Goal: Task Accomplishment & Management: Manage account settings

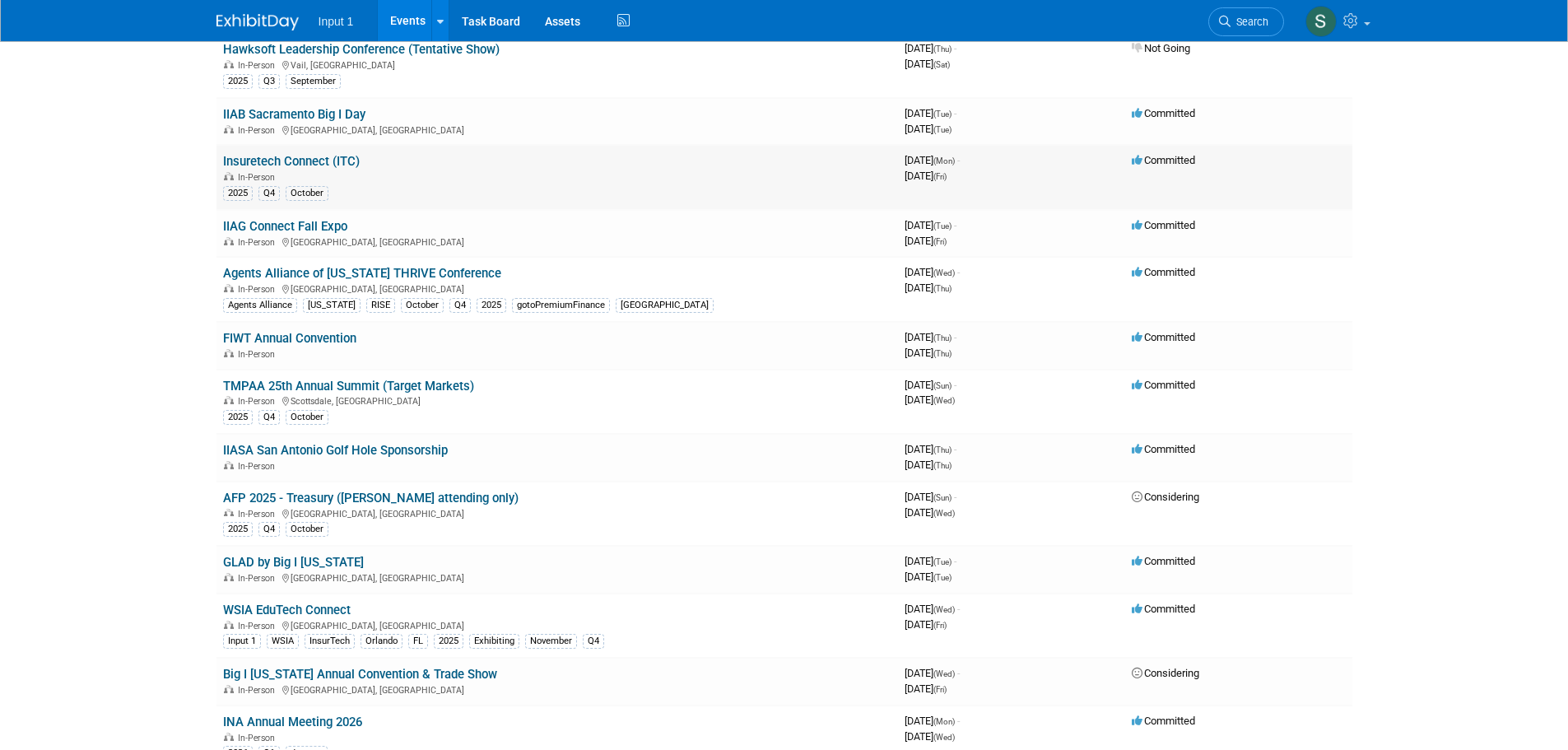
scroll to position [741, 0]
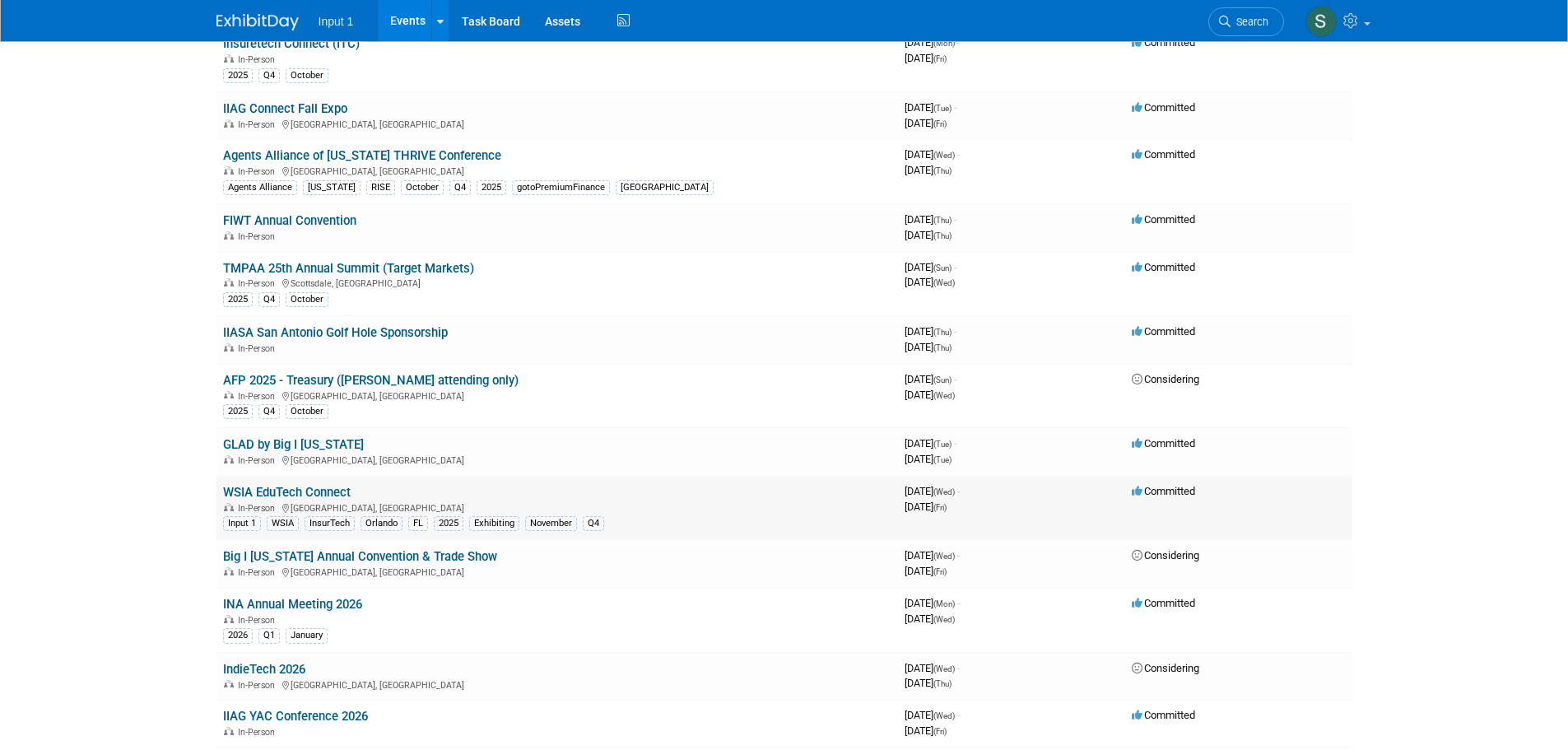
click at [304, 493] on link "WSIA EduTech Connect" at bounding box center [286, 492] width 128 height 15
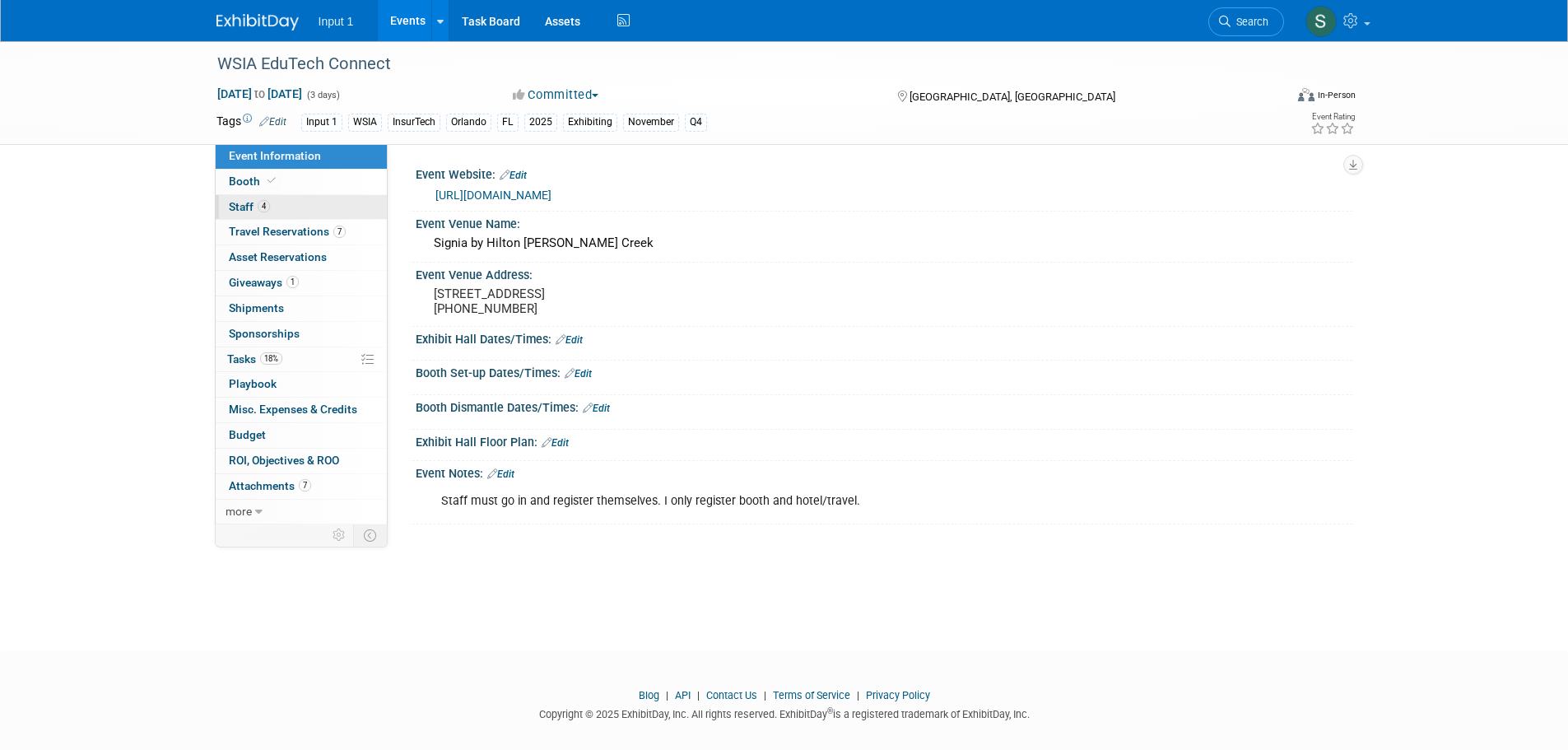
click at [232, 210] on span "Staff 4" at bounding box center [249, 207] width 41 height 13
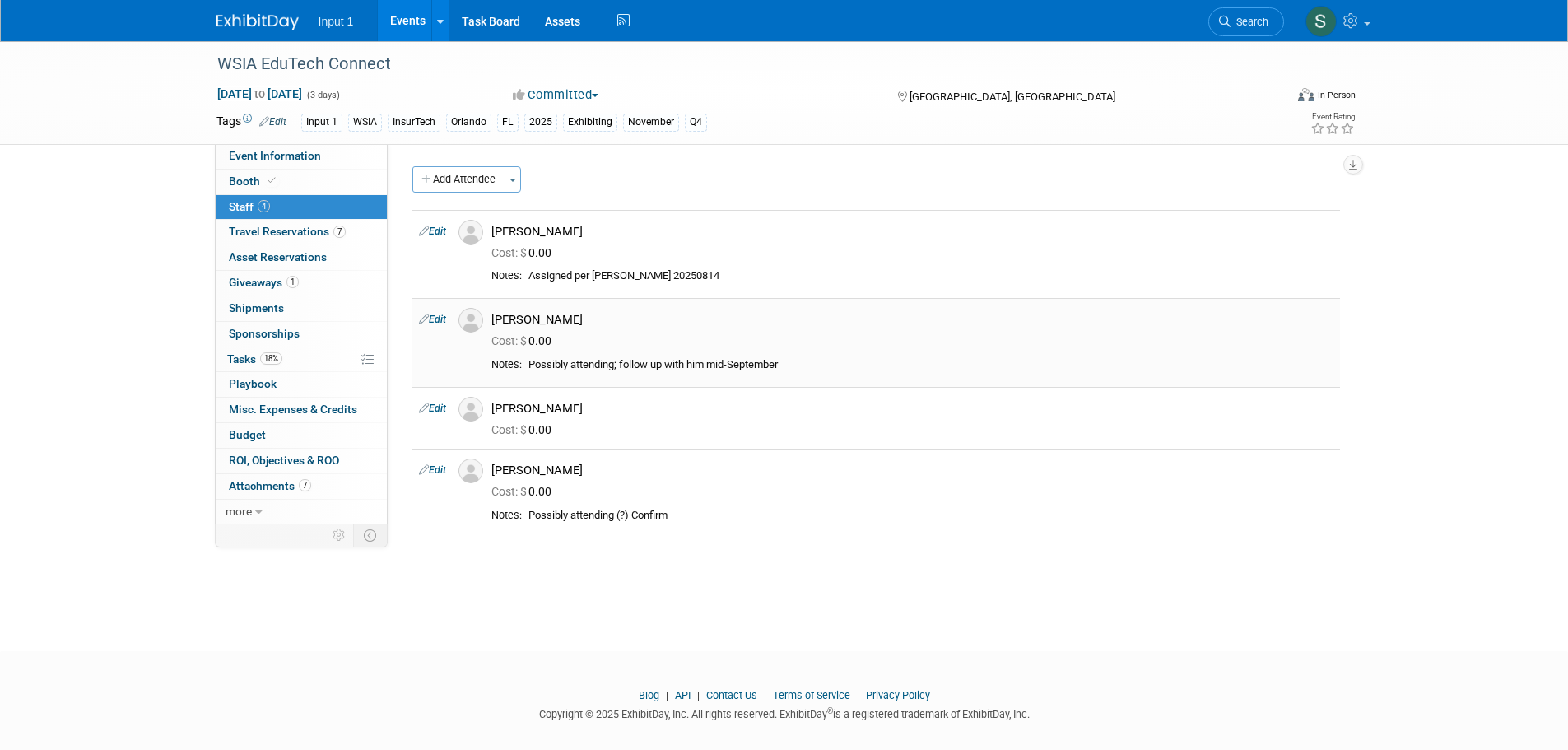
click at [438, 319] on link "Edit" at bounding box center [433, 319] width 28 height 12
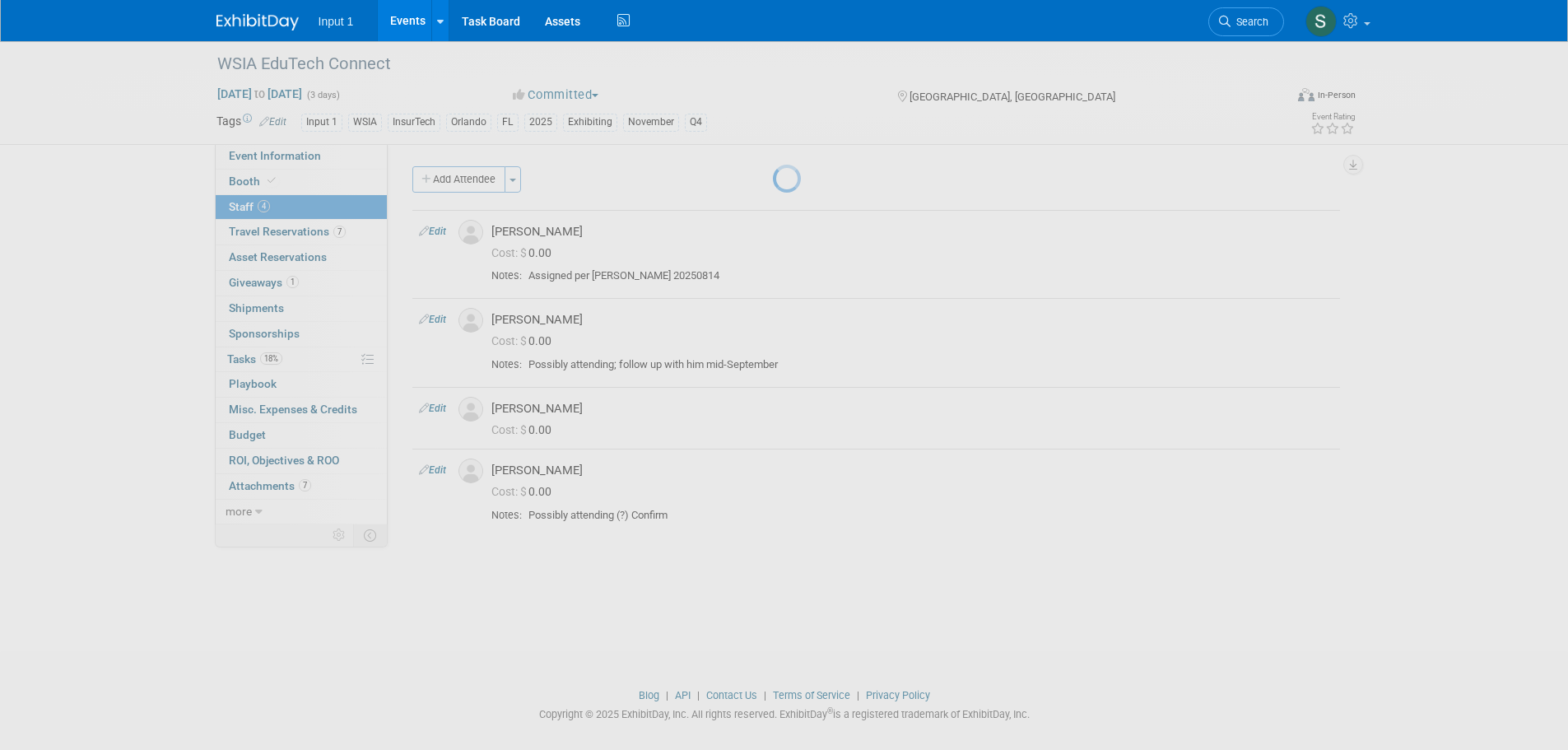
select select "b34b9d14-906c-476e-af5c-d7949da2fa99"
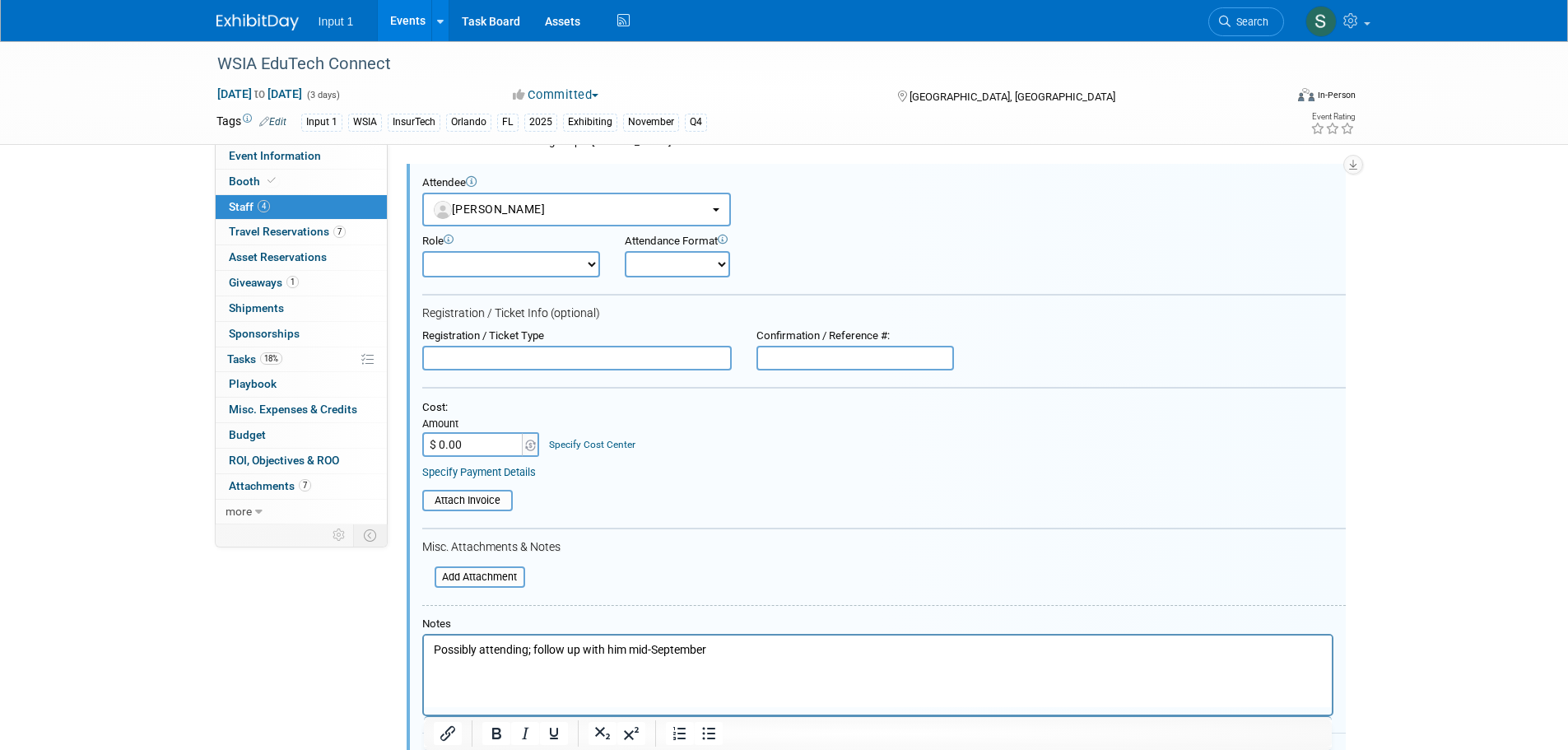
scroll to position [523, 0]
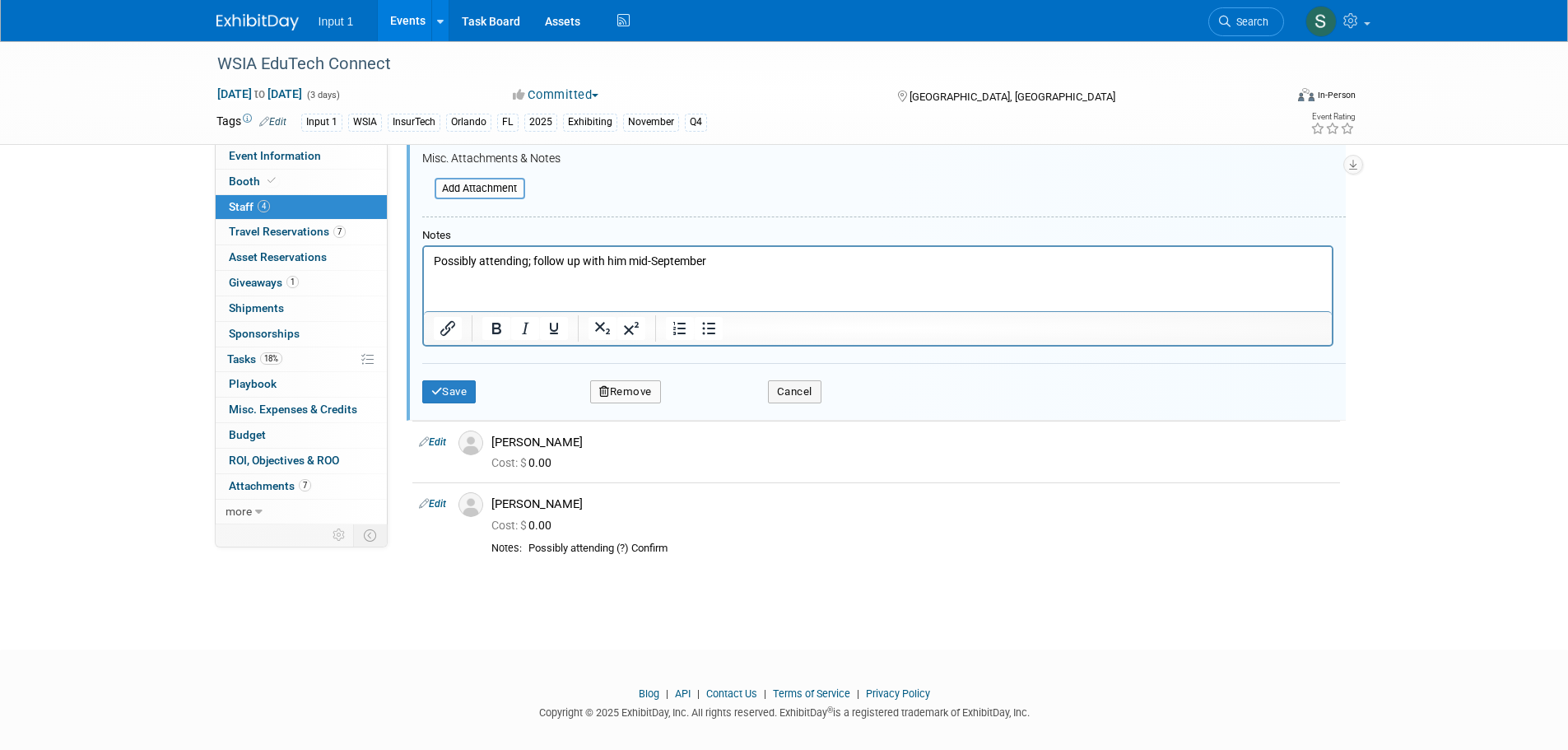
click at [623, 390] on button "Remove" at bounding box center [625, 391] width 71 height 23
click at [716, 411] on link "Yes" at bounding box center [715, 406] width 48 height 27
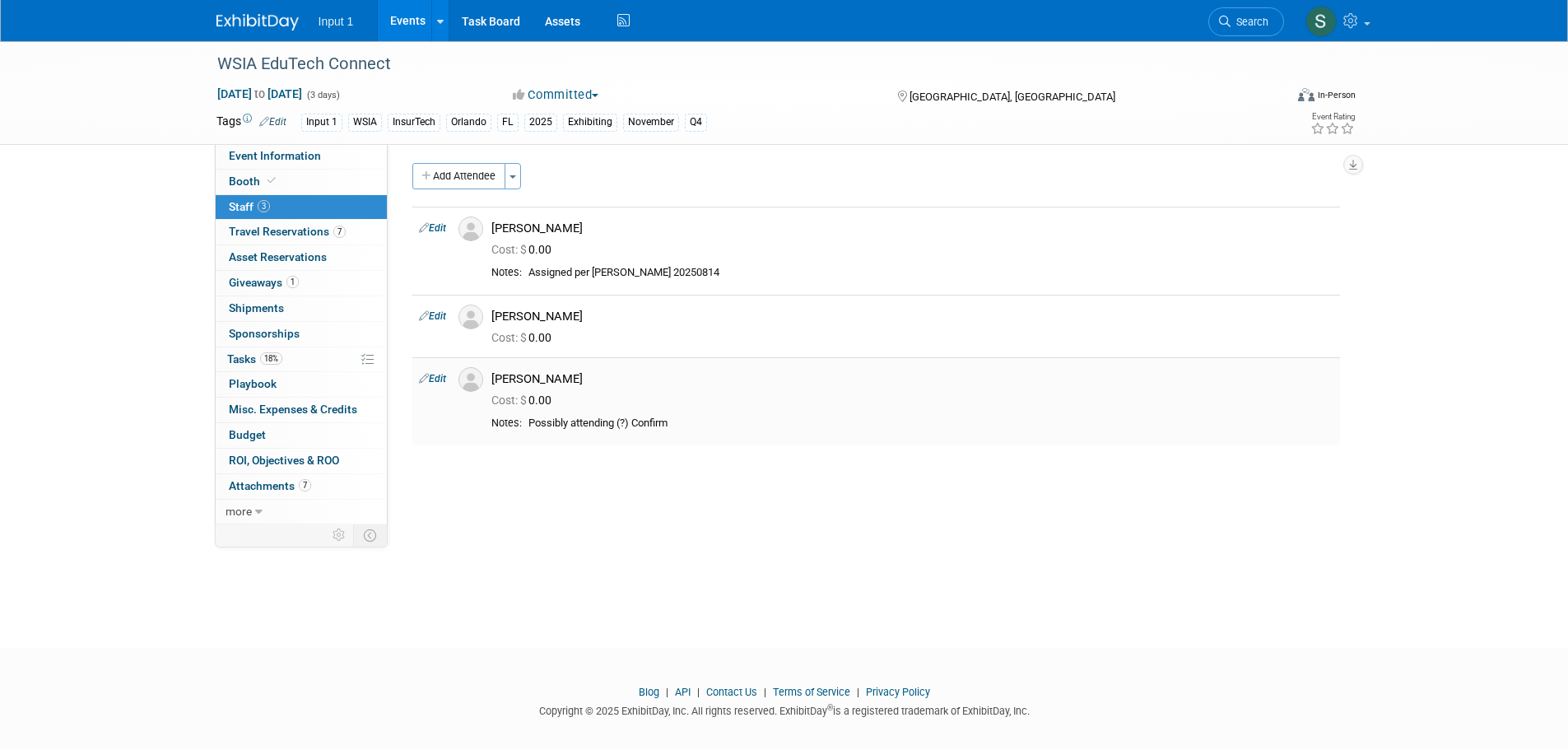
scroll to position [0, 0]
click at [540, 247] on span "Cost: $ 0.00" at bounding box center [524, 252] width 67 height 13
click at [533, 250] on span "Cost: $ 0.00" at bounding box center [524, 252] width 67 height 13
click at [435, 228] on link "Edit" at bounding box center [433, 231] width 28 height 12
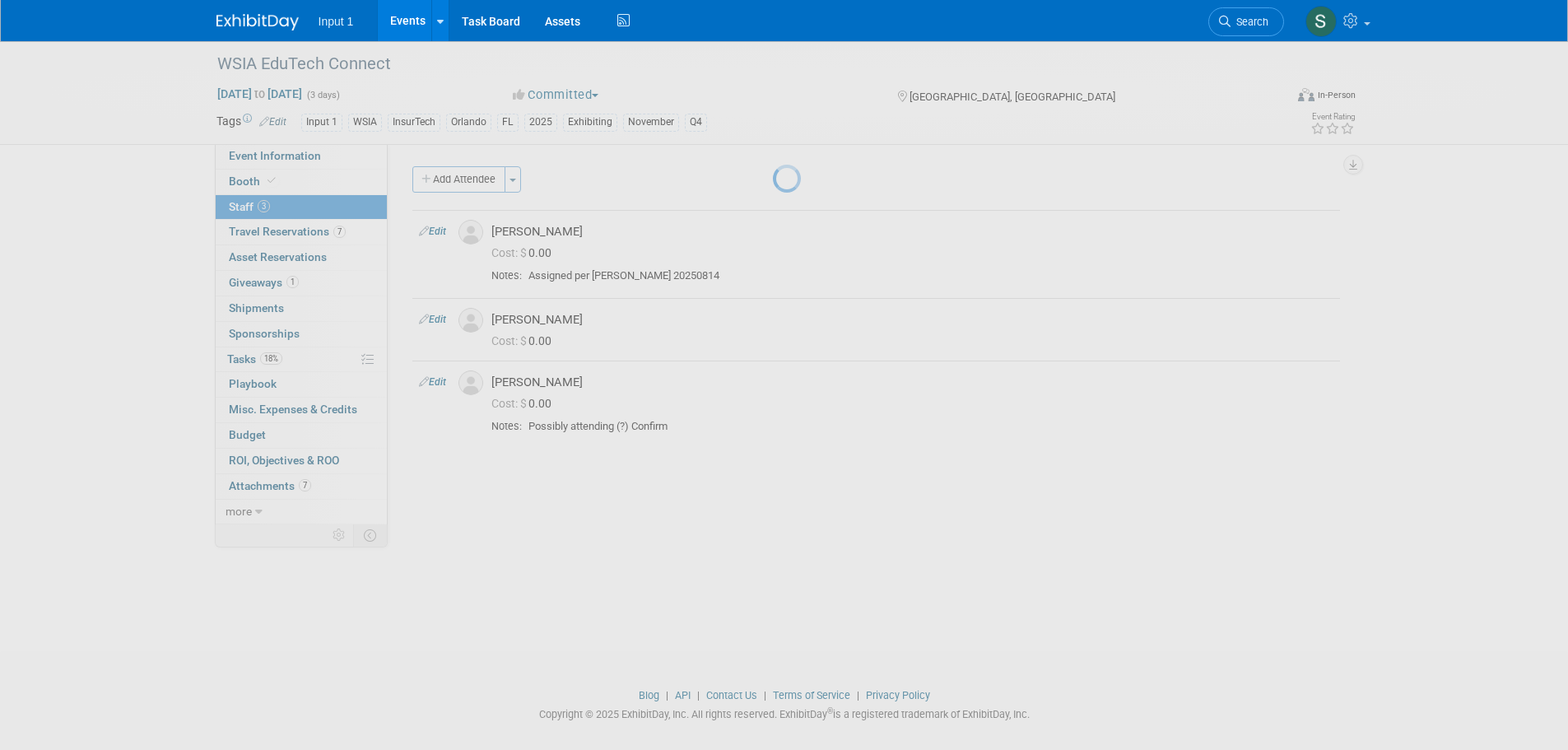
select select "838f40fa-28ea-4d2a-bcbd-bbc48ce3caaf"
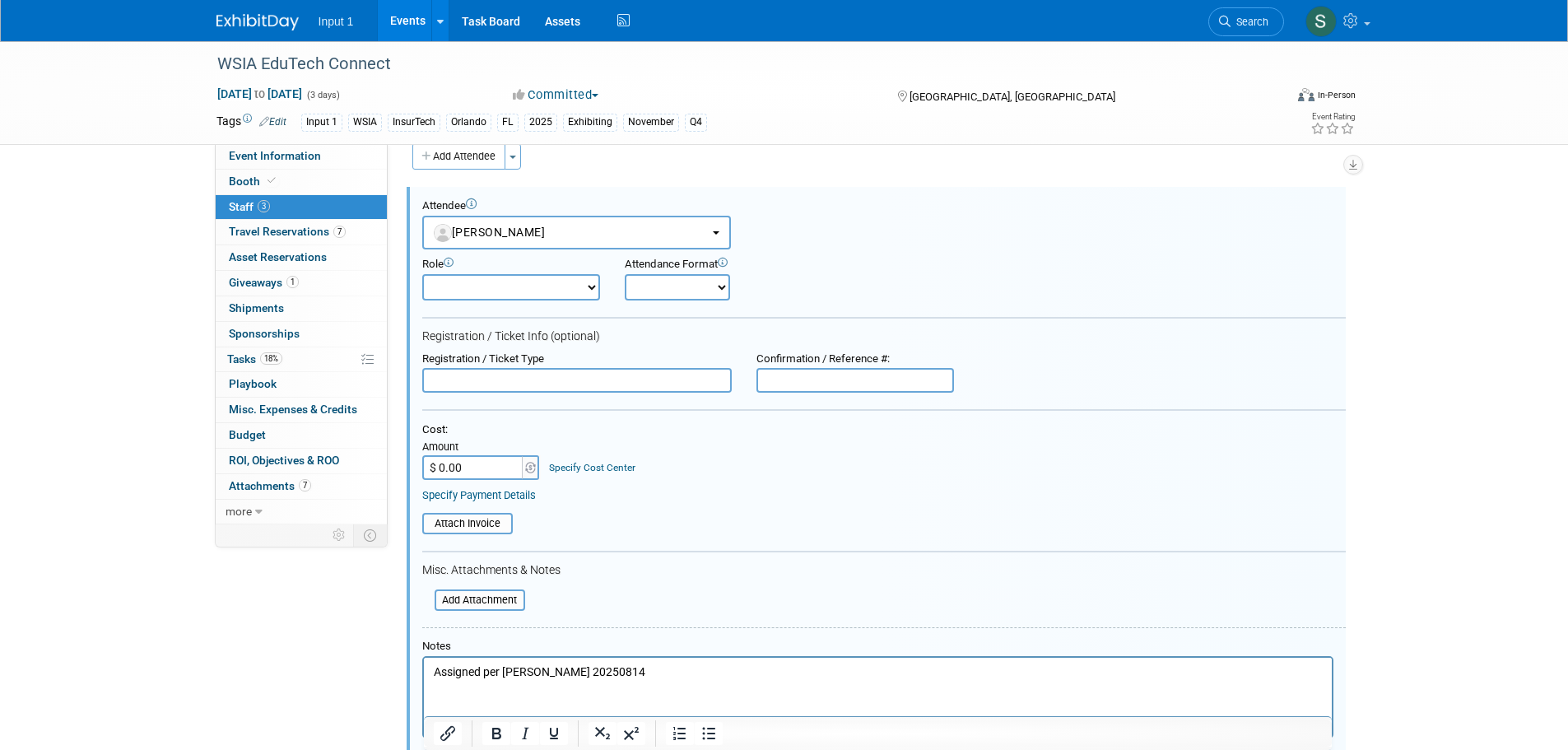
click at [506, 465] on input "$ 0.00" at bounding box center [473, 467] width 103 height 25
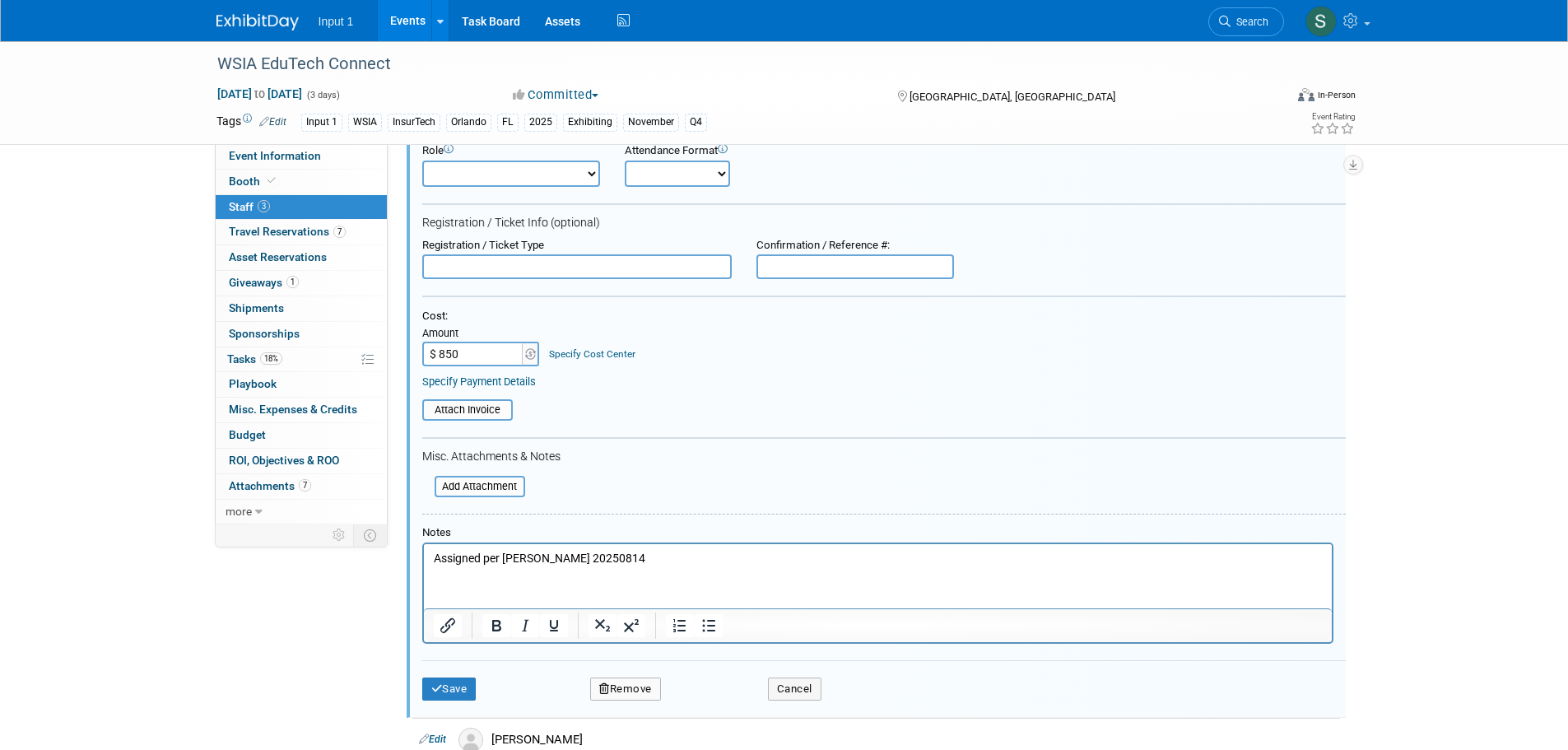
scroll to position [353, 0]
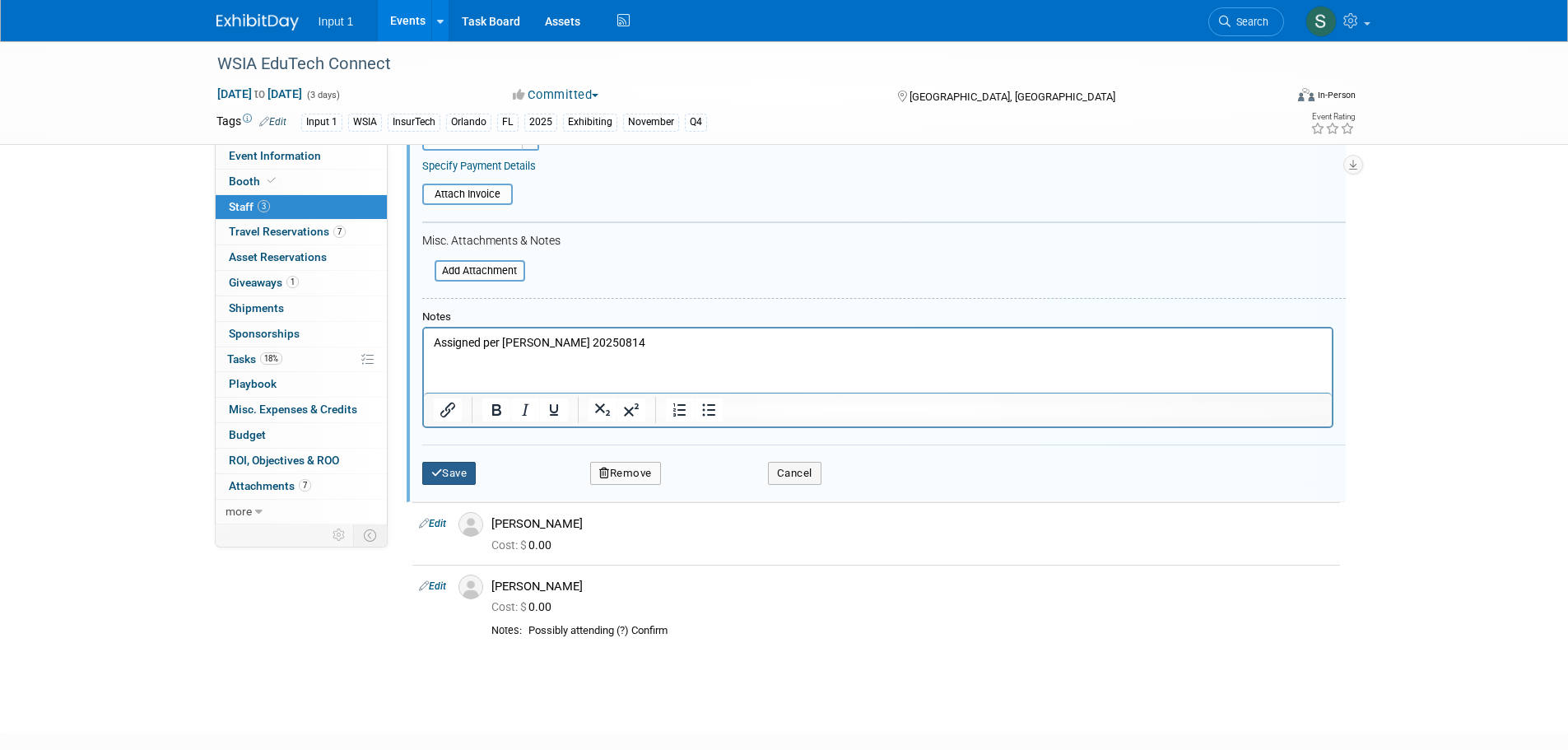
type input "$ 850.00"
click at [462, 477] on button "Save" at bounding box center [449, 473] width 54 height 23
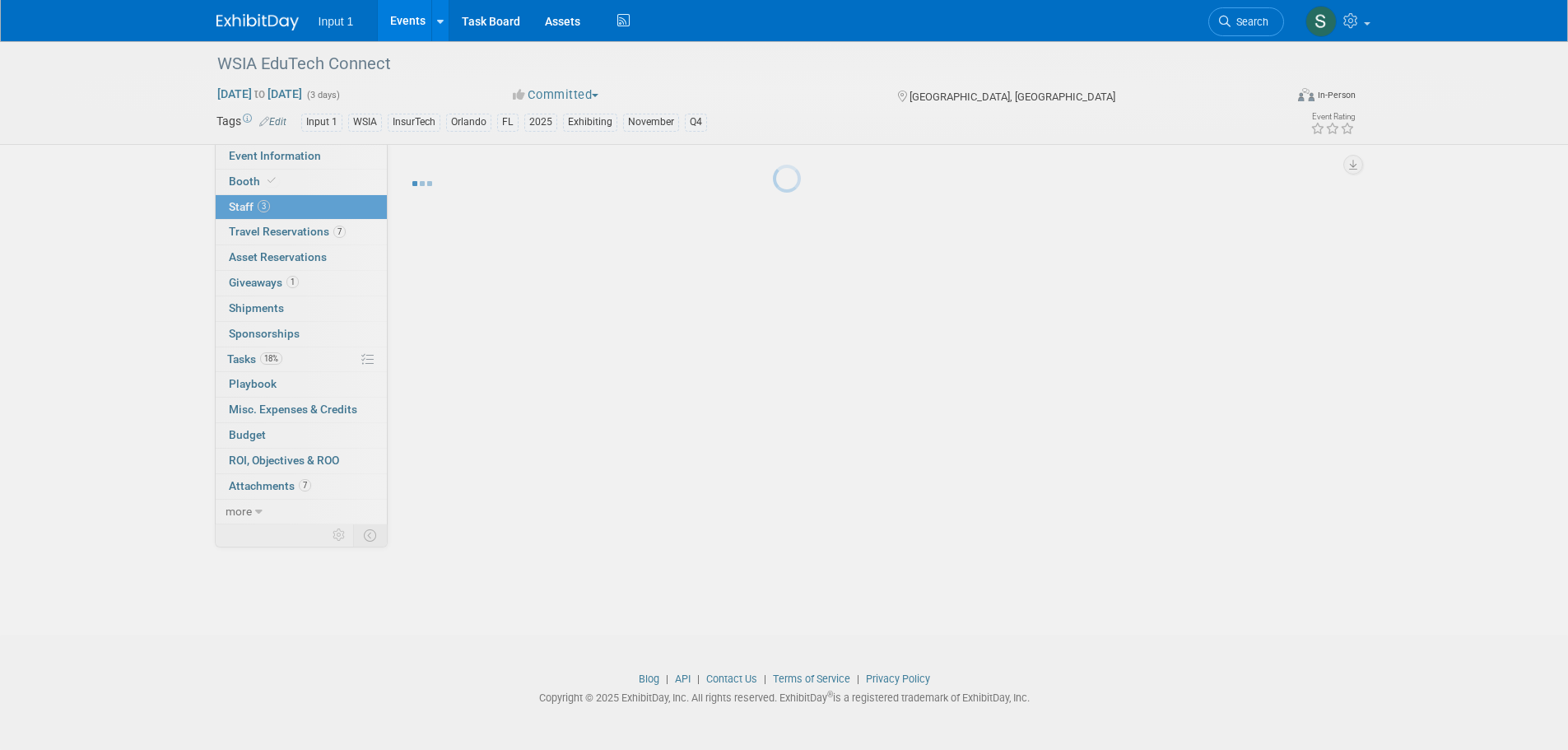
scroll to position [17, 0]
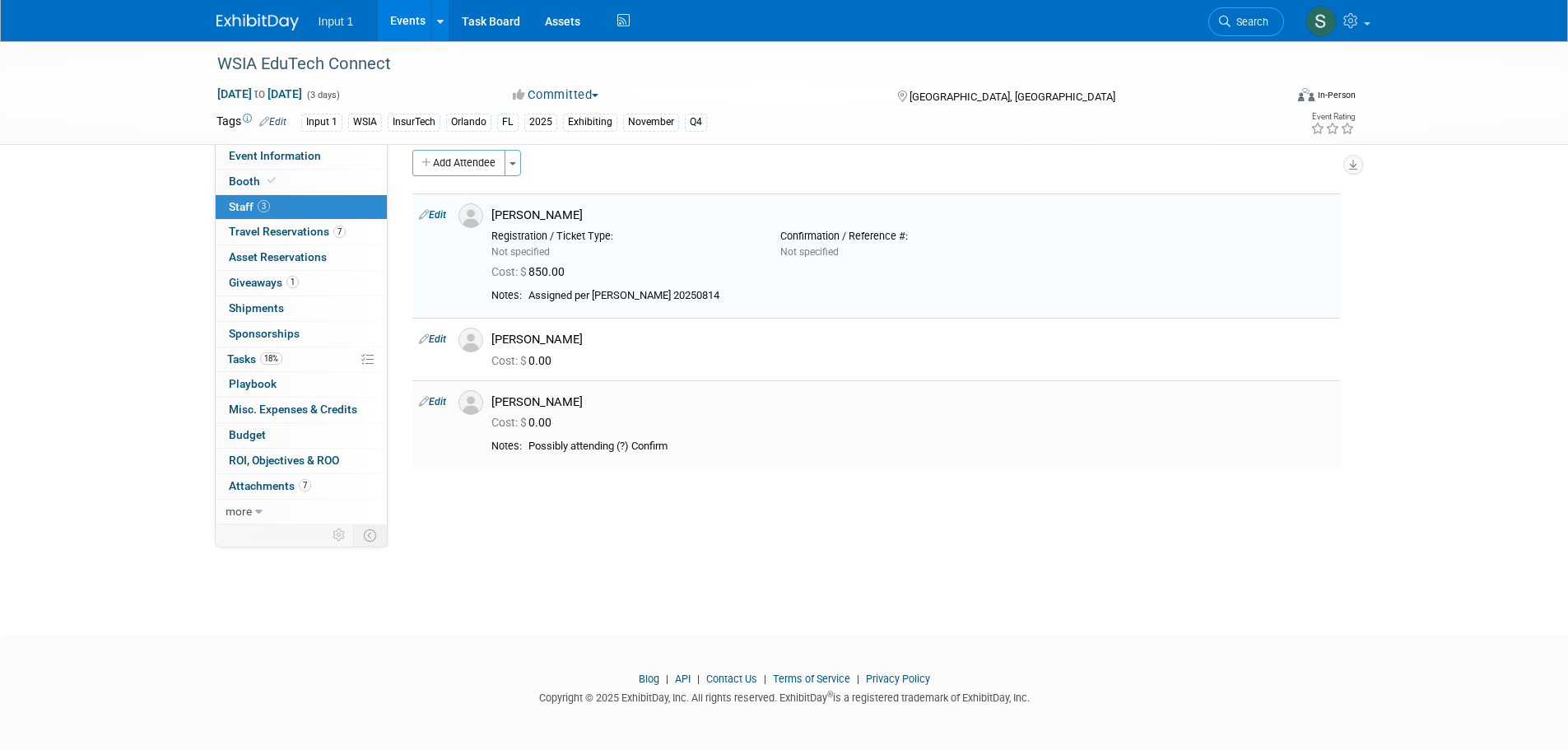
click at [443, 403] on link "Edit" at bounding box center [433, 401] width 28 height 12
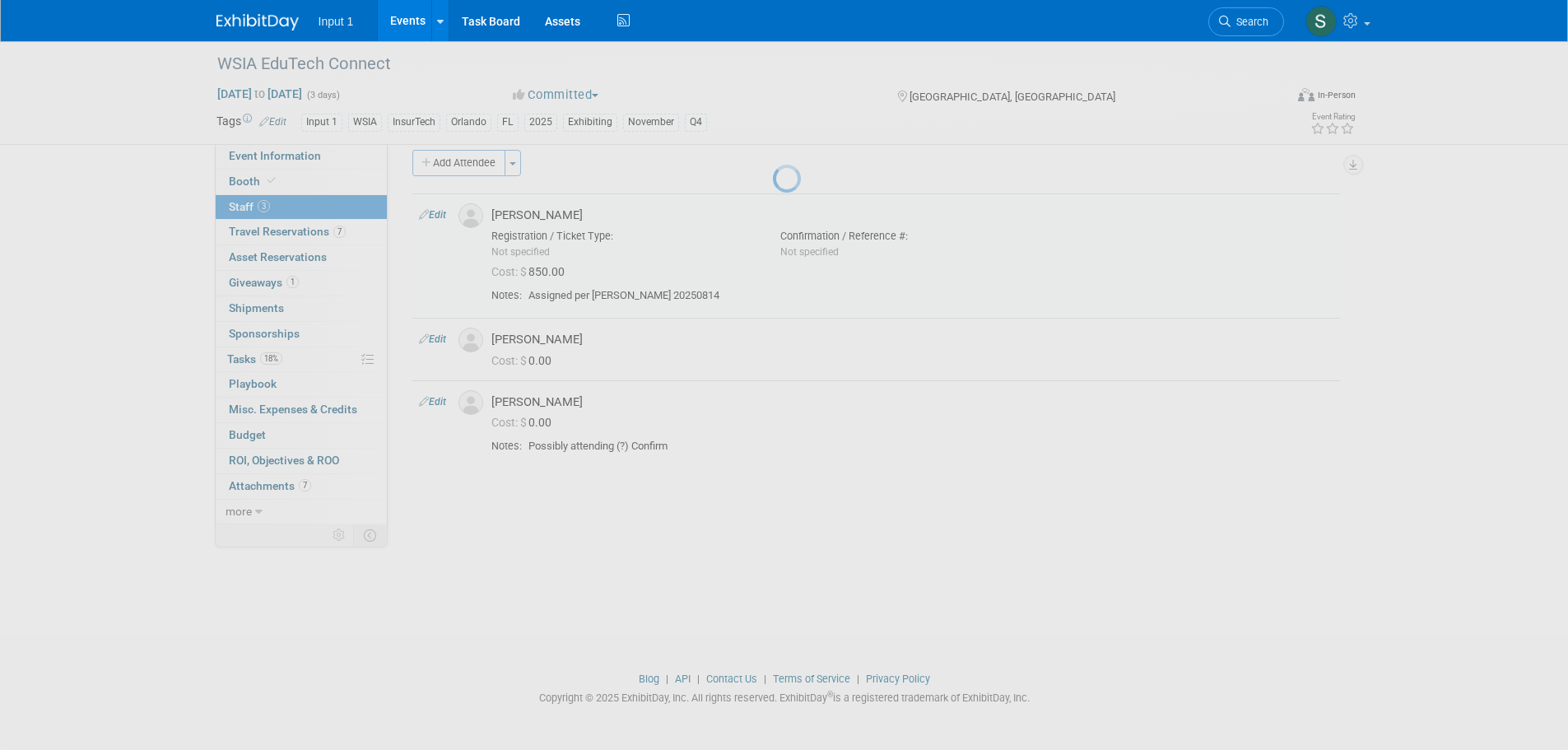
select select "c77367d5-fd42-4b3c-b5e8-a718ed71f8ff"
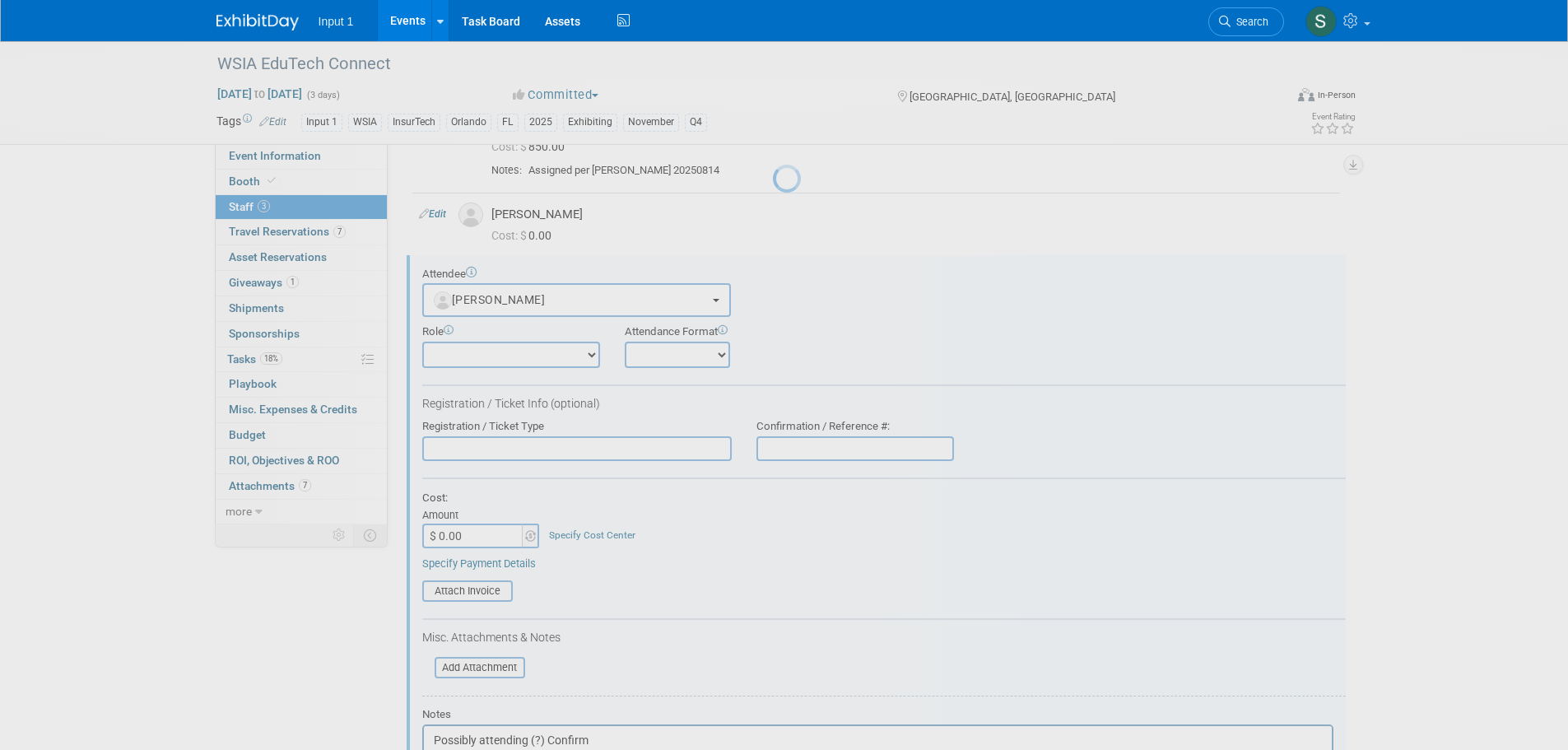
scroll to position [0, 0]
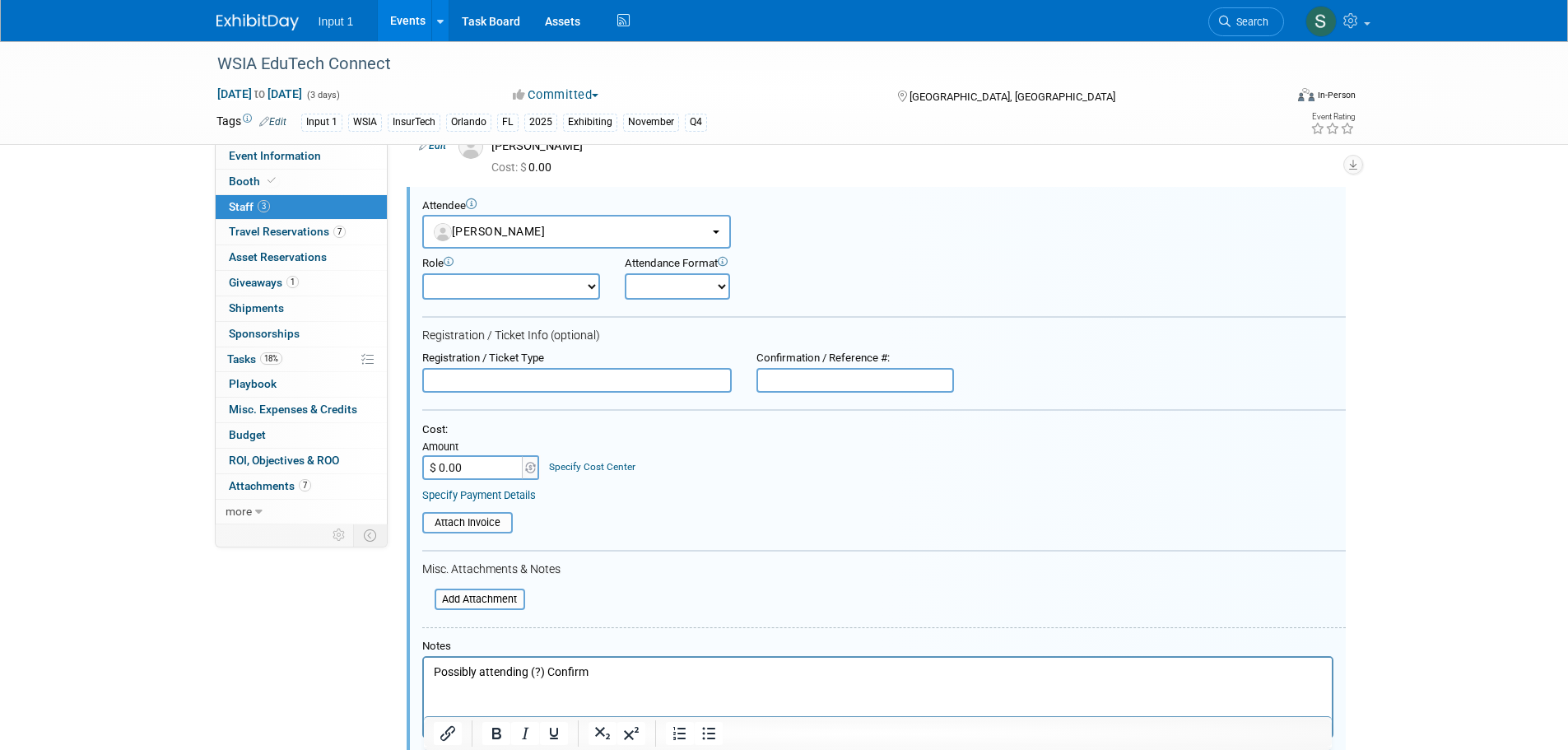
click at [484, 476] on input "$ 0.00" at bounding box center [473, 467] width 103 height 25
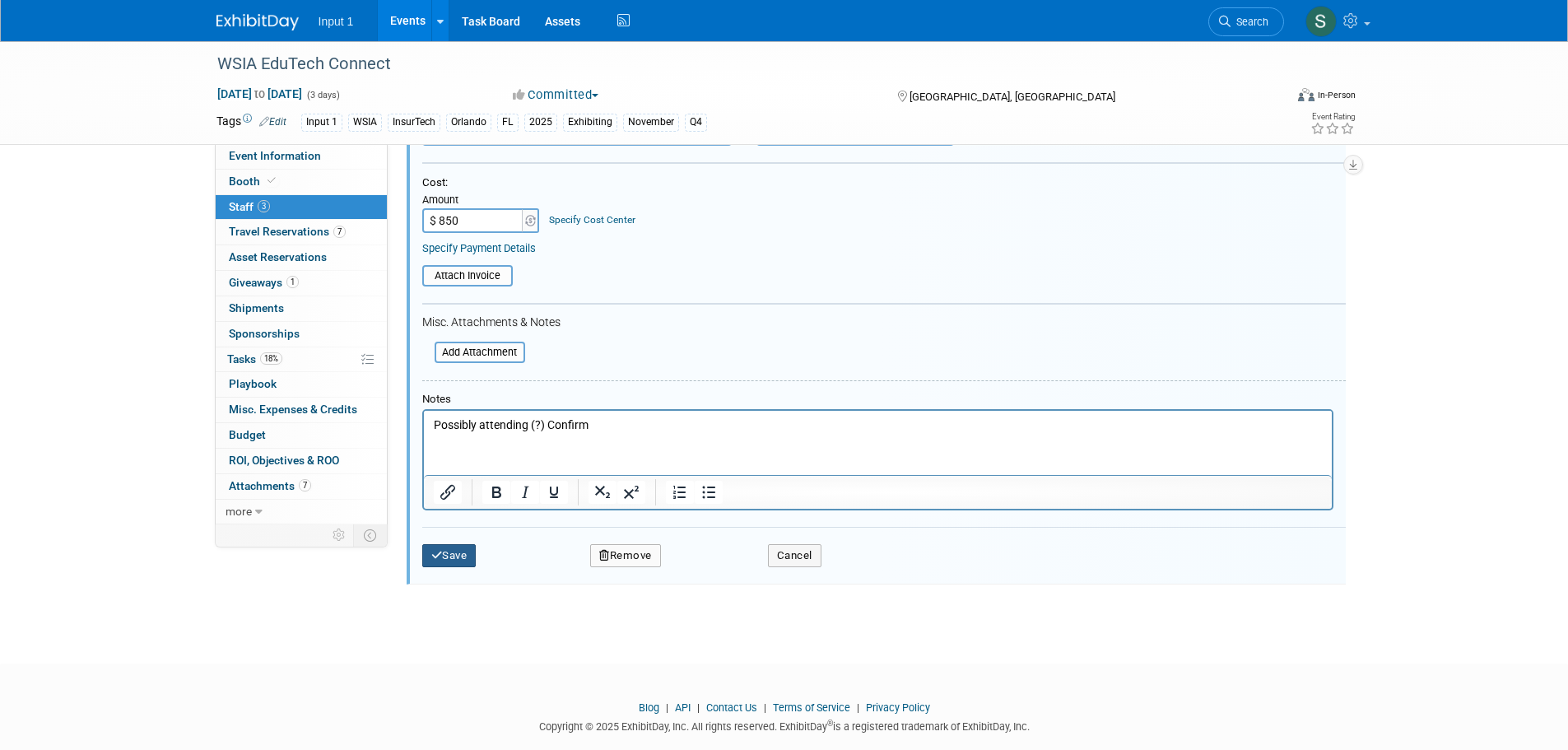
type input "$ 850.00"
click at [455, 560] on button "Save" at bounding box center [449, 555] width 54 height 23
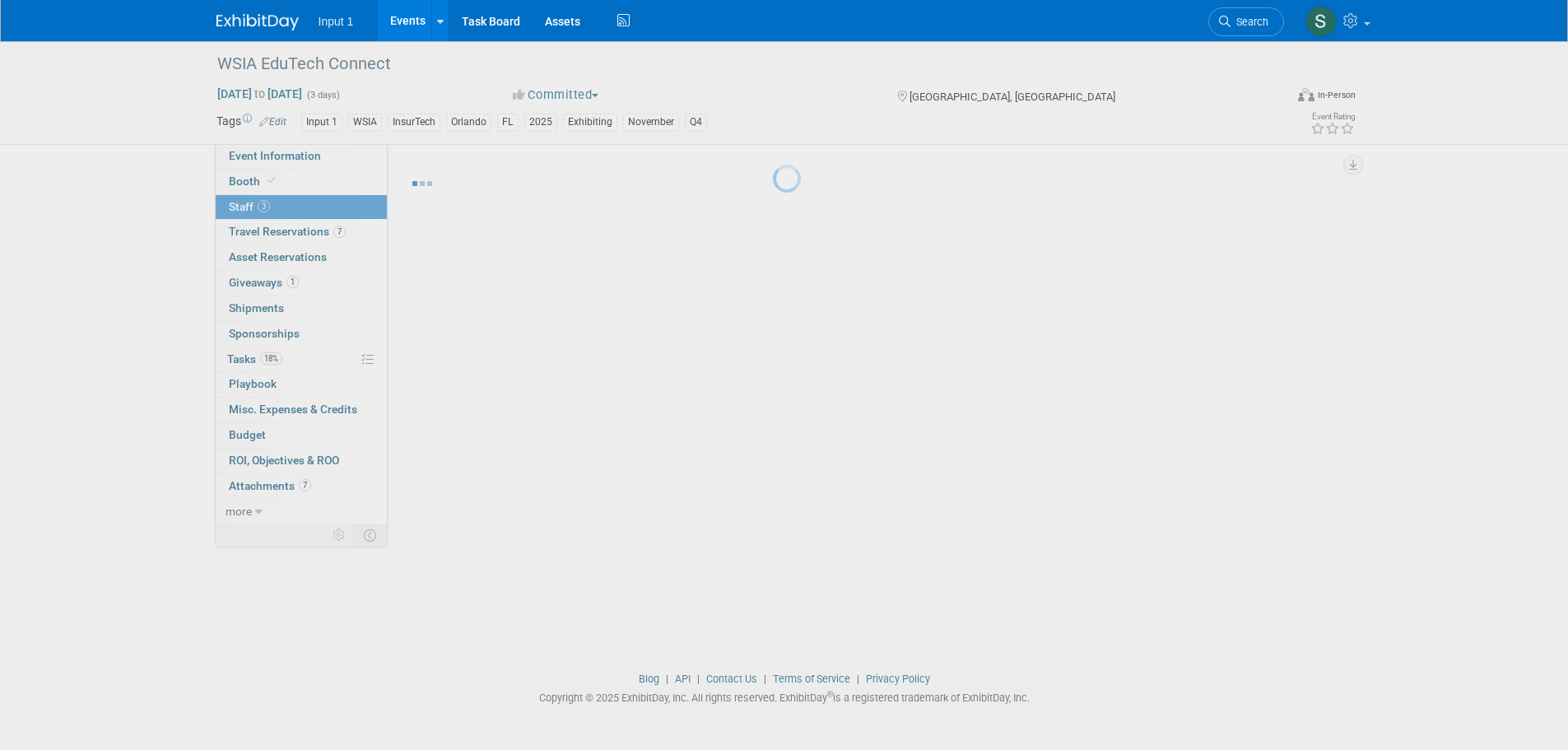
scroll to position [17, 0]
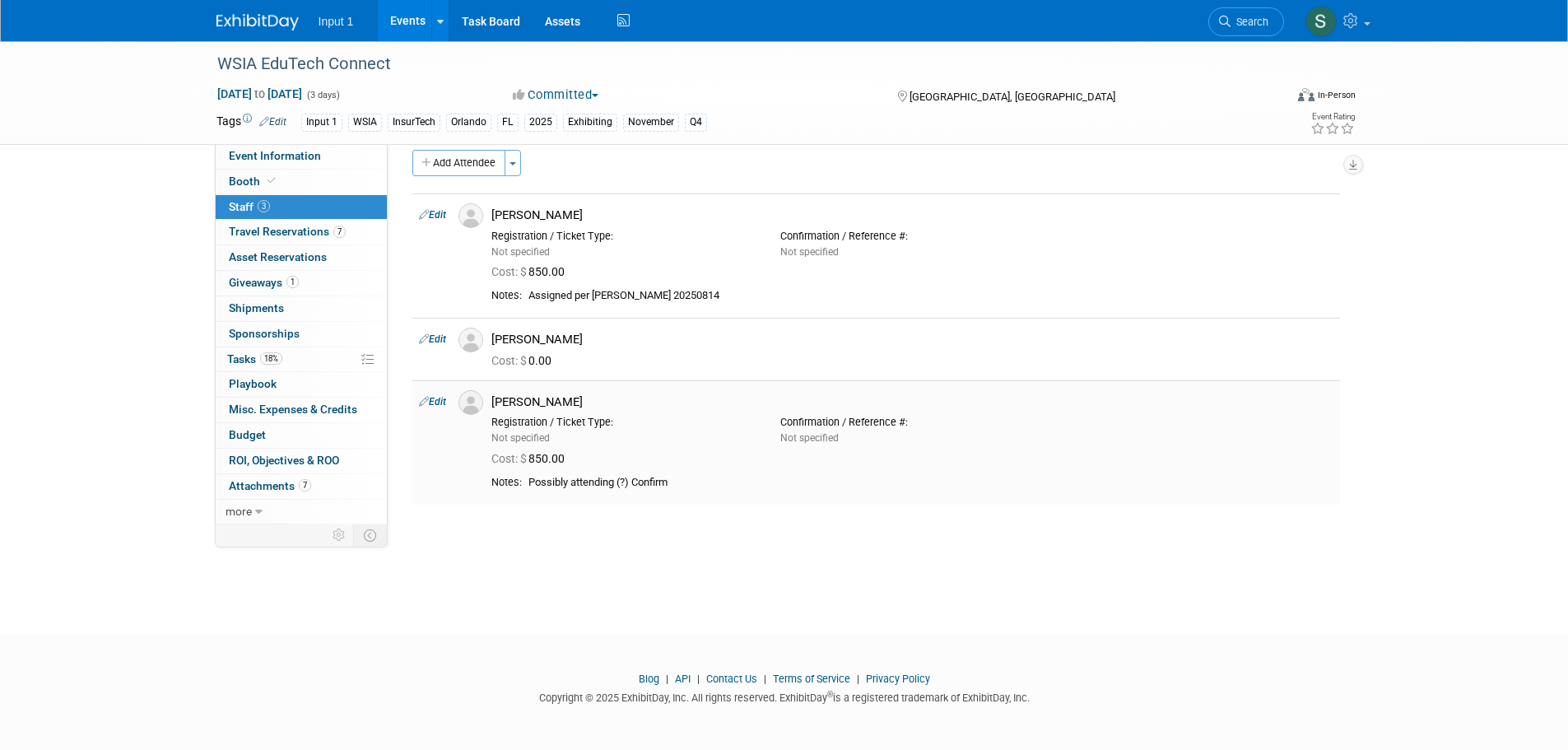
click at [436, 407] on link "Edit" at bounding box center [433, 401] width 28 height 12
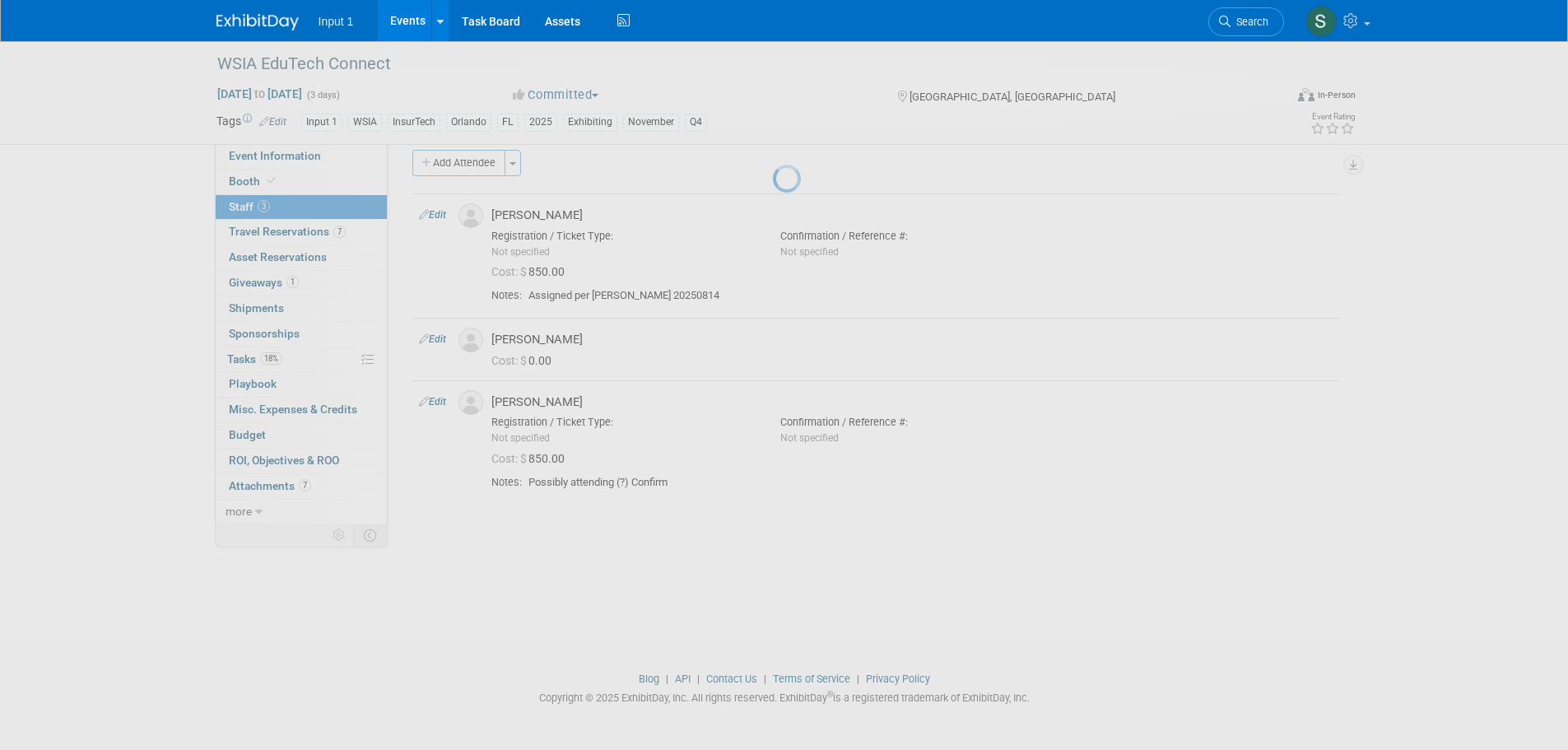
select select "c77367d5-fd42-4b3c-b5e8-a718ed71f8ff"
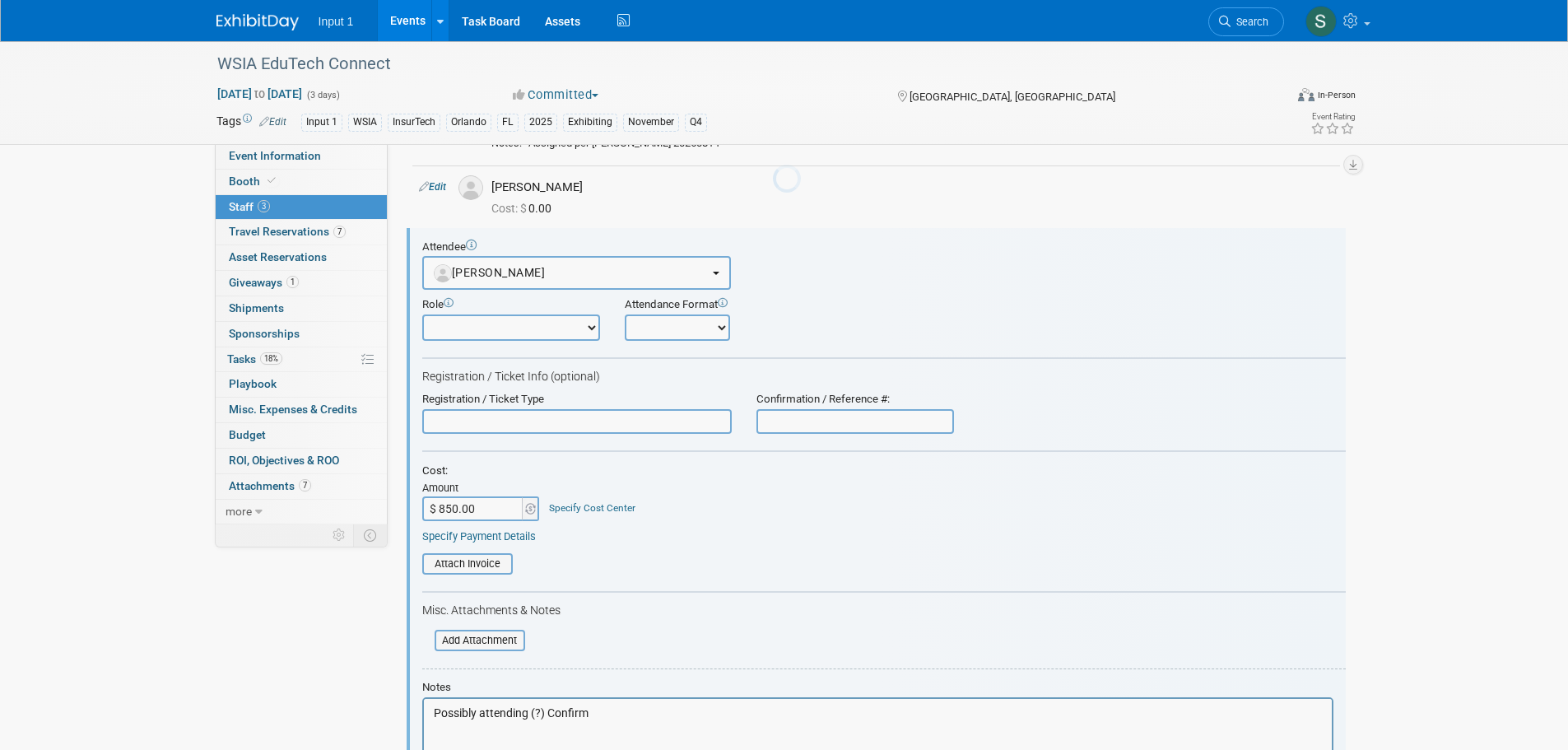
scroll to position [0, 0]
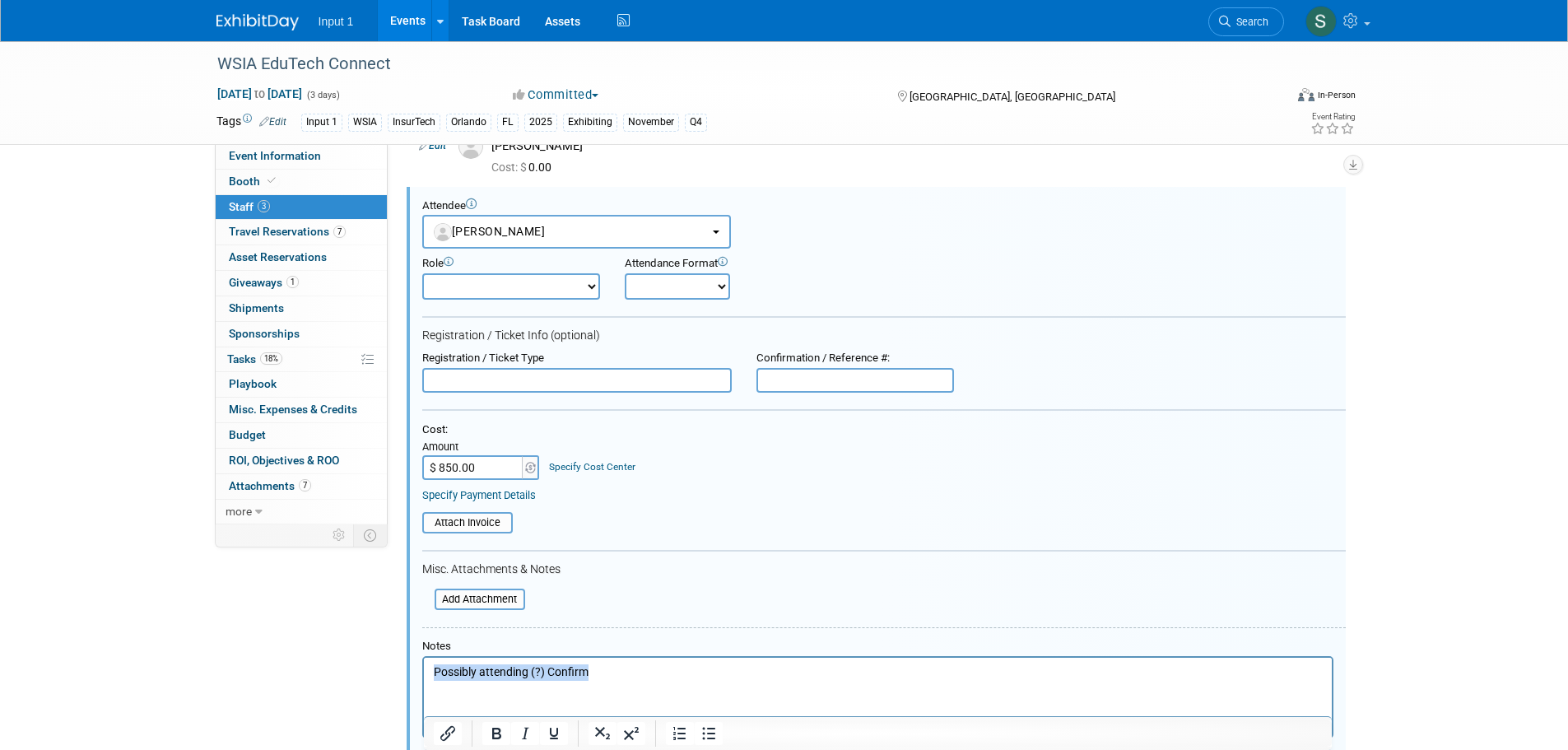
drag, startPoint x: 606, startPoint y: 672, endPoint x: 826, endPoint y: 1329, distance: 692.9
click at [423, 671] on html "Possibly attending (?) Confirm" at bounding box center [876, 668] width 907 height 23
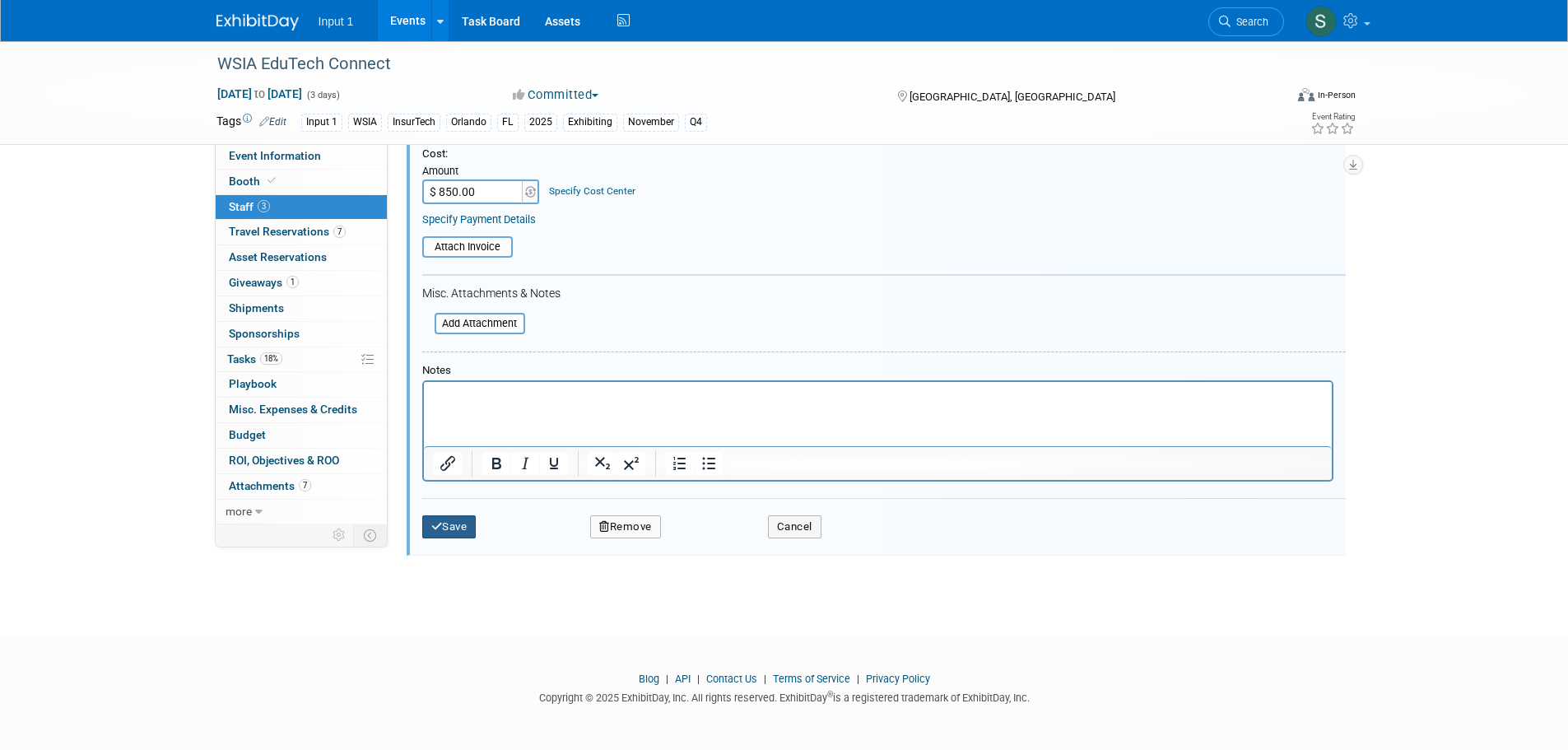
click at [459, 527] on button "Save" at bounding box center [449, 526] width 54 height 23
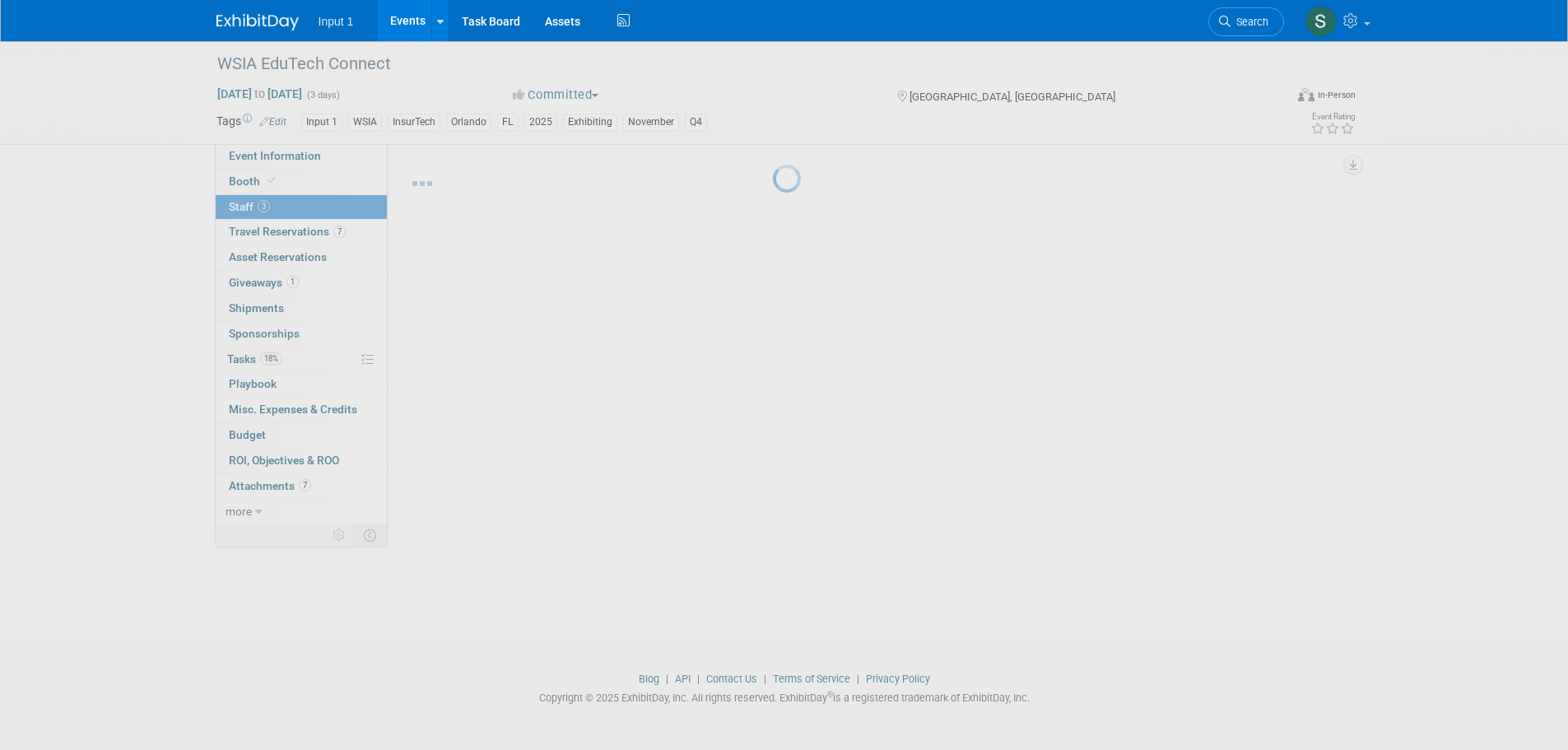
scroll to position [17, 0]
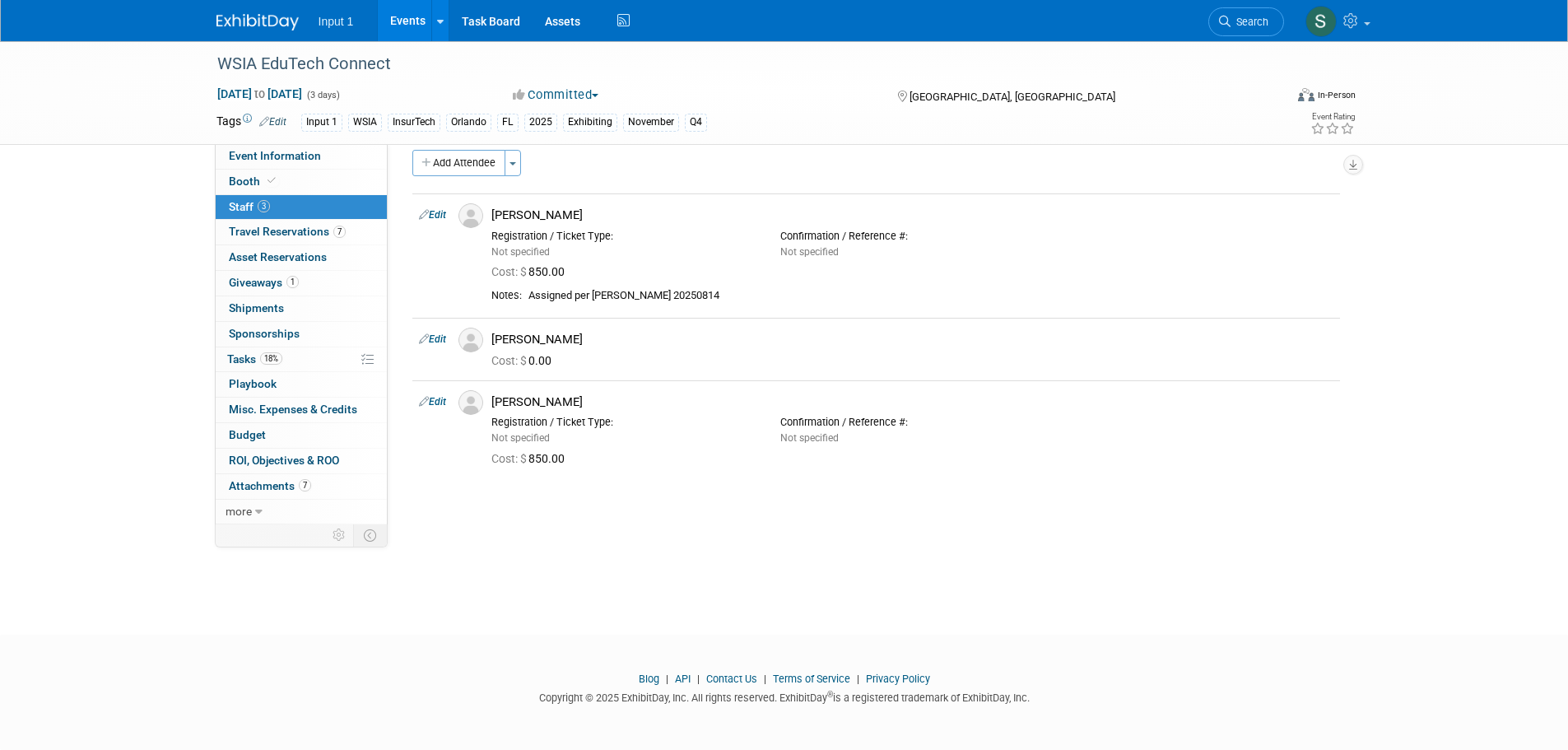
click at [410, 23] on link "Events" at bounding box center [407, 20] width 60 height 41
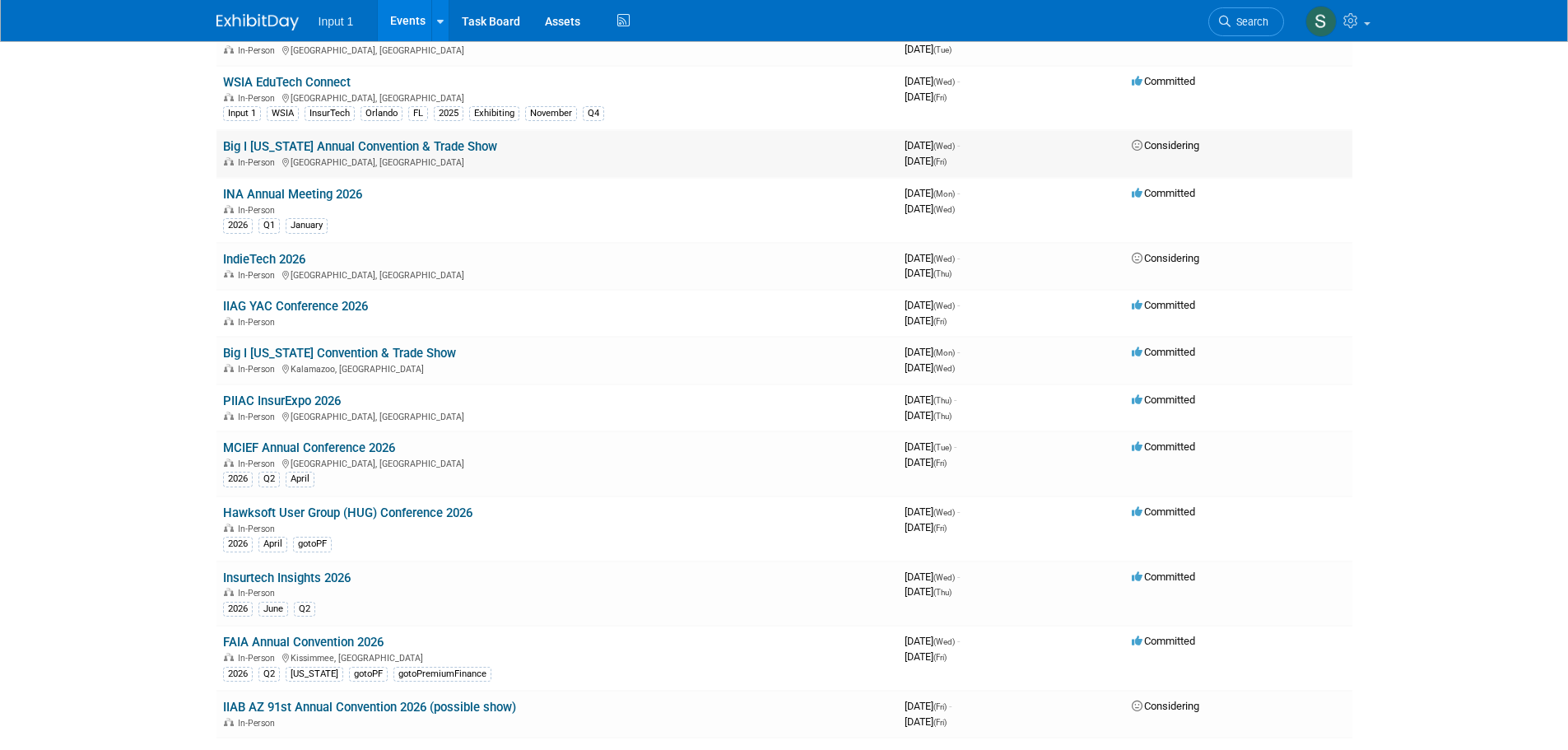
scroll to position [1153, 0]
click at [310, 193] on link "INA Annual Meeting 2026" at bounding box center [293, 193] width 139 height 15
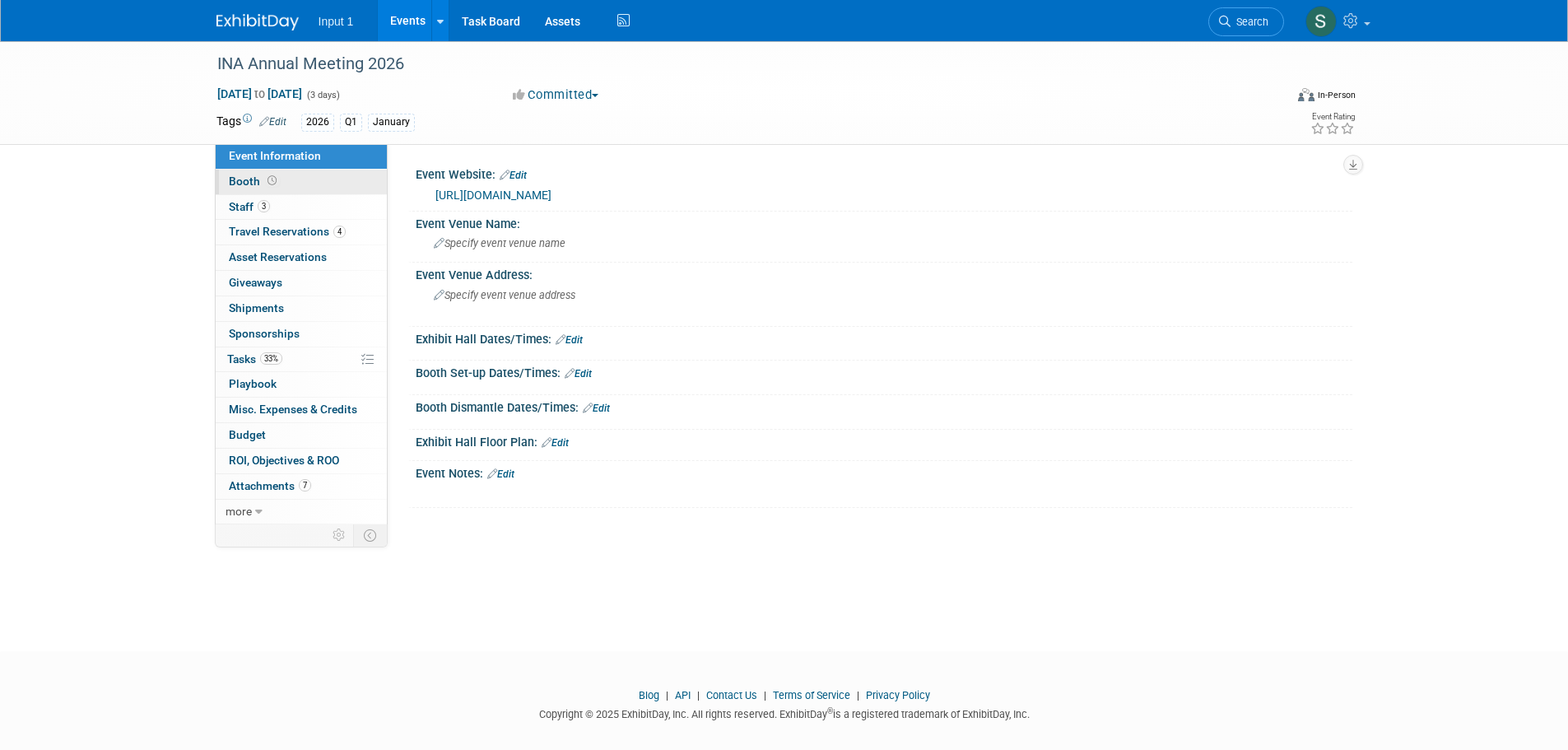
click at [249, 188] on link "Booth" at bounding box center [301, 182] width 172 height 25
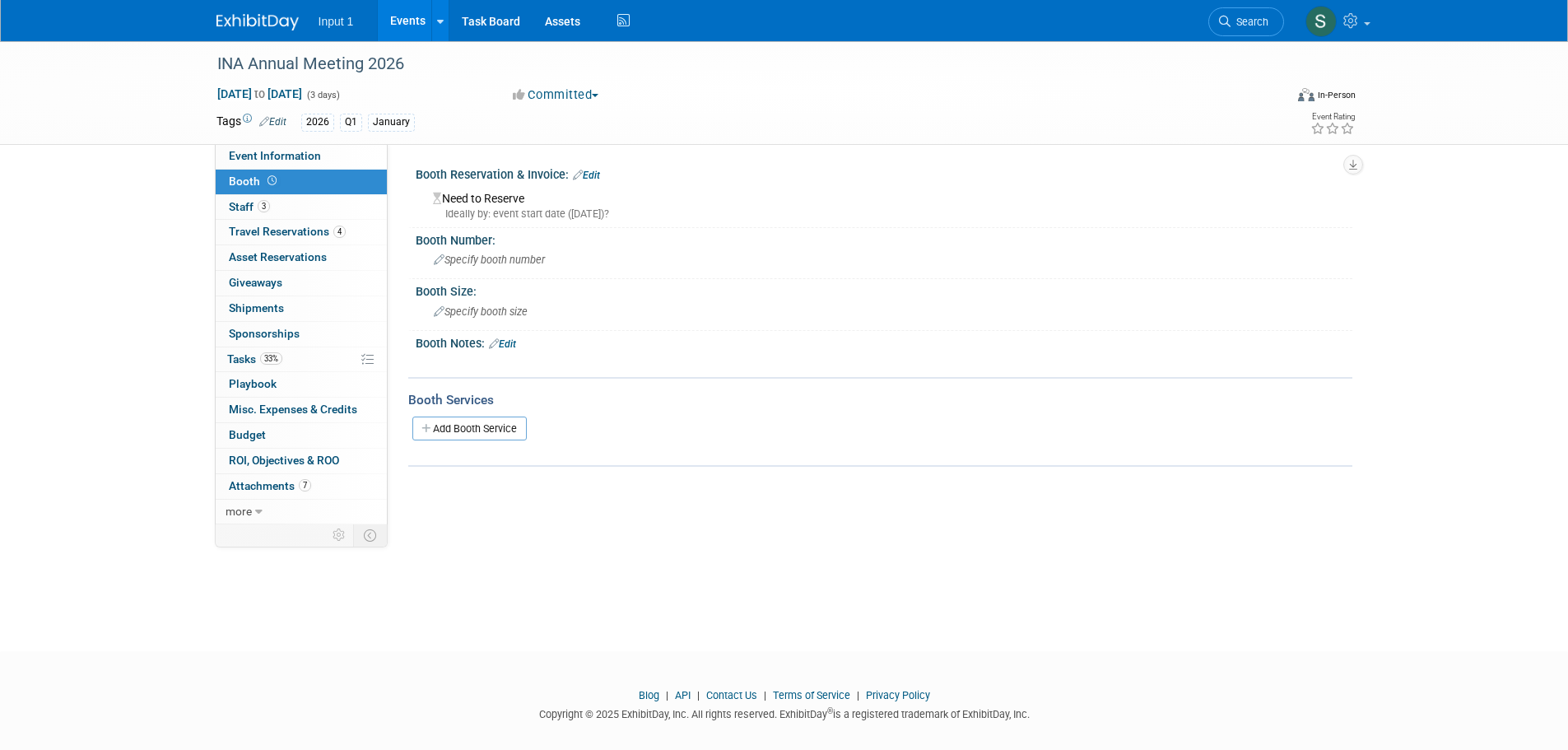
click at [595, 179] on link "Edit" at bounding box center [586, 175] width 28 height 12
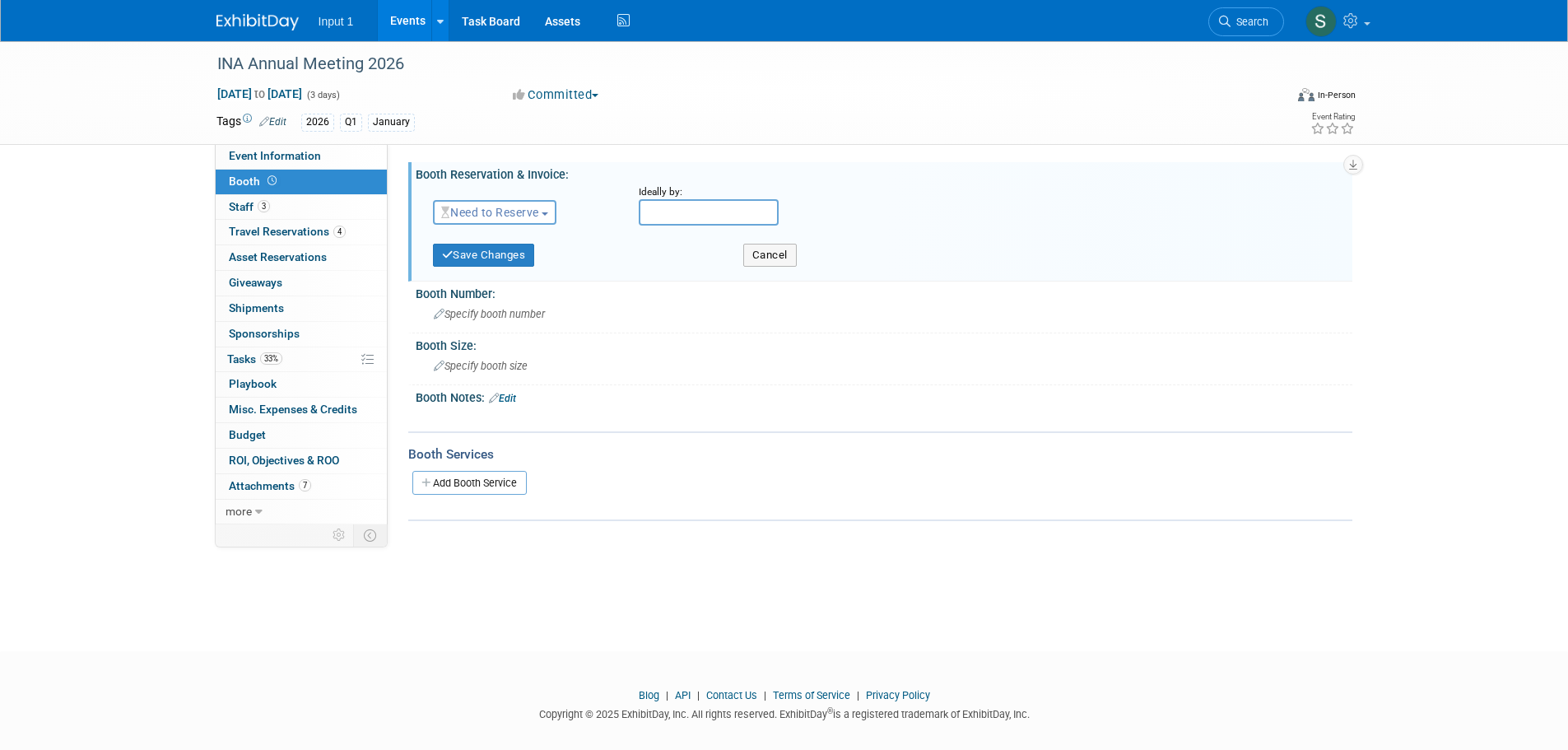
click at [506, 218] on span "Need to Reserve" at bounding box center [490, 212] width 98 height 13
click at [489, 260] on link "Reserved" at bounding box center [522, 263] width 176 height 23
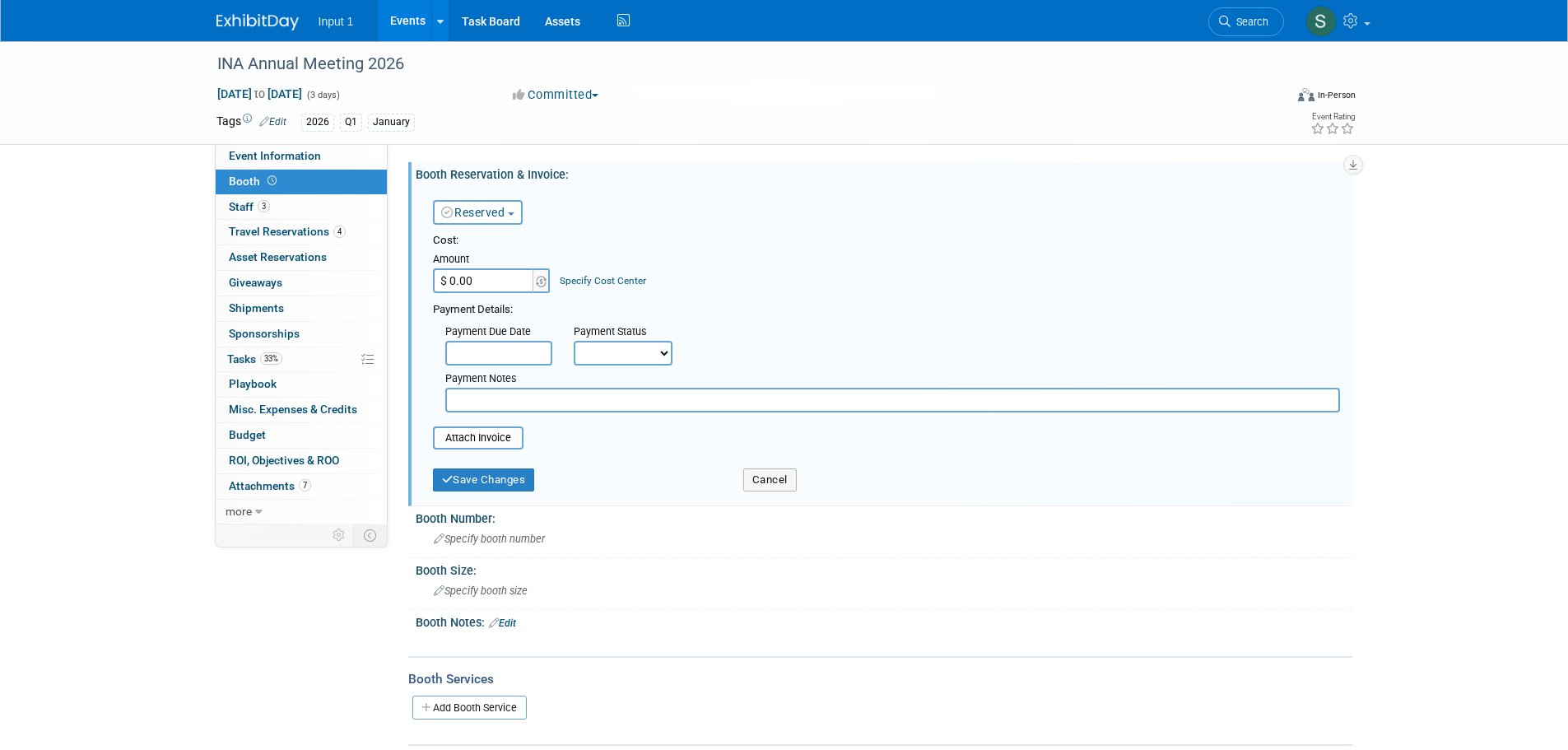
click at [483, 280] on input "$ 0.00" at bounding box center [484, 280] width 103 height 25
type input "$ 495.00"
click at [498, 355] on input "text" at bounding box center [498, 353] width 107 height 25
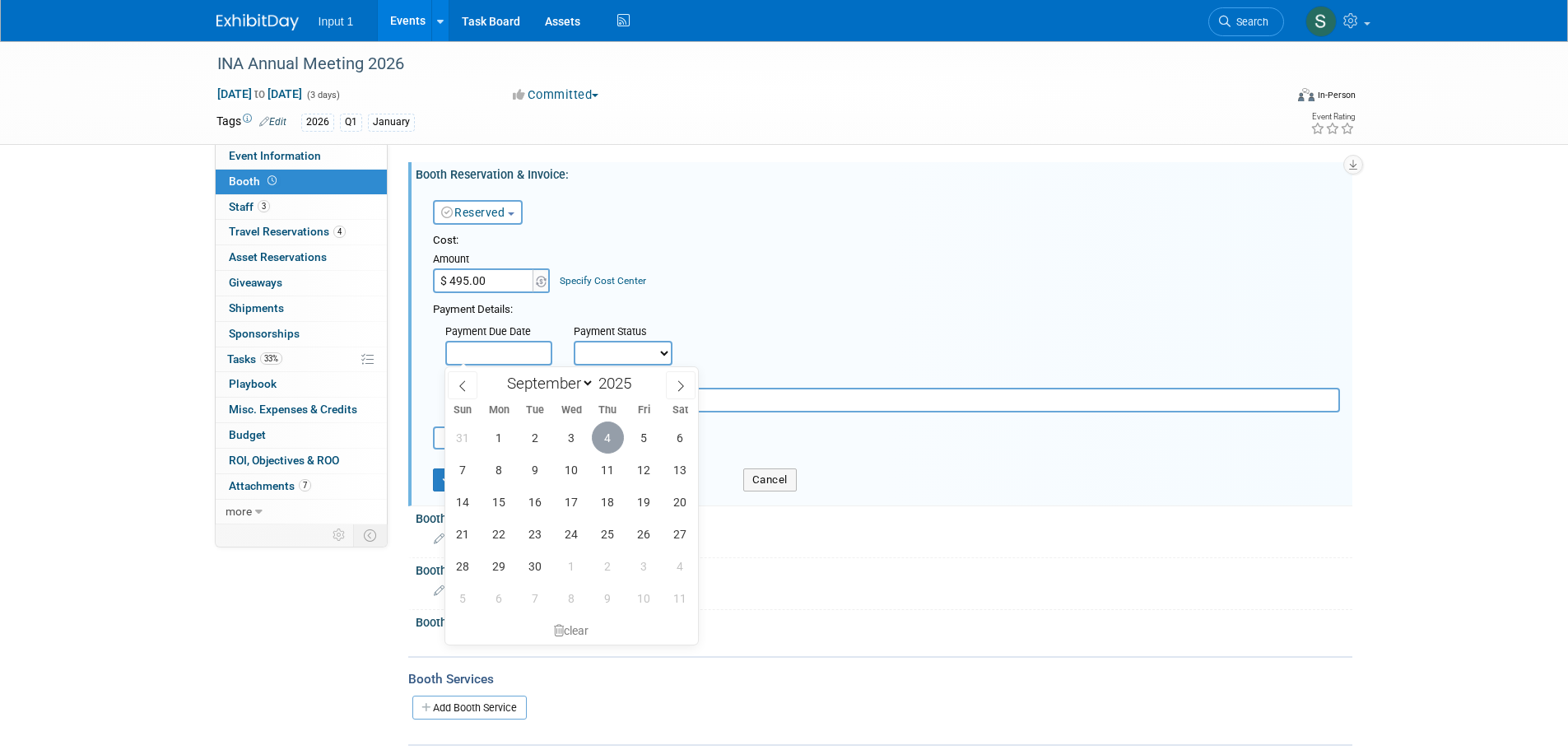
click at [615, 431] on span "4" at bounding box center [607, 437] width 32 height 32
type input "Sep 4, 2025"
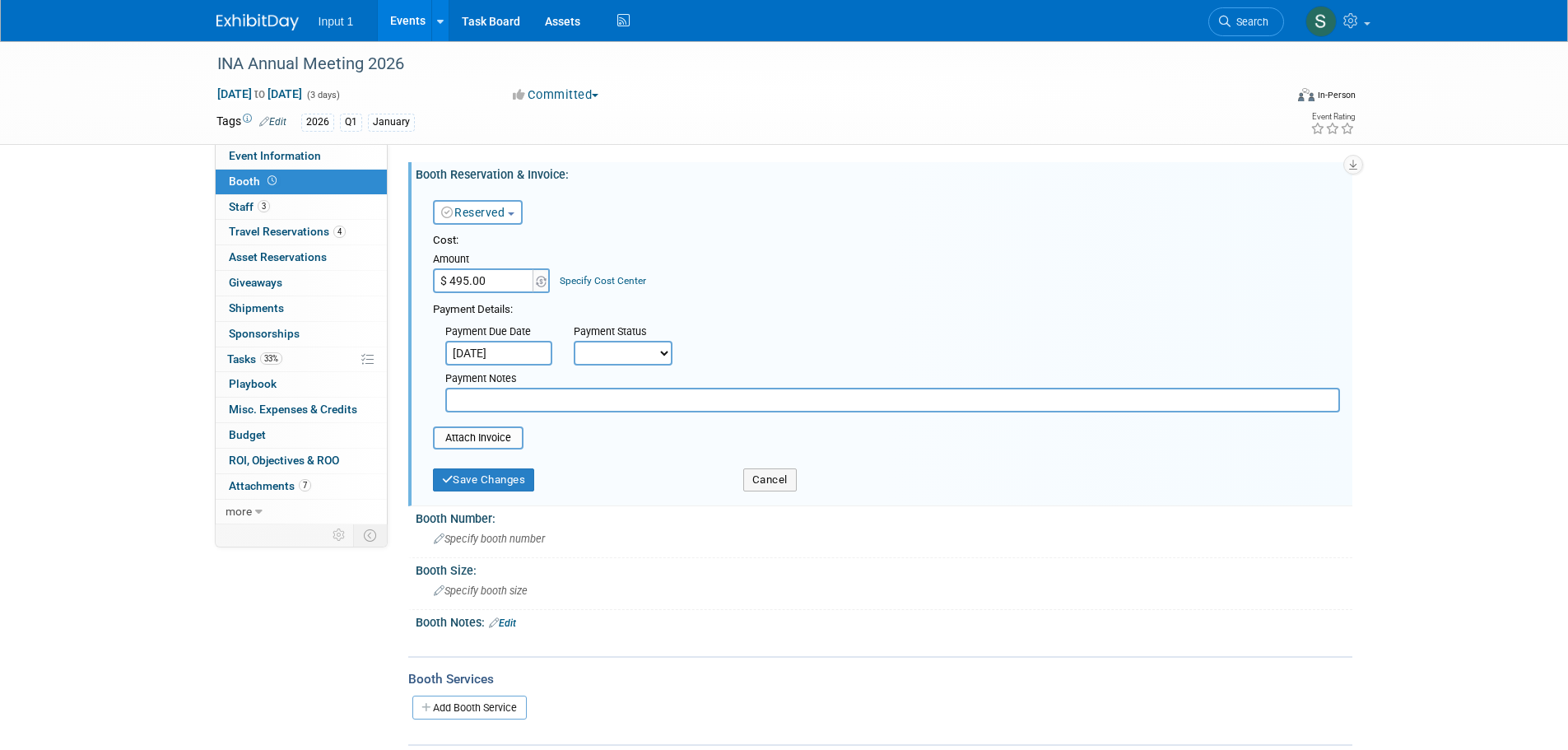
click at [630, 364] on select "Not Paid Yet Partially Paid Paid in Full" at bounding box center [623, 353] width 99 height 25
select select "1"
click at [573, 341] on select "Not Paid Yet Partially Paid Paid in Full" at bounding box center [623, 353] width 99 height 25
click at [561, 409] on input "text" at bounding box center [892, 399] width 895 height 25
type input "Paid with Rene credit card 20250904"
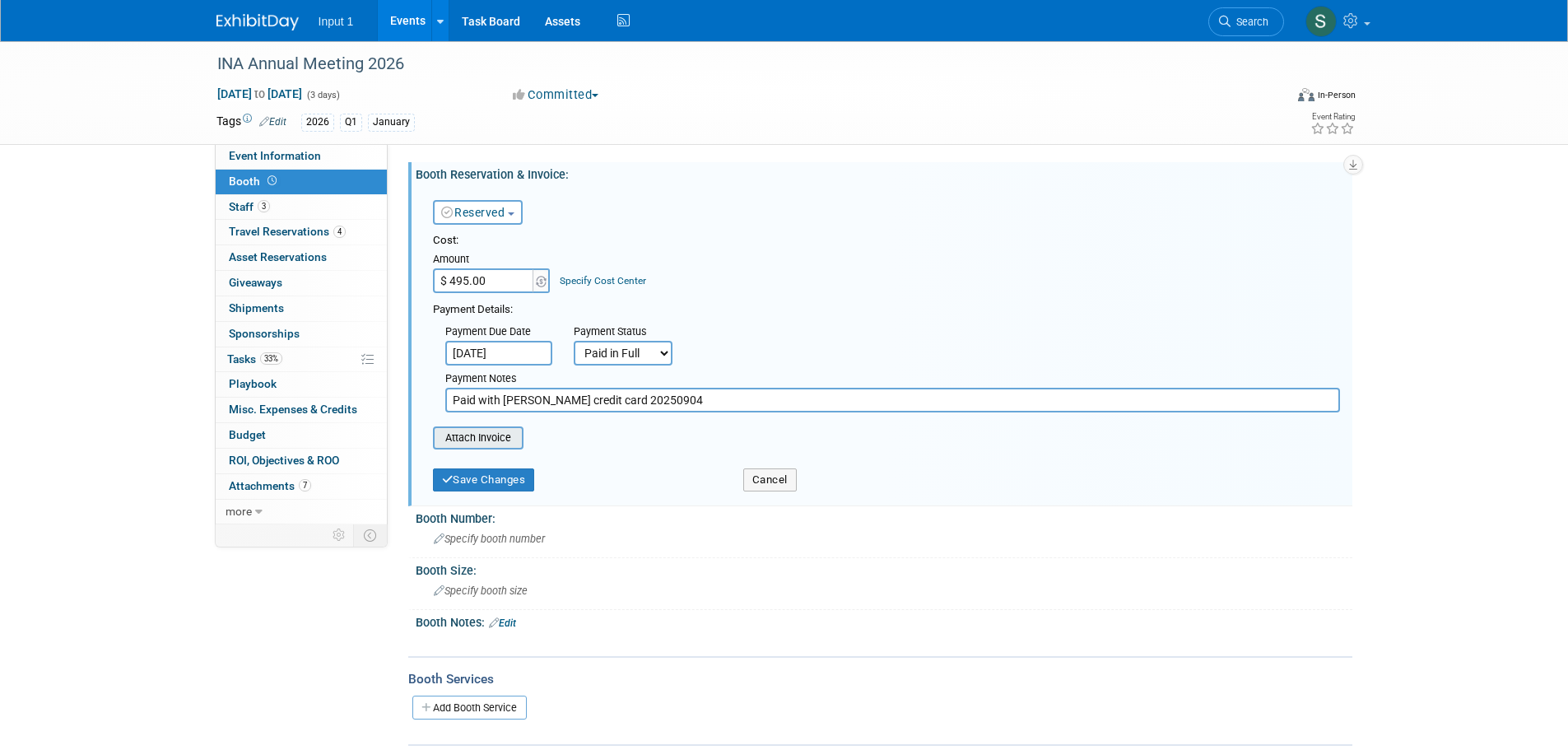
click at [486, 431] on input "file" at bounding box center [423, 438] width 195 height 20
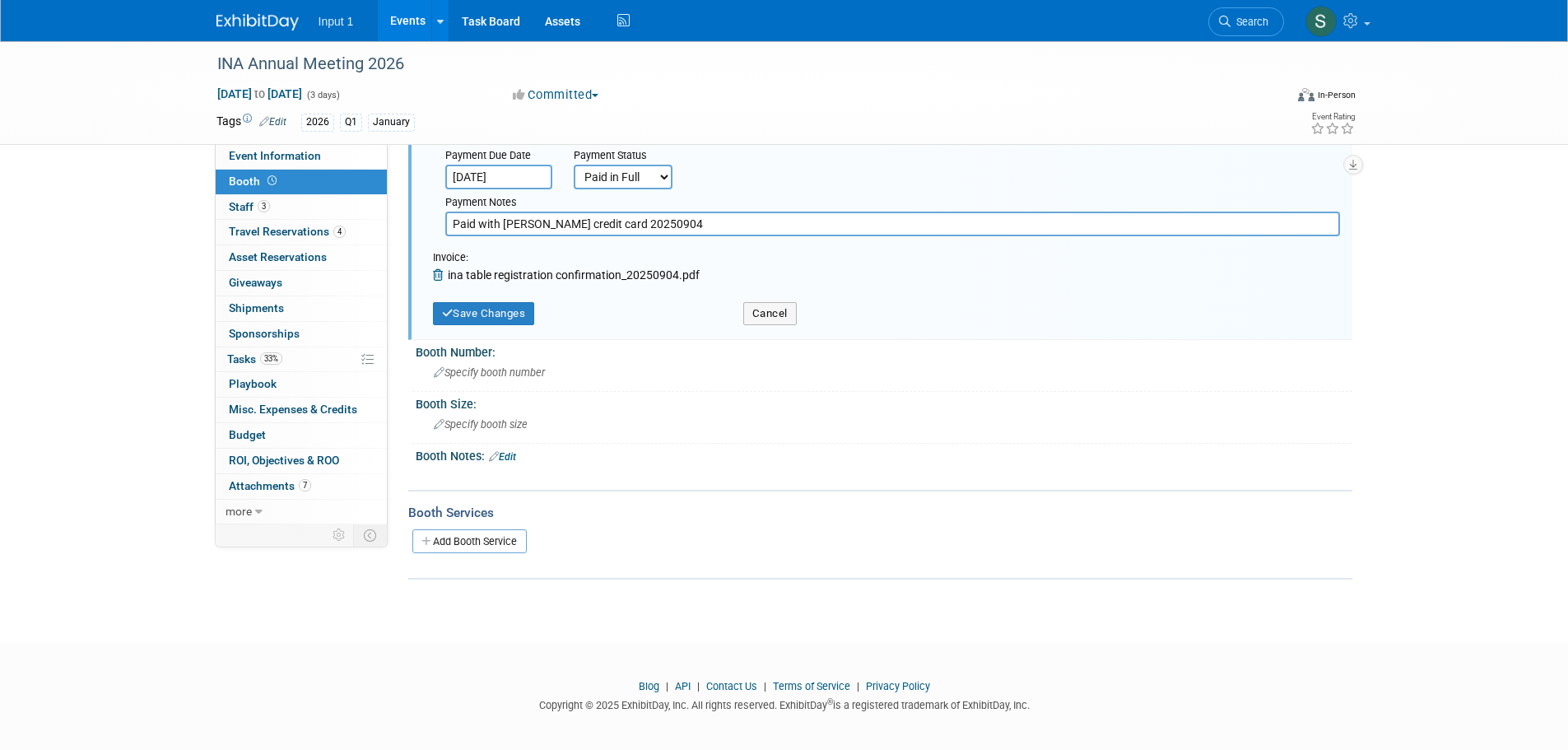
scroll to position [185, 0]
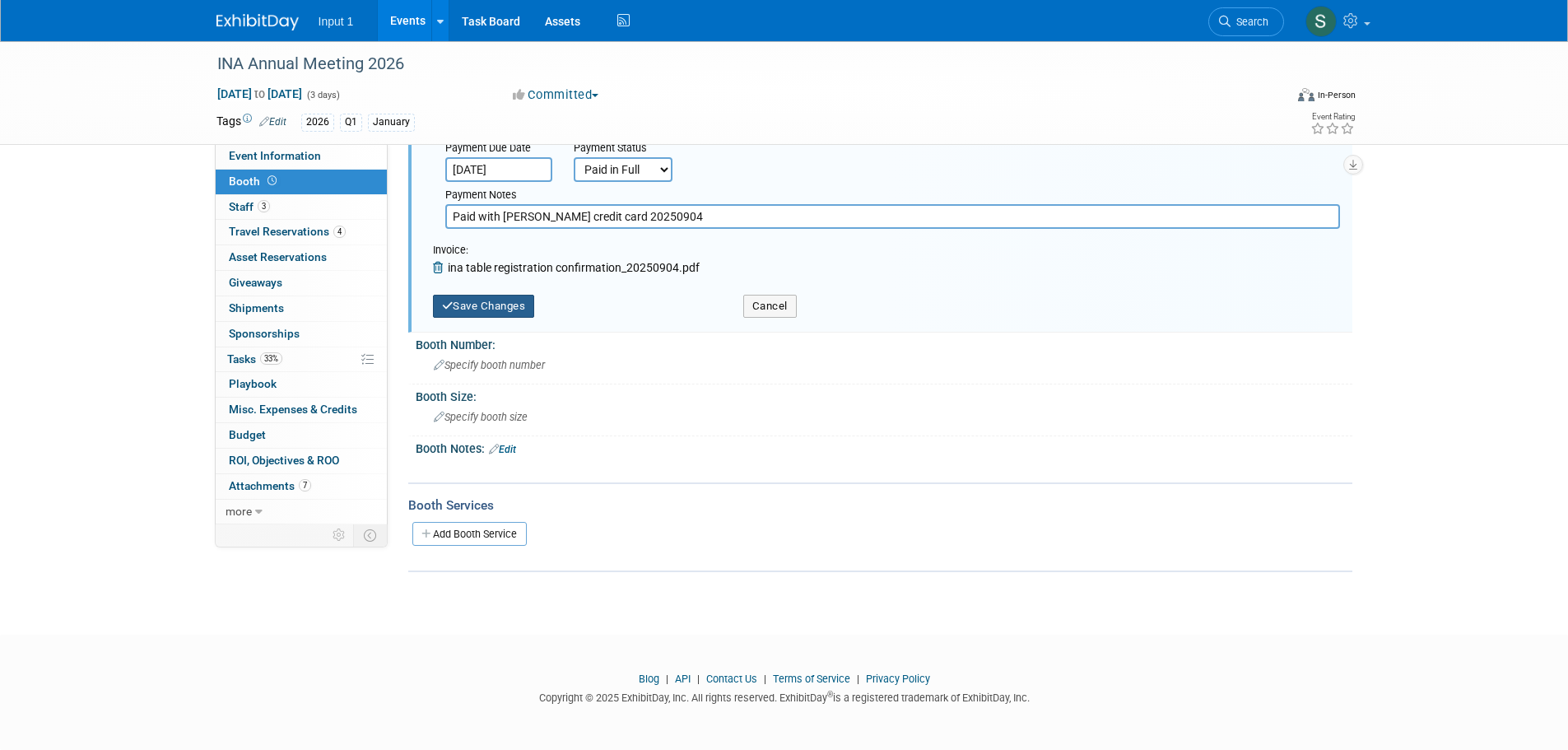
click at [495, 308] on button "Save Changes" at bounding box center [484, 306] width 102 height 23
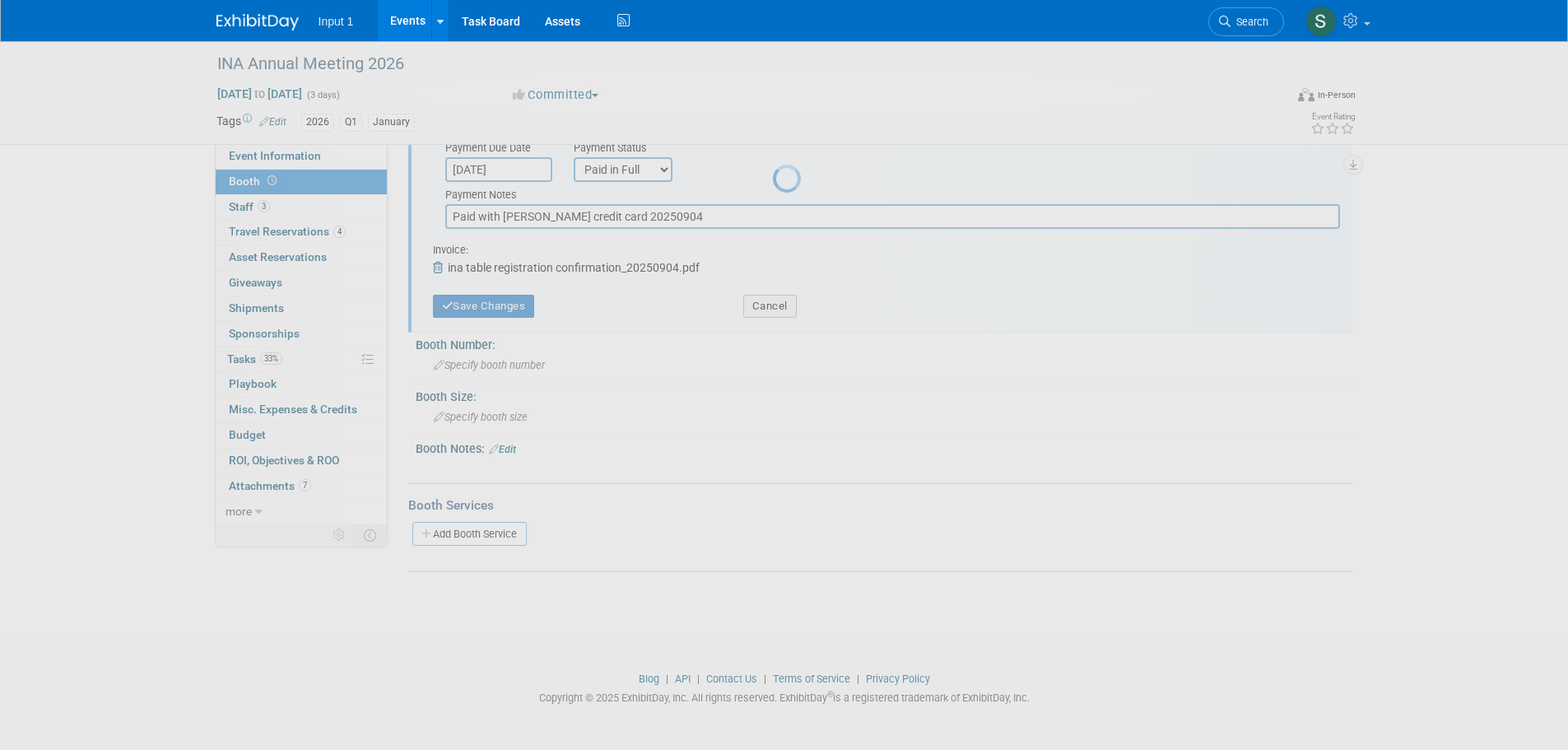
scroll to position [17, 0]
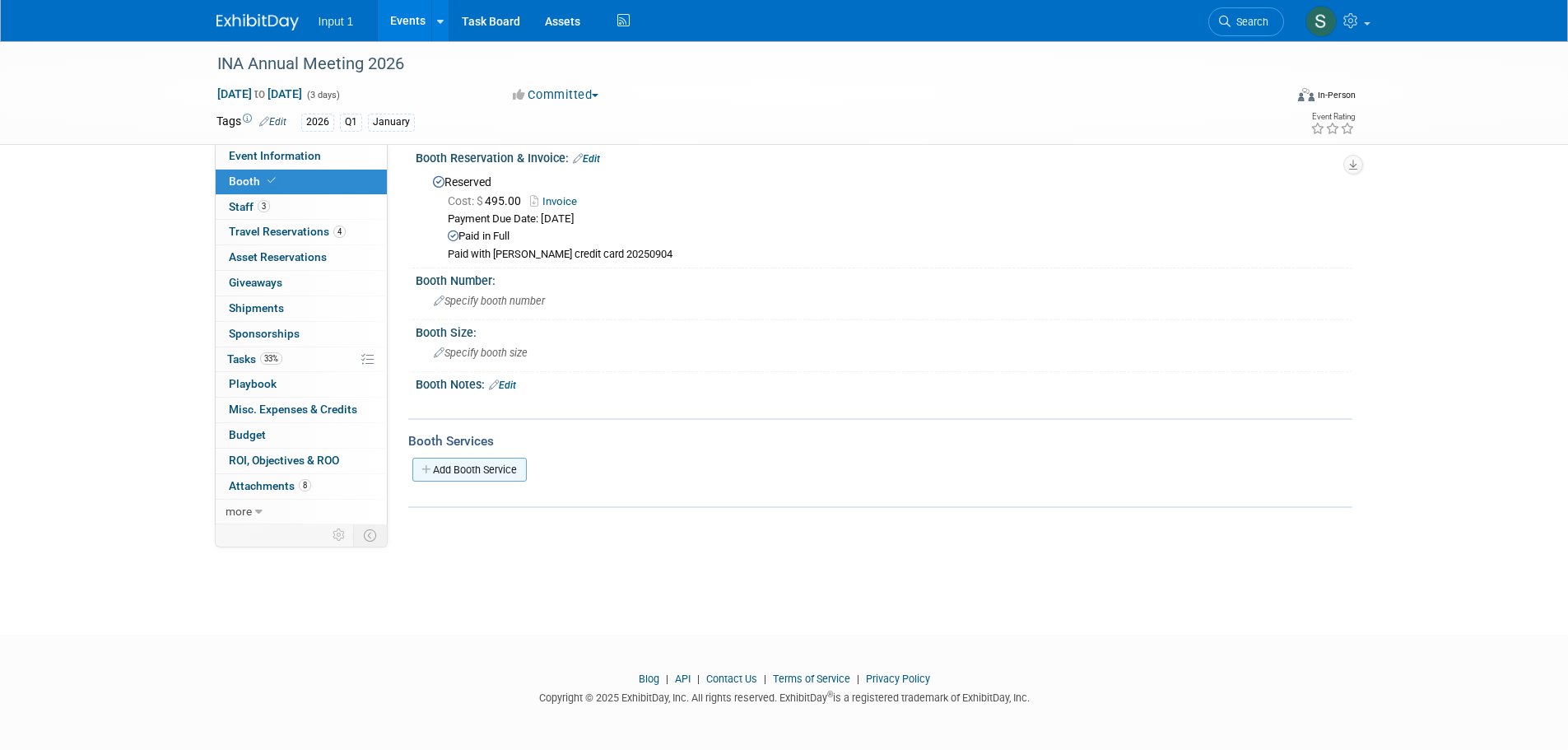
click at [477, 467] on link "Add Booth Service" at bounding box center [469, 470] width 115 height 24
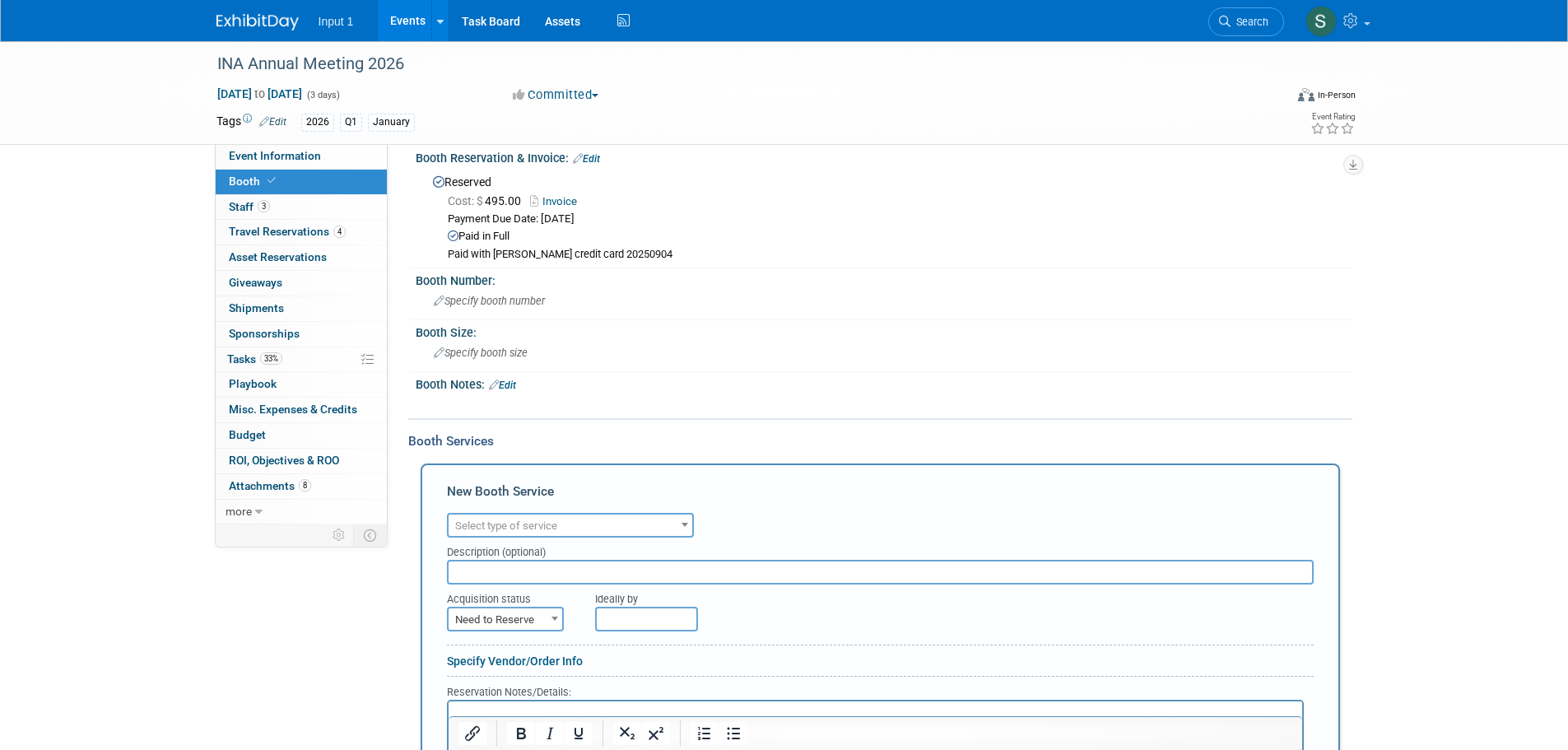
scroll to position [0, 0]
click at [564, 523] on span "Select type of service" at bounding box center [570, 526] width 243 height 23
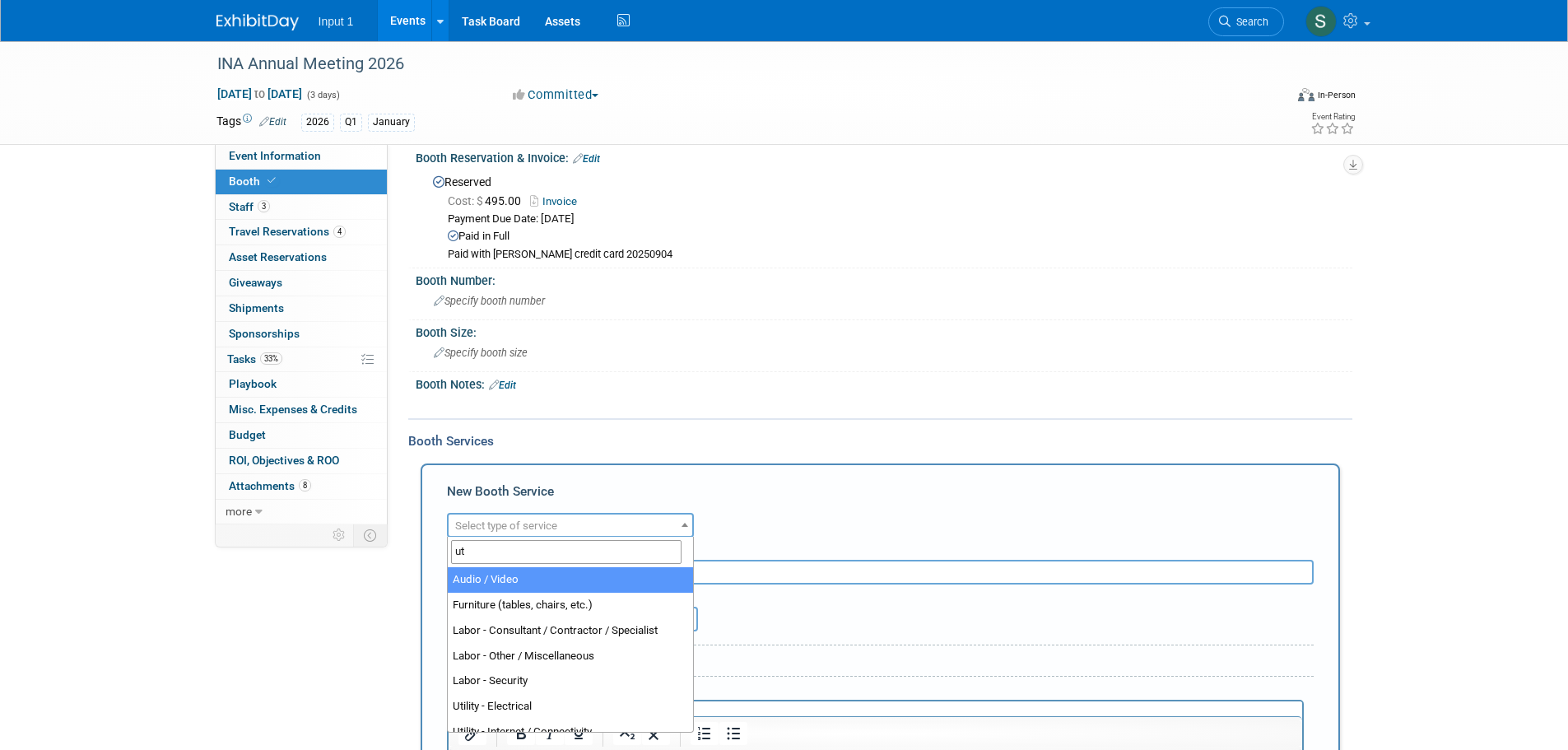
type input "uti"
click at [598, 527] on span "Select type of service" at bounding box center [570, 526] width 243 height 23
type input "ut"
select select "8"
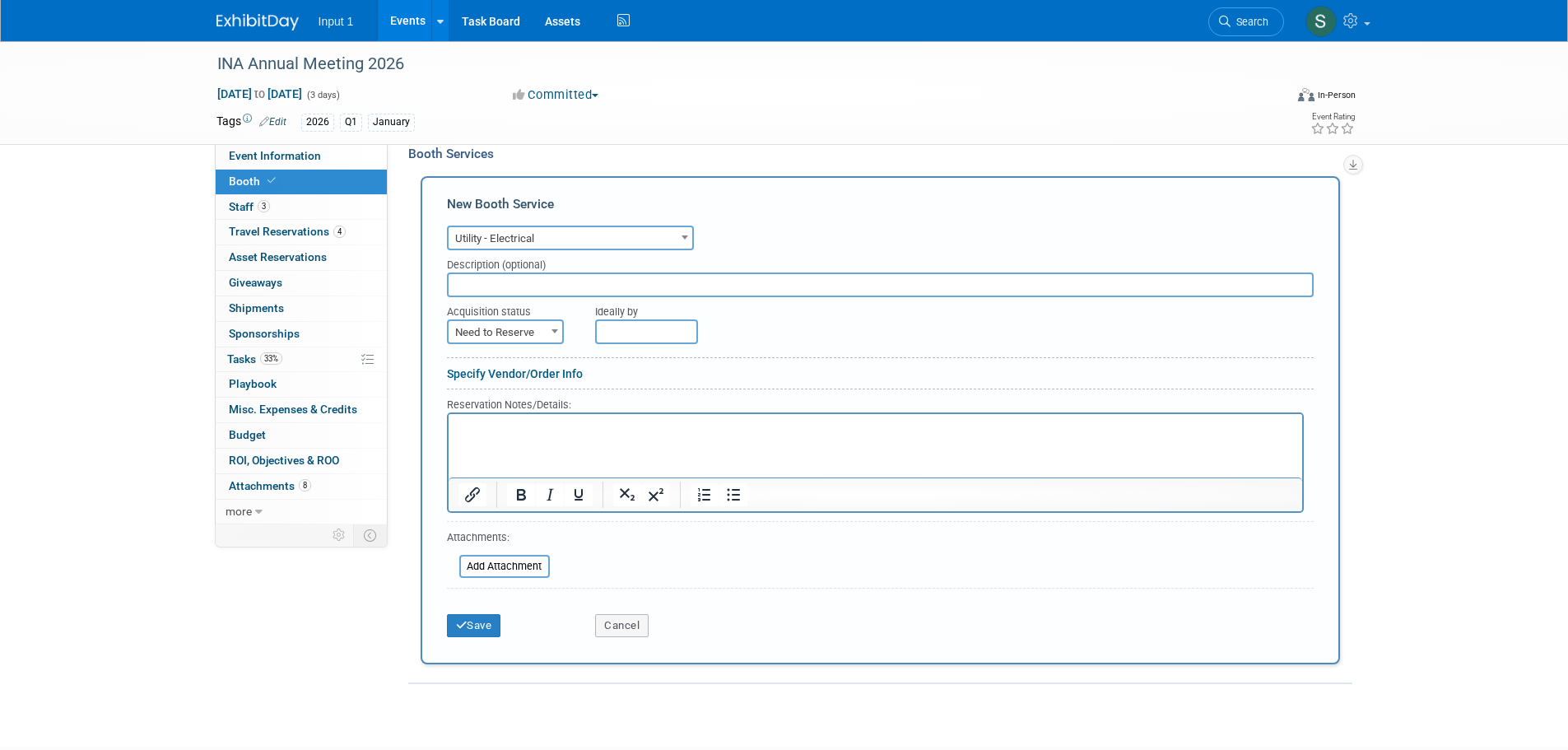
scroll to position [346, 0]
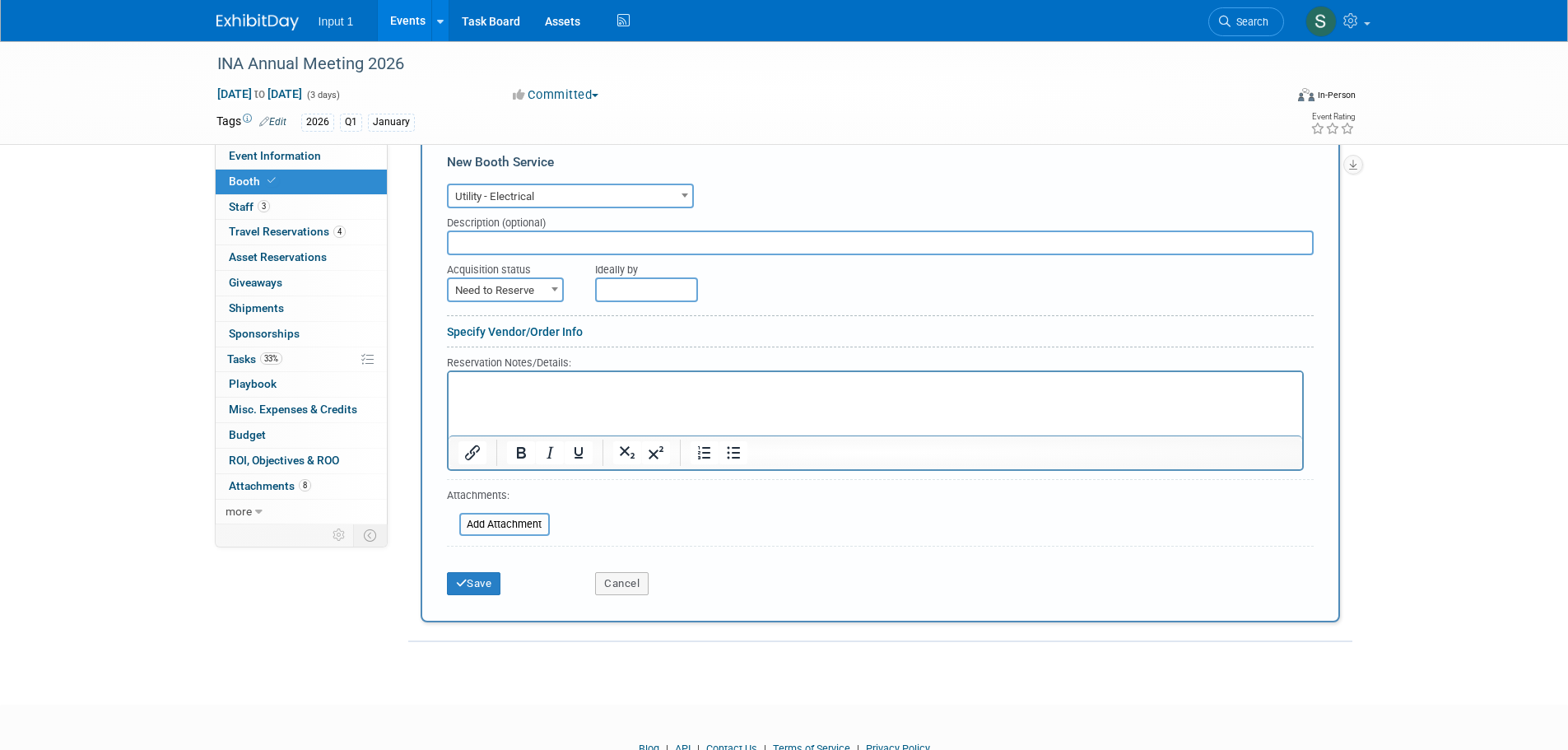
click at [654, 290] on input "text" at bounding box center [646, 289] width 103 height 25
click at [826, 325] on icon at bounding box center [831, 321] width 12 height 12
select select "9"
click at [728, 373] on span "1" at bounding box center [721, 373] width 32 height 32
type input "Oct 1, 2025"
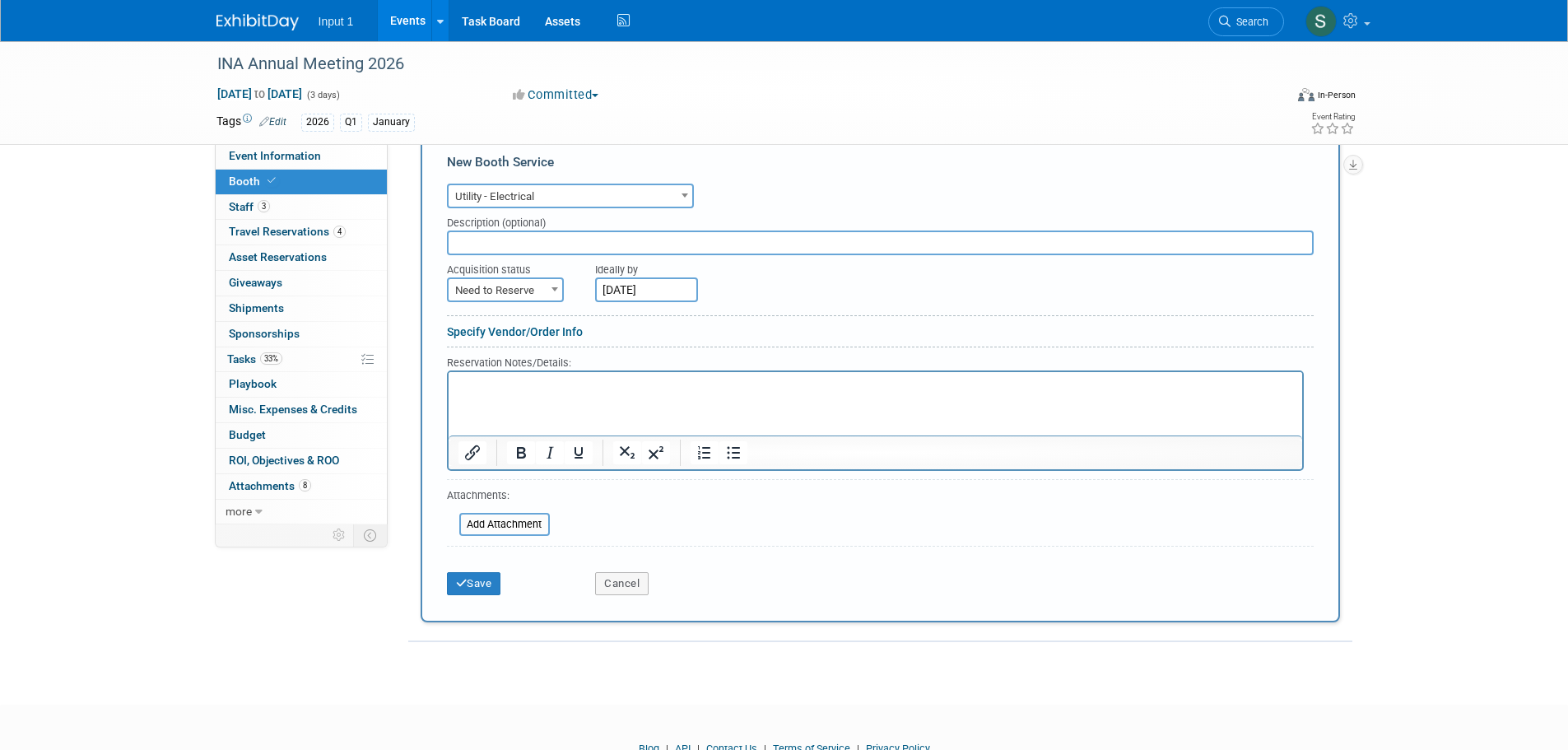
click at [712, 519] on form "Audio / Video Carpet / Flooring Catering / Food / Beverage Floral / Decorative …" at bounding box center [880, 392] width 866 height 424
click at [489, 587] on button "Save" at bounding box center [473, 583] width 54 height 23
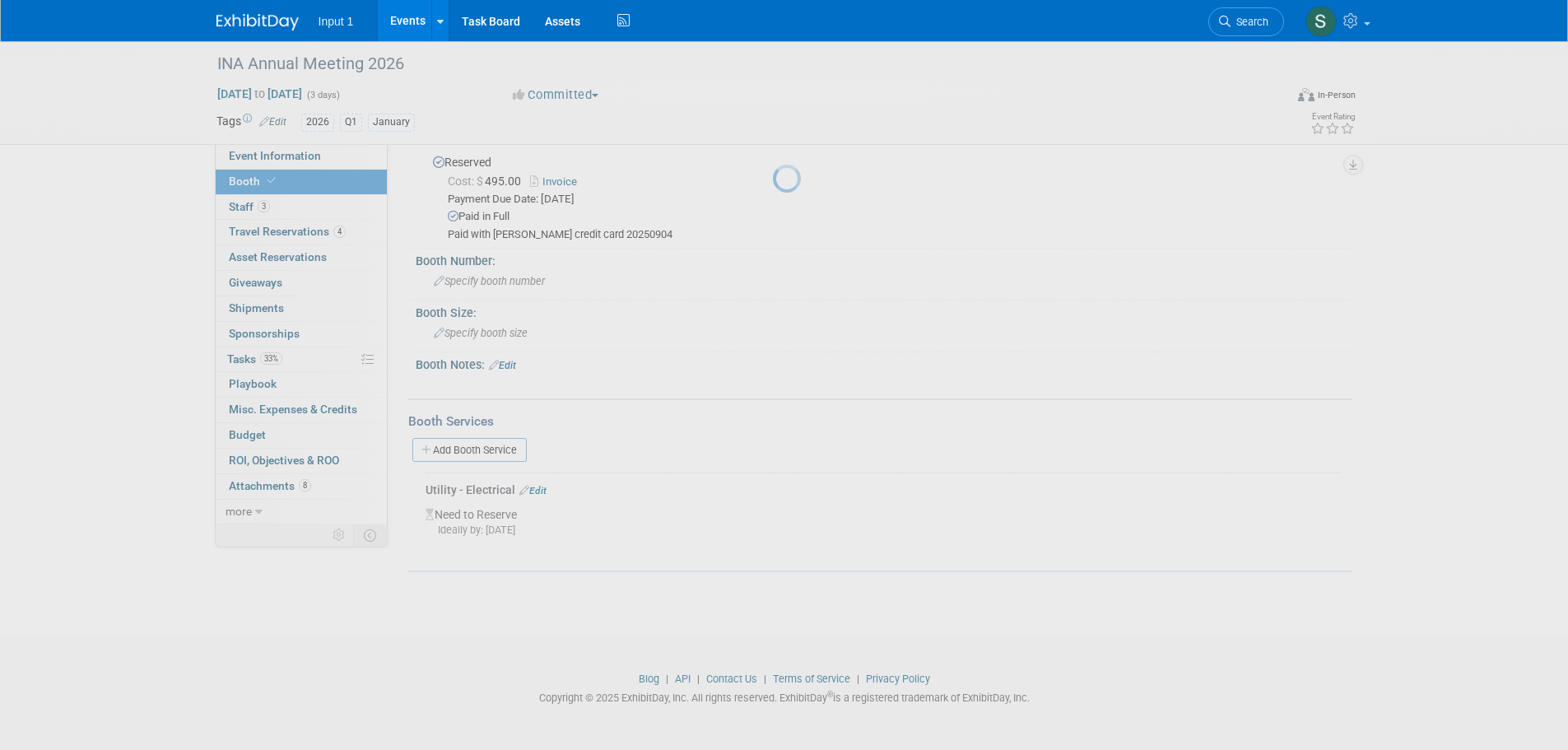
scroll to position [36, 0]
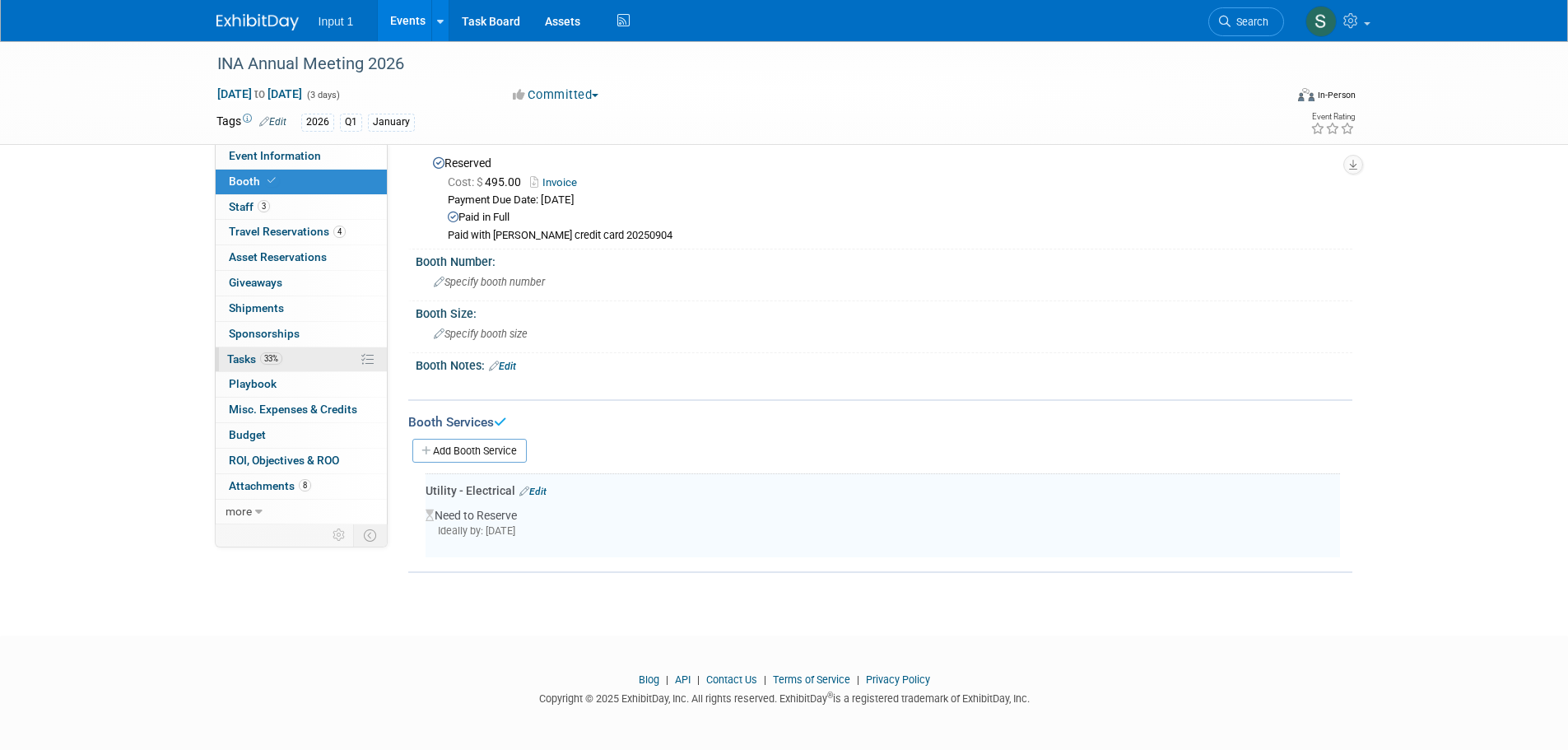
click at [256, 360] on span "Tasks 33%" at bounding box center [255, 359] width 55 height 13
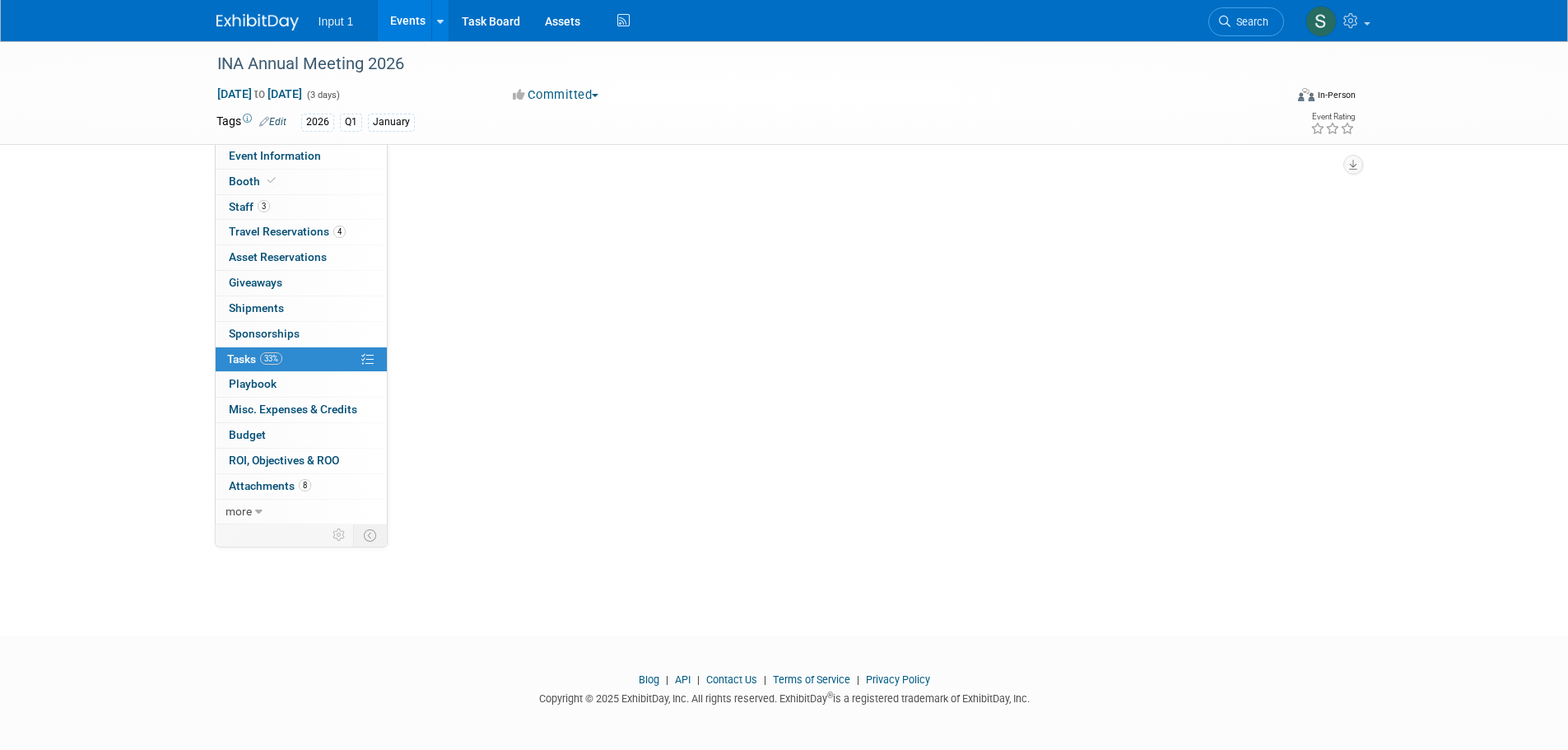
scroll to position [0, 0]
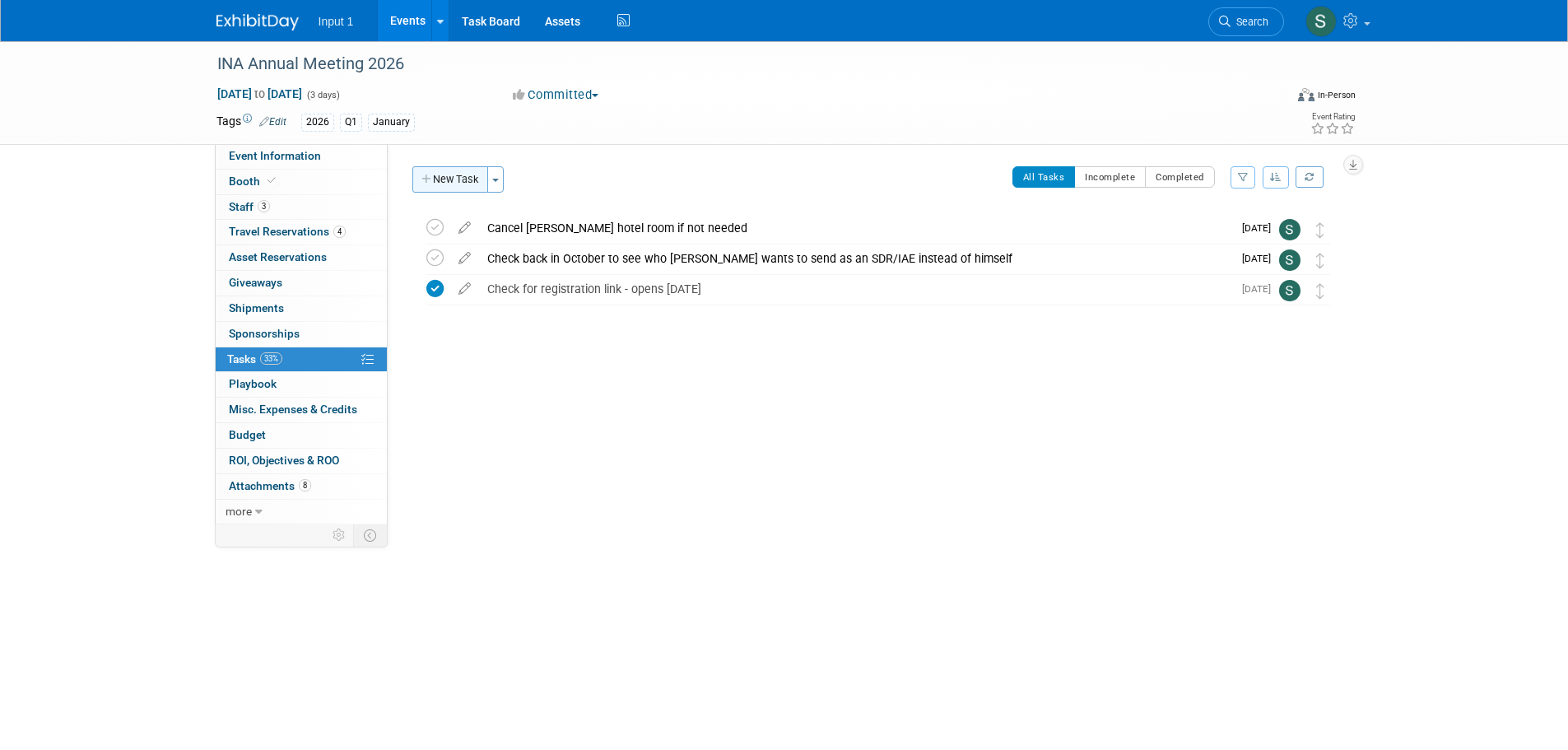
click at [465, 178] on button "New Task" at bounding box center [450, 179] width 76 height 27
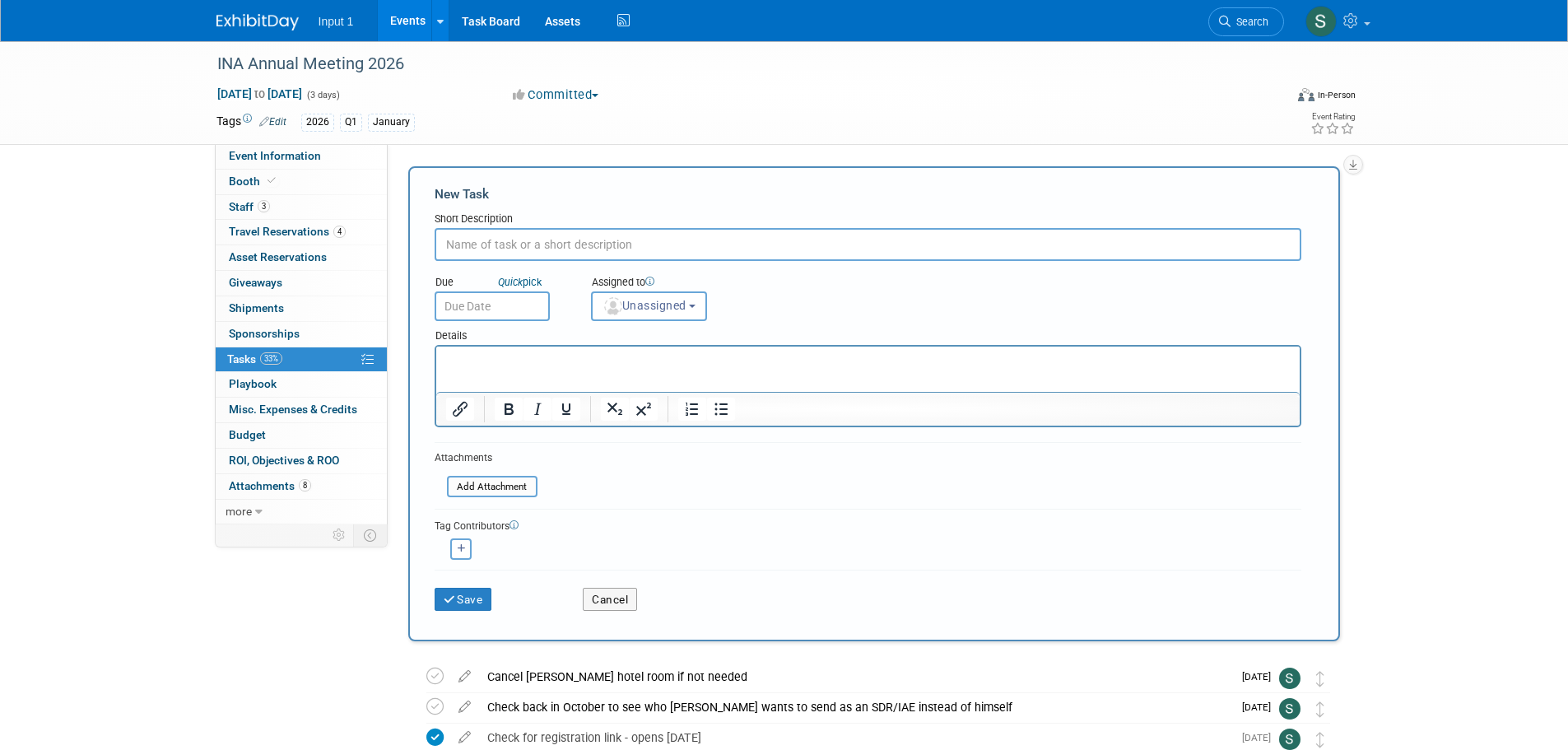
click at [489, 252] on input "text" at bounding box center [868, 244] width 866 height 33
type input "Order electrical for booth"
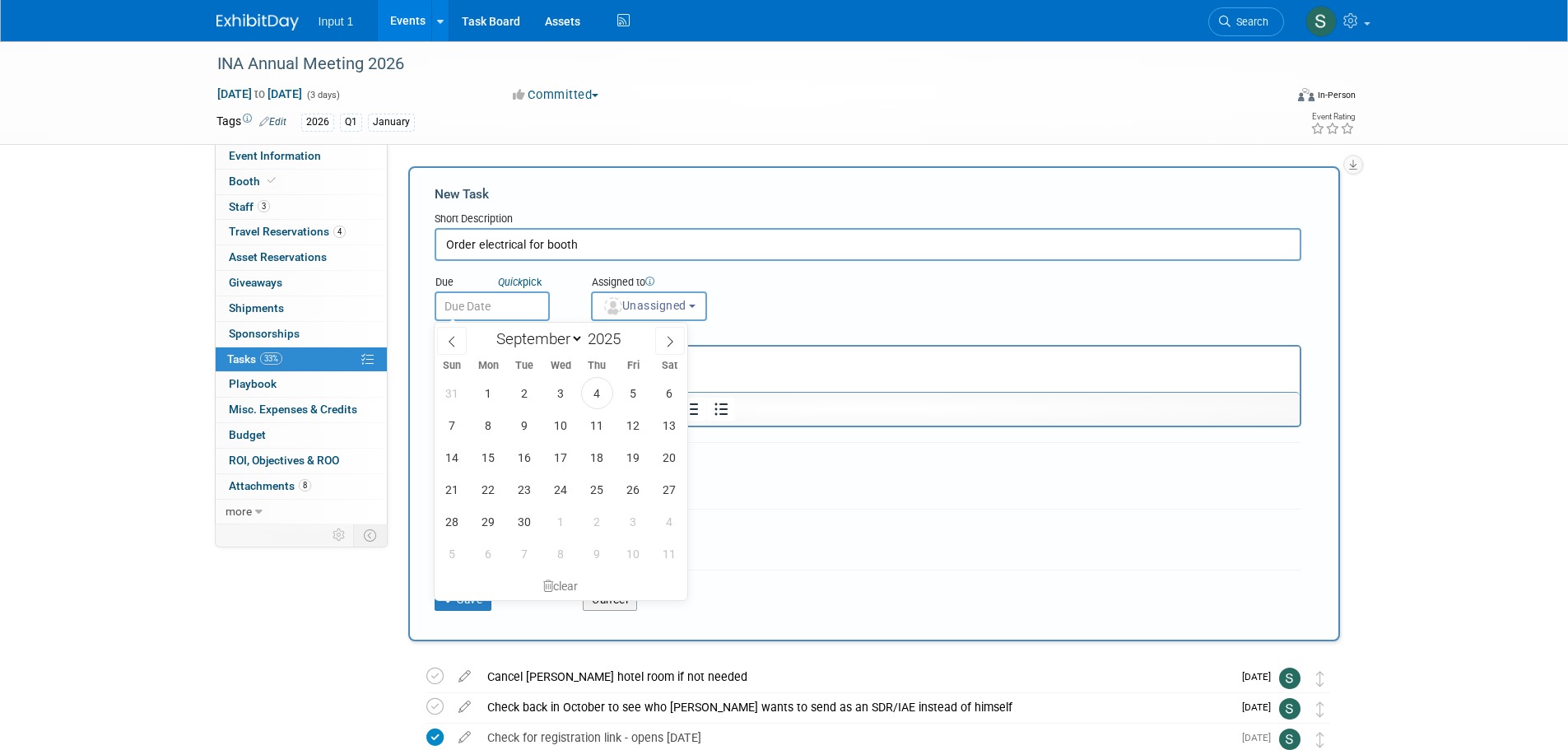
click at [512, 312] on input "text" at bounding box center [493, 306] width 116 height 29
click at [564, 516] on span "1" at bounding box center [561, 521] width 32 height 32
type input "Oct 1, 2025"
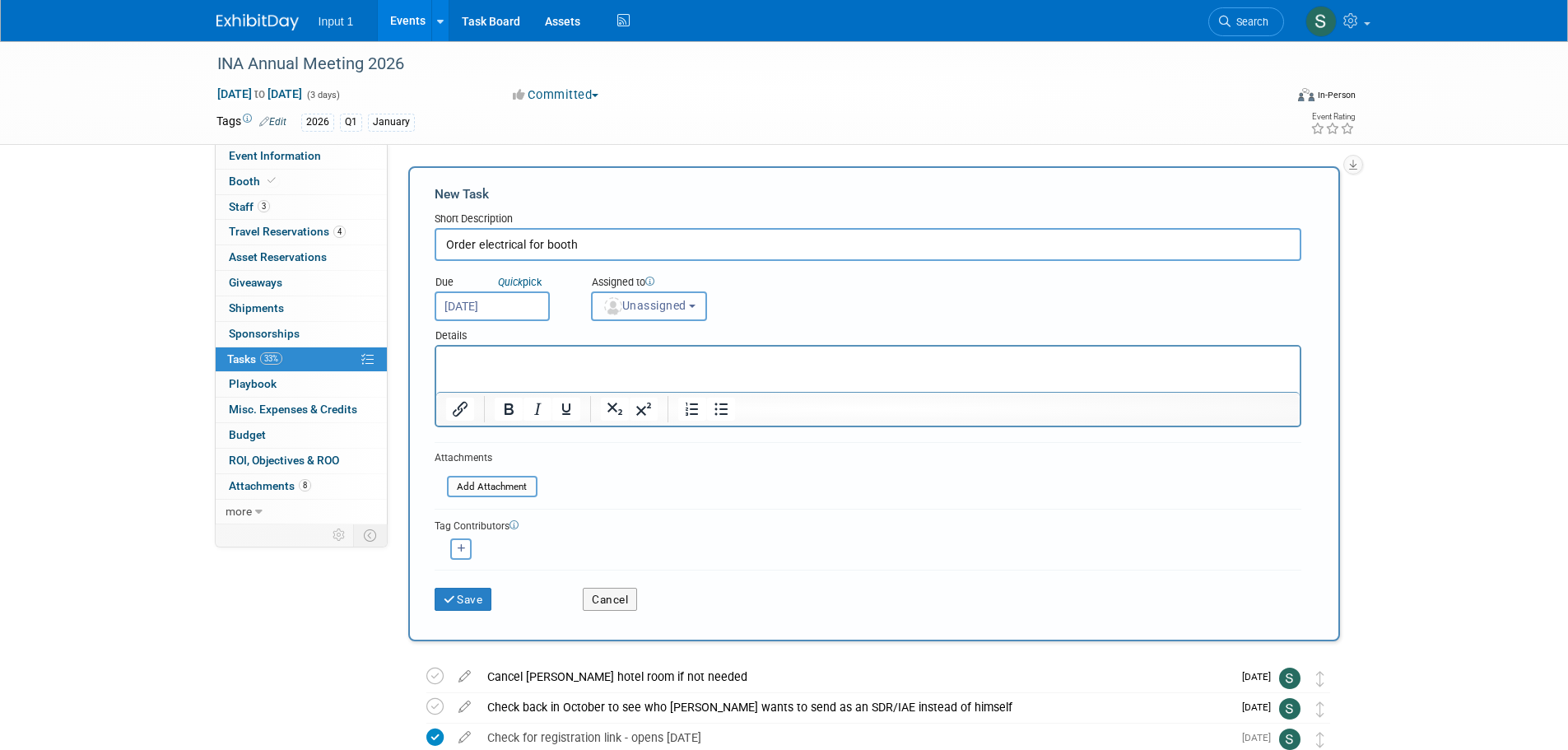
click at [682, 315] on button "Unassigned" at bounding box center [649, 306] width 117 height 29
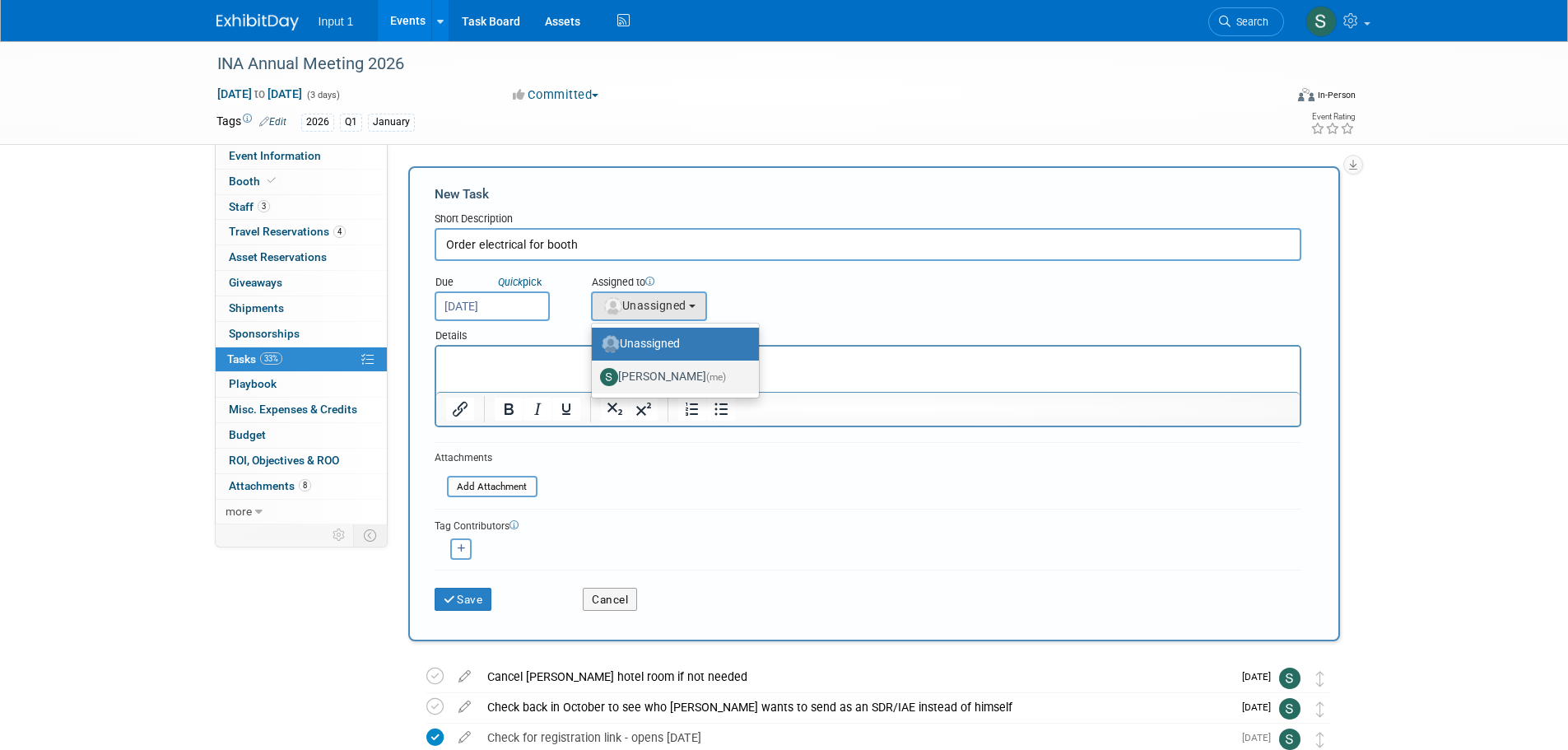
drag, startPoint x: 662, startPoint y: 373, endPoint x: 223, endPoint y: 43, distance: 549.2
click at [662, 373] on label "Susan Stout (me)" at bounding box center [671, 376] width 142 height 27
click at [595, 373] on input "Susan Stout (me)" at bounding box center [589, 375] width 11 height 11
select select "7b485153-a8c5-4bc0-a404-8d0521ee698e"
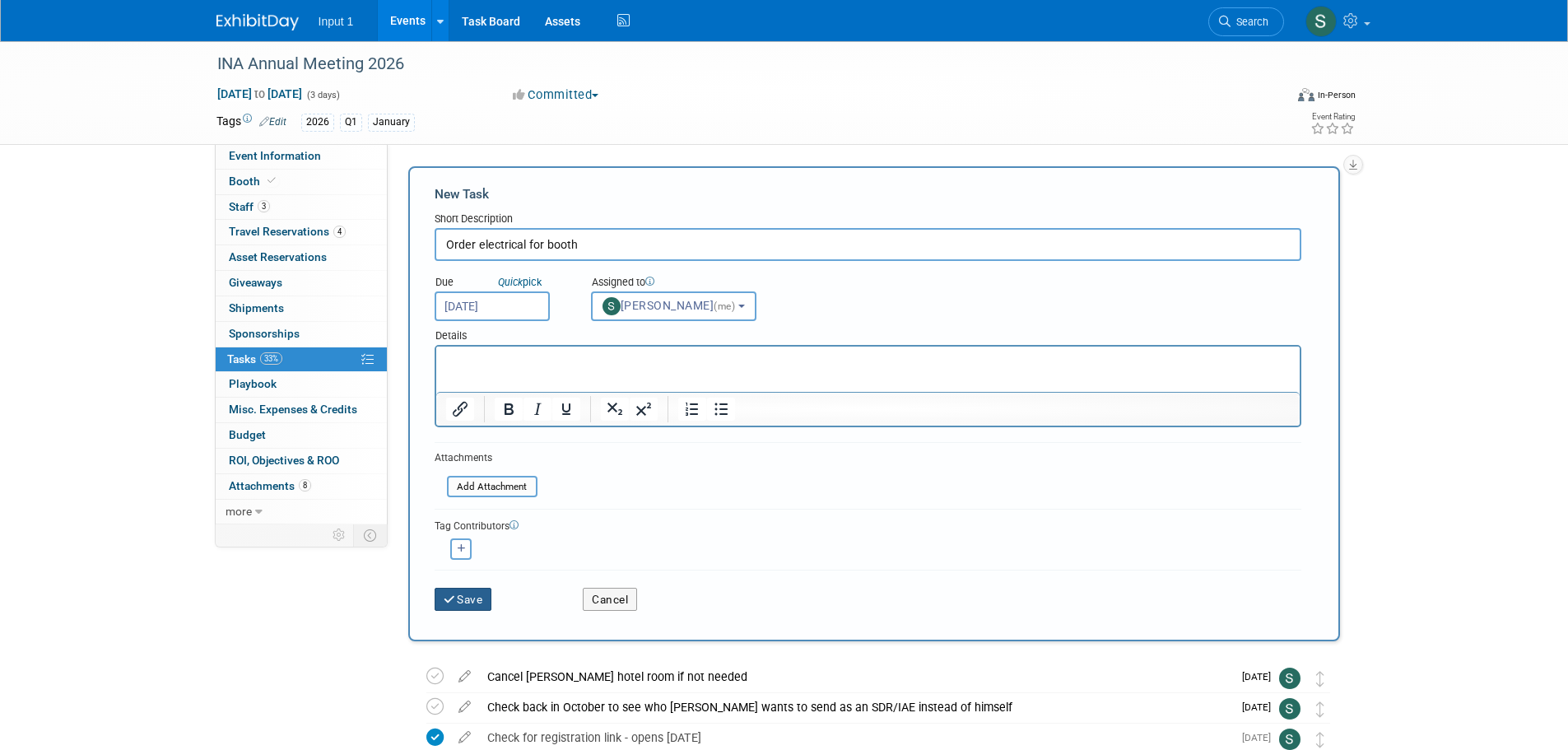
click at [468, 601] on button "Save" at bounding box center [463, 599] width 58 height 23
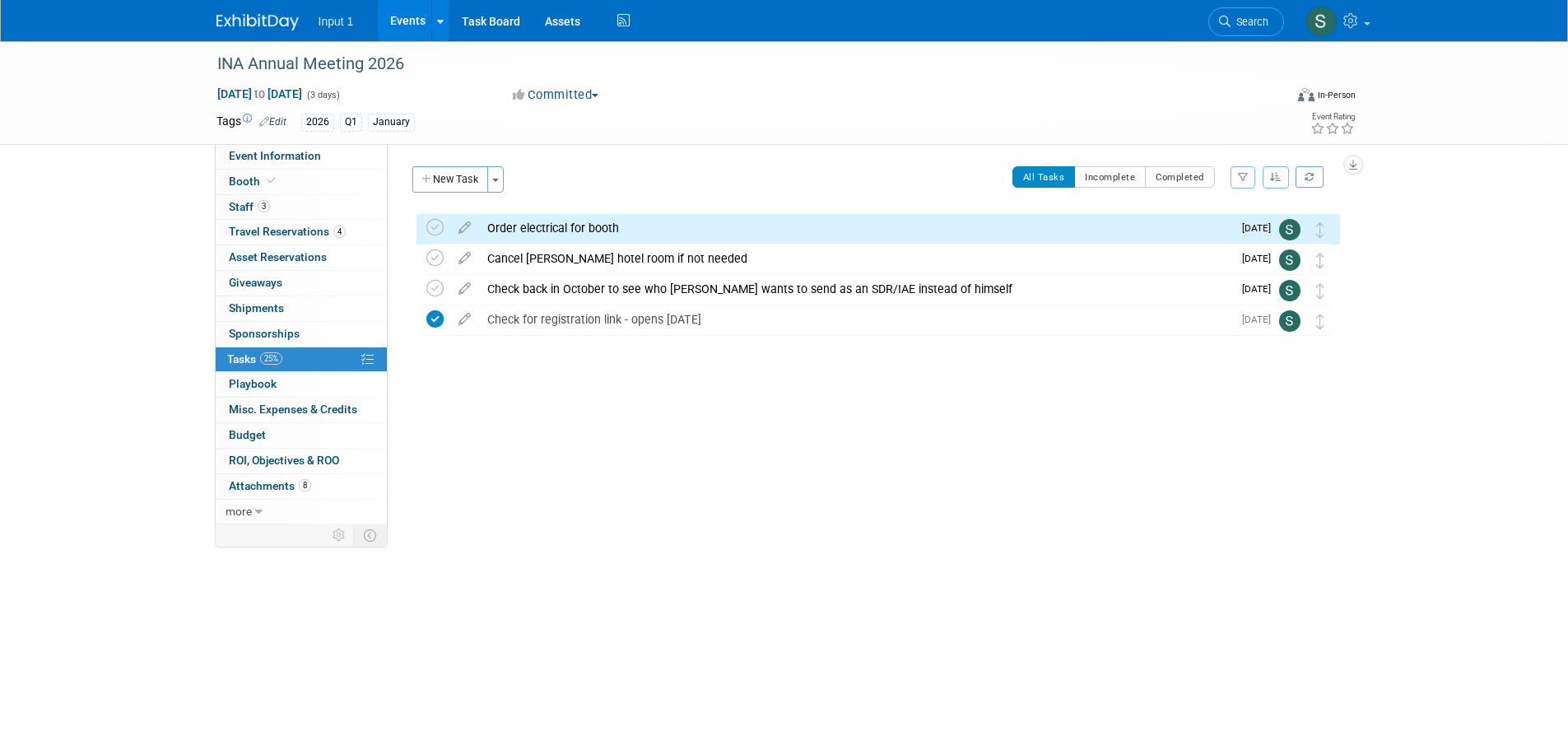
click at [802, 551] on div "INA Annual Meeting 2026 Jan 26, 2026 to Jan 28, 2026 (3 days) Jan 26, 2026 to J…" at bounding box center [784, 331] width 1568 height 580
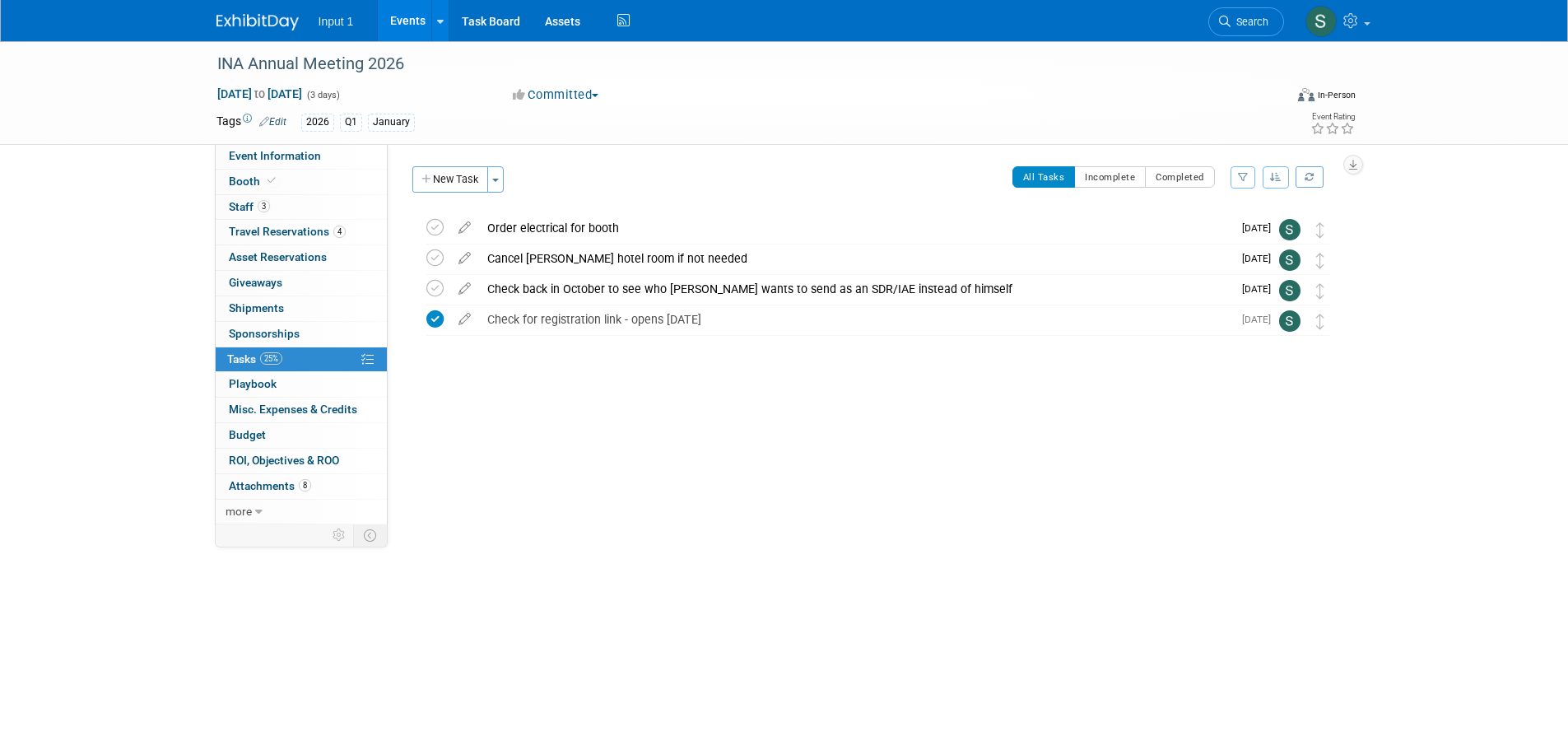
click at [704, 411] on div "Event Website: Edit https://www.networksalliance.com/2026-meeting/ Event Venue …" at bounding box center [869, 334] width 964 height 380
click at [794, 520] on div "Event Website: Edit https://www.networksalliance.com/2026-meeting/ Event Venue …" at bounding box center [869, 334] width 964 height 380
click at [403, 21] on link "Events" at bounding box center [407, 20] width 60 height 41
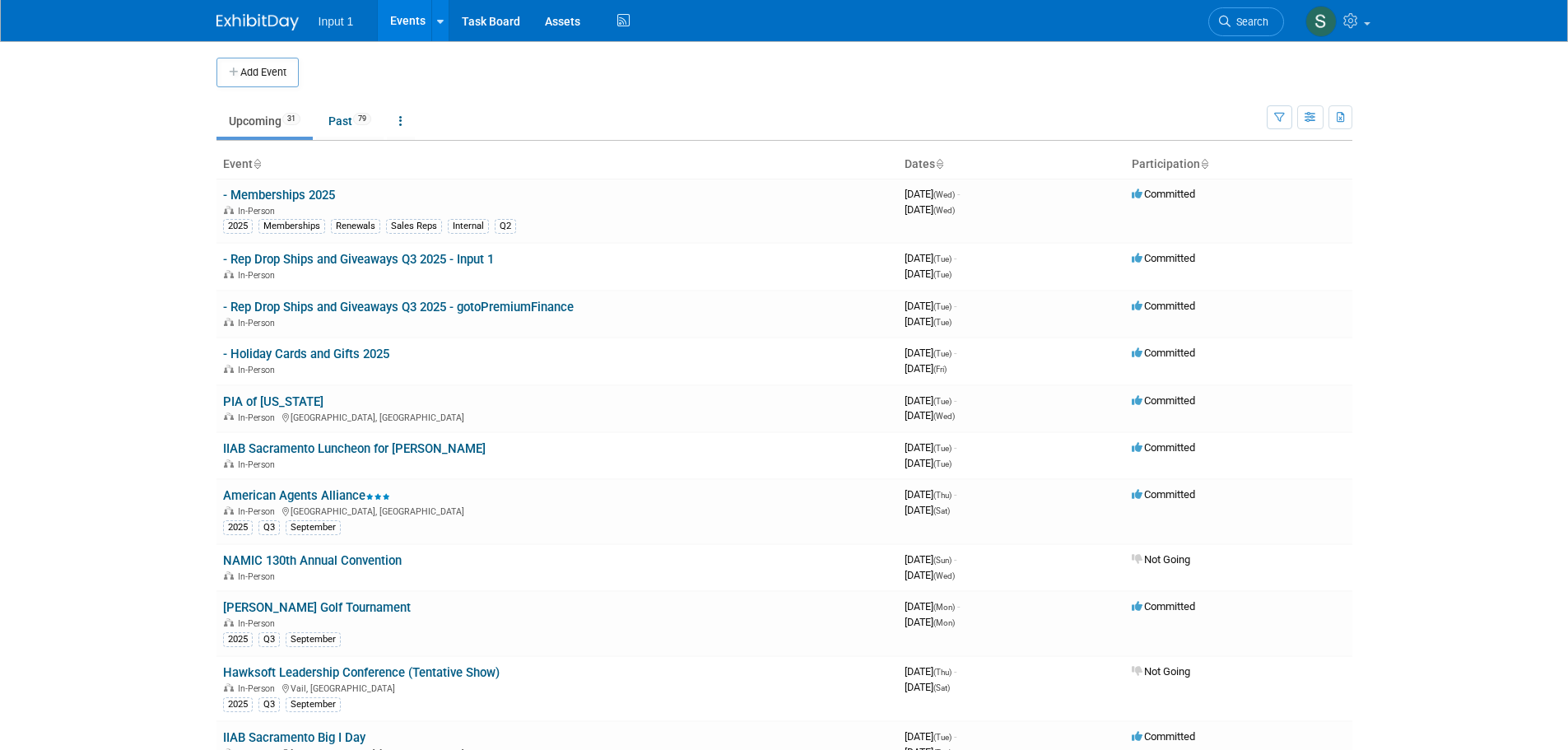
click at [240, 79] on button "Add Event" at bounding box center [258, 73] width 83 height 29
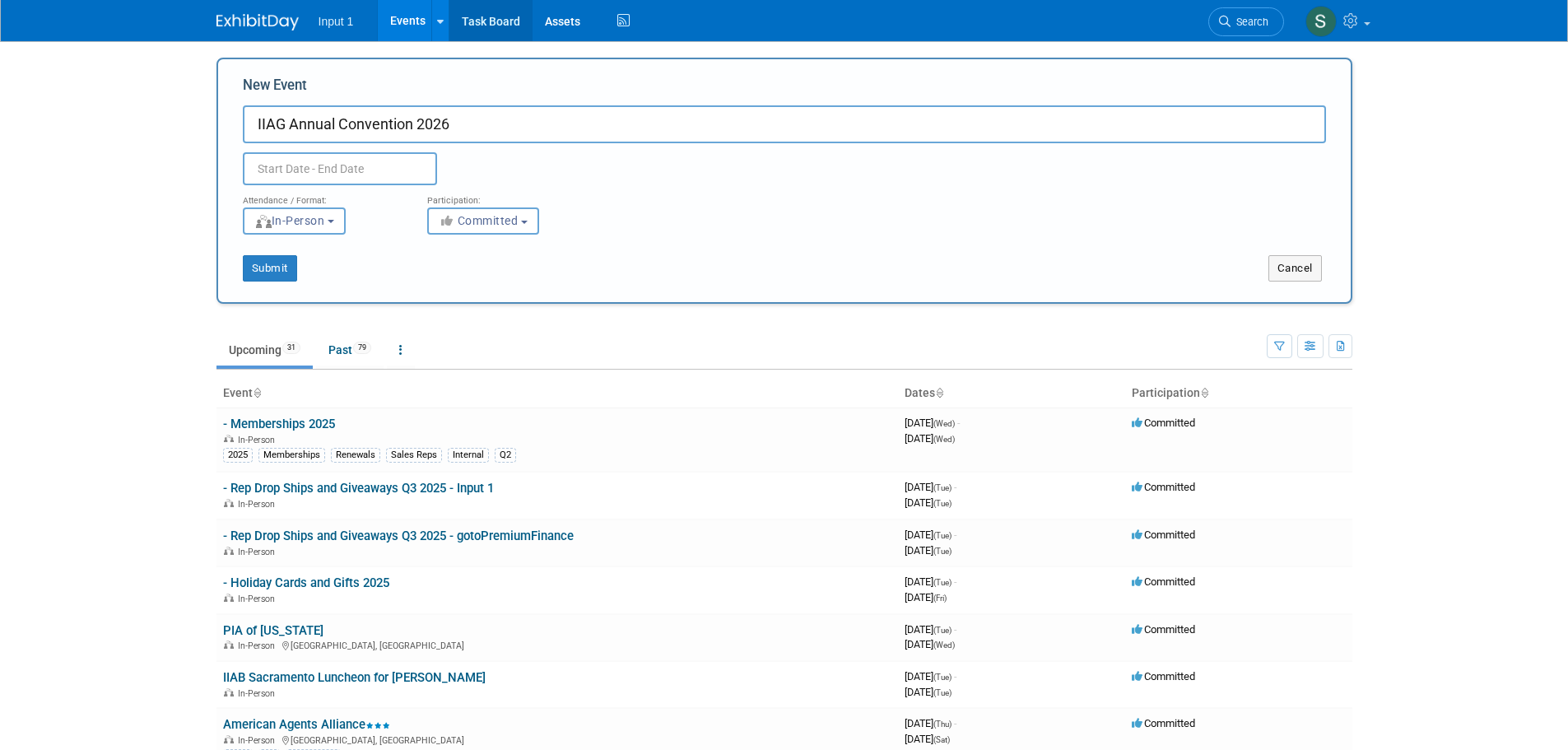
type input "IIAG Annual Convention 2026"
click at [355, 171] on input "text" at bounding box center [340, 169] width 195 height 33
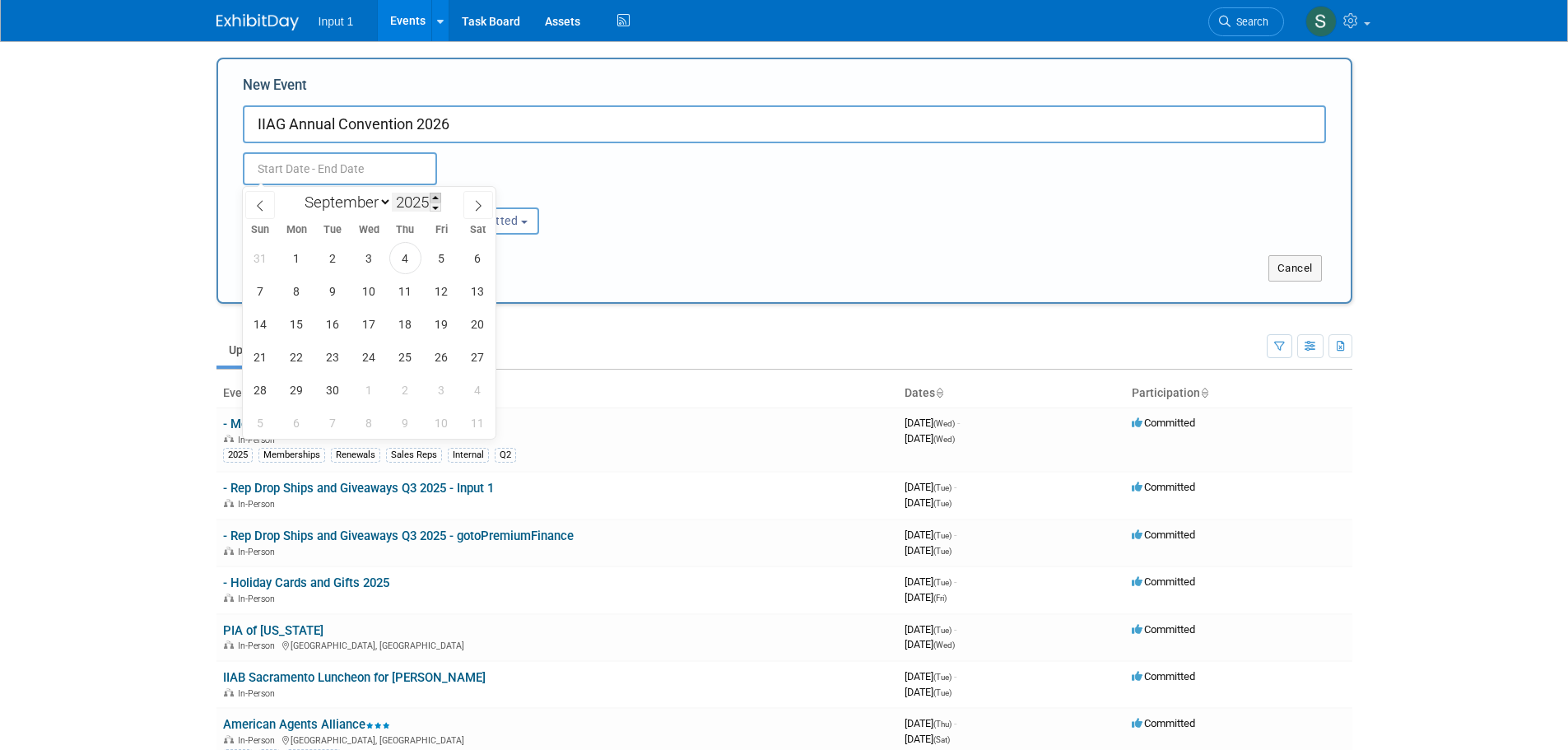
click at [439, 198] on span at bounding box center [435, 197] width 12 height 10
type input "2026"
click at [371, 206] on select "January February March April May June July August September October November De…" at bounding box center [344, 202] width 95 height 20
select select "9"
click at [297, 192] on select "January February March April May June July August September October November De…" at bounding box center [344, 202] width 95 height 20
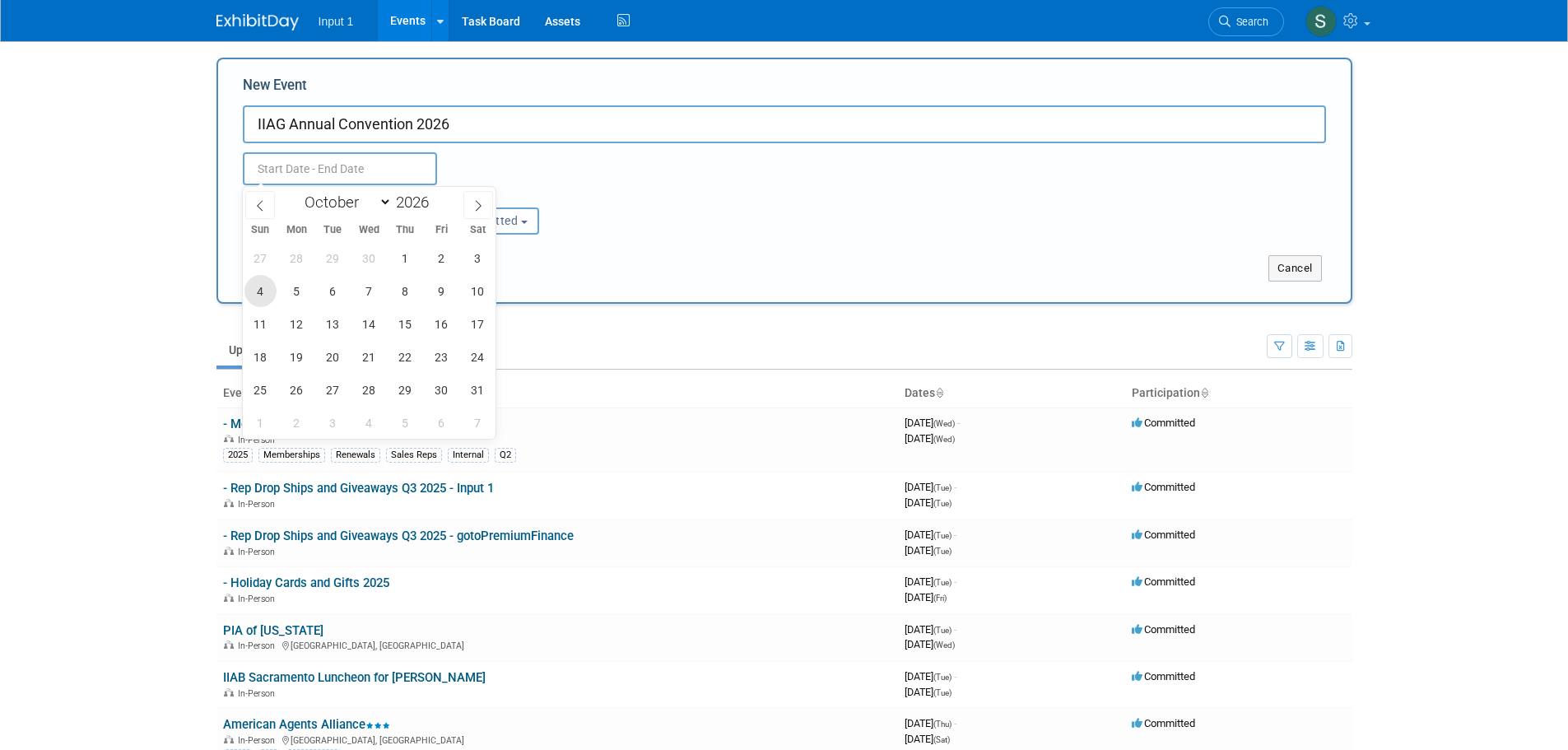
click at [261, 299] on span "4" at bounding box center [260, 291] width 32 height 32
click at [339, 292] on span "6" at bounding box center [332, 291] width 32 height 32
type input "[DATE] to [DATE]"
click at [651, 212] on div "Attendance / Format: <img src="https://www.exhibitday.com/Images/Format-InPerso…" at bounding box center [784, 210] width 1107 height 50
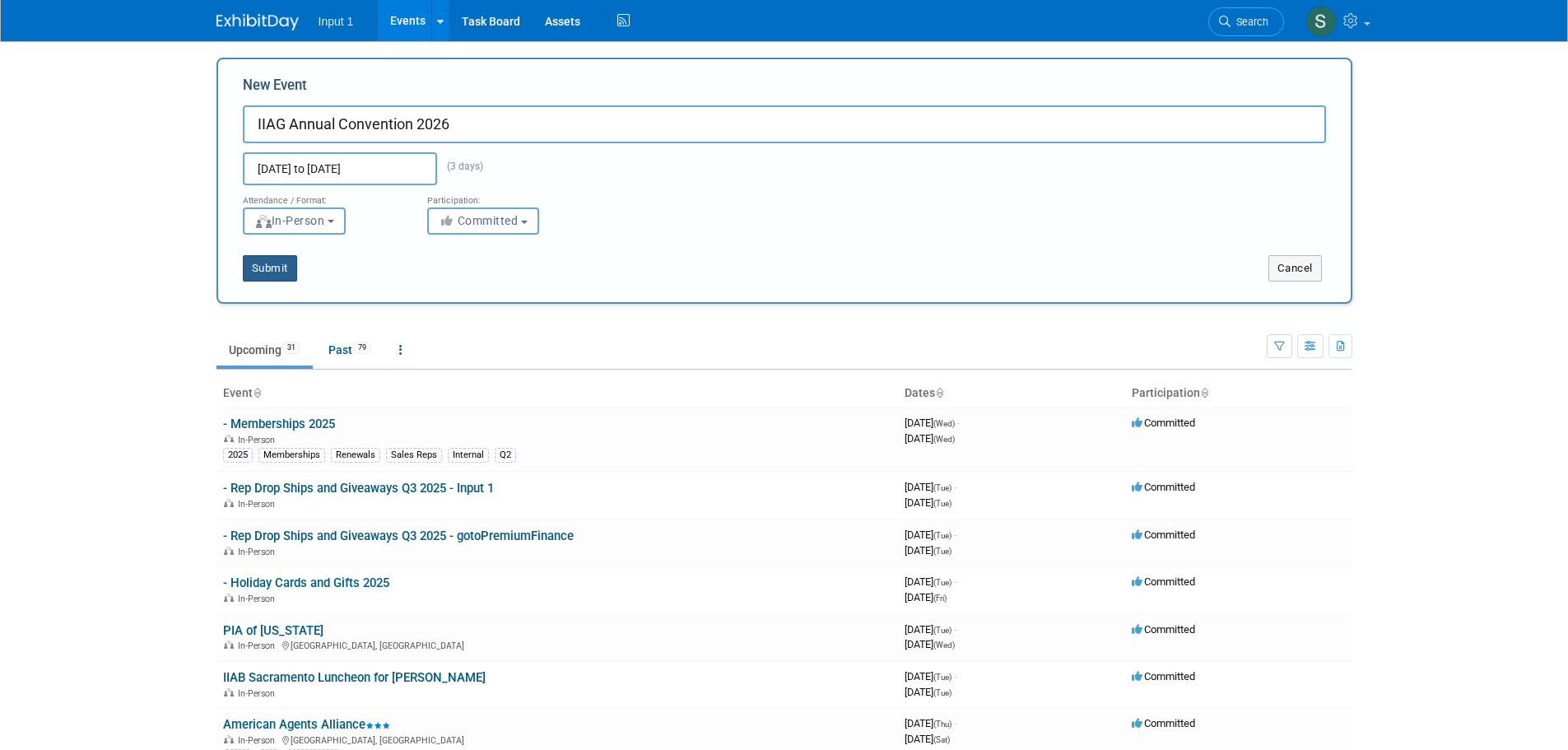
click at [273, 269] on button "Submit" at bounding box center [270, 268] width 54 height 27
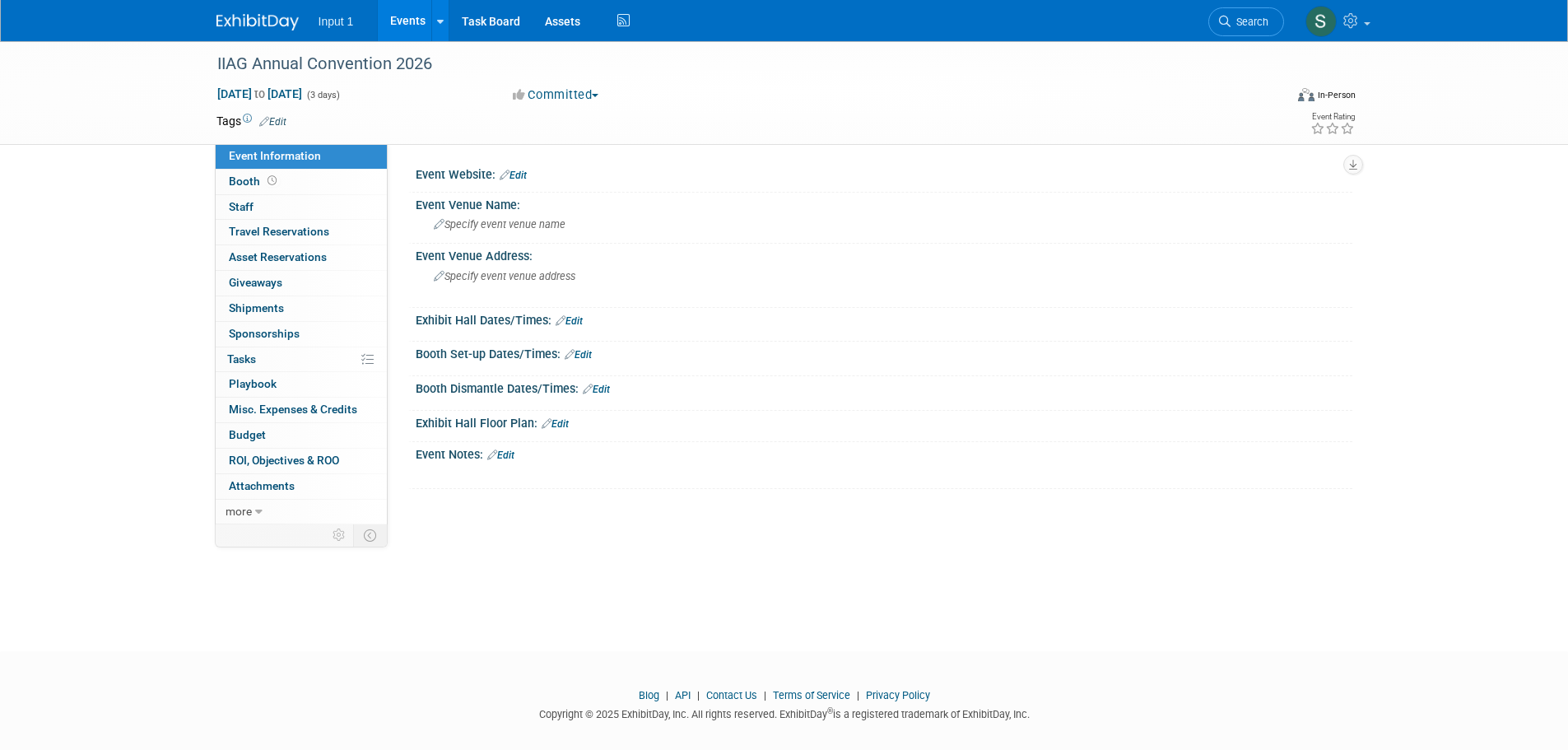
click at [284, 115] on span "Edit" at bounding box center [270, 121] width 32 height 13
click at [284, 123] on link "Edit" at bounding box center [273, 121] width 28 height 12
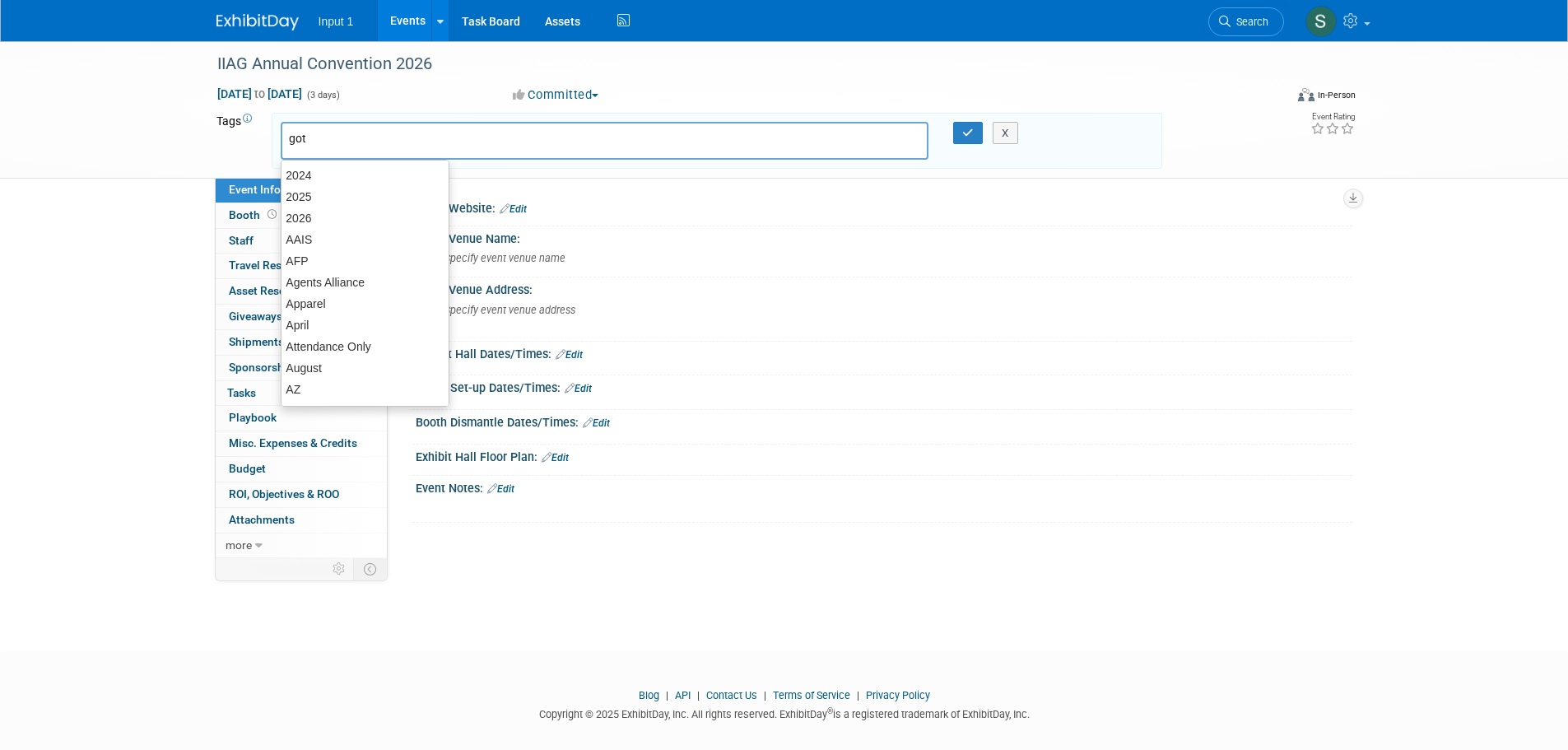
type input "goto"
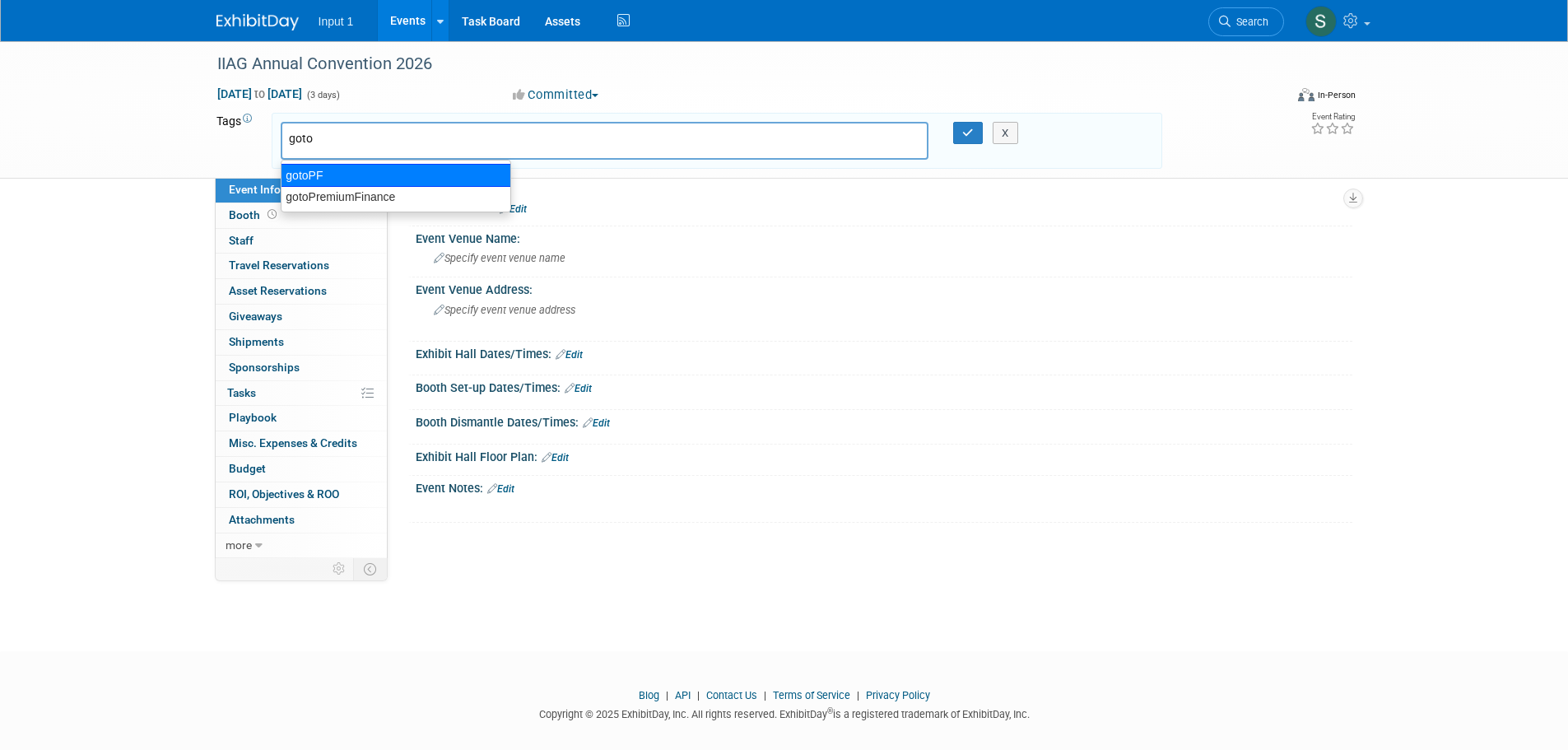
click at [317, 176] on div "gotoPF" at bounding box center [395, 174] width 230 height 23
type input "gotoPF"
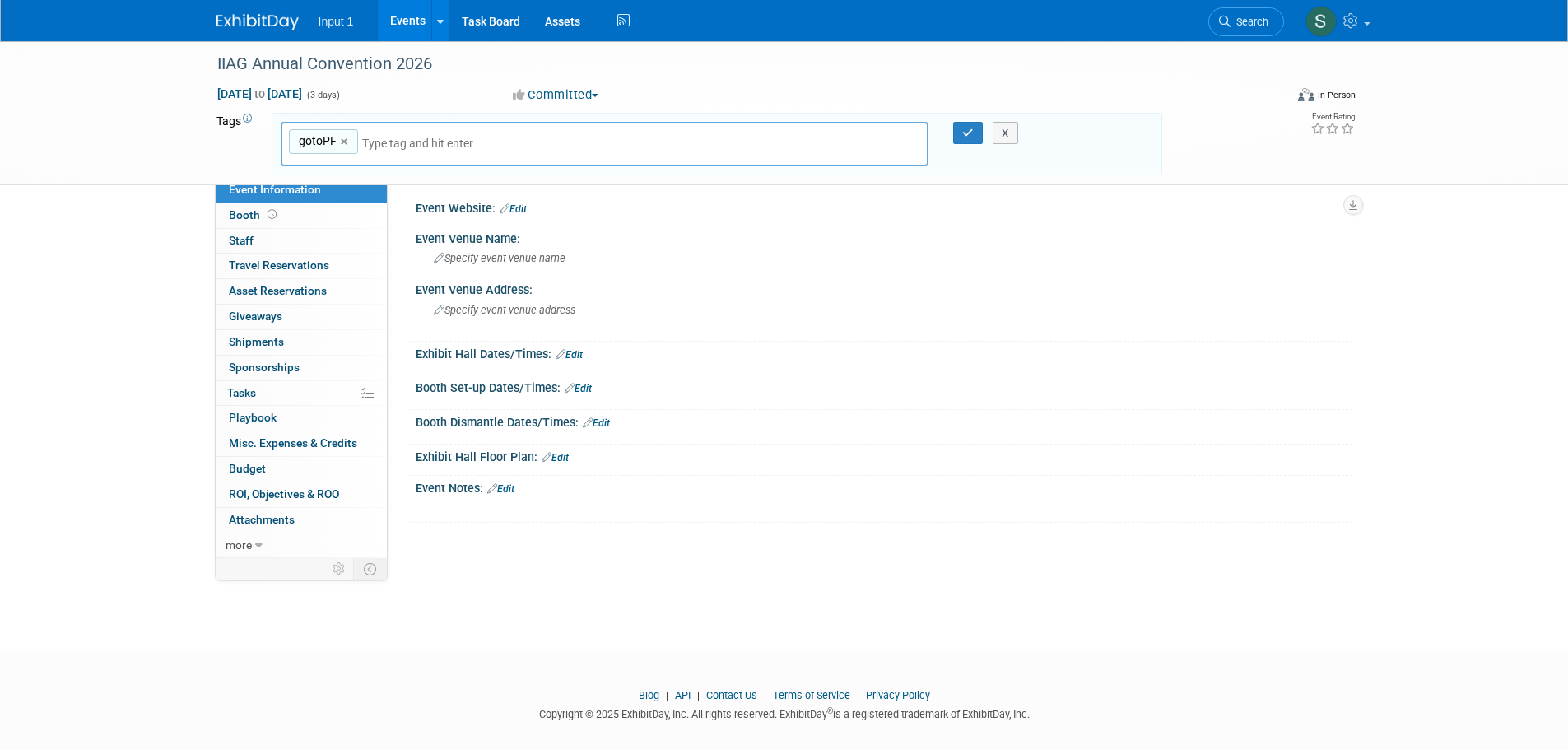
click at [427, 142] on input "text" at bounding box center [477, 143] width 230 height 17
type input "go"
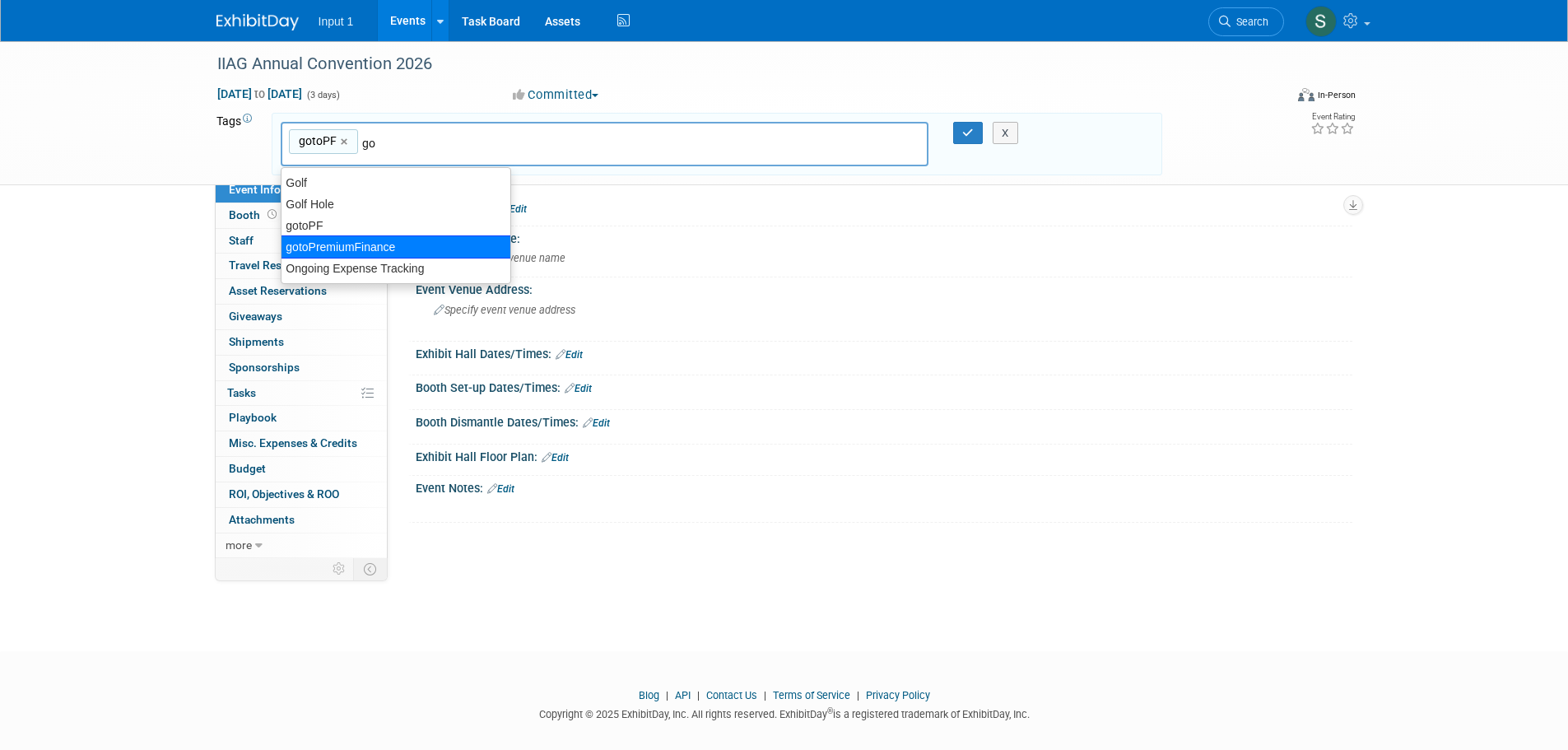
click at [373, 246] on div "gotoPremiumFinance" at bounding box center [395, 247] width 230 height 23
type input "gotoPF, gotoPremiumFinance"
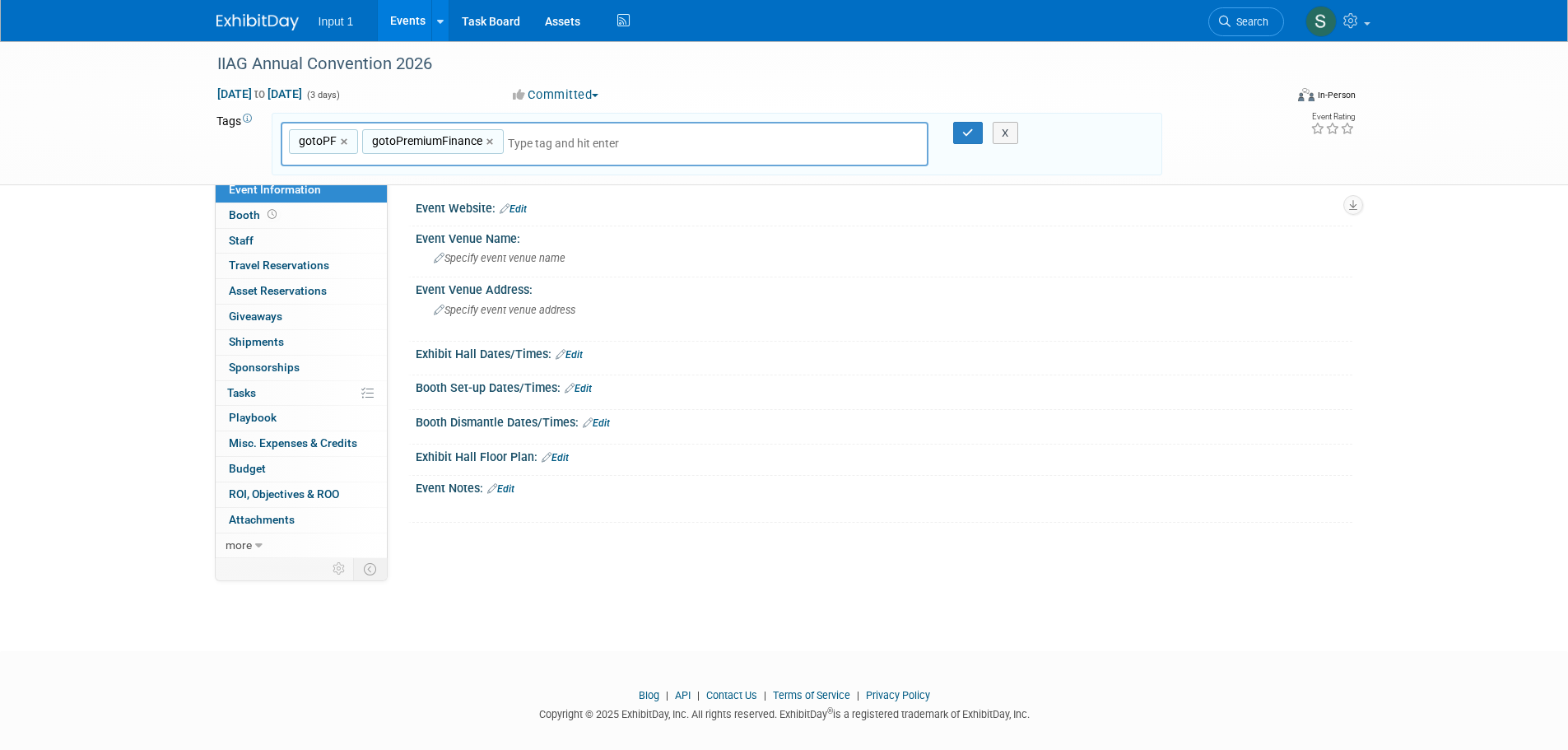
click at [523, 148] on input "text" at bounding box center [622, 143] width 230 height 17
type input "2026"
drag, startPoint x: 289, startPoint y: 178, endPoint x: 341, endPoint y: 179, distance: 52.0
click at [291, 178] on div "2026" at bounding box center [395, 183] width 230 height 23
type input "gotoPF, gotoPremiumFinance, 2026"
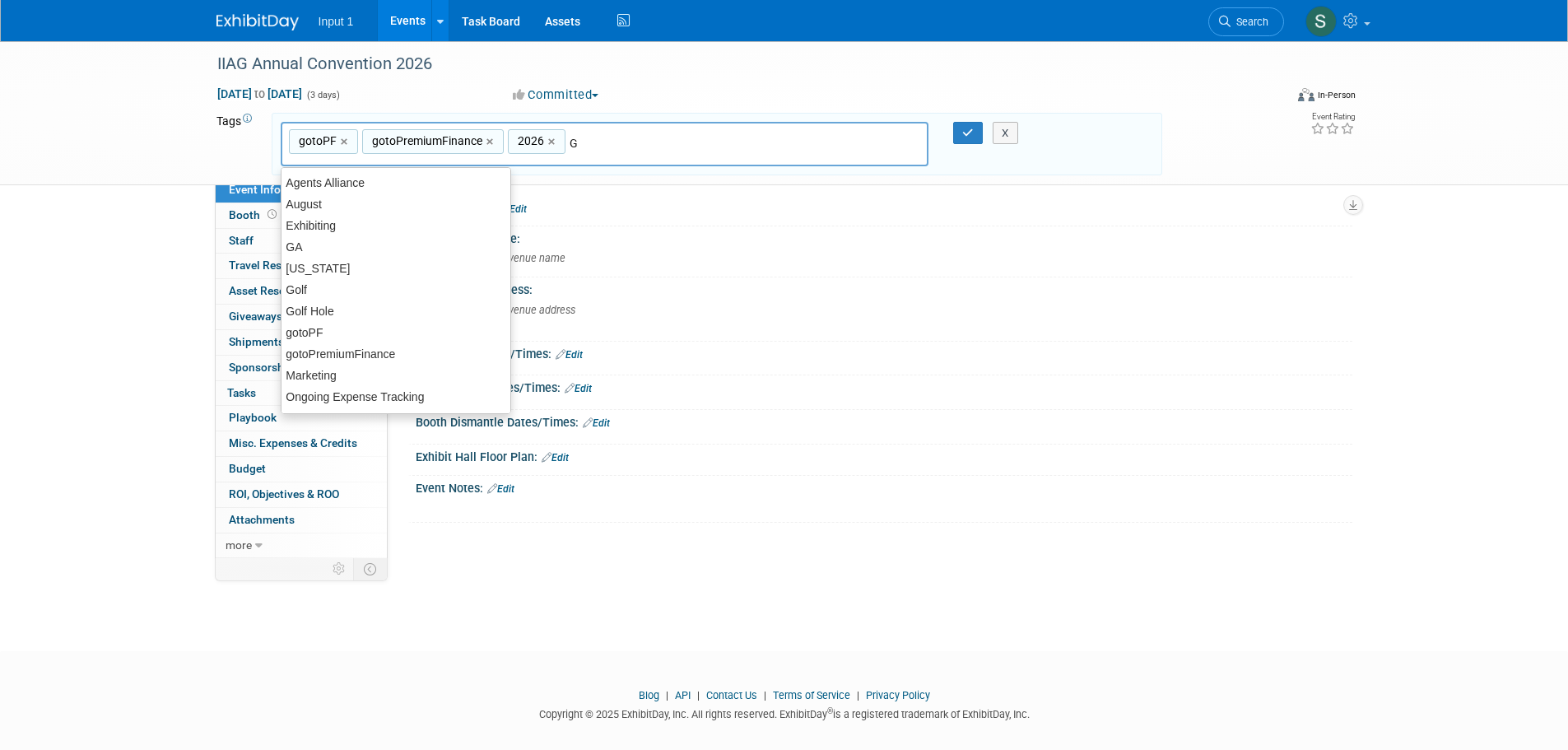
type input "Ge"
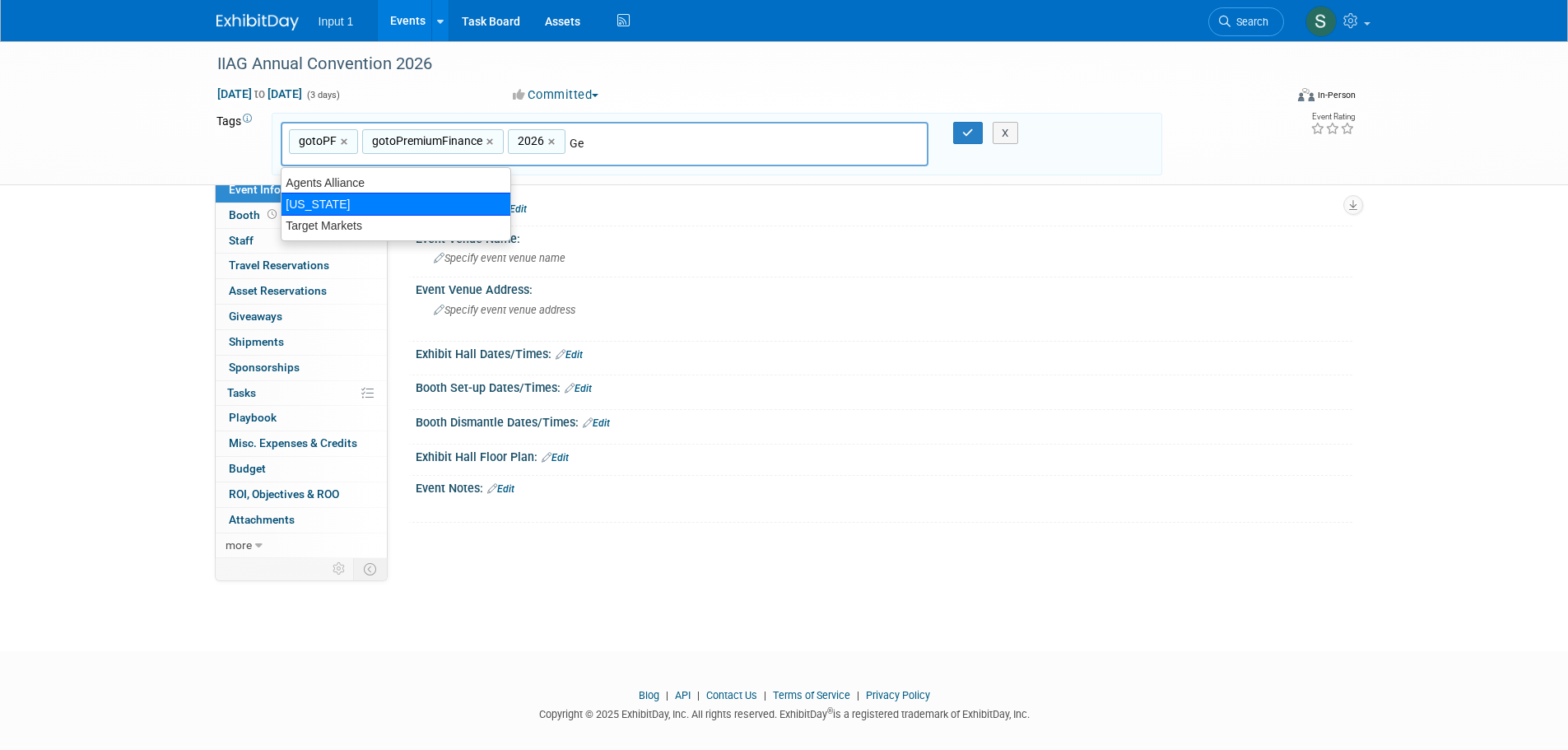
click at [343, 198] on div "[US_STATE]" at bounding box center [395, 204] width 230 height 23
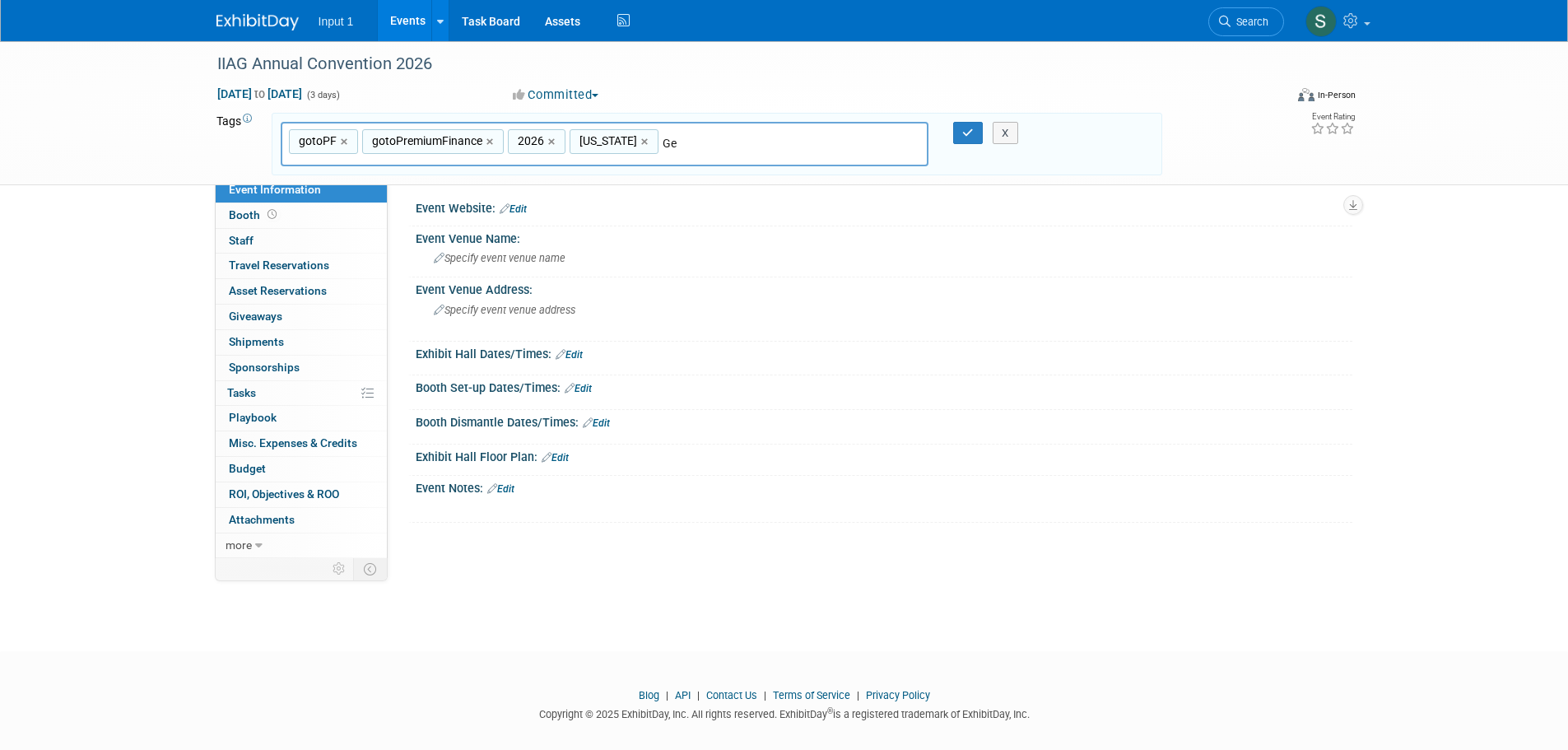
type input "gotoPF, gotoPremiumFinance, 2026, Georgia"
click at [977, 124] on div "X" at bounding box center [1013, 133] width 75 height 23
click at [970, 125] on button "button" at bounding box center [968, 133] width 29 height 23
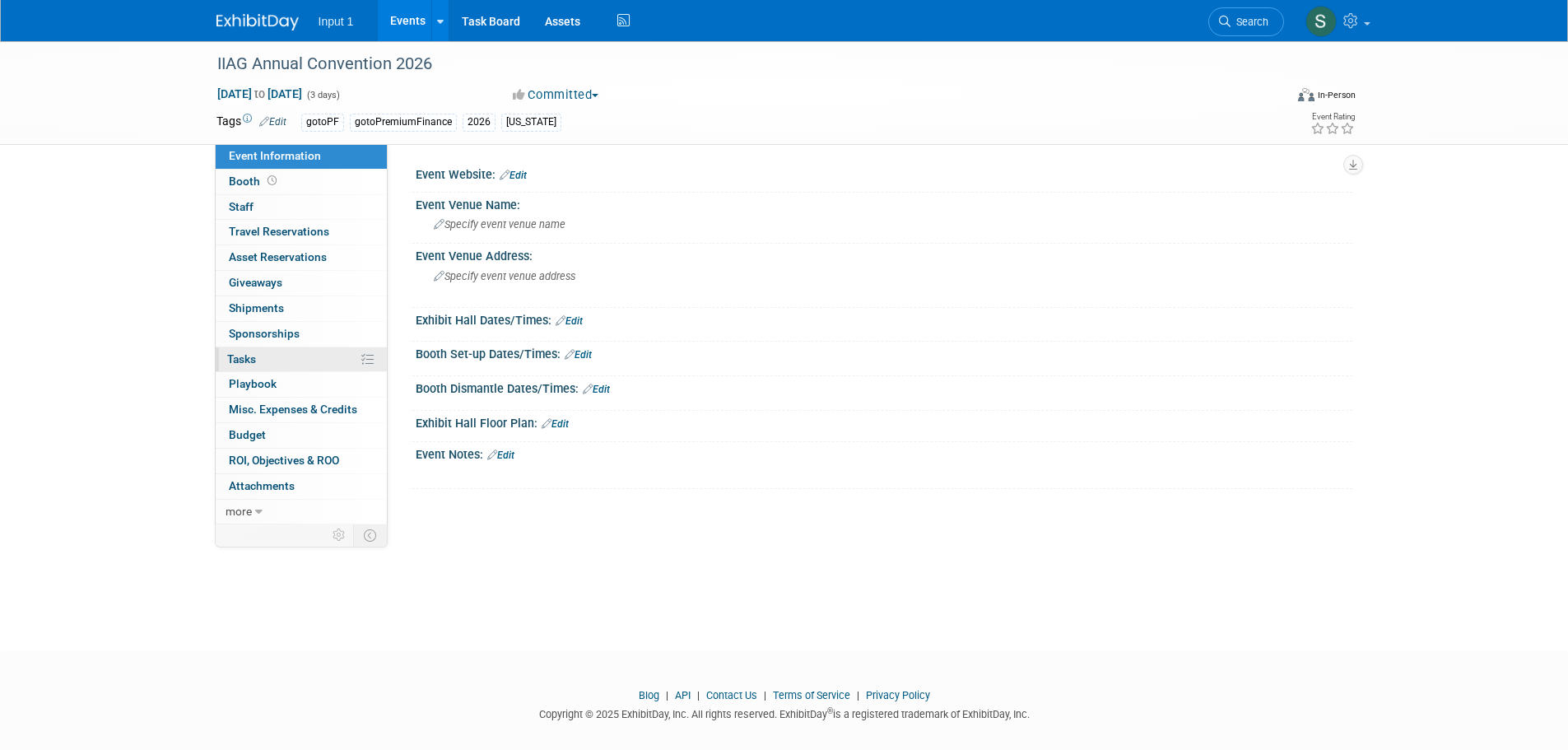
click at [243, 357] on span "Tasks 0%" at bounding box center [241, 359] width 28 height 13
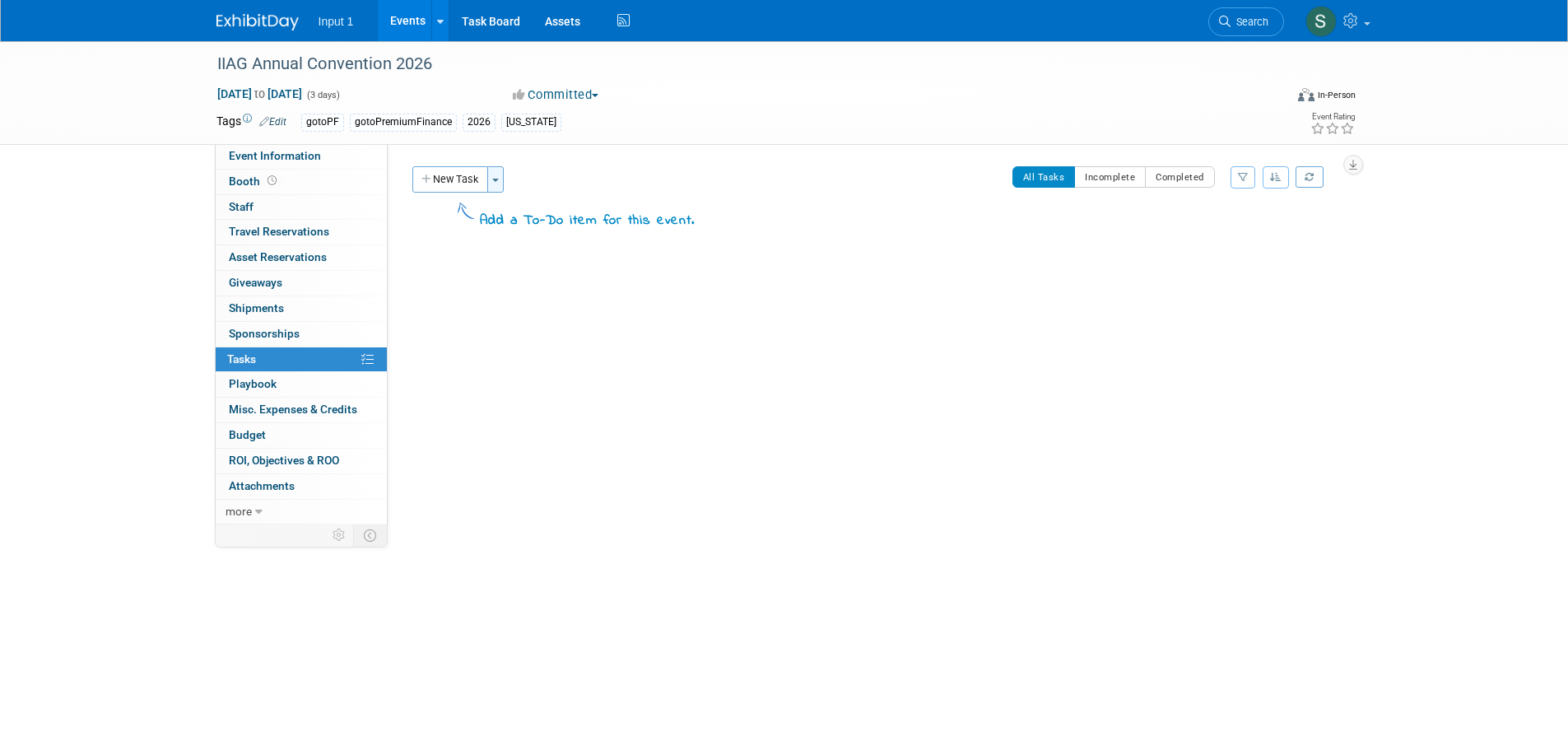
click at [494, 183] on button "Toggle Dropdown" at bounding box center [495, 179] width 17 height 27
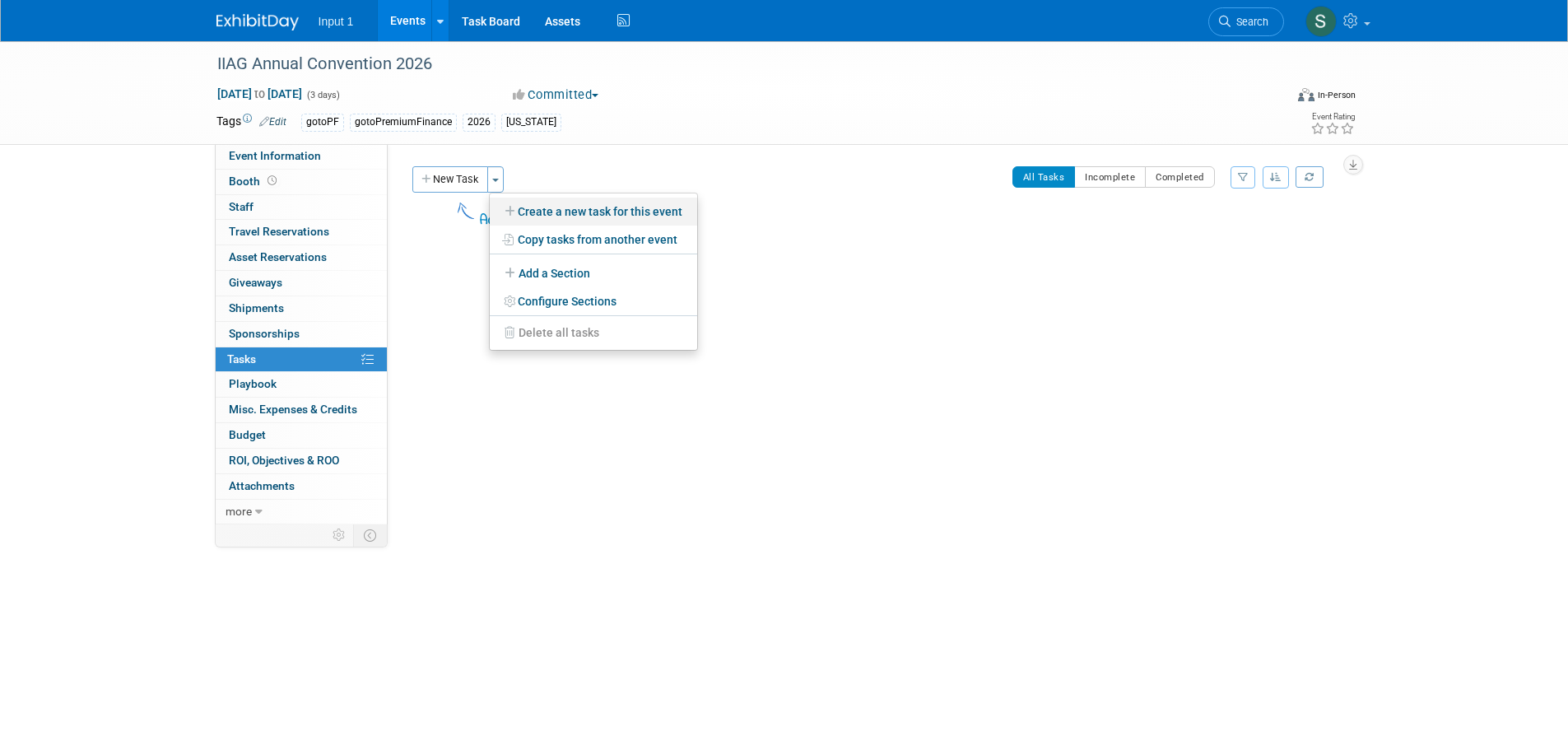
click at [558, 209] on link "Create a new task for this event" at bounding box center [594, 211] width 207 height 28
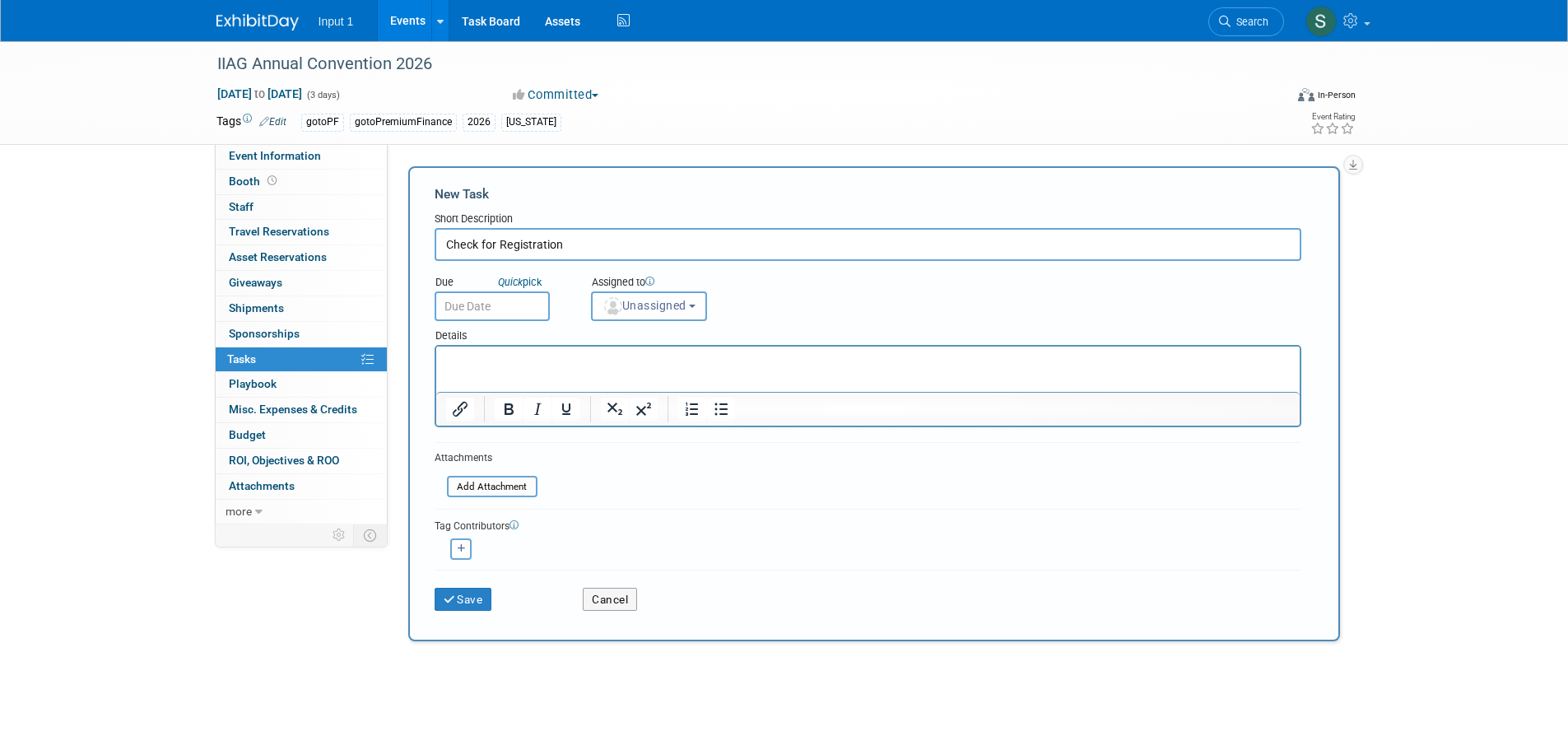
type input "Check for Registration"
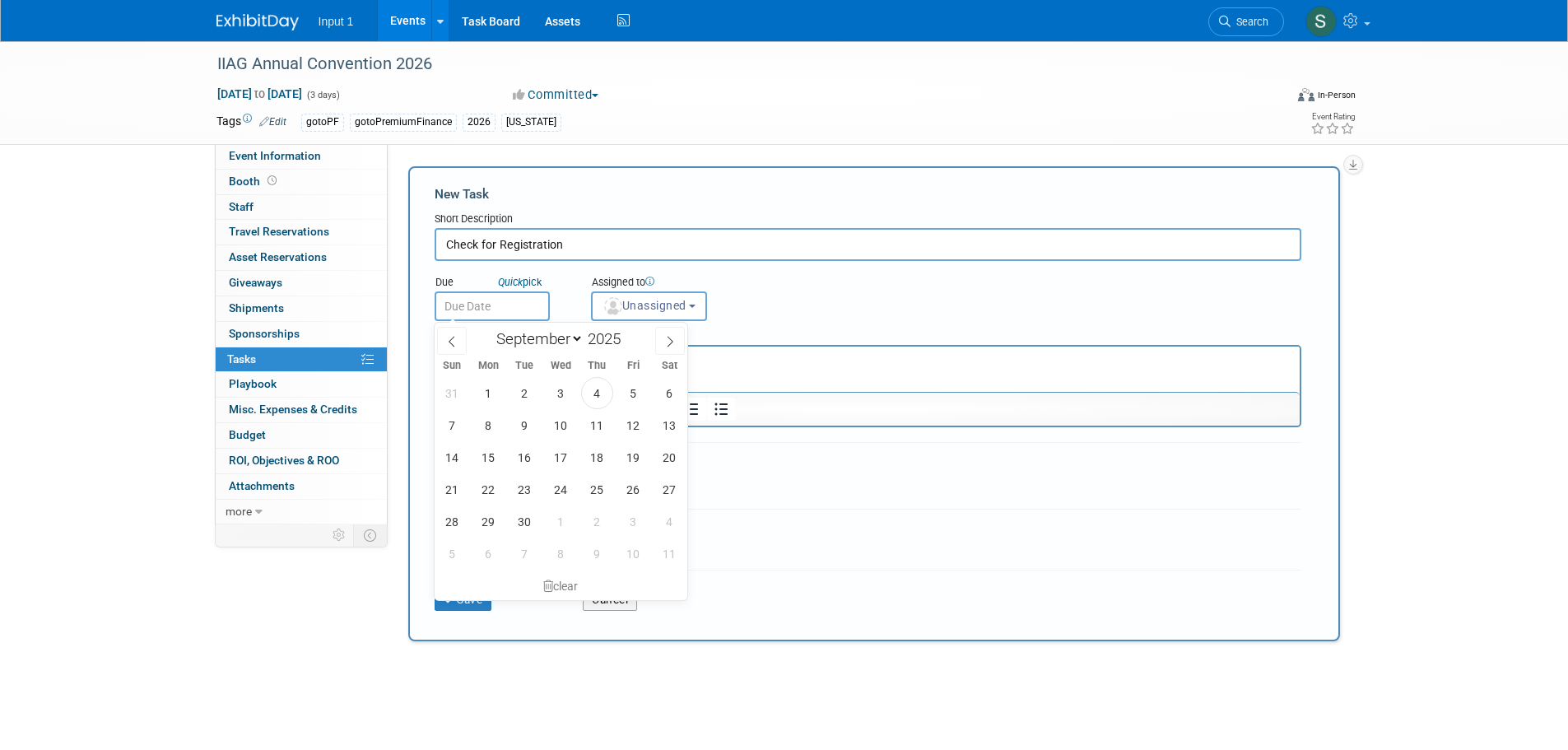
click at [488, 304] on input "text" at bounding box center [493, 306] width 116 height 29
click at [665, 344] on icon at bounding box center [670, 341] width 12 height 12
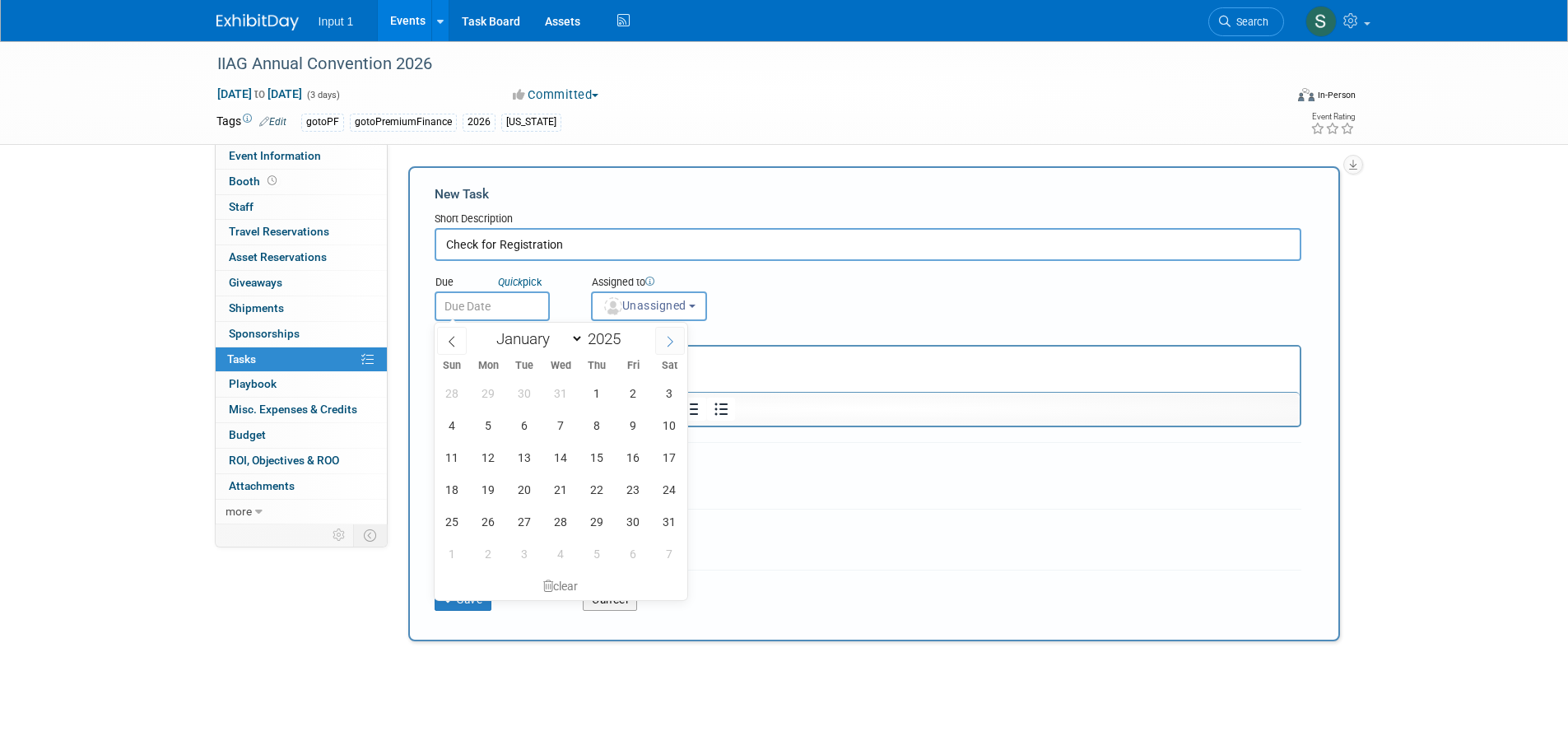
select select "0"
type input "2026"
click at [665, 344] on icon at bounding box center [670, 341] width 12 height 12
select select "1"
drag, startPoint x: 484, startPoint y: 389, endPoint x: 49, endPoint y: 42, distance: 556.4
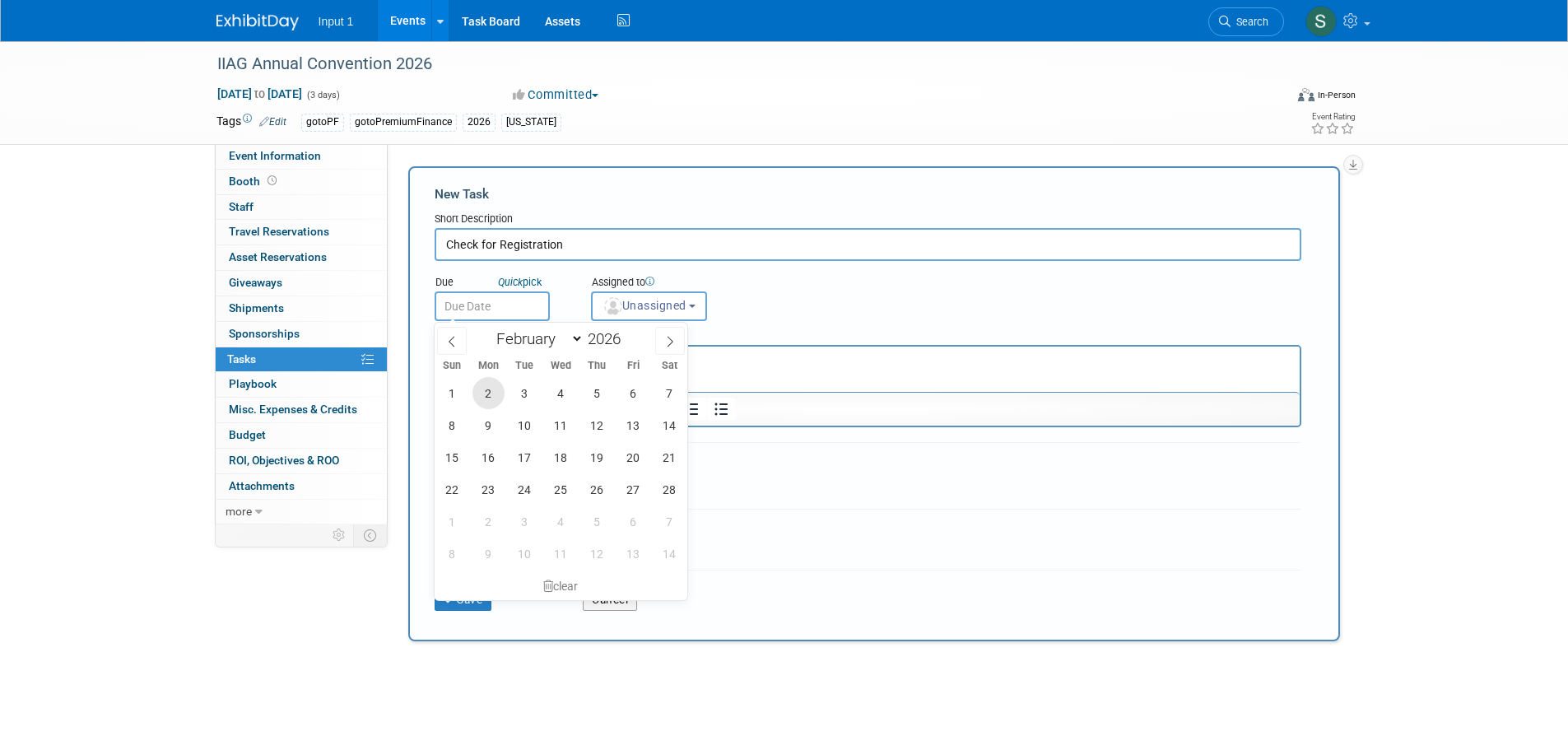
click at [484, 389] on span "2" at bounding box center [488, 393] width 32 height 32
type input "Feb 2, 2026"
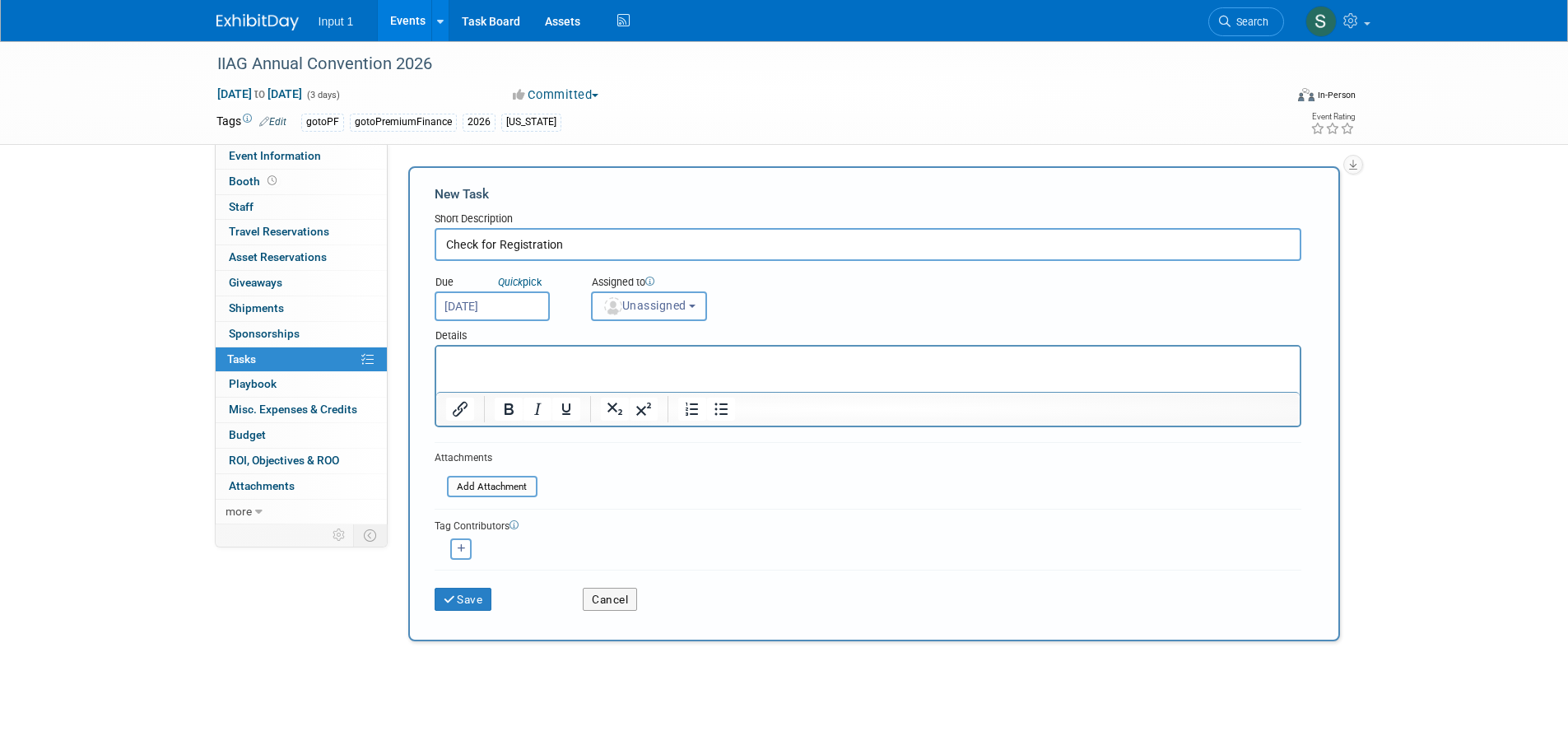
click at [641, 309] on span "Unassigned" at bounding box center [644, 306] width 83 height 13
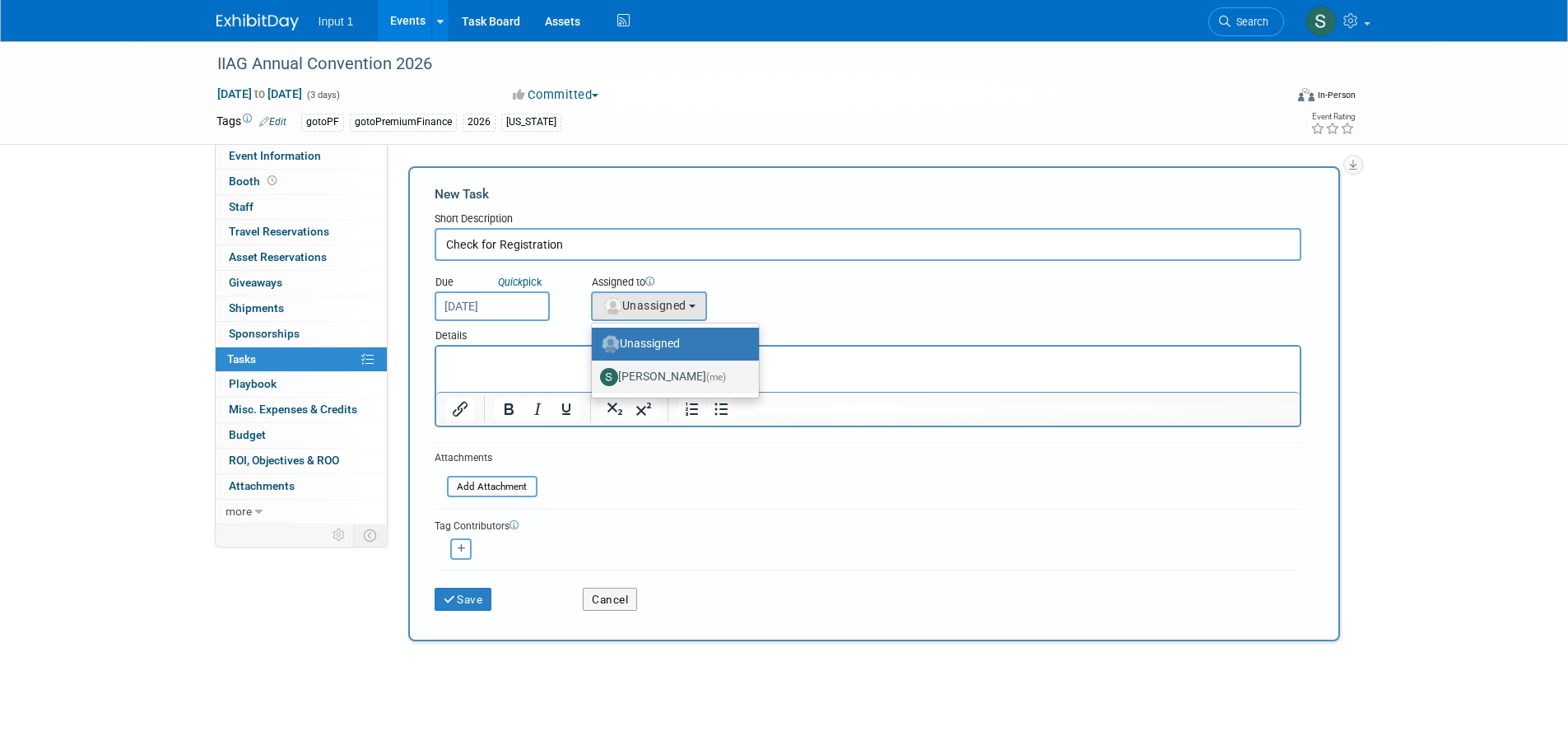
click at [640, 373] on label "Susan Stout (me)" at bounding box center [671, 376] width 142 height 27
click at [595, 373] on input "Susan Stout (me)" at bounding box center [589, 375] width 11 height 11
select select "7b485153-a8c5-4bc0-a404-8d0521ee698e"
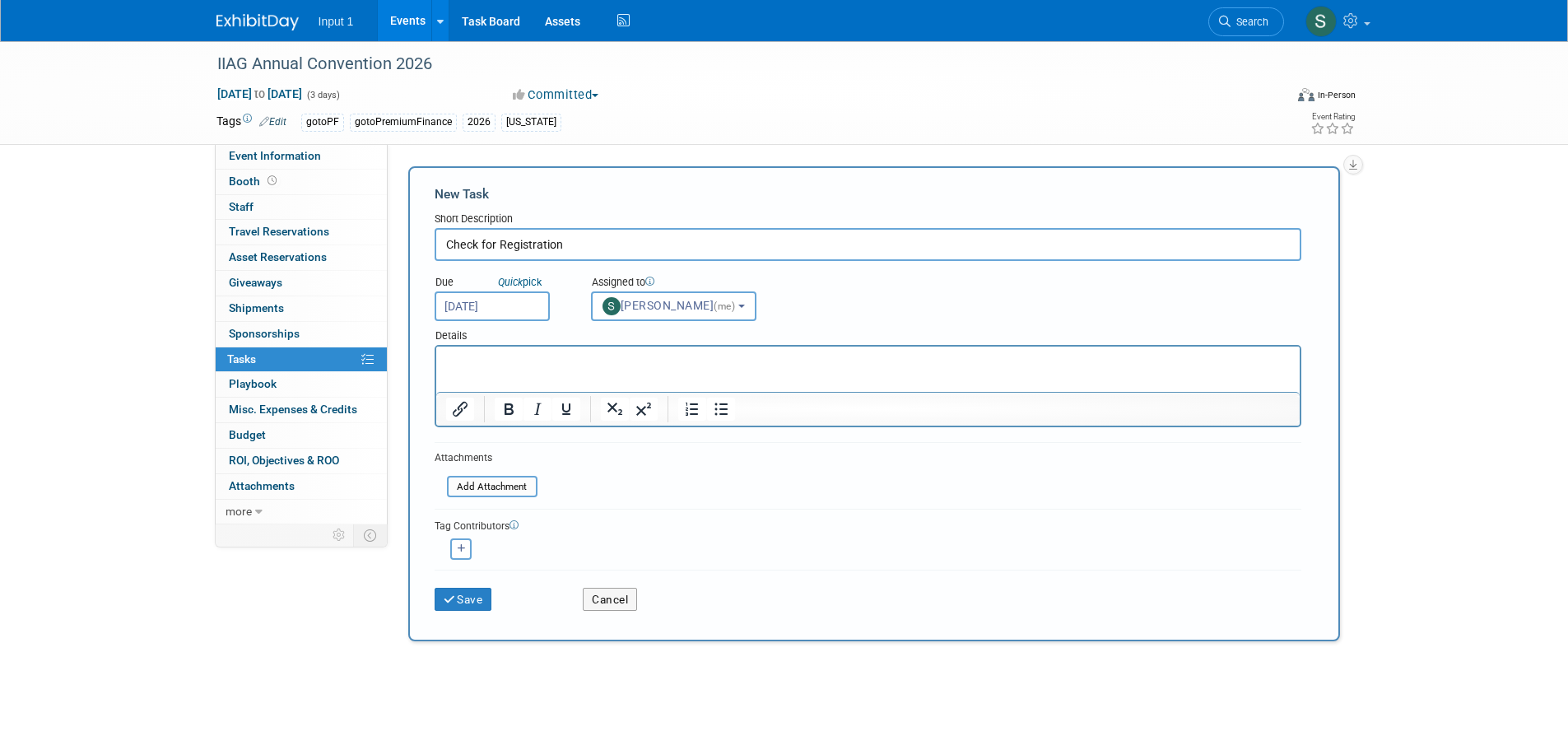
click at [545, 370] on html at bounding box center [866, 358] width 863 height 23
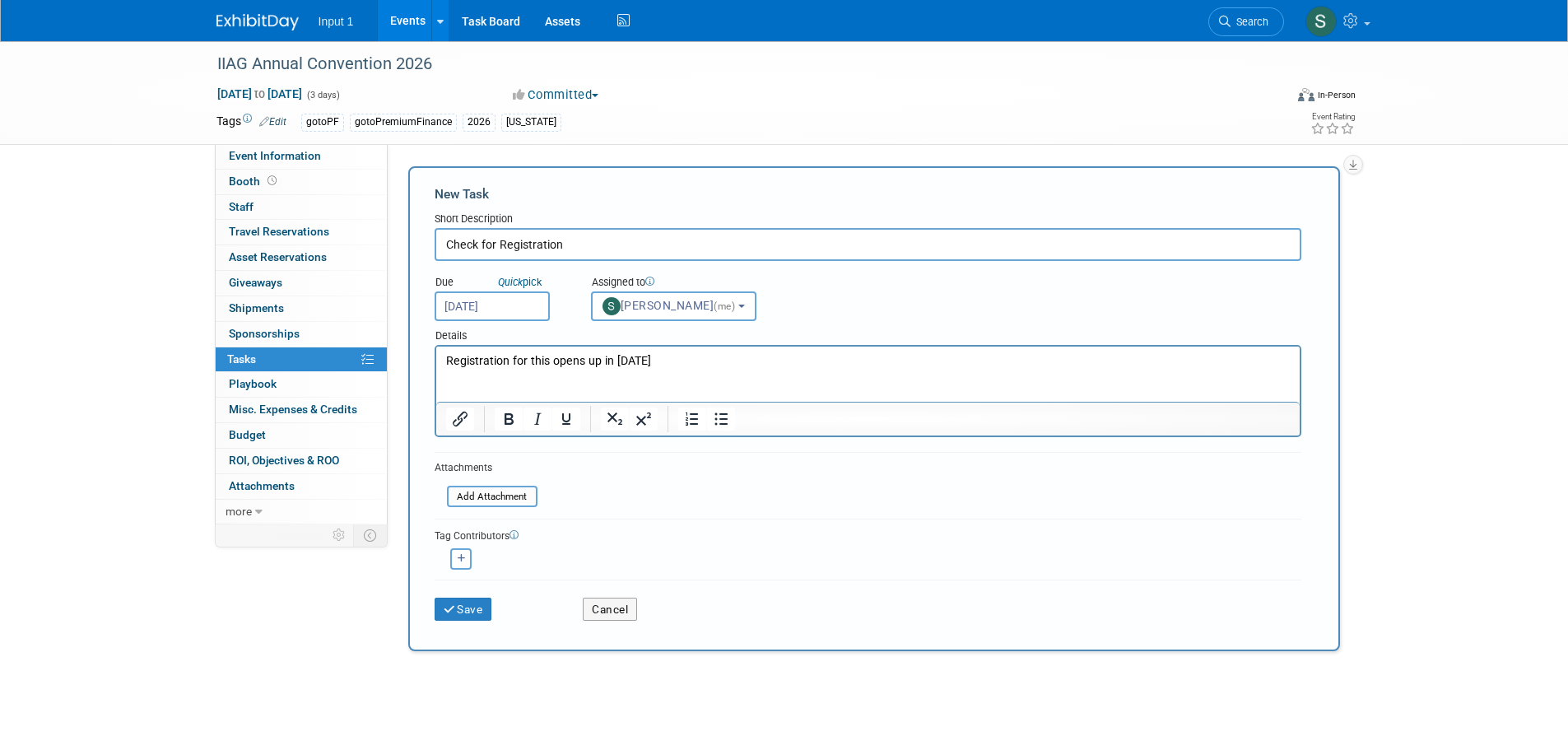
click at [454, 604] on icon "submit" at bounding box center [450, 610] width 14 height 12
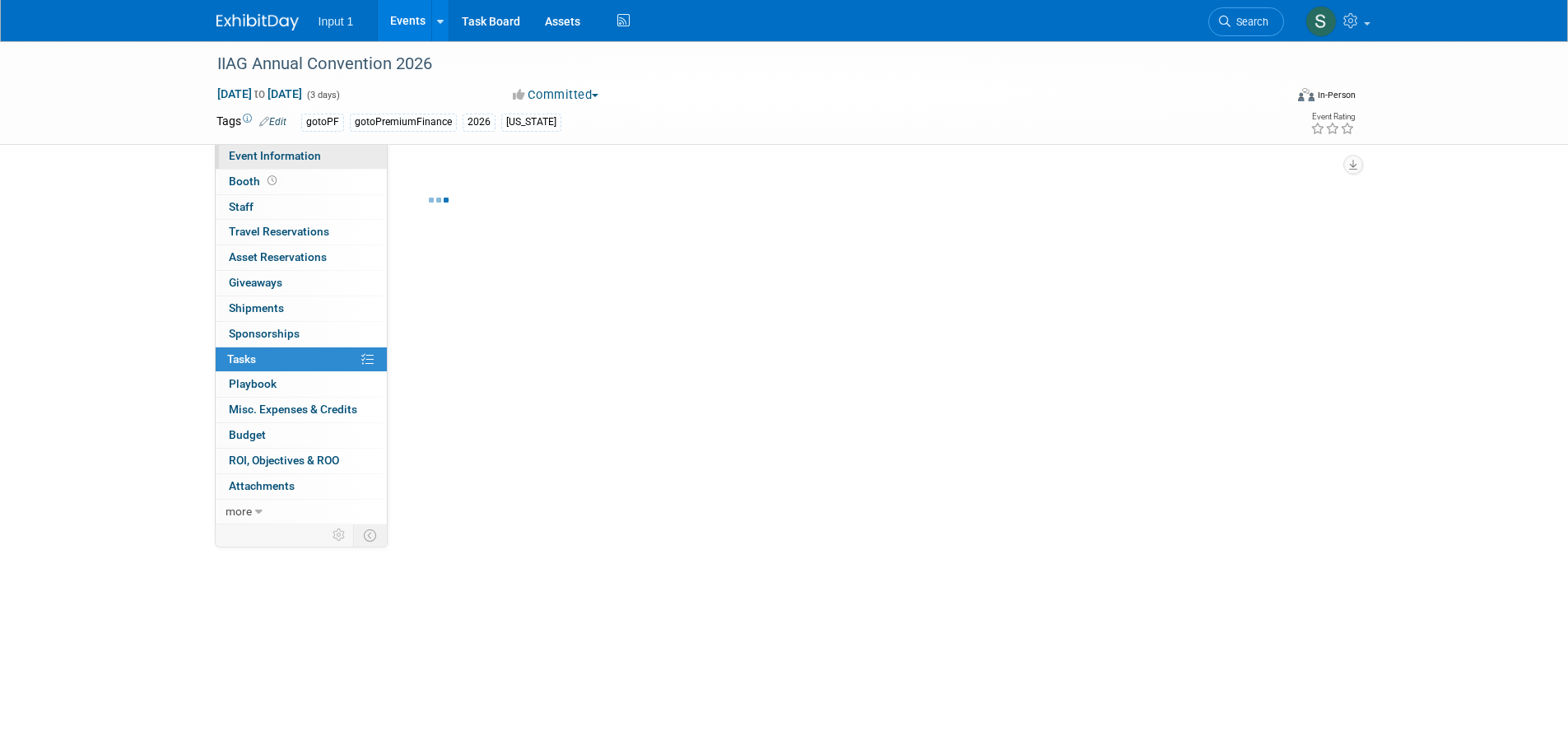
click at [271, 162] on link "Event Information" at bounding box center [301, 156] width 172 height 25
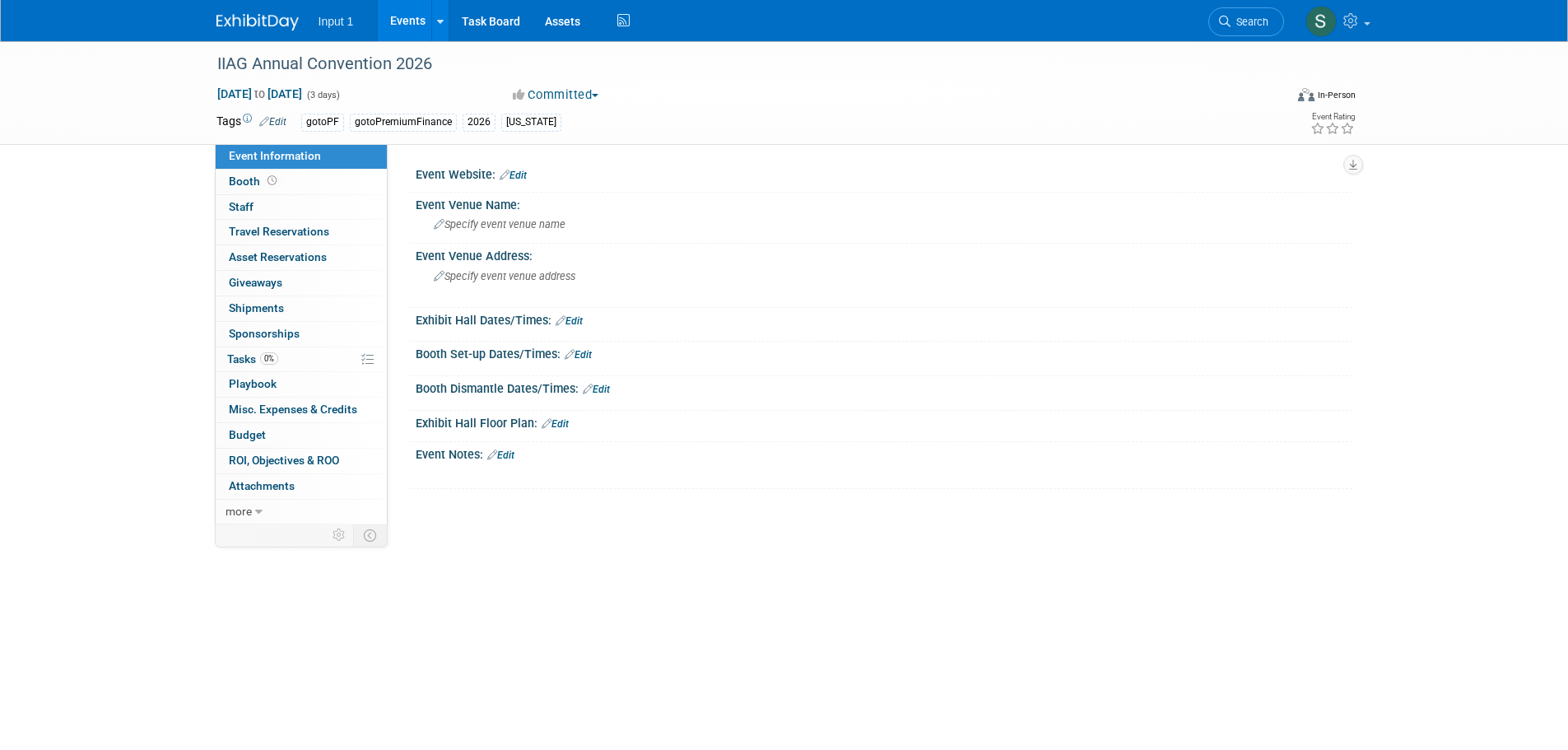
click at [523, 180] on link "Edit" at bounding box center [513, 175] width 28 height 12
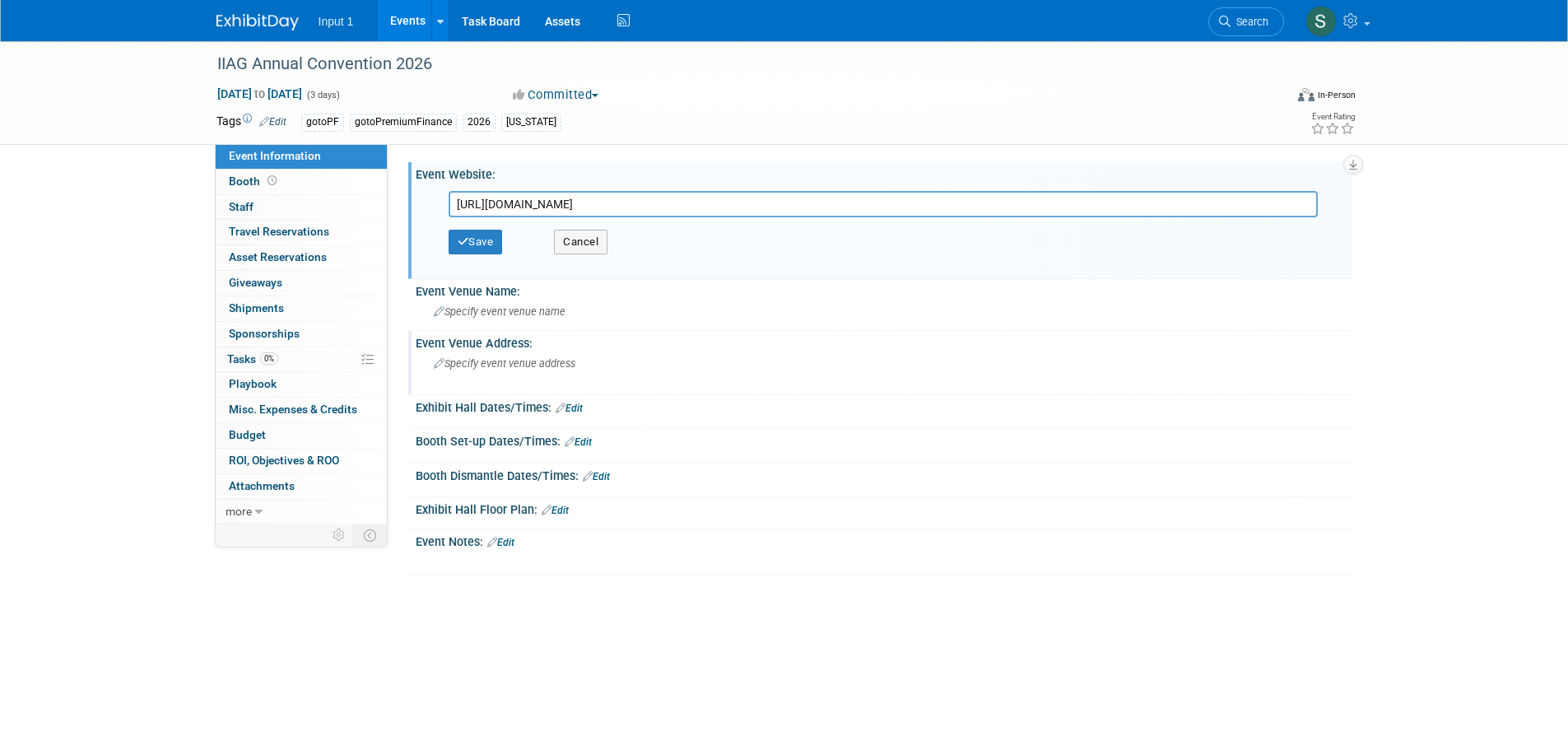
type input "https://members.iiag.org/calendar/Details/2026-iiag-annual-convention-1424550?s…"
click at [784, 384] on div "Specify event venue address" at bounding box center [610, 369] width 365 height 38
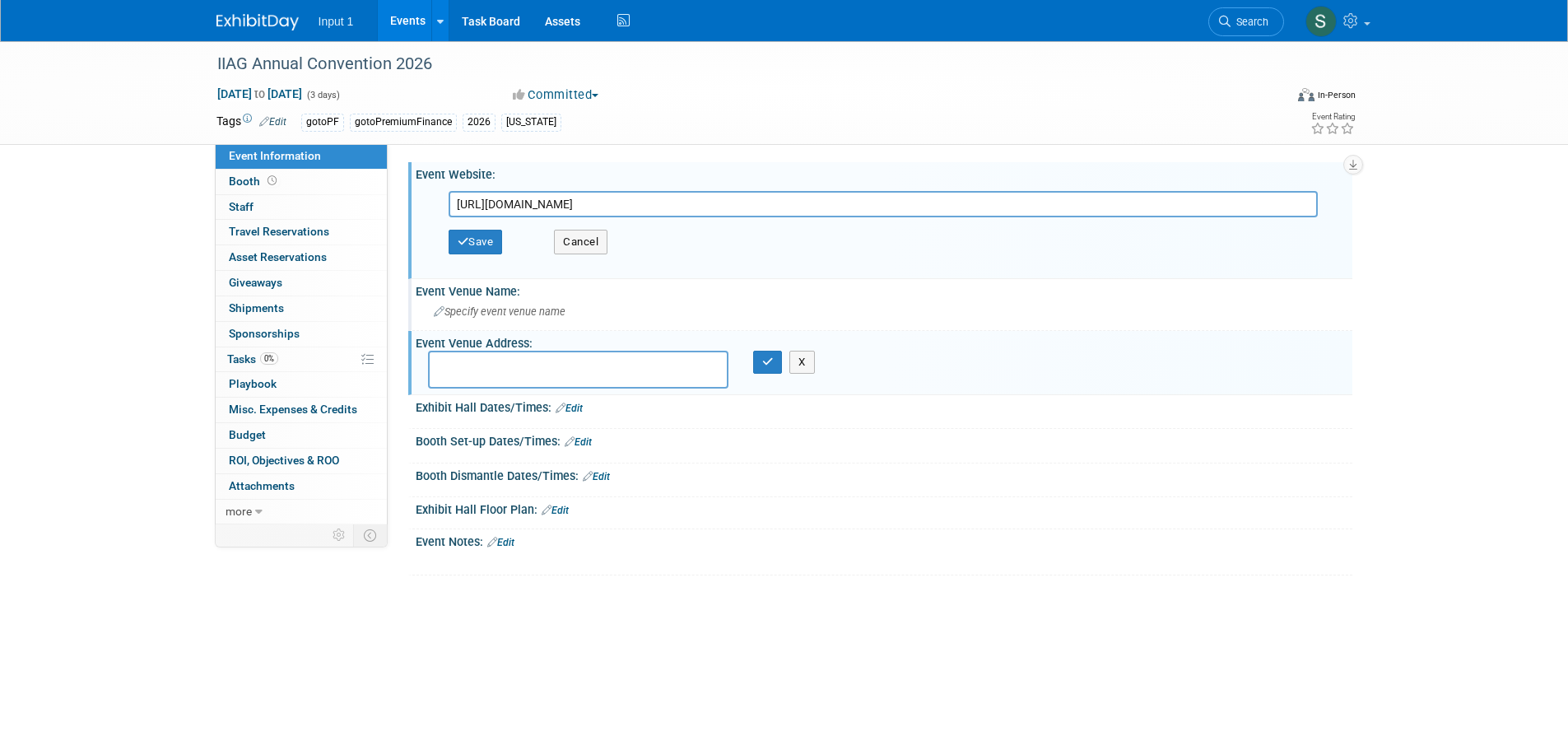
click at [638, 297] on div "Event Venue Name:" at bounding box center [884, 289] width 937 height 20
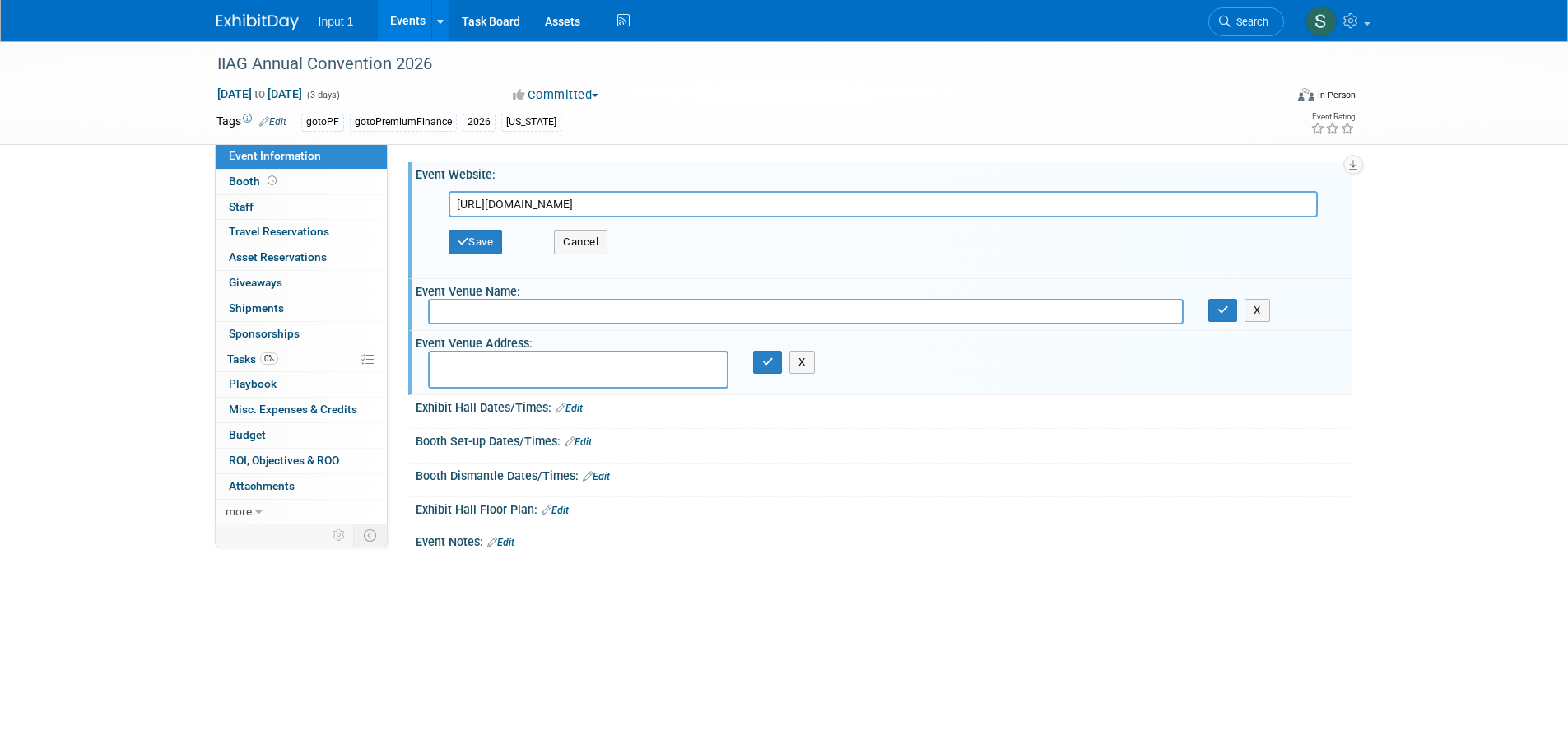
click at [539, 323] on input "text" at bounding box center [805, 312] width 755 height 26
paste input "Omni Amelia Island Resort and Spa"
type input "Omni Amelia Island Resort and Spa"
click at [514, 367] on textarea at bounding box center [577, 369] width 300 height 38
paste textarea "39 Beach Lagoon Road Fernandina Beach, FL"
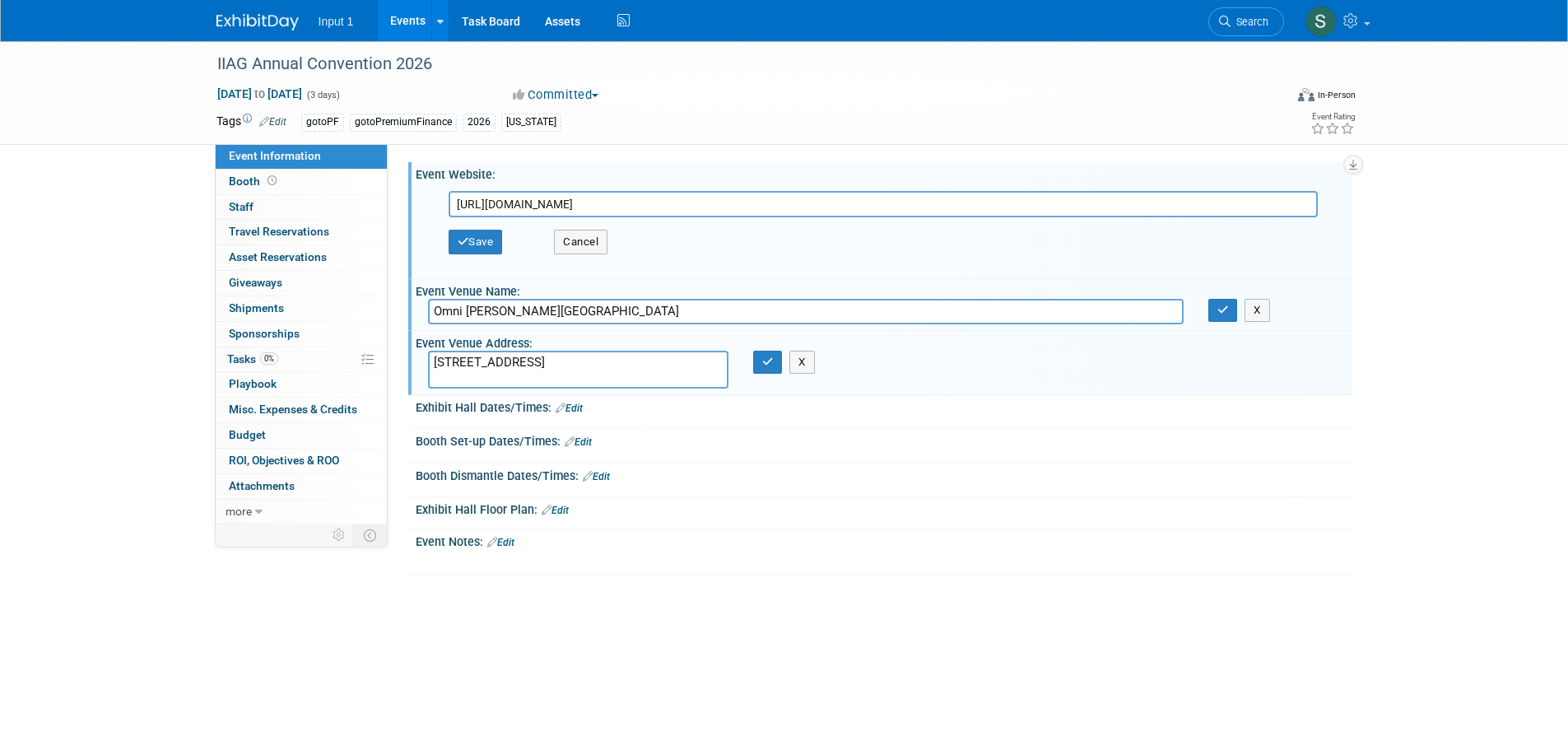
type textarea "39 Beach Lagoon Road Fernandina Beach, FL"
click at [515, 543] on link "Edit" at bounding box center [501, 543] width 28 height 12
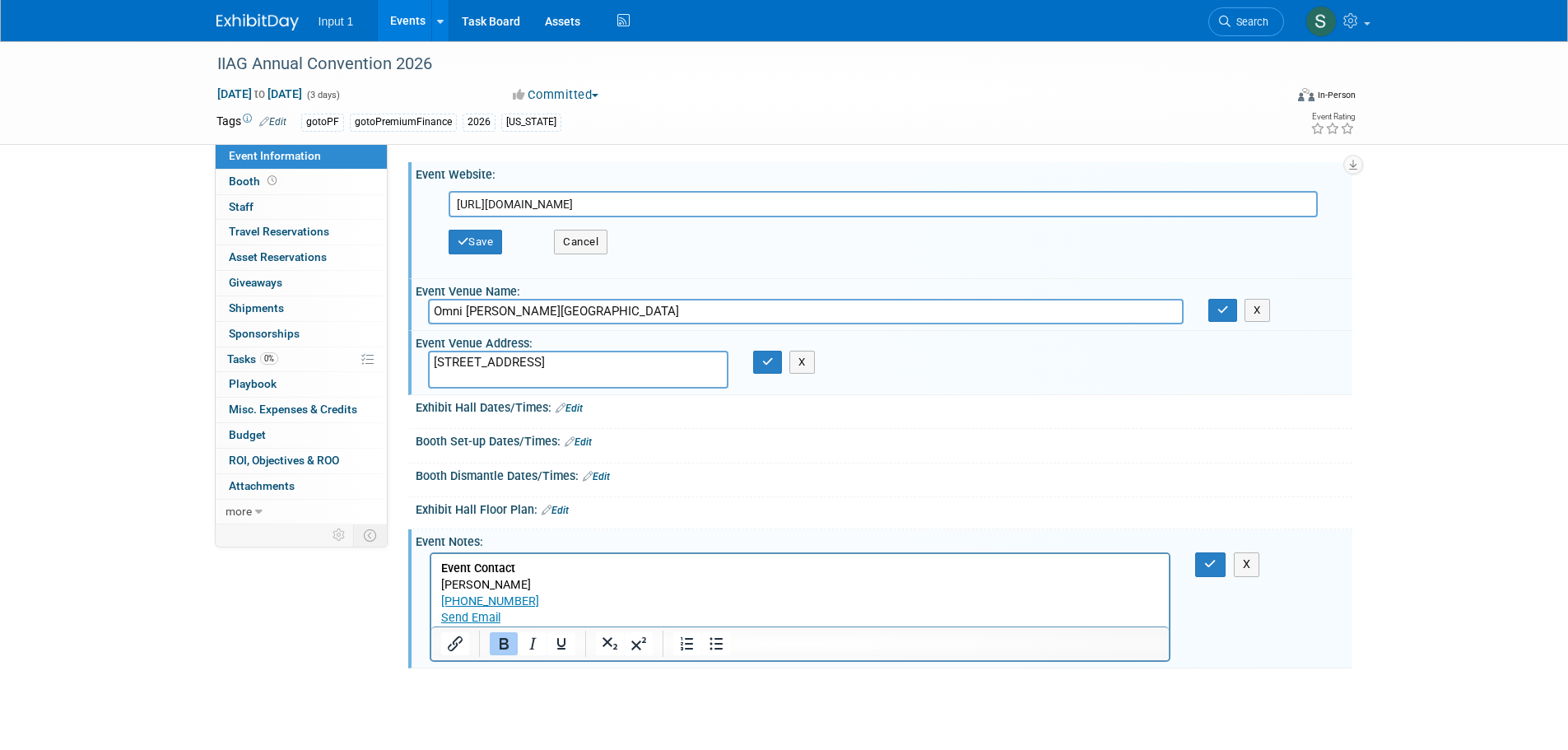
click at [670, 572] on p "Event Contact Cassandra Jones (770) 458-0093 Send Email" at bounding box center [800, 594] width 719 height 66
click at [1215, 567] on icon "button" at bounding box center [1209, 564] width 12 height 12
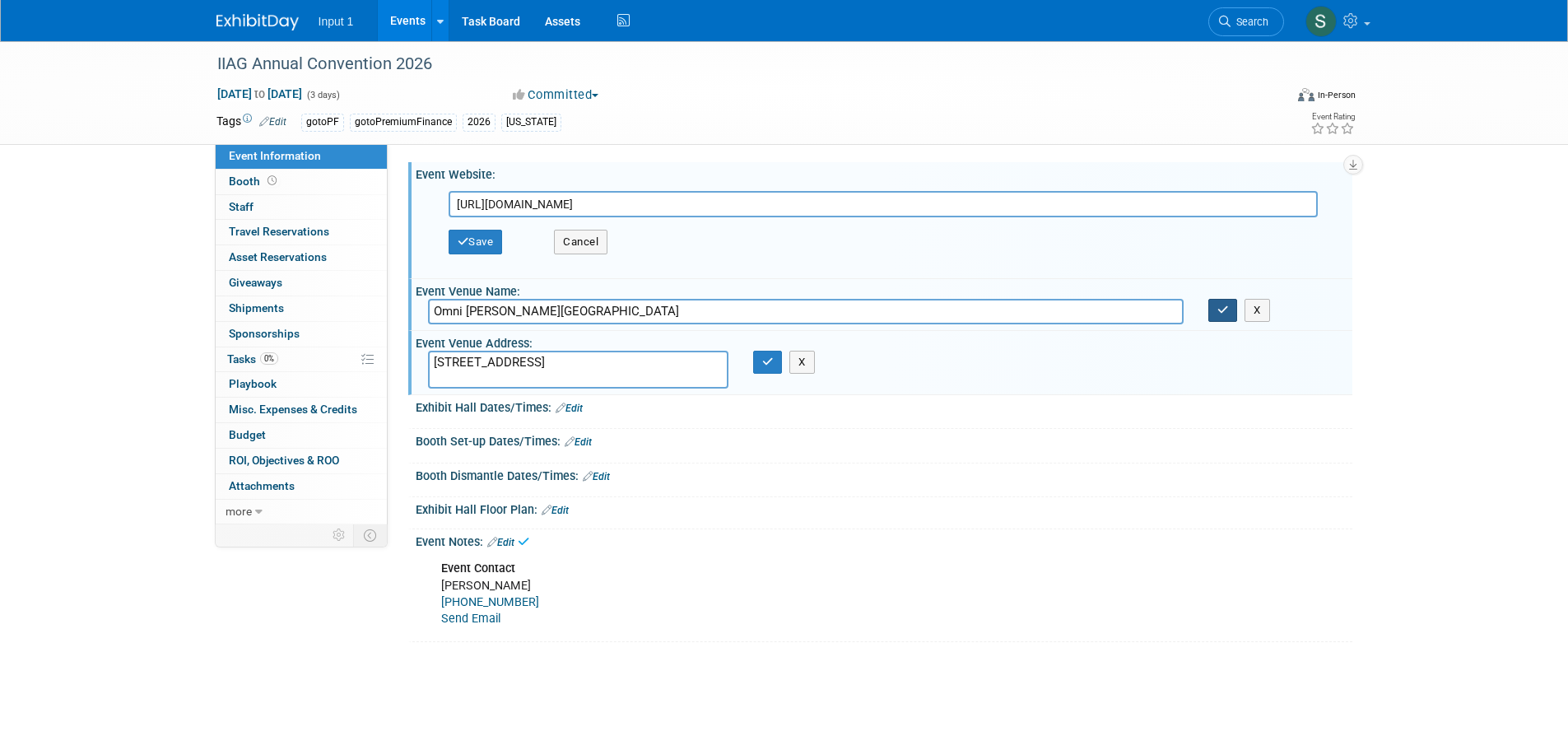
click at [1222, 318] on button "button" at bounding box center [1223, 310] width 29 height 23
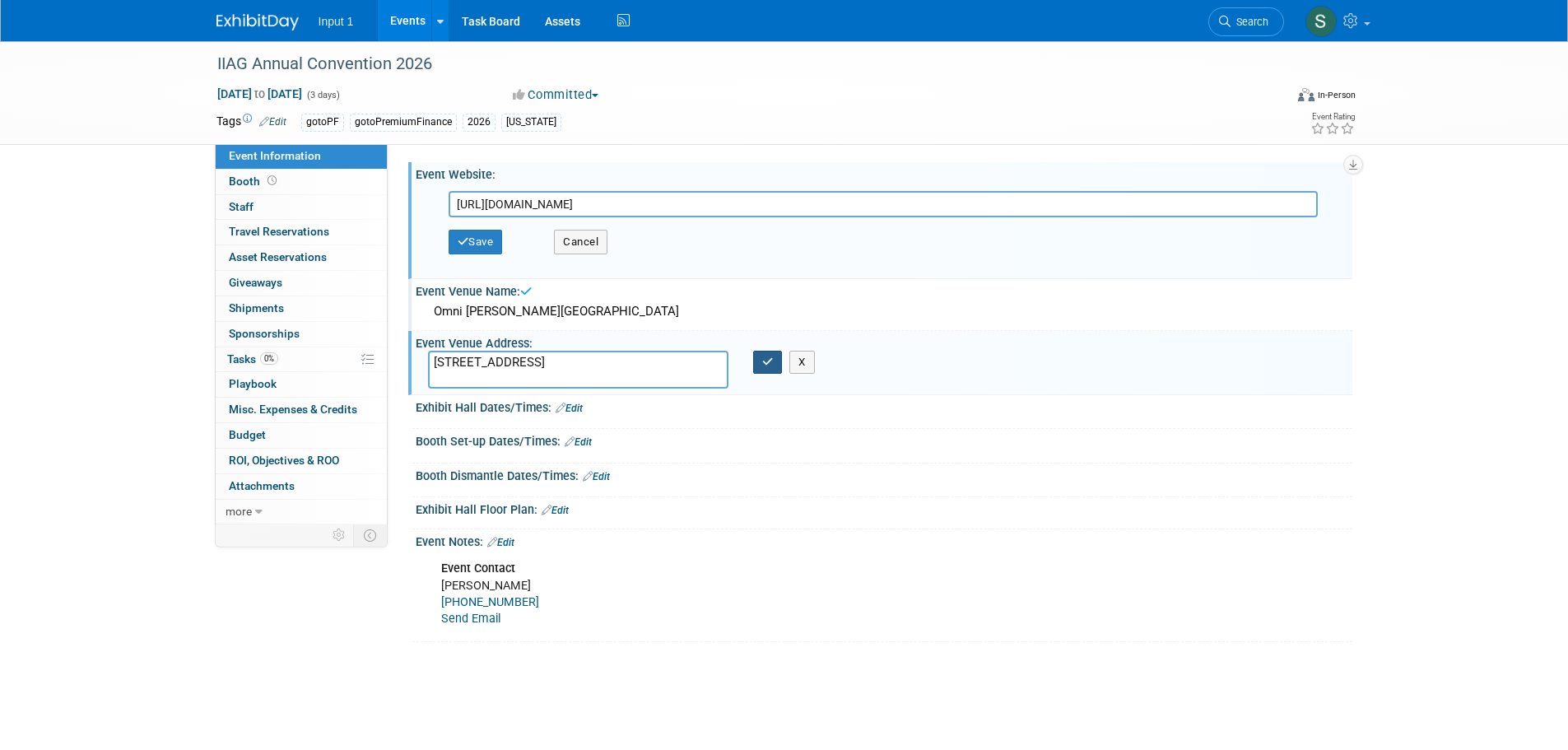
click at [763, 364] on icon "button" at bounding box center [767, 362] width 12 height 11
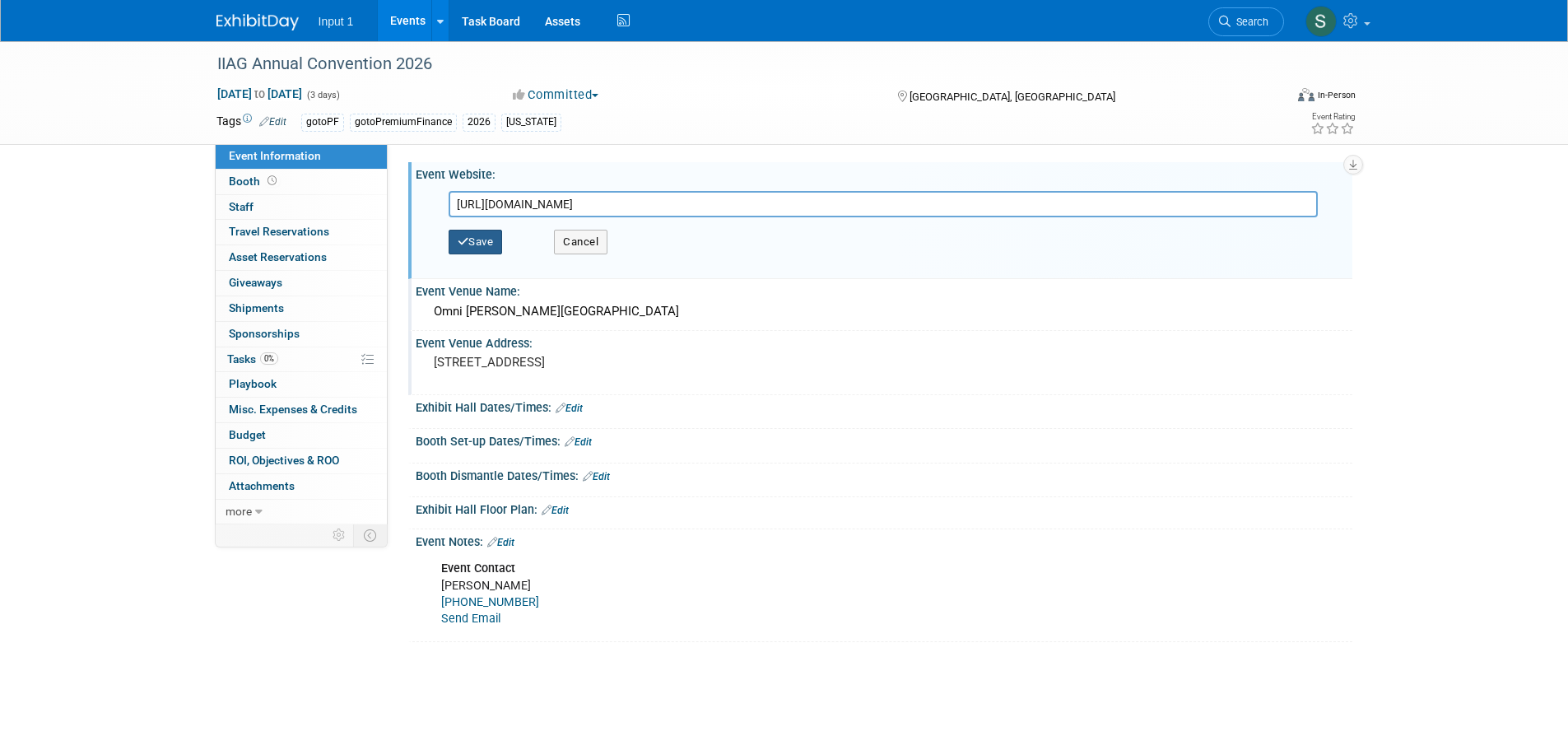
click at [471, 243] on button "Save" at bounding box center [475, 241] width 54 height 25
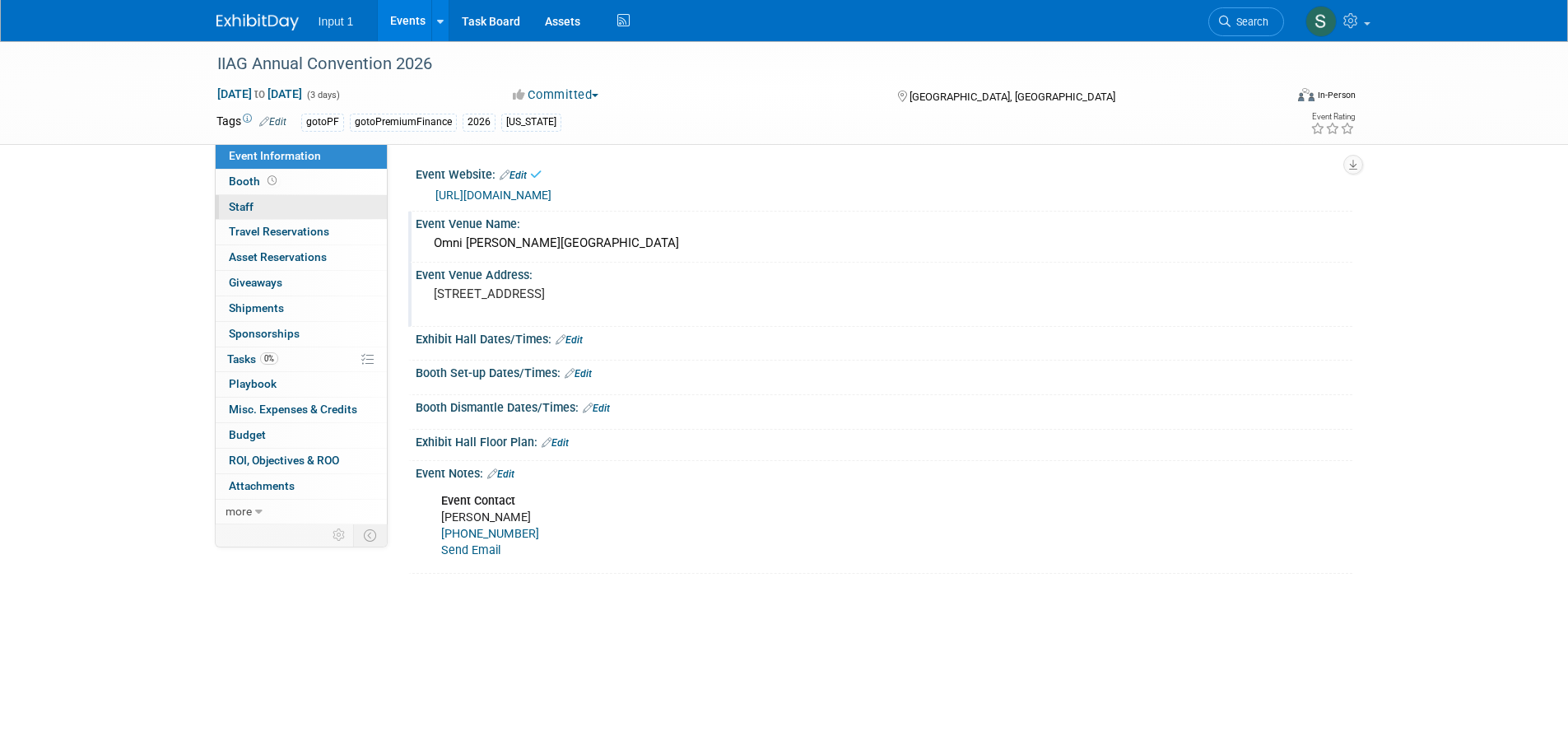
click at [232, 210] on span "Staff 0" at bounding box center [240, 207] width 25 height 13
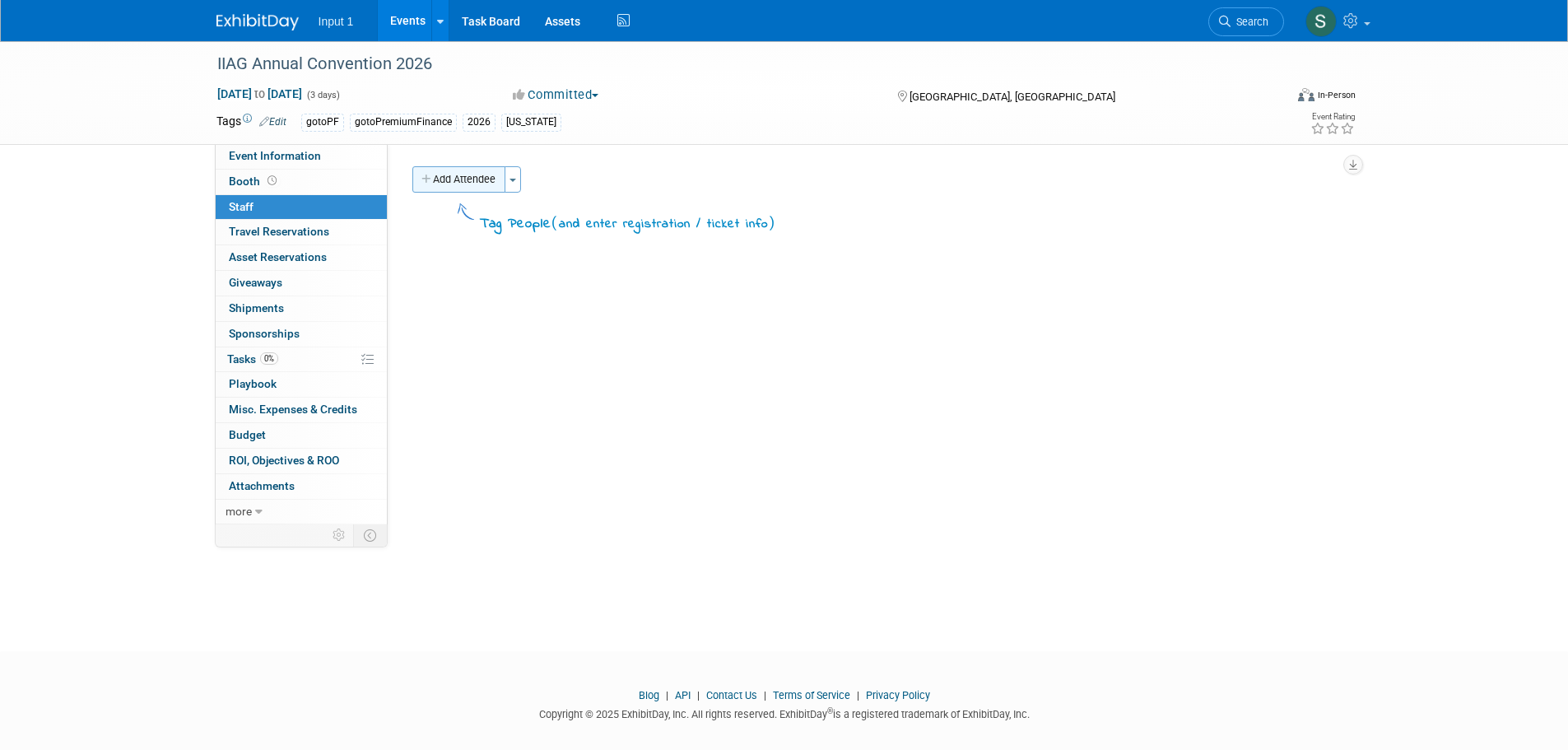
click at [480, 191] on button "Add Attendee" at bounding box center [458, 179] width 93 height 27
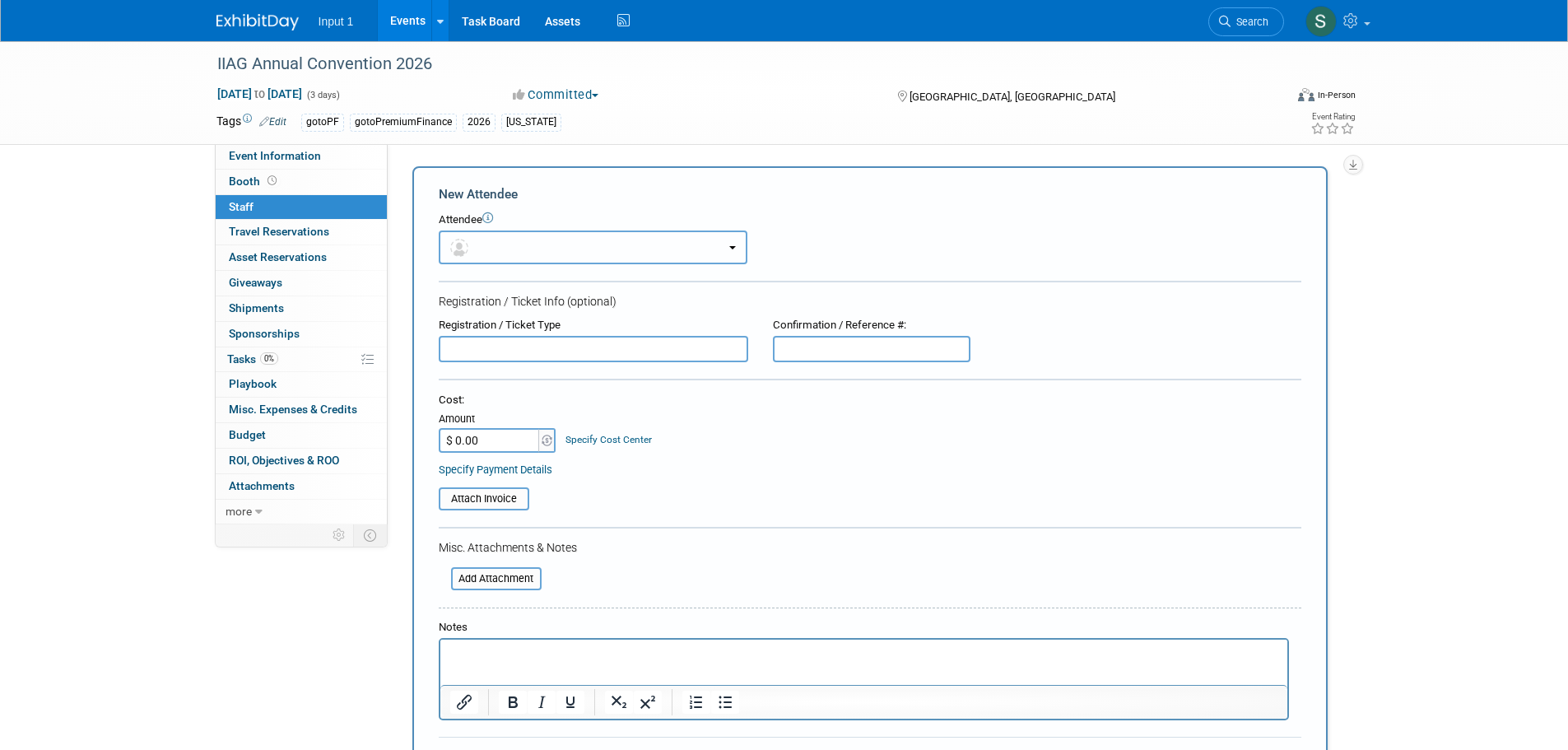
click at [482, 245] on button "button" at bounding box center [593, 247] width 308 height 34
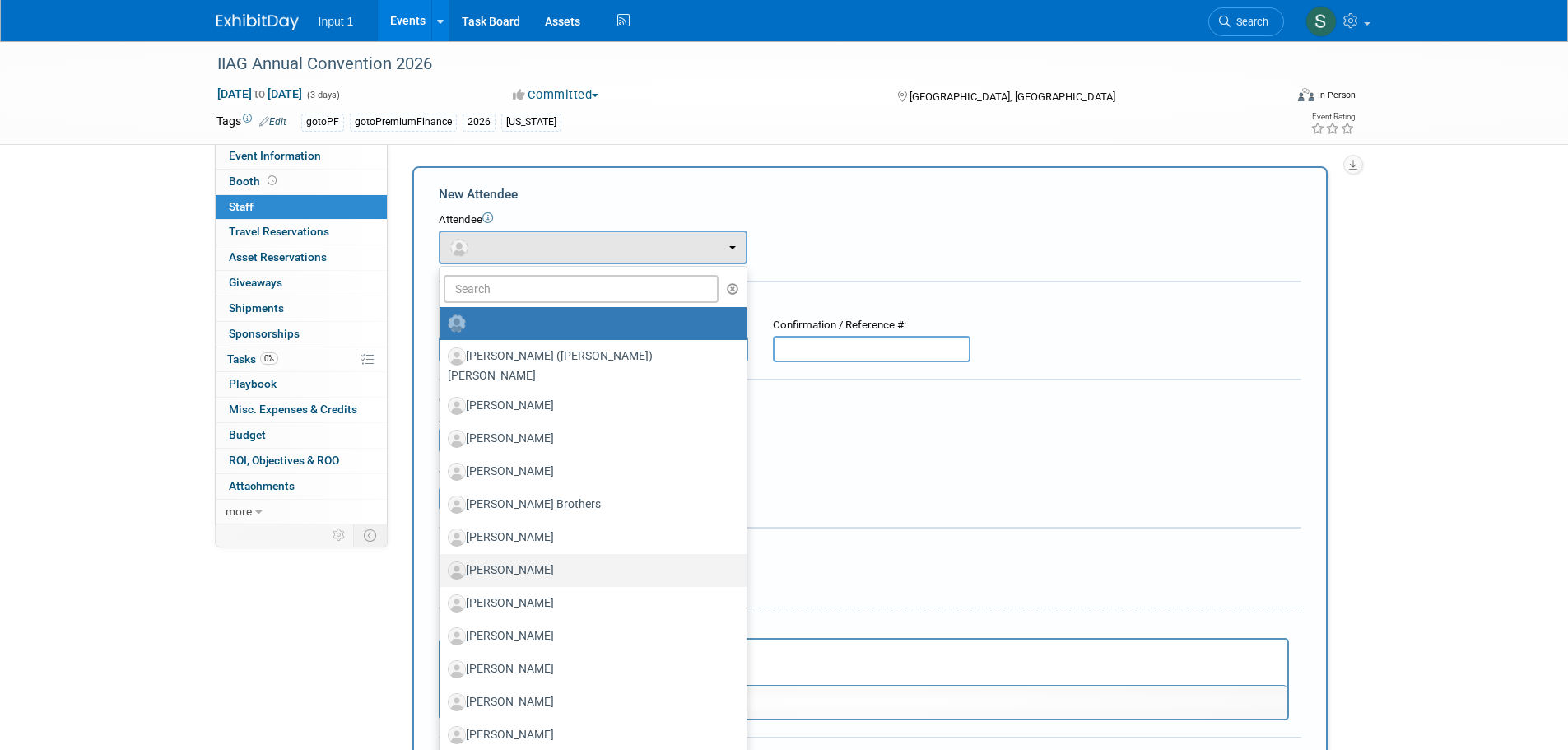
click at [519, 557] on label "[PERSON_NAME]" at bounding box center [589, 570] width 283 height 27
click at [442, 563] on input "[PERSON_NAME]" at bounding box center [437, 568] width 11 height 11
select select "aaf75b63-74ea-4c76-8173-eccb9d4b86b7"
select select "4"
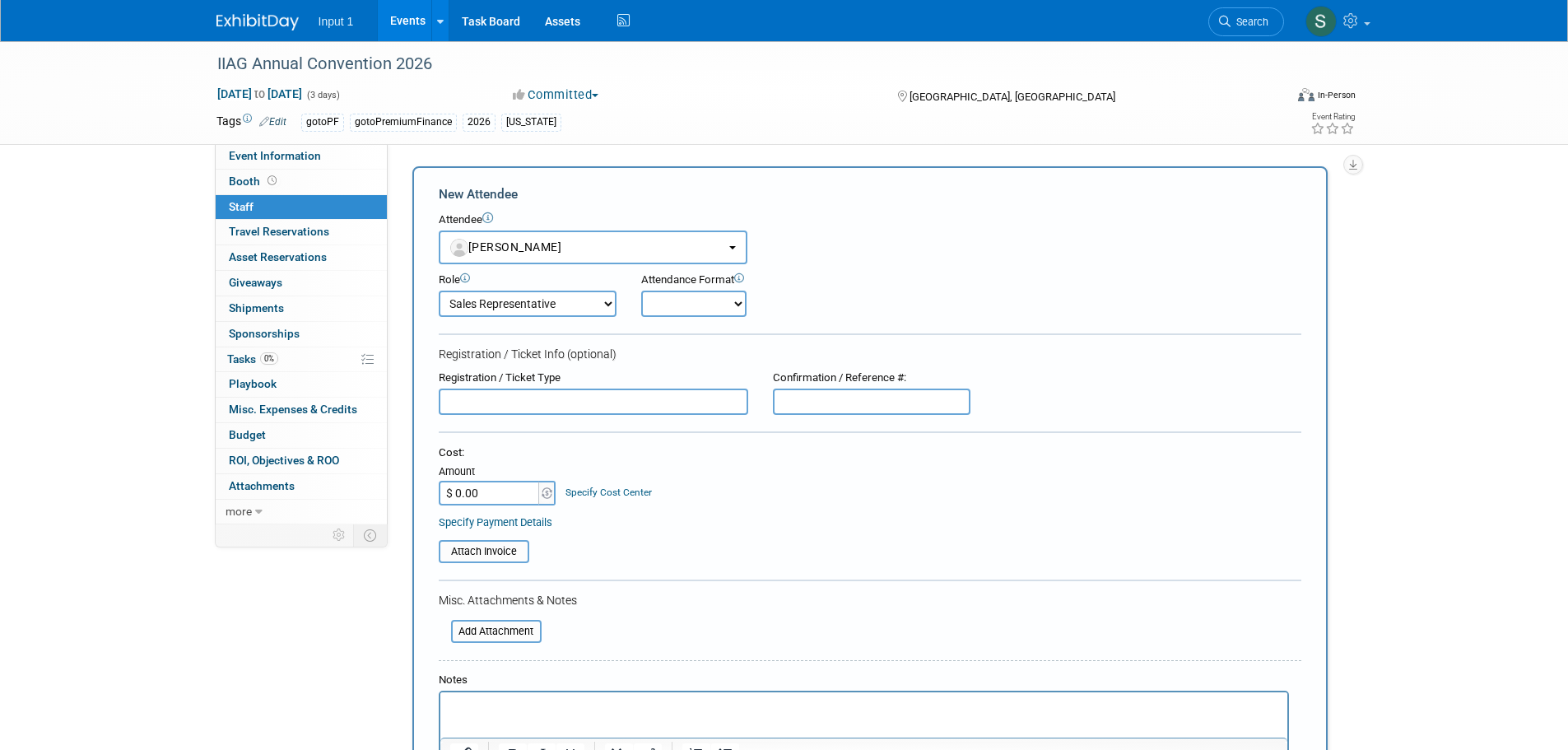
click at [751, 509] on div "Cost: Amount $ 0.00 Specify Cost Center Cost Center -- Not Specified --" at bounding box center [870, 487] width 862 height 84
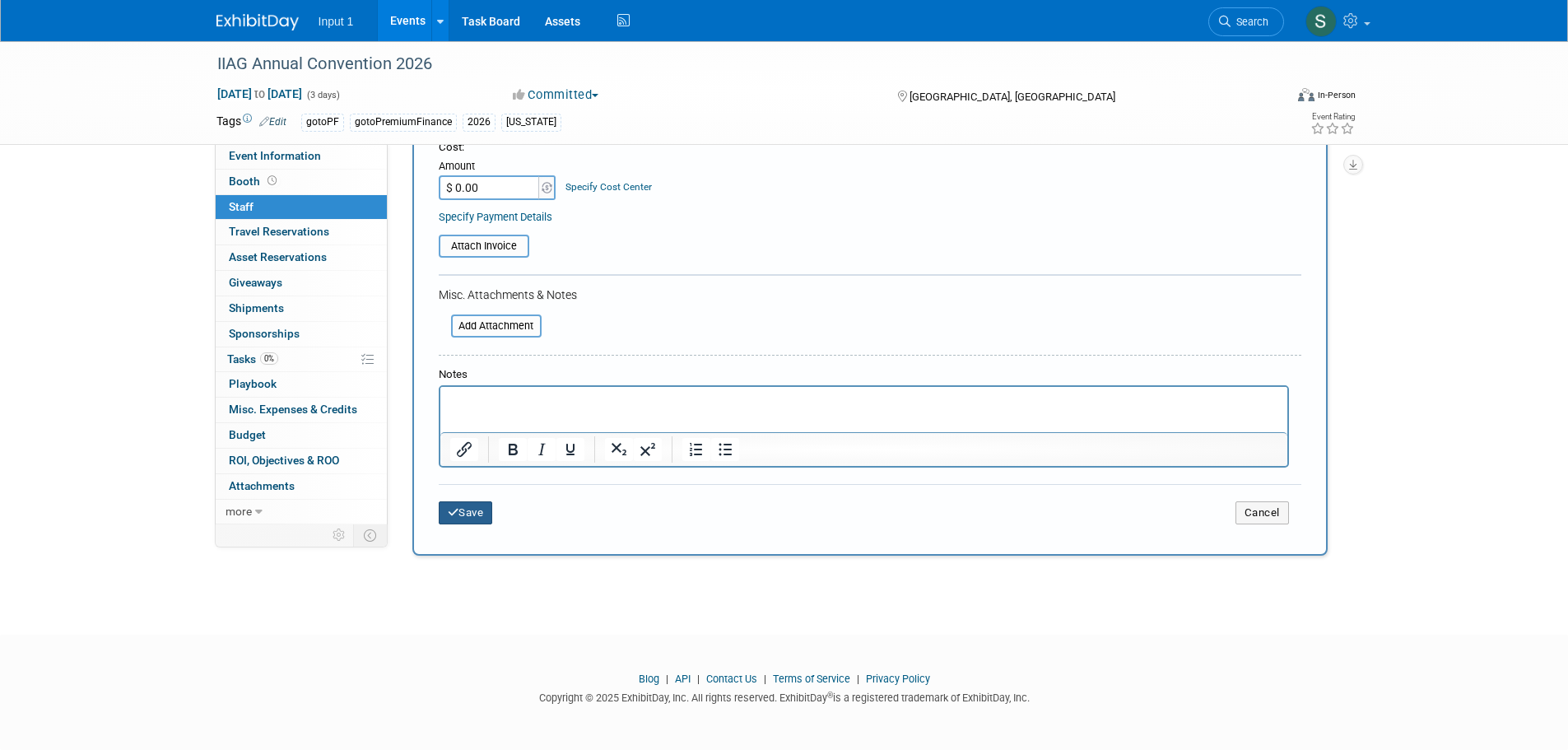
click at [472, 516] on button "Save" at bounding box center [465, 512] width 54 height 23
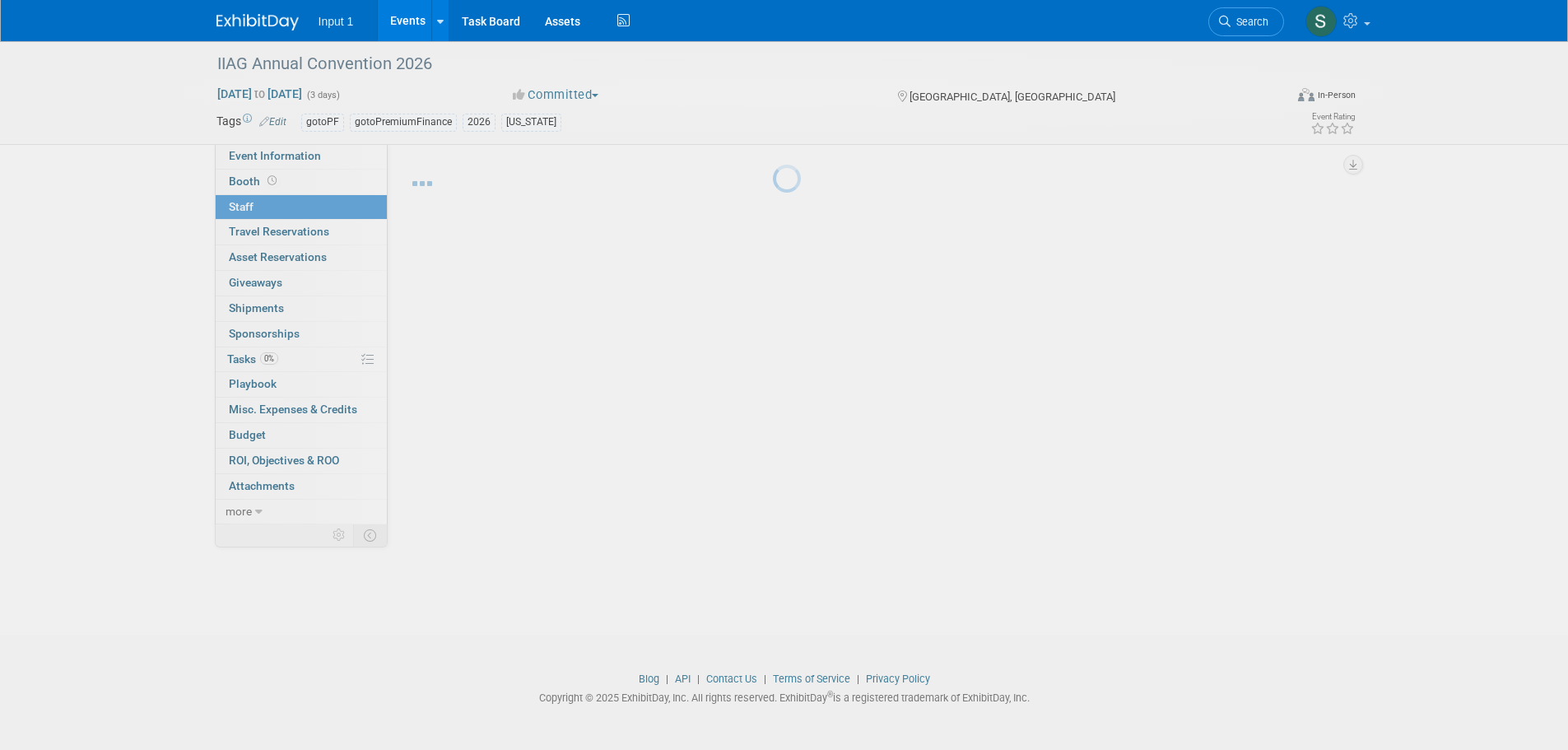
scroll to position [17, 0]
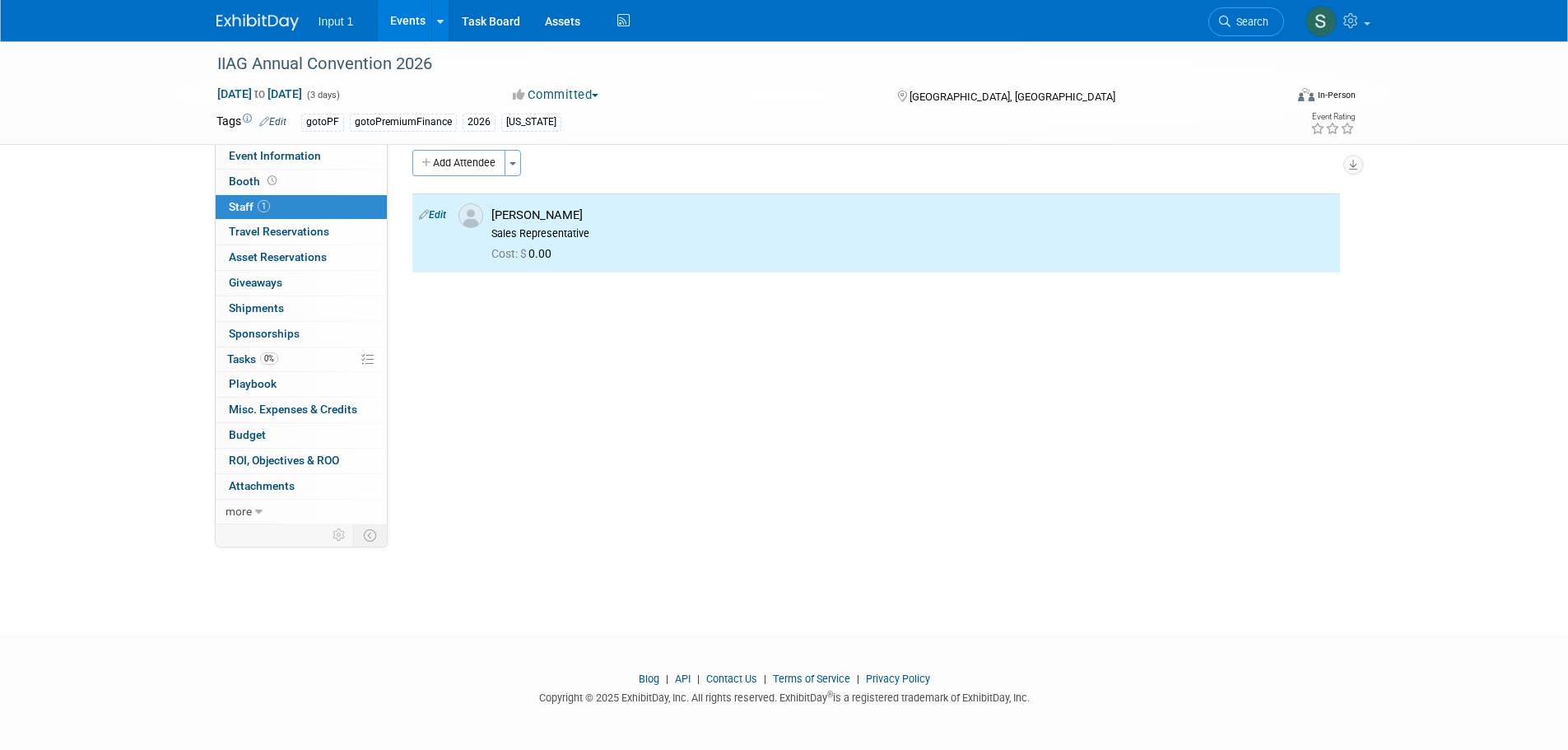
click at [755, 439] on div "Event Website: Edit https://members.iiag.org/calendar/Details/2026-iiag-annual-…" at bounding box center [869, 318] width 964 height 380
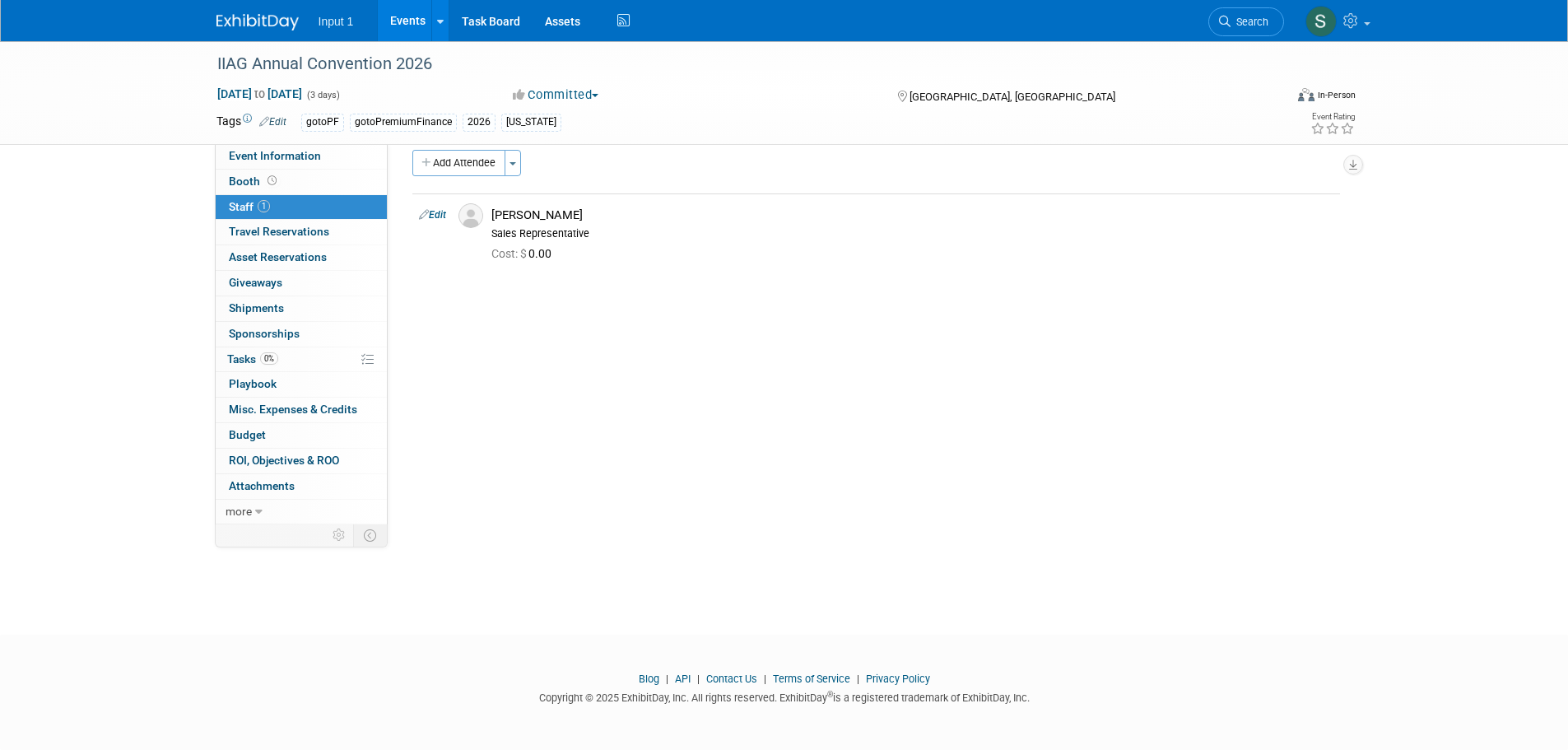
click at [417, 18] on link "Events" at bounding box center [407, 20] width 60 height 41
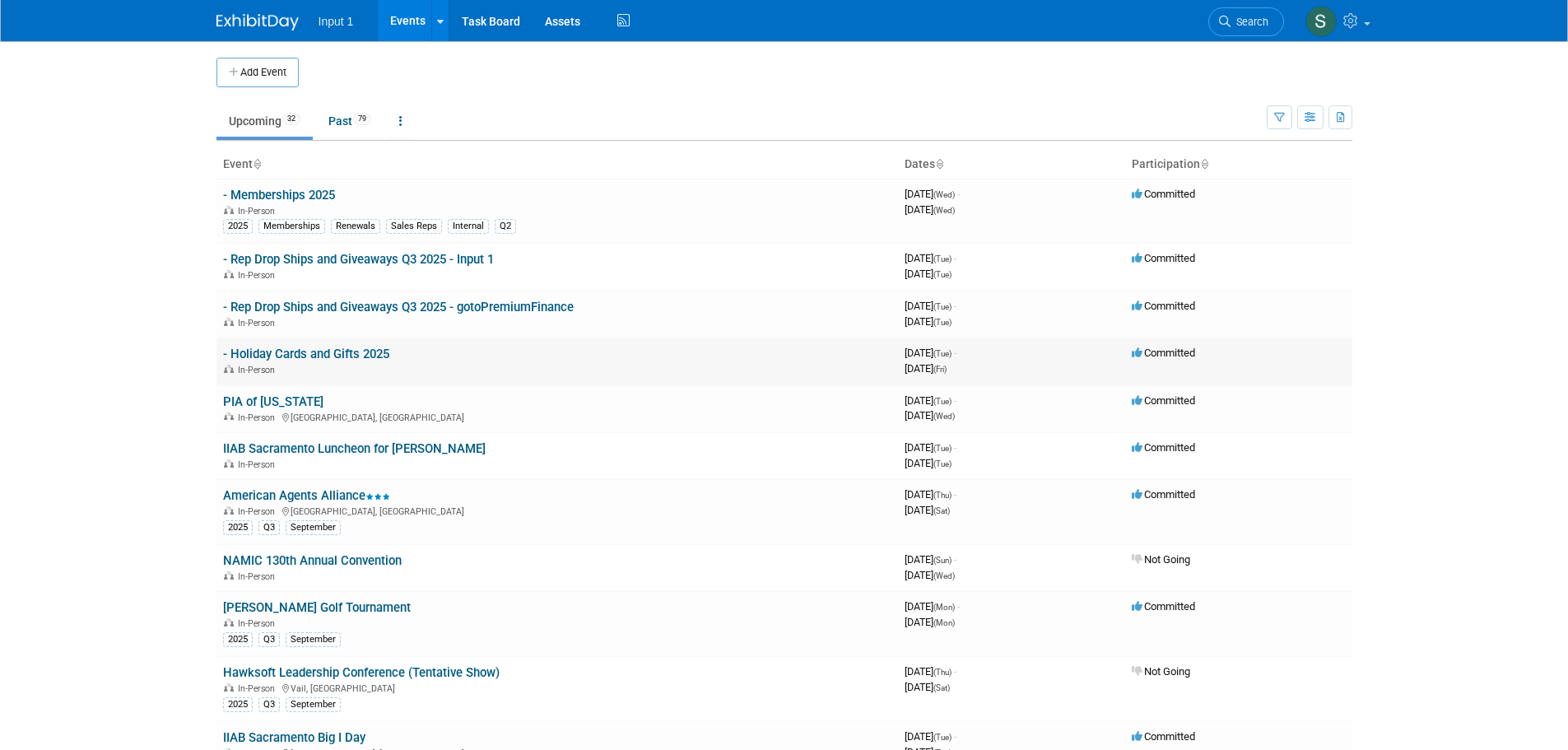
click at [326, 380] on td "- Holiday Cards and Gifts 2025 In-Person" at bounding box center [557, 361] width 682 height 47
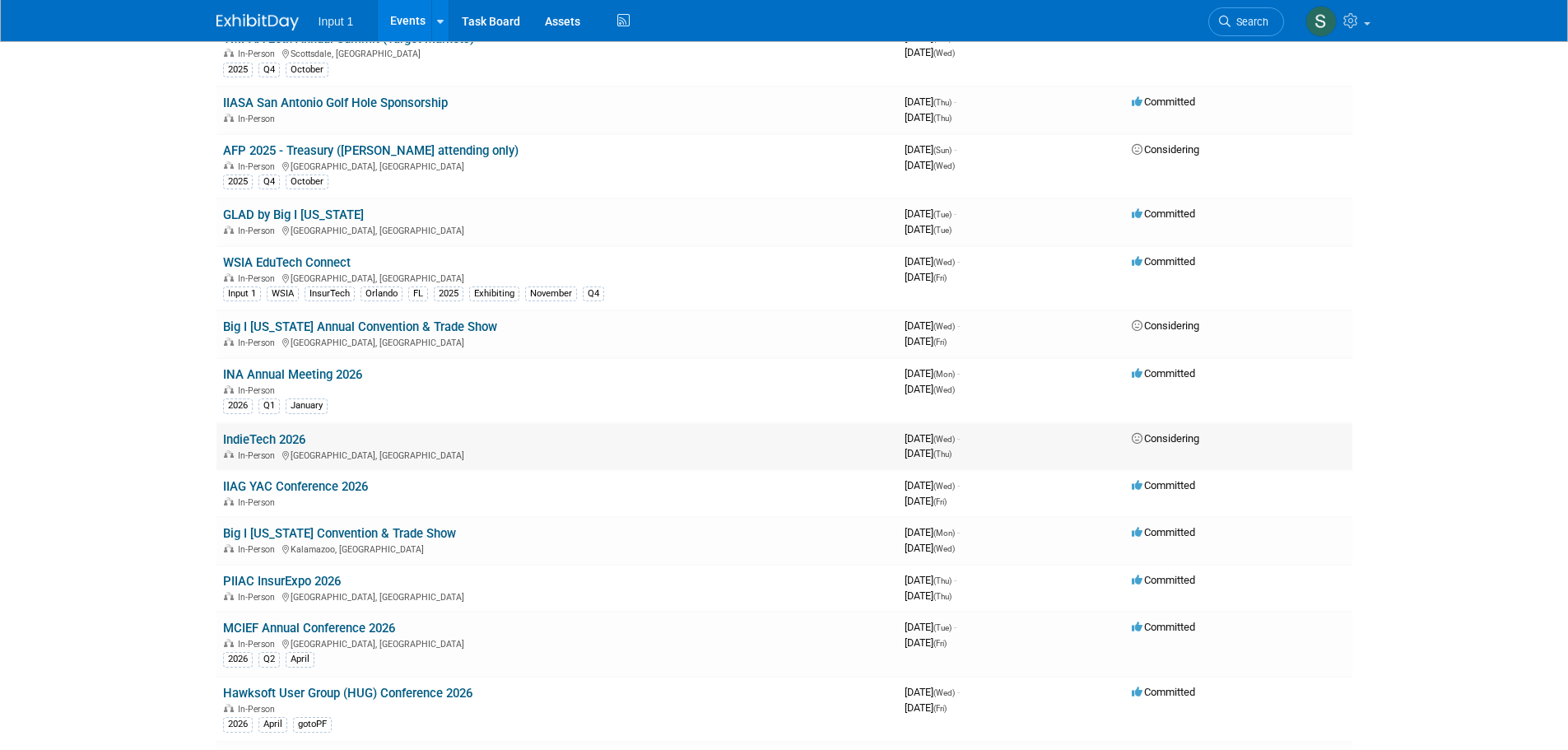
scroll to position [1235, 0]
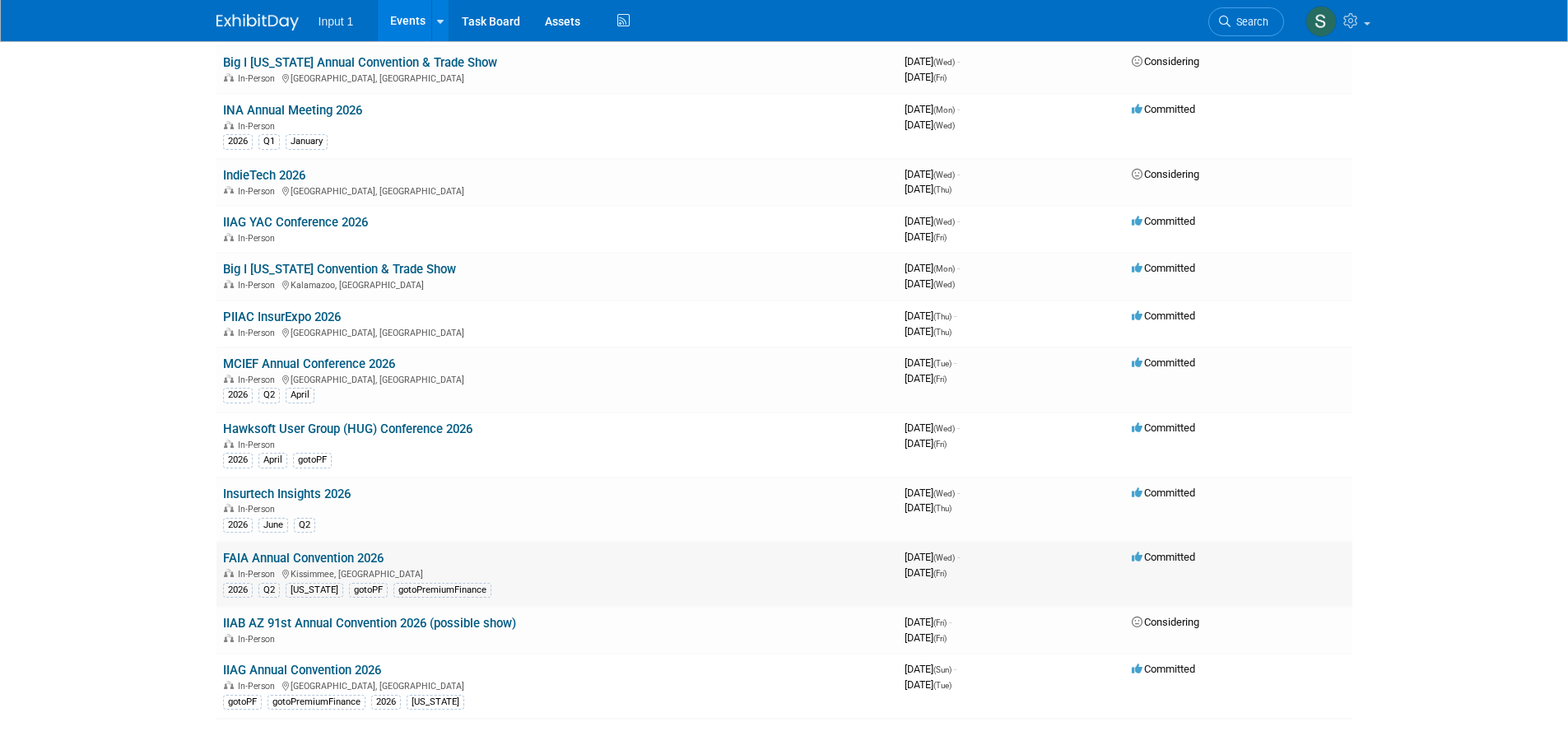
drag, startPoint x: 295, startPoint y: 554, endPoint x: 491, endPoint y: 551, distance: 196.0
click at [296, 554] on link "FAIA Annual Convention 2026" at bounding box center [303, 558] width 161 height 15
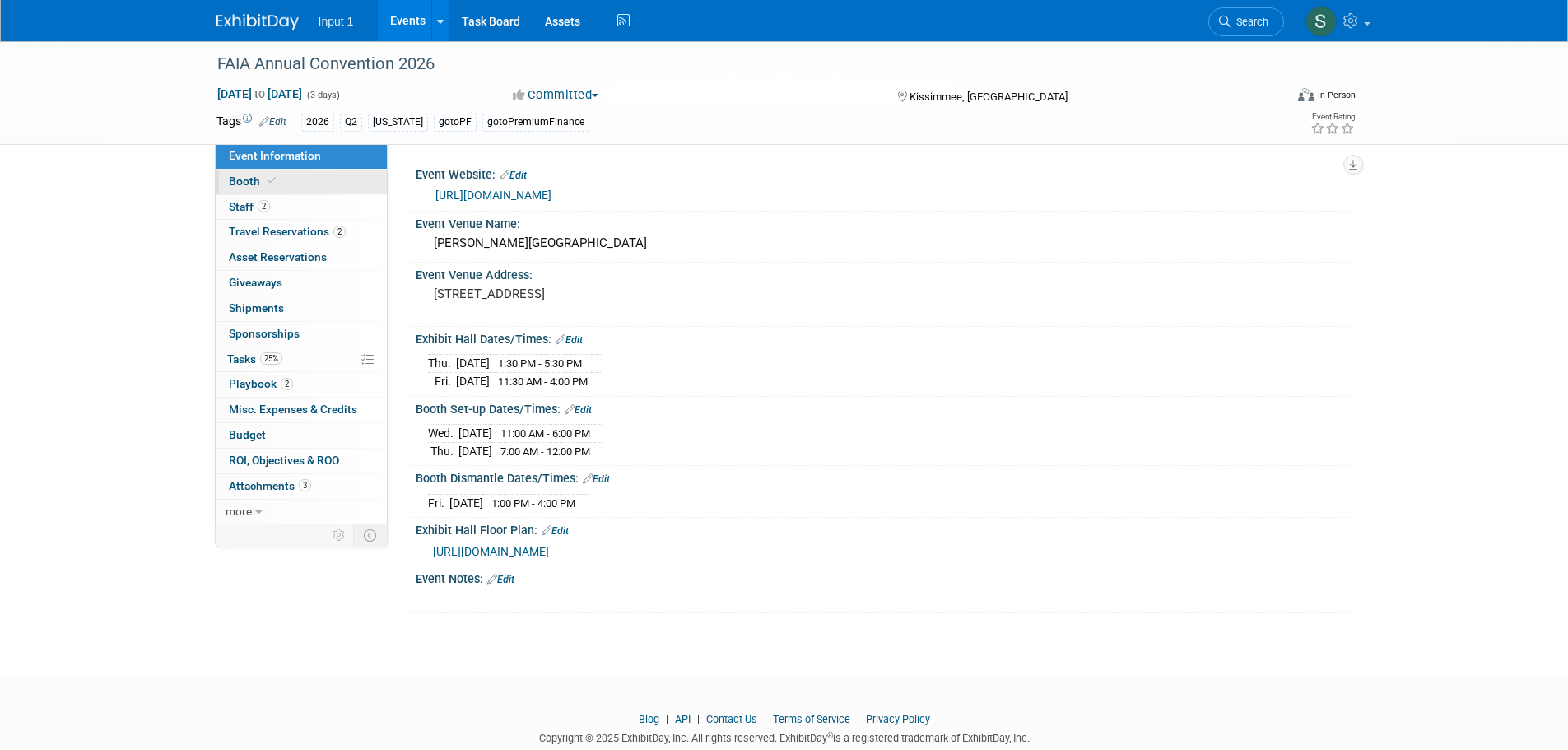
drag, startPoint x: 254, startPoint y: 173, endPoint x: 254, endPoint y: 185, distance: 12.0
click at [254, 174] on link "Booth" at bounding box center [301, 182] width 172 height 25
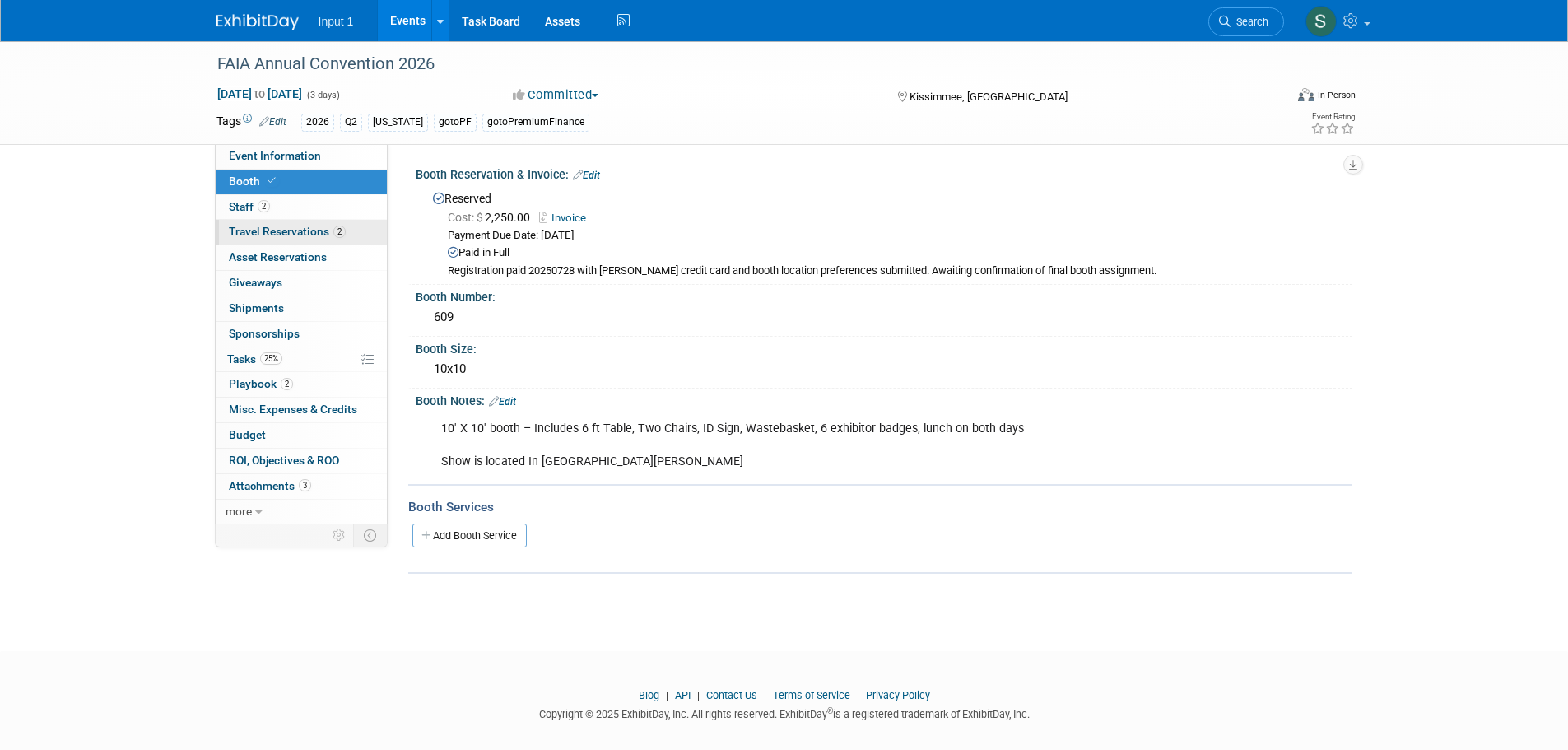
click at [252, 231] on span "Travel Reservations 2" at bounding box center [286, 231] width 117 height 13
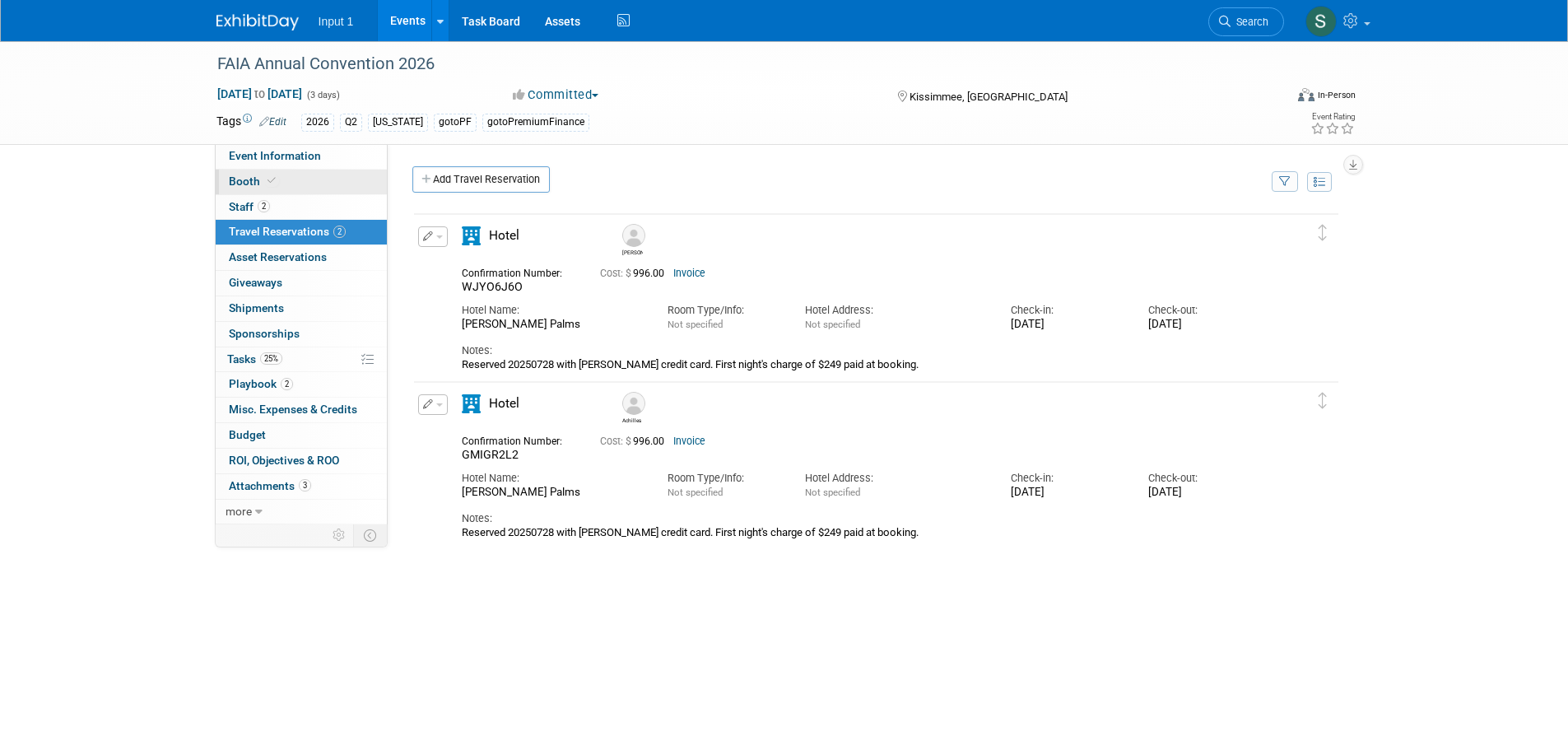
click at [241, 182] on span "Booth" at bounding box center [253, 181] width 50 height 13
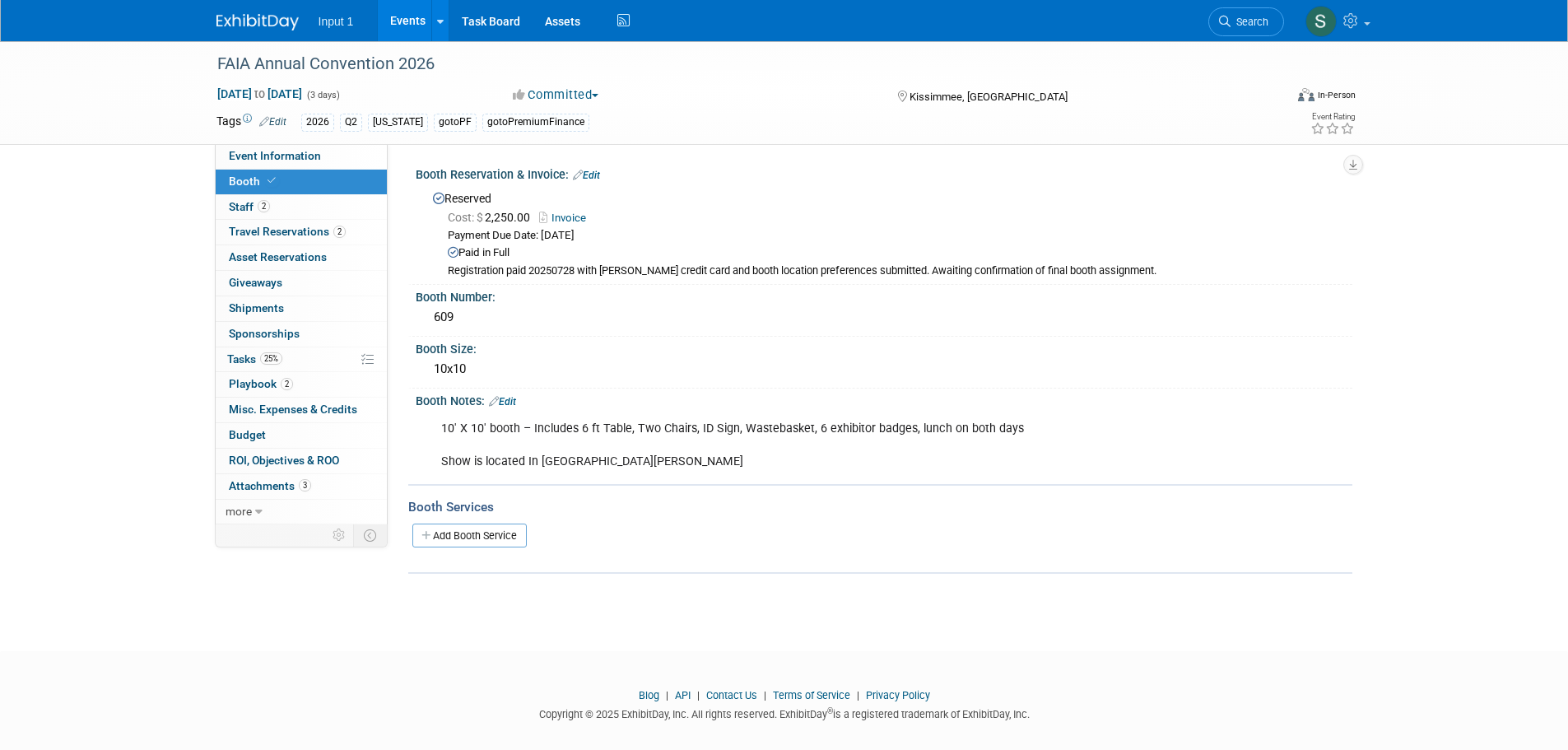
click at [404, 14] on link "Events" at bounding box center [407, 20] width 60 height 41
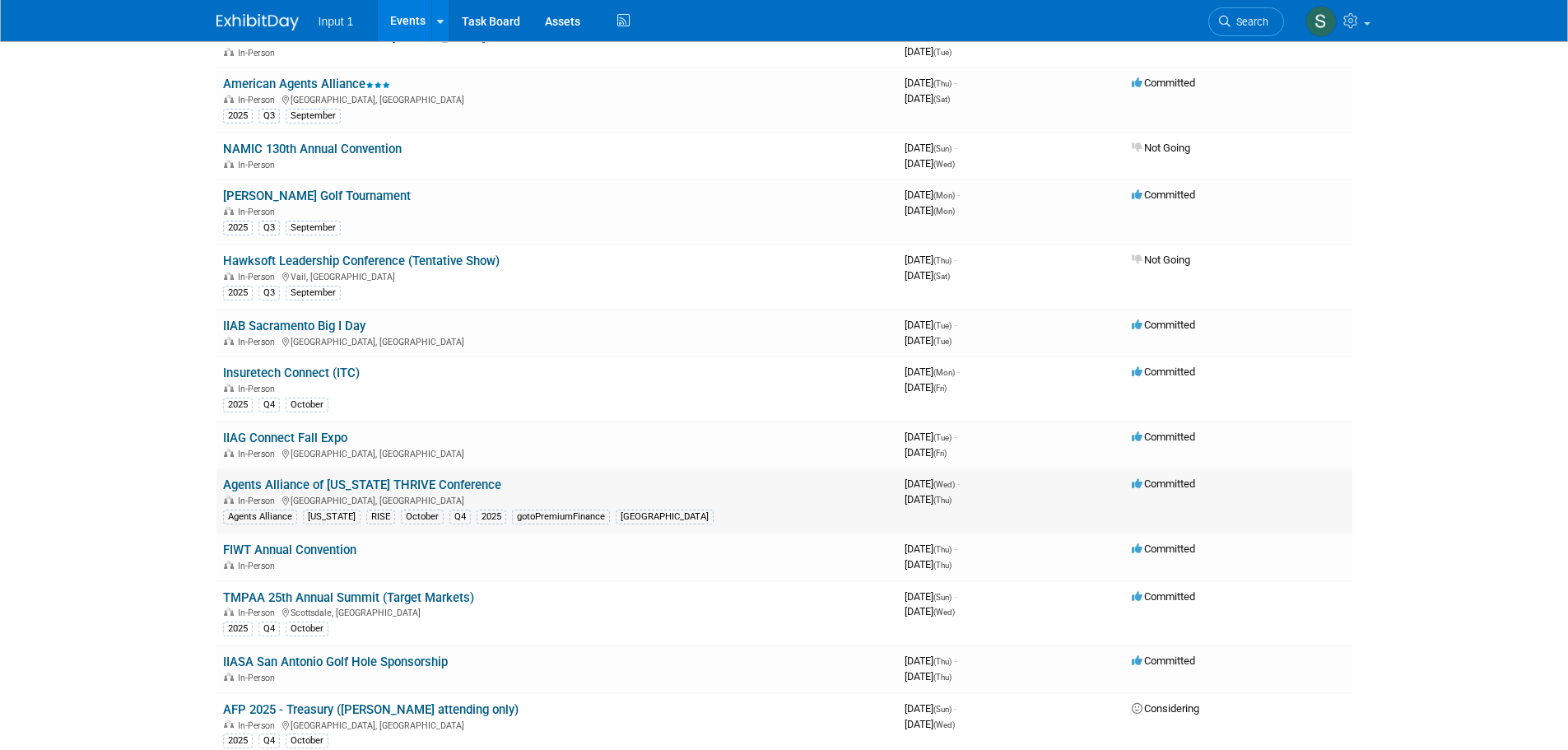
scroll to position [741, 0]
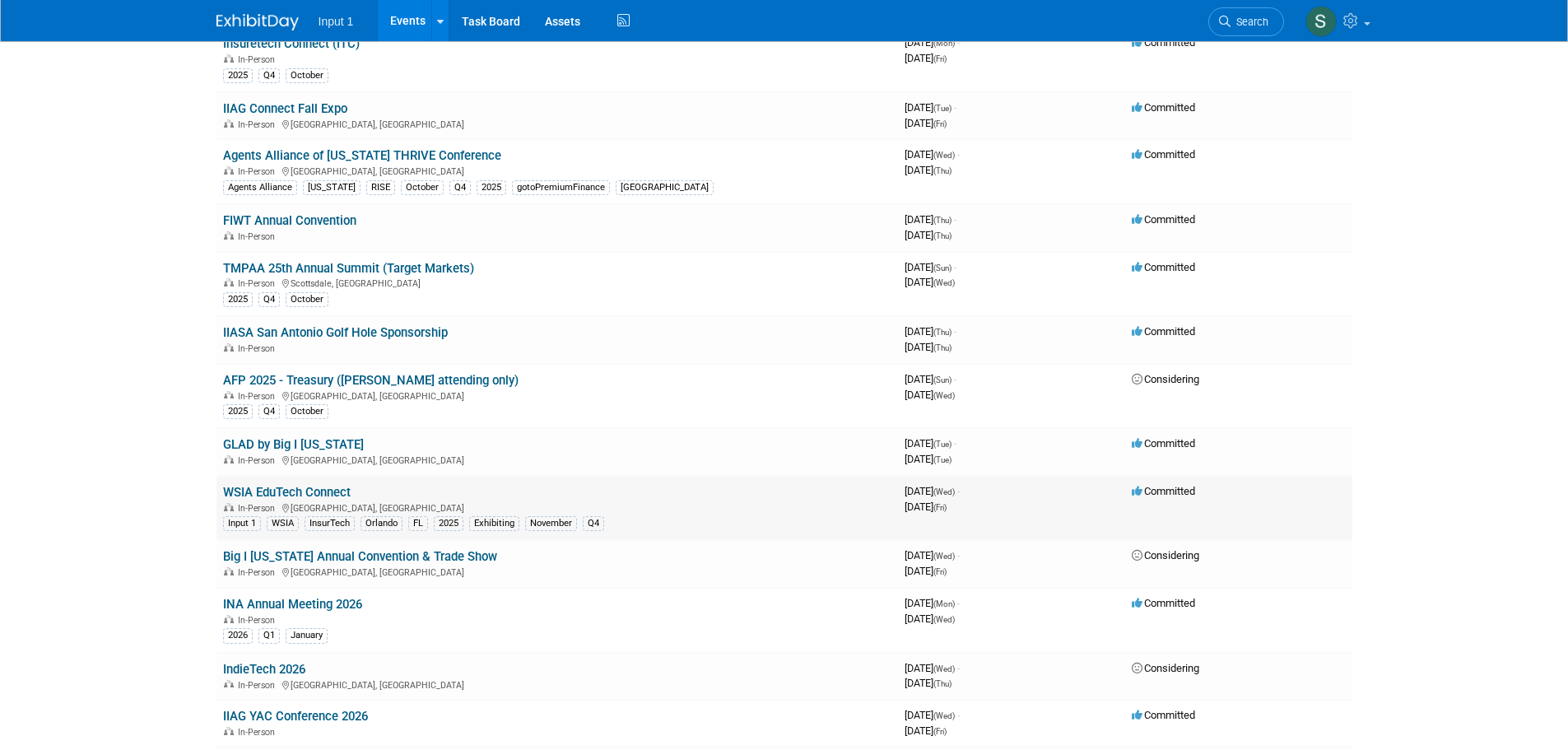
click at [277, 488] on link "WSIA EduTech Connect" at bounding box center [286, 492] width 128 height 15
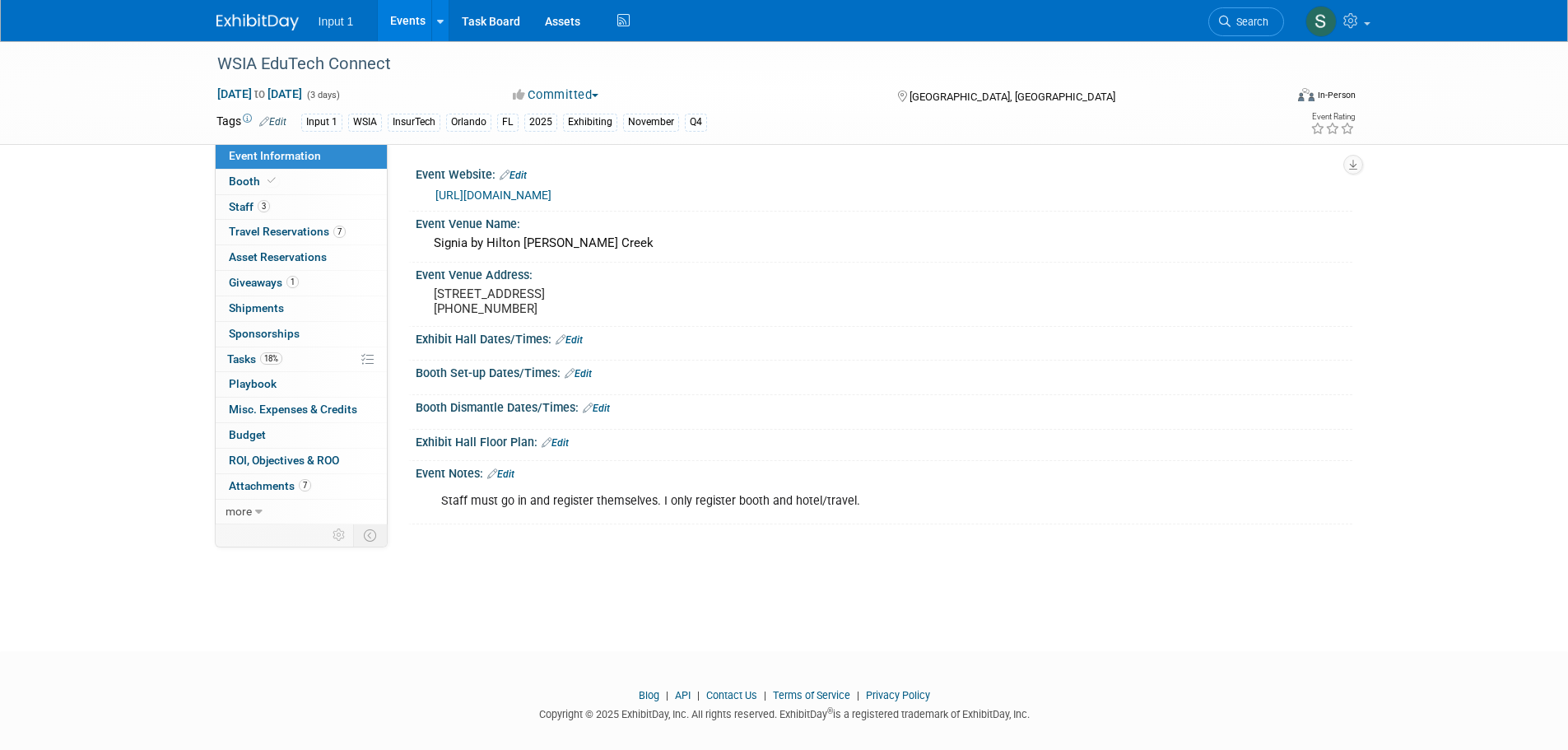
click at [996, 370] on div "Booth Set-up Dates/Times: Edit" at bounding box center [884, 371] width 937 height 21
click at [259, 237] on span "Travel Reservations 7" at bounding box center [286, 231] width 117 height 13
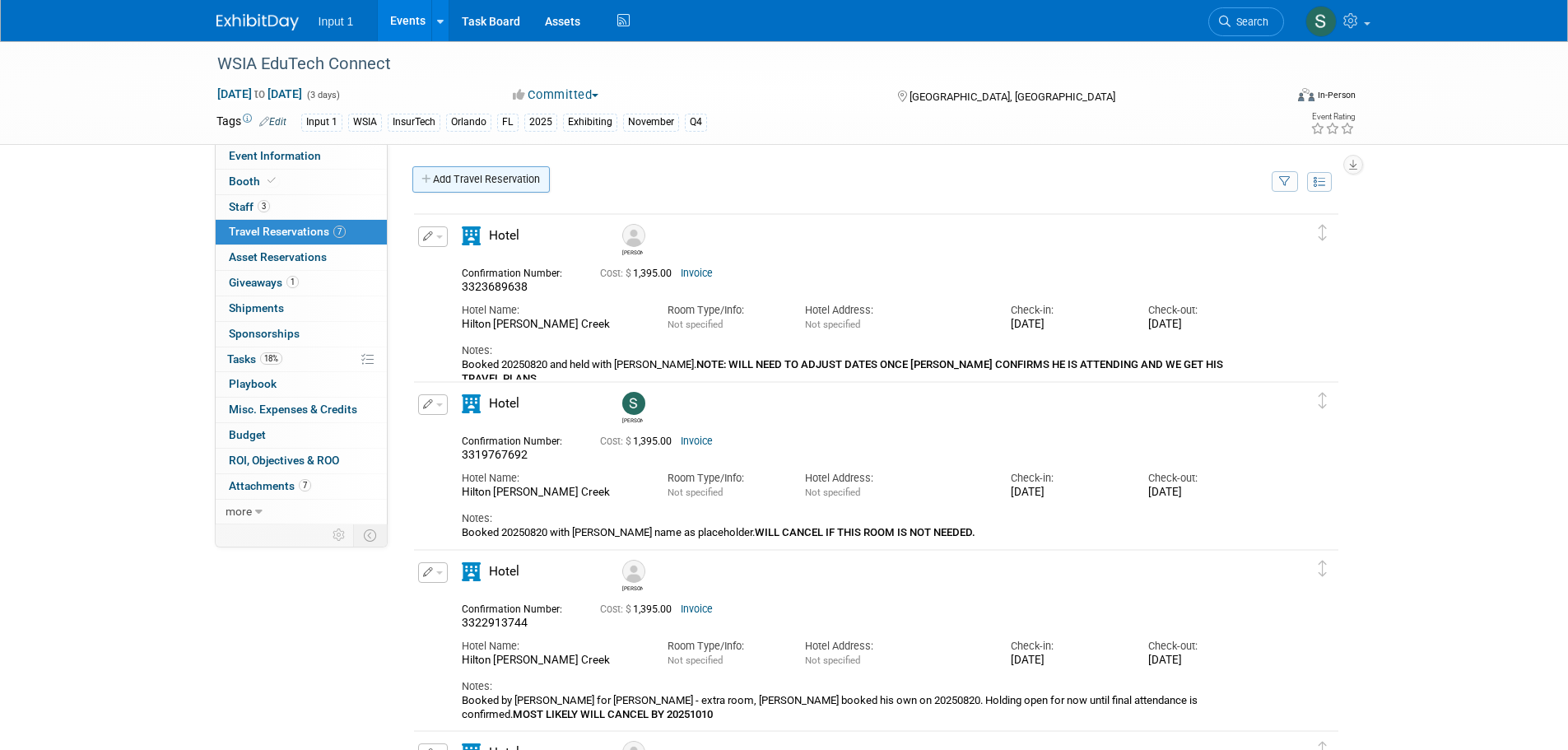
click at [460, 187] on link "Add Travel Reservation" at bounding box center [481, 179] width 138 height 27
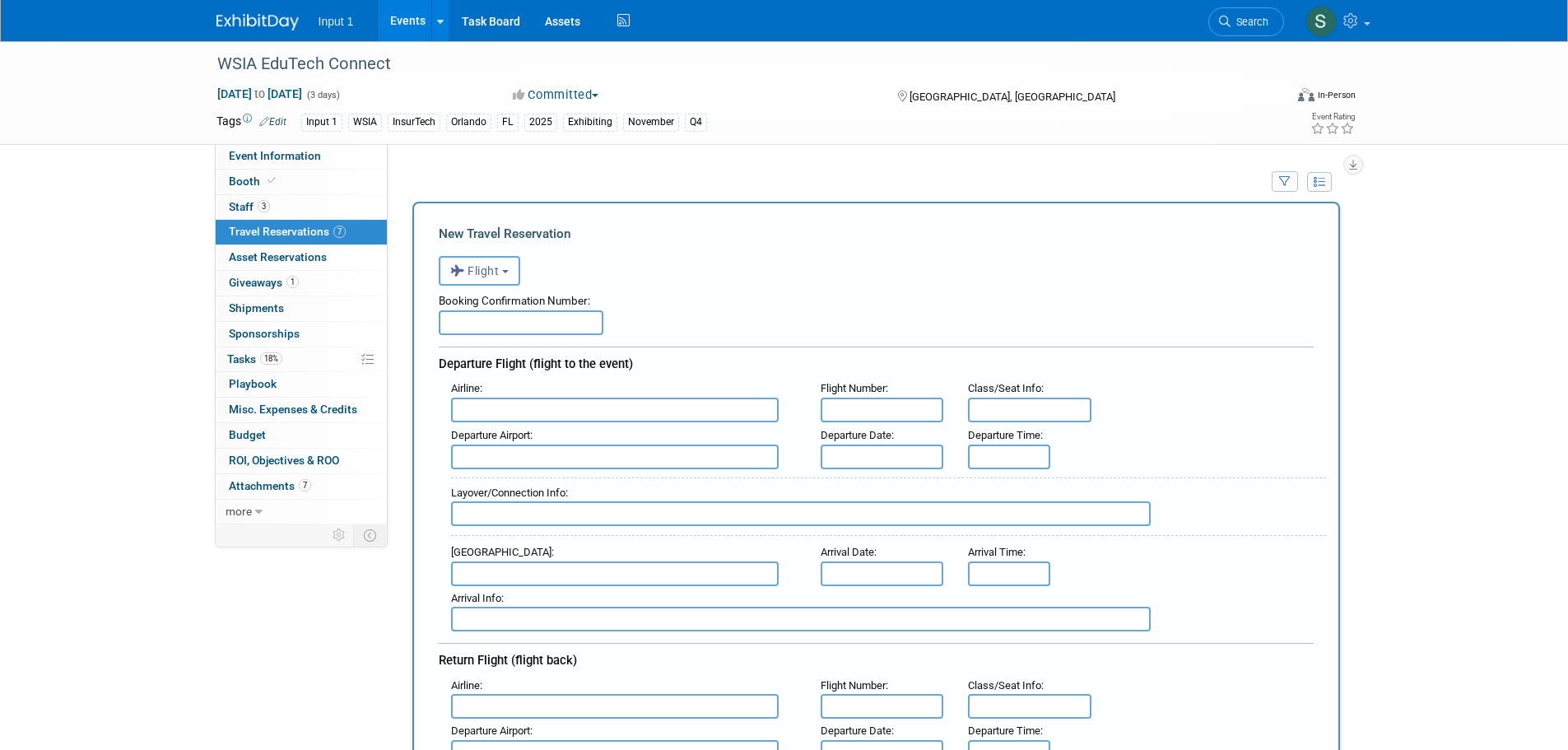
click at [510, 278] on button "Flight" at bounding box center [479, 271] width 82 height 29
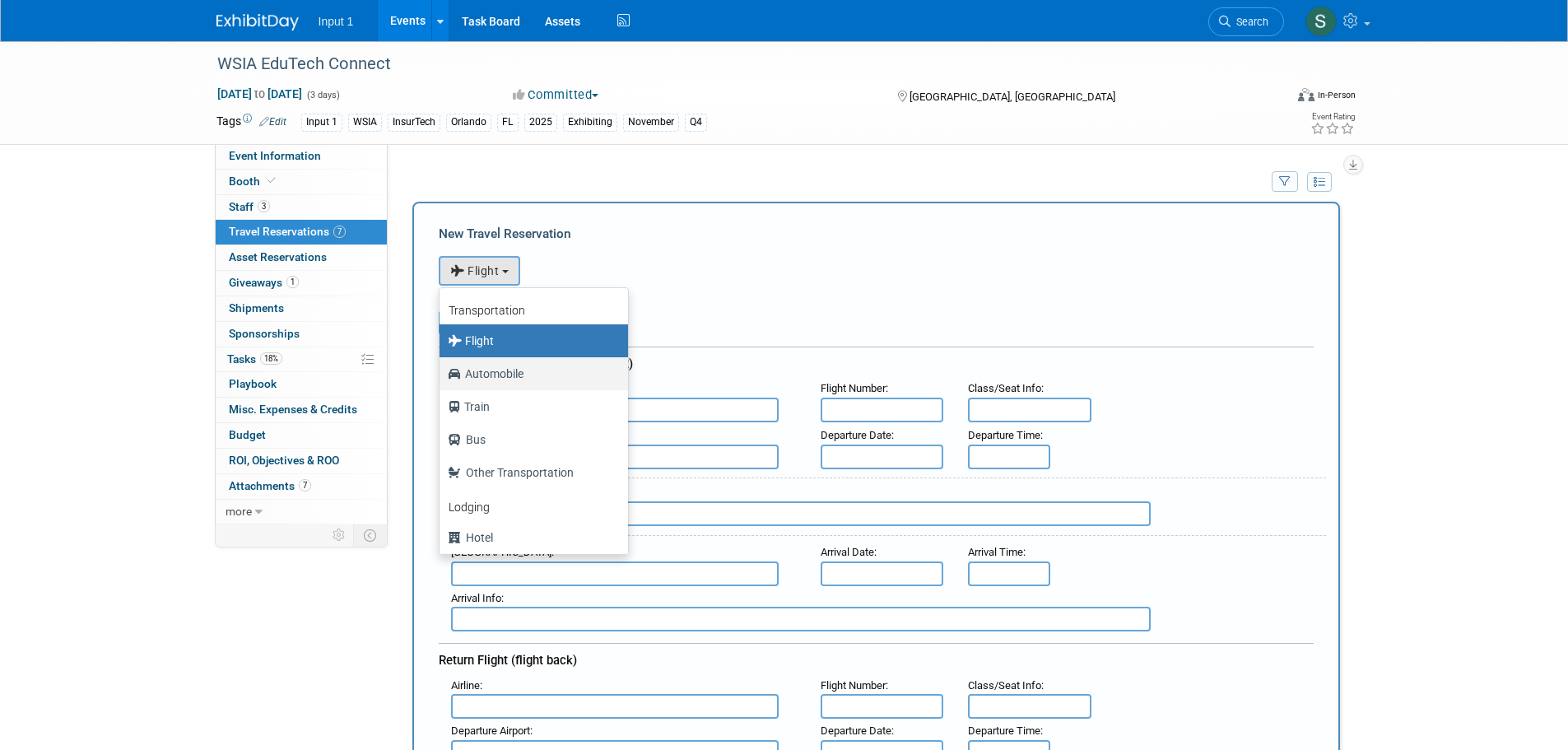
click at [498, 373] on label "Automobile" at bounding box center [529, 374] width 163 height 27
click at [442, 373] on input "Automobile" at bounding box center [437, 372] width 11 height 11
select select "4"
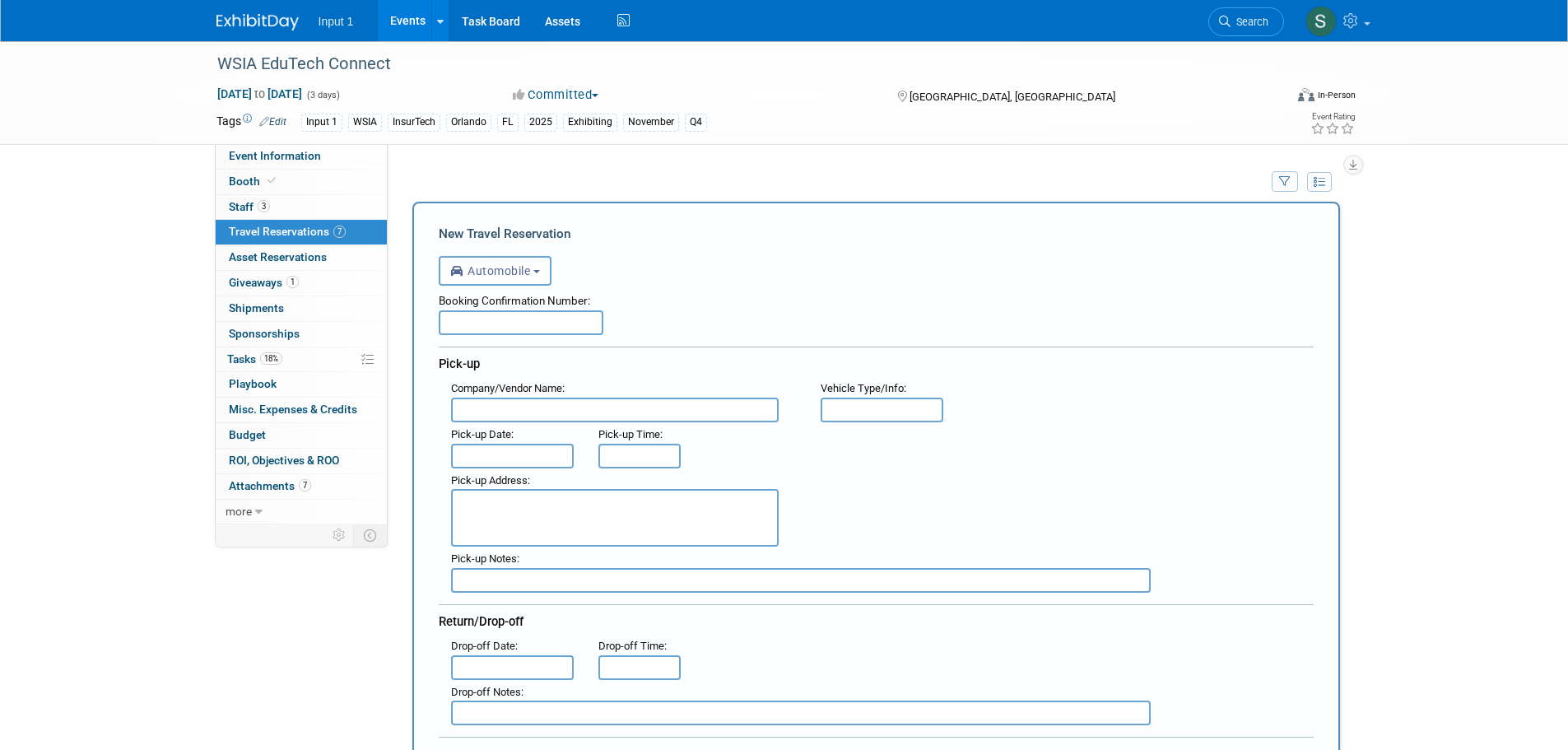
click at [487, 324] on input "text" at bounding box center [520, 322] width 164 height 25
click at [491, 408] on input "text" at bounding box center [614, 409] width 328 height 25
click at [481, 320] on input "text" at bounding box center [520, 322] width 164 height 25
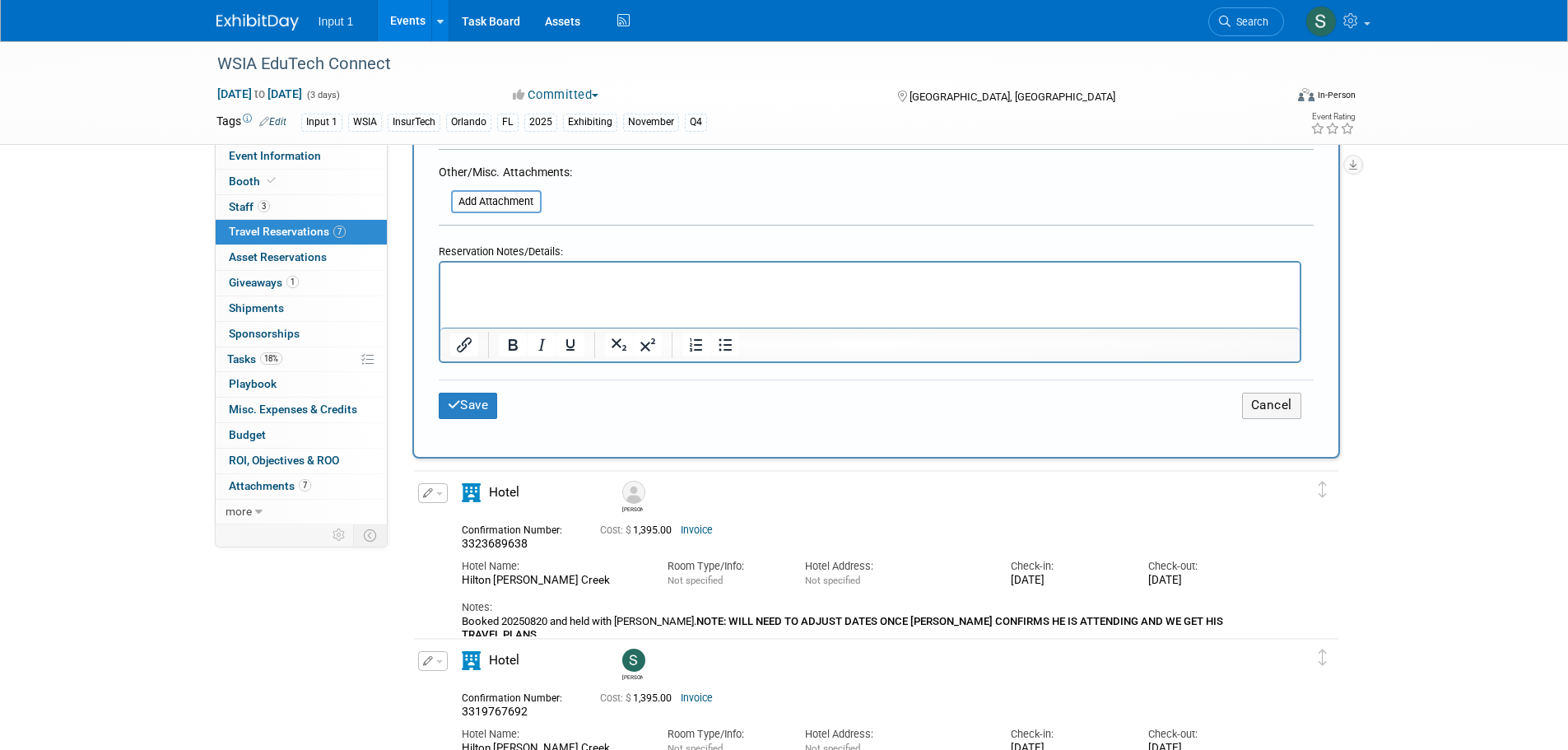
scroll to position [823, 0]
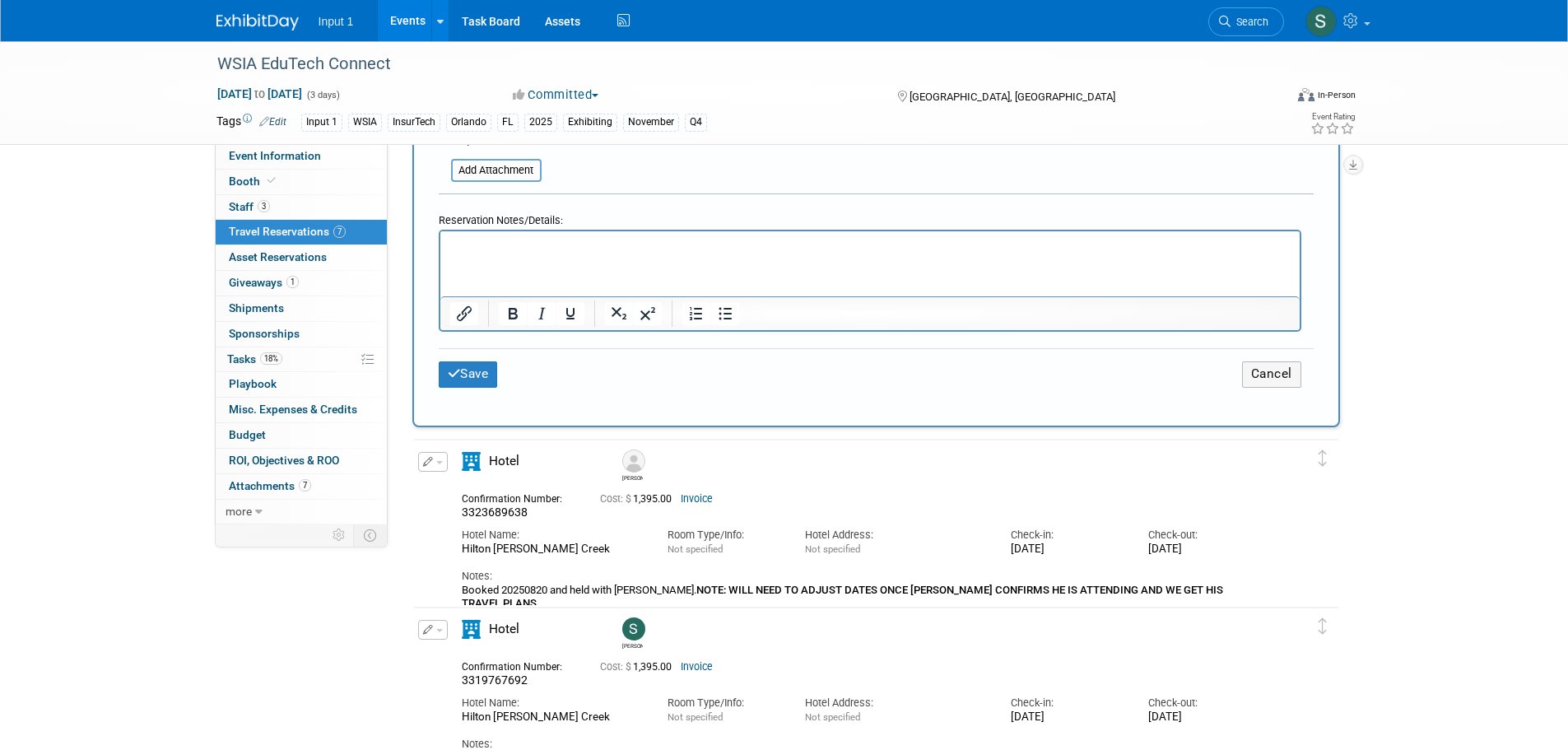
type input "[PERSON_NAME] to drive to event"
click at [469, 374] on button "Save" at bounding box center [468, 375] width 60 height 26
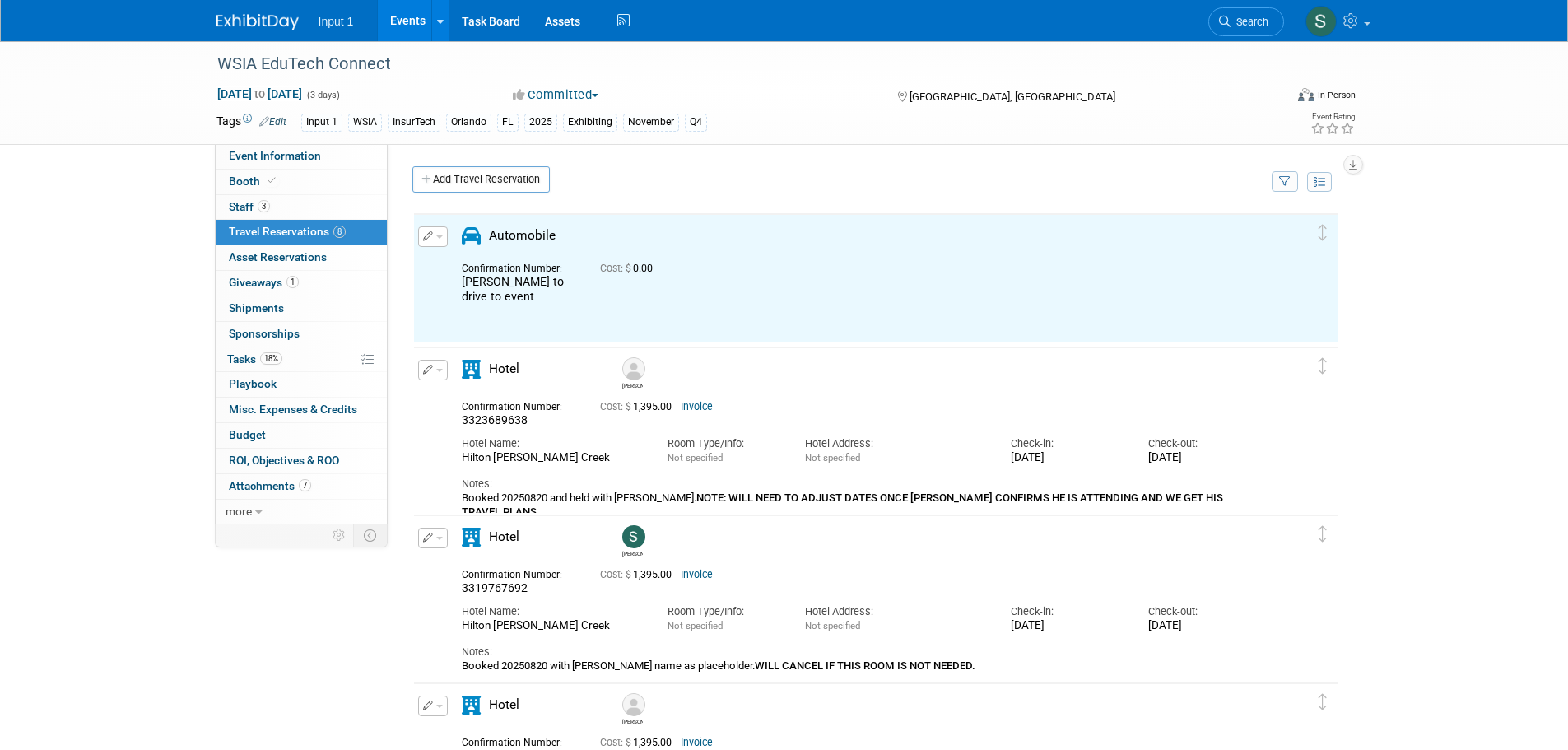
scroll to position [0, 0]
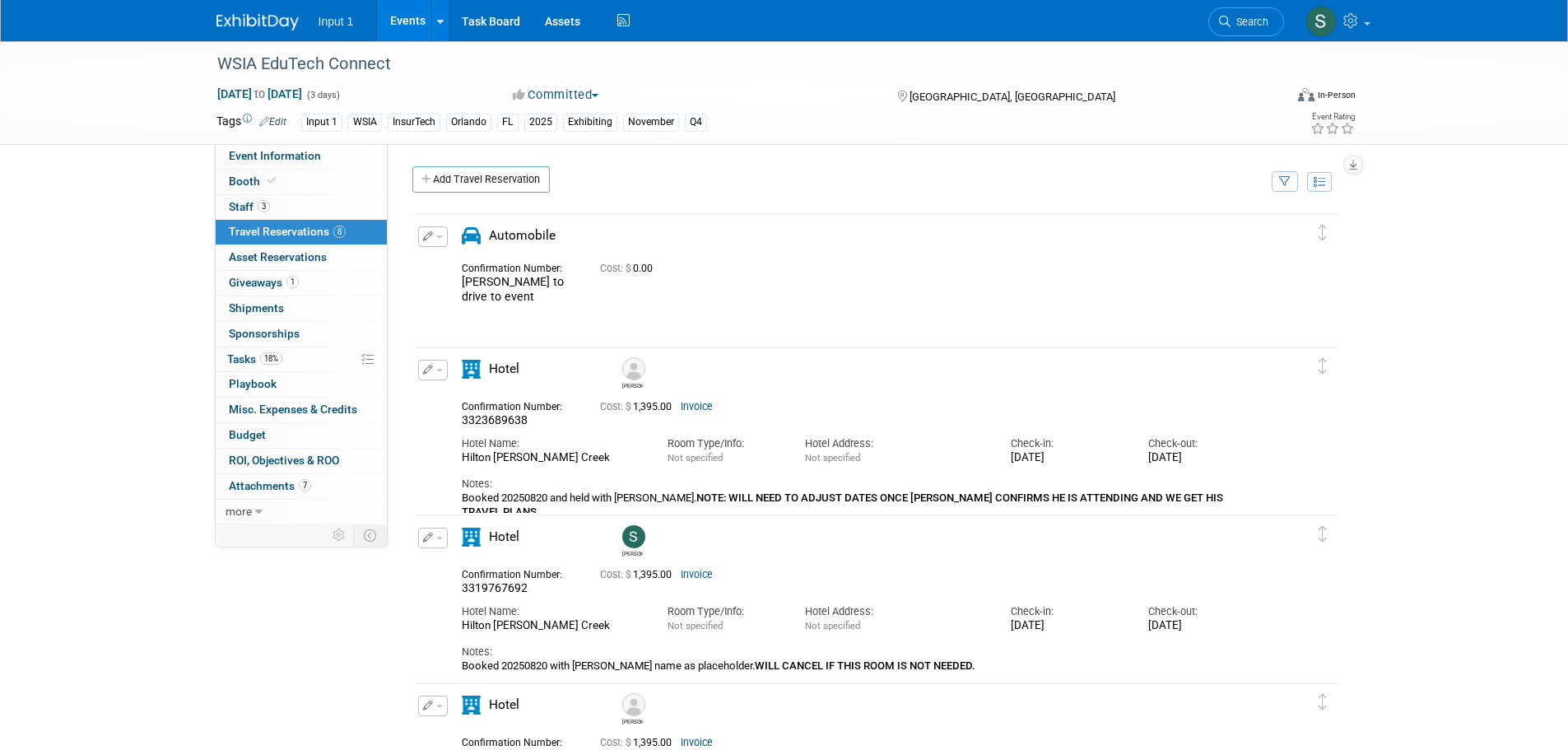
click at [442, 241] on button "button" at bounding box center [433, 237] width 29 height 20
click at [454, 273] on button "Edit Reservation" at bounding box center [489, 265] width 139 height 24
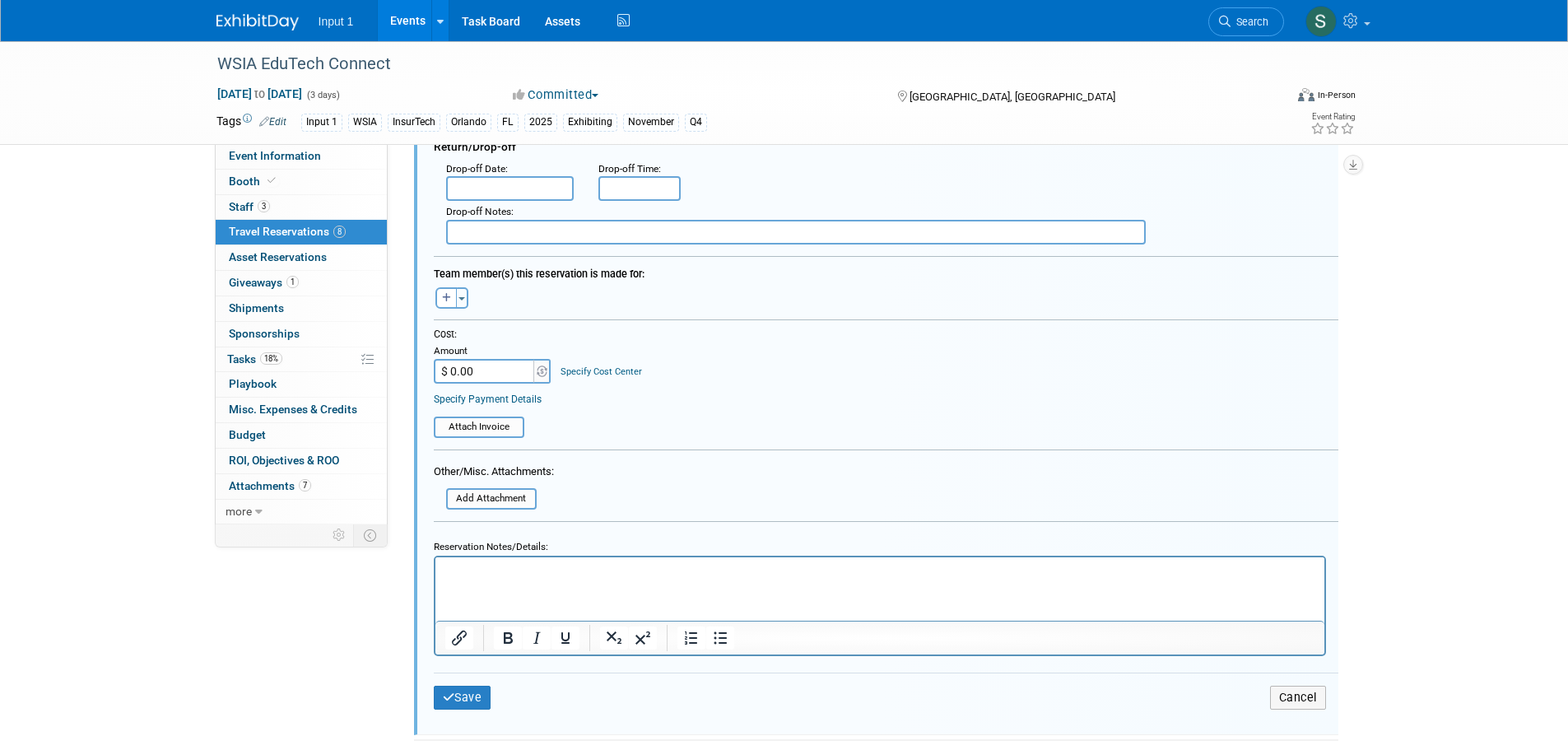
scroll to position [441, 0]
click at [462, 303] on button "Toggle Dropdown" at bounding box center [462, 297] width 12 height 21
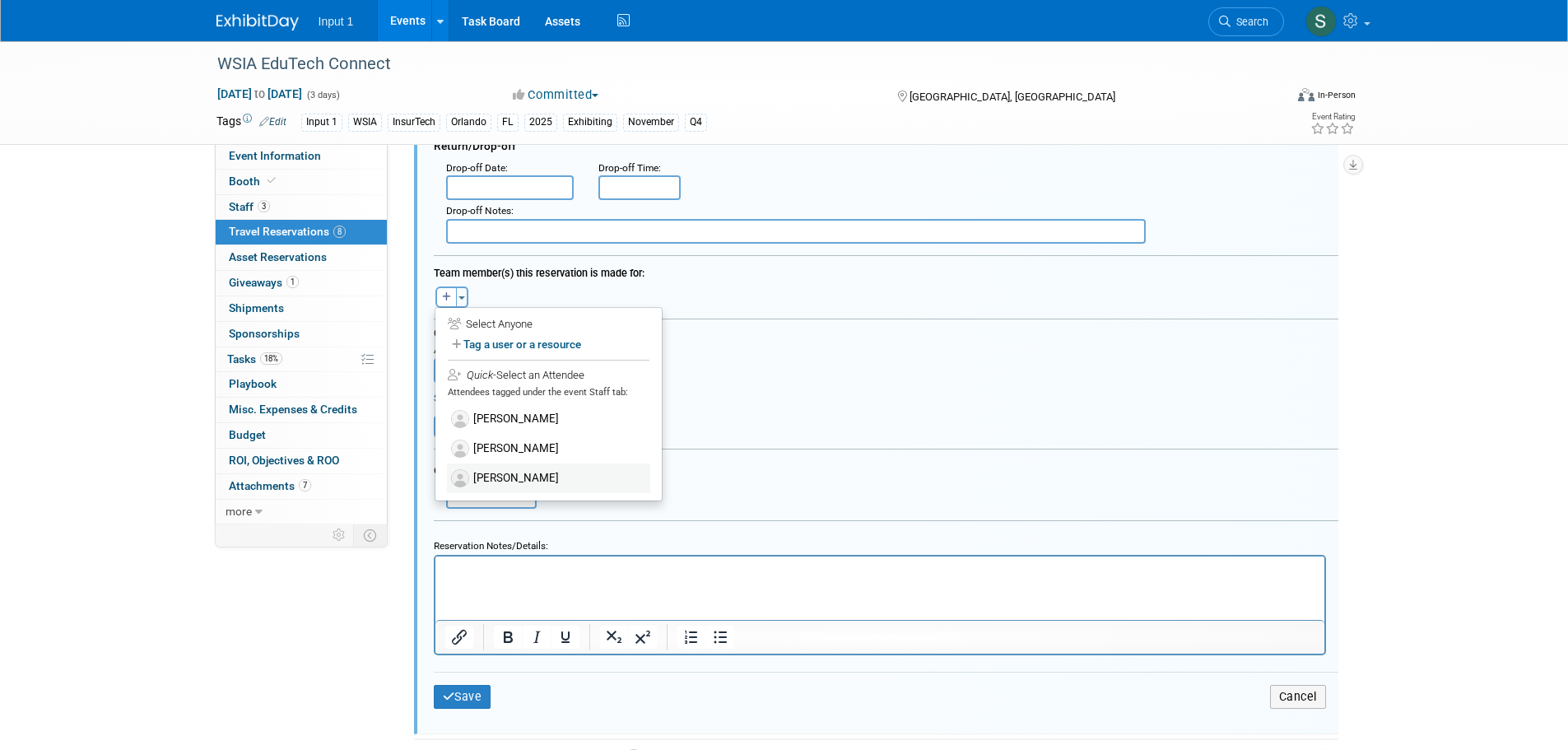
click at [502, 482] on label "[PERSON_NAME]" at bounding box center [549, 478] width 204 height 29
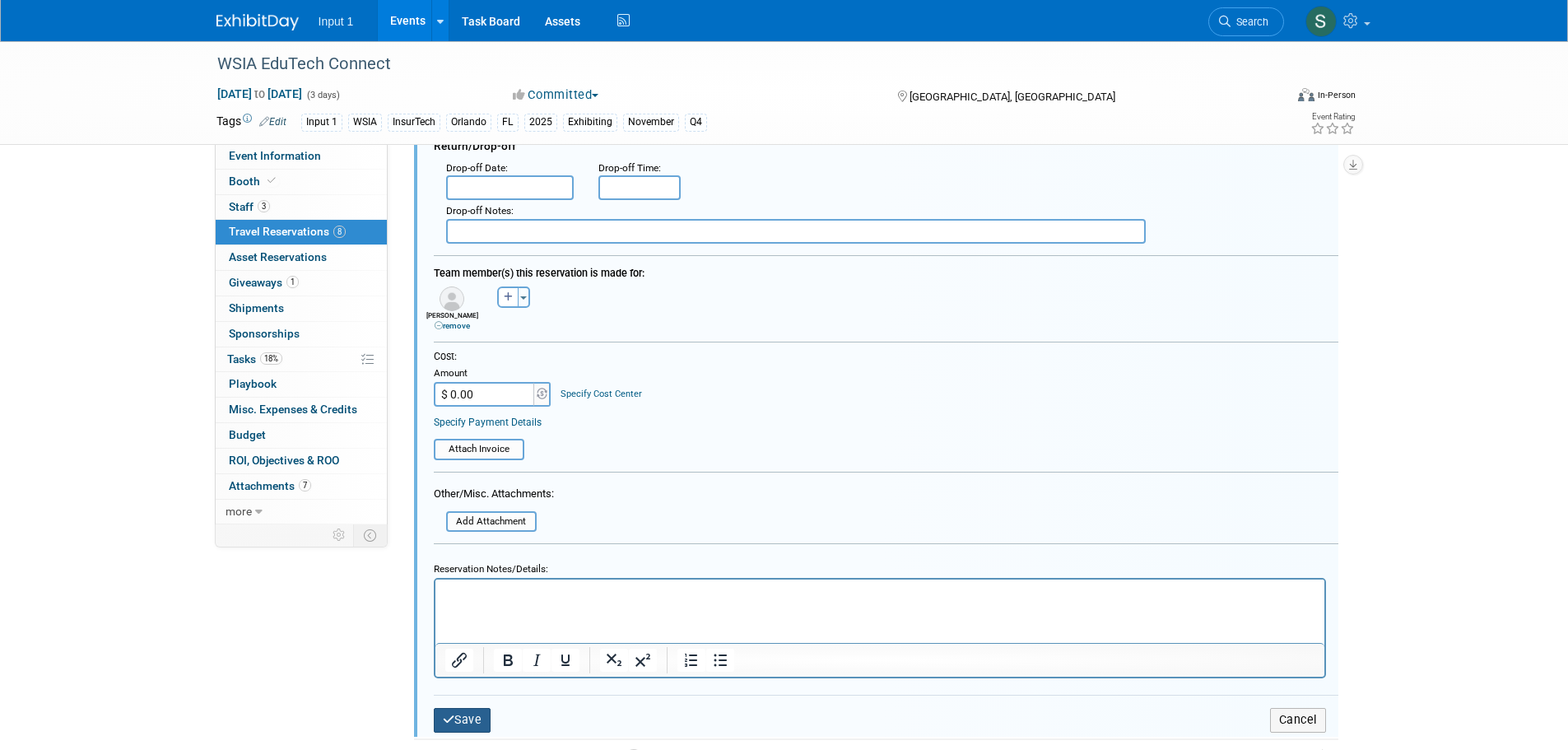
click at [483, 731] on button "Save" at bounding box center [462, 720] width 58 height 24
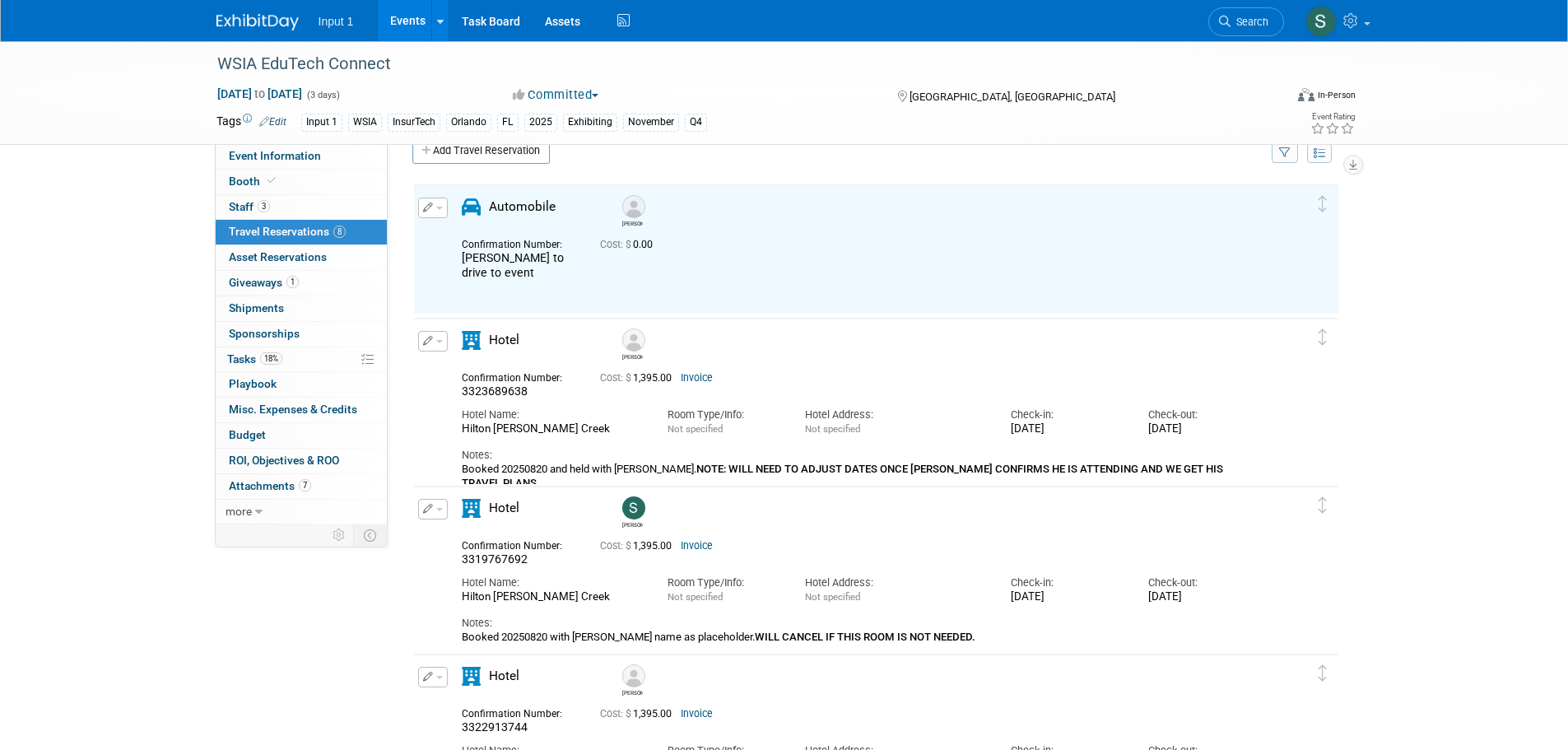
scroll to position [0, 0]
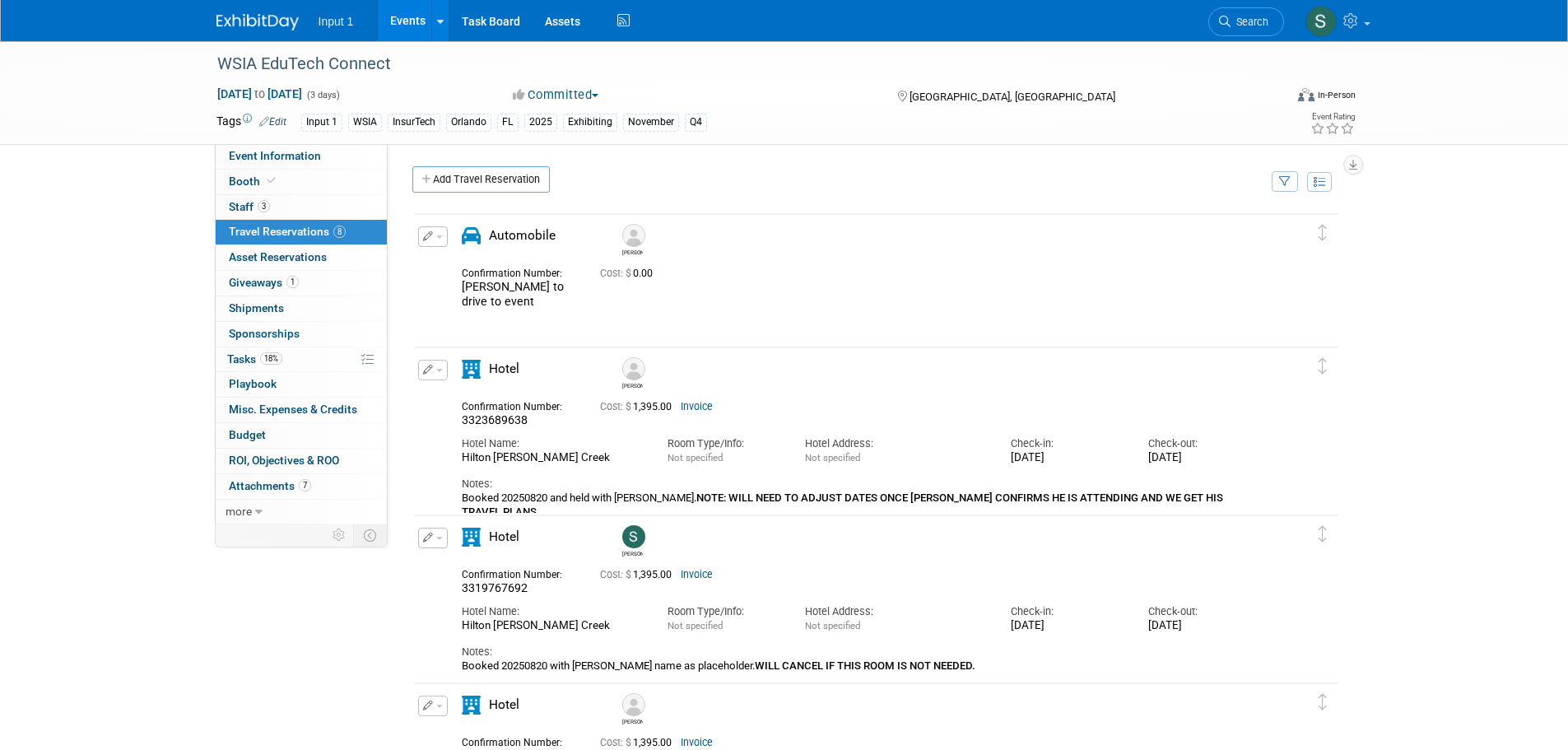
click at [839, 313] on div "Edit Reservation [PERSON_NAME] 0.00" at bounding box center [863, 282] width 899 height 111
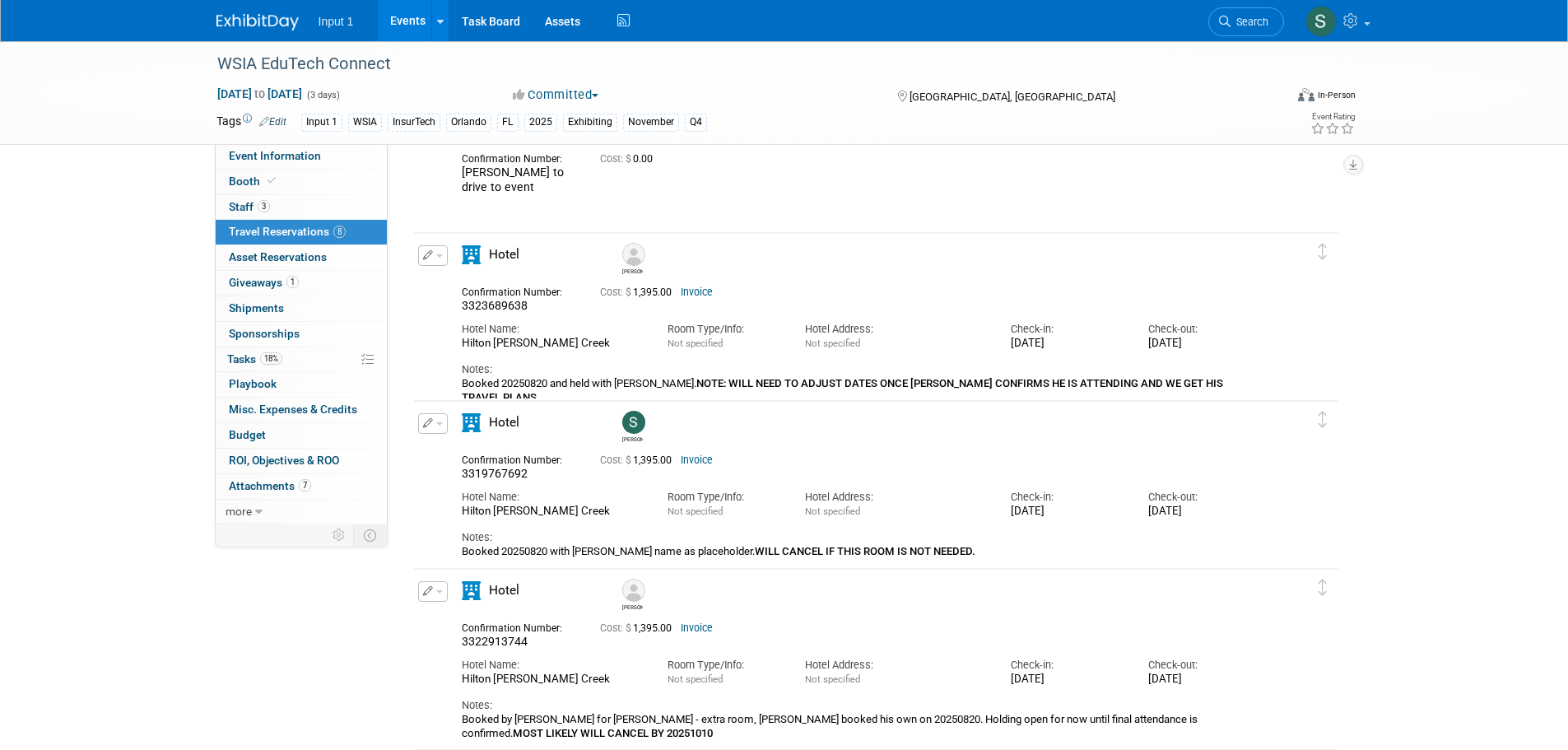
scroll to position [164, 0]
